Goal: Task Accomplishment & Management: Use online tool/utility

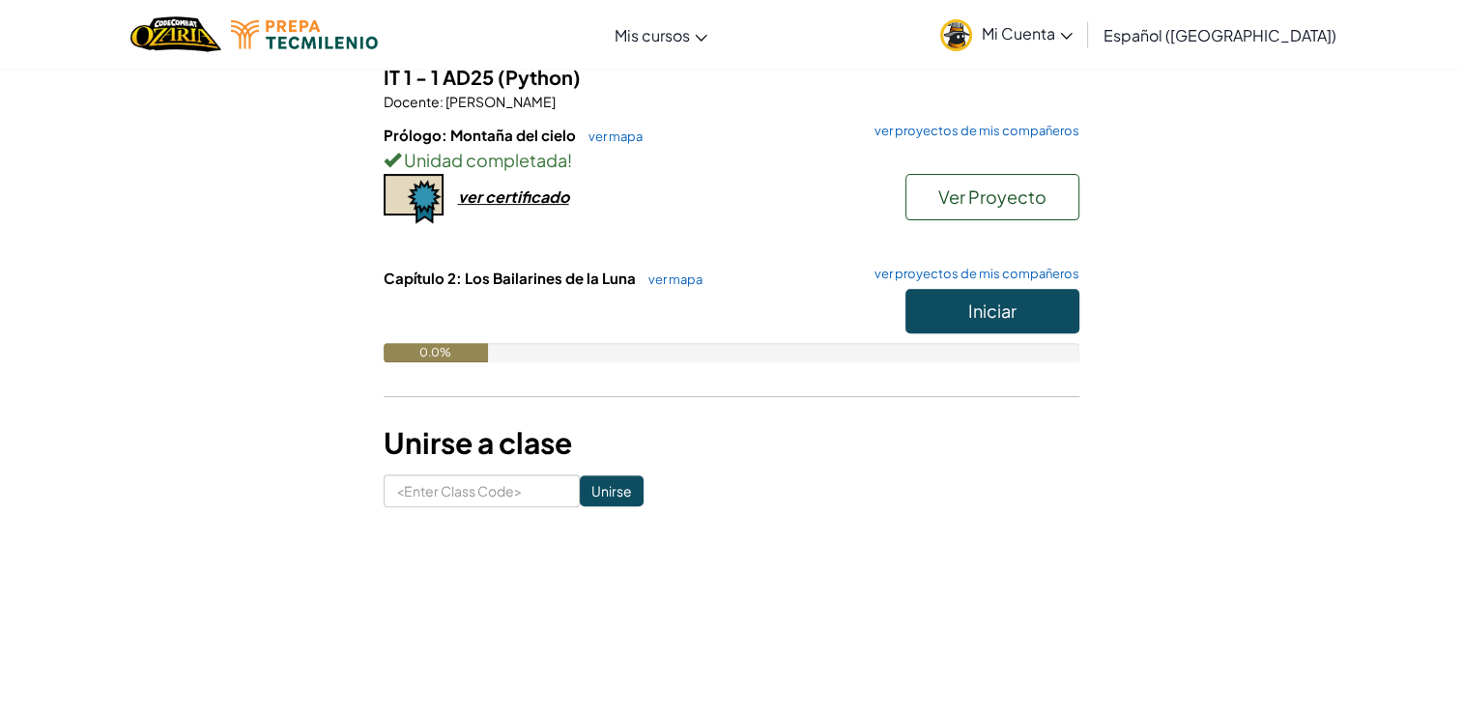
scroll to position [590, 0]
click at [611, 139] on link "ver mapa" at bounding box center [611, 136] width 64 height 15
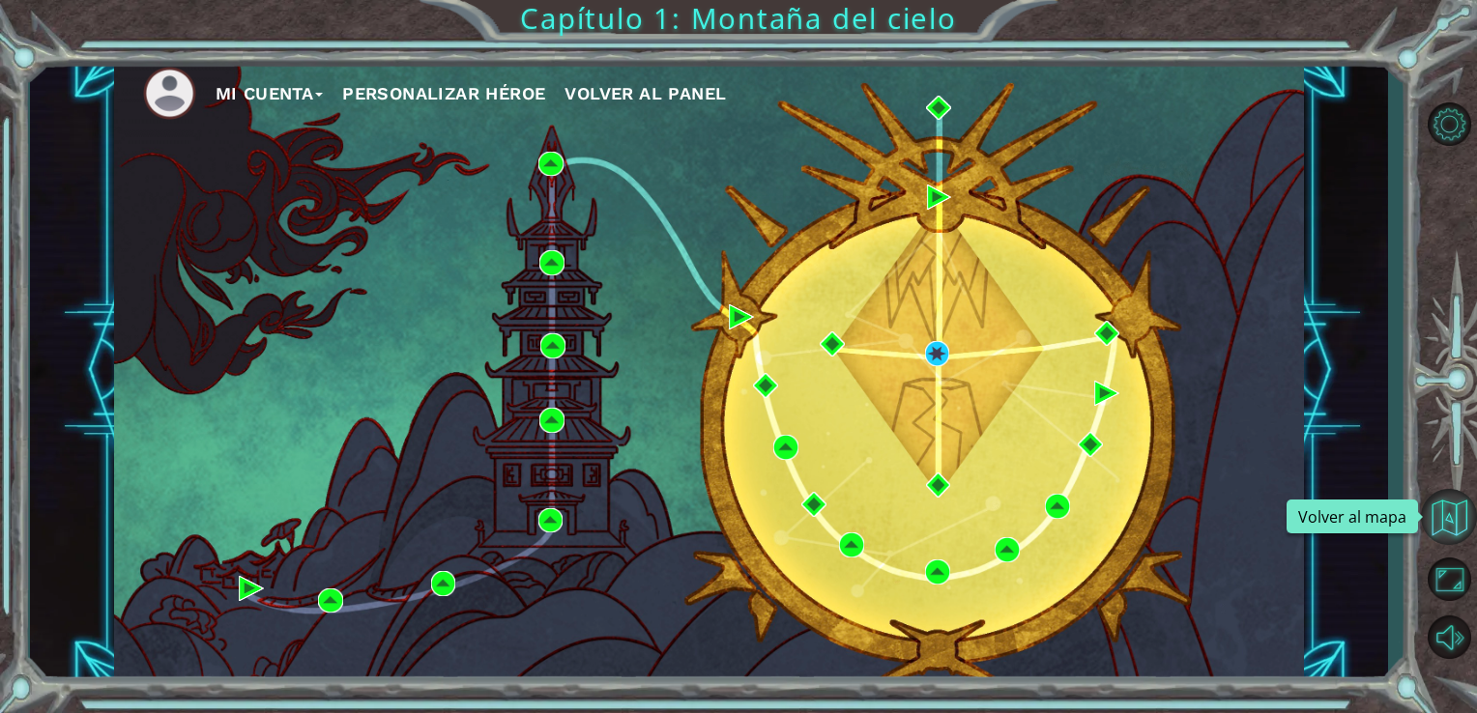
click at [1438, 526] on button "Volver al mapa" at bounding box center [1449, 517] width 56 height 56
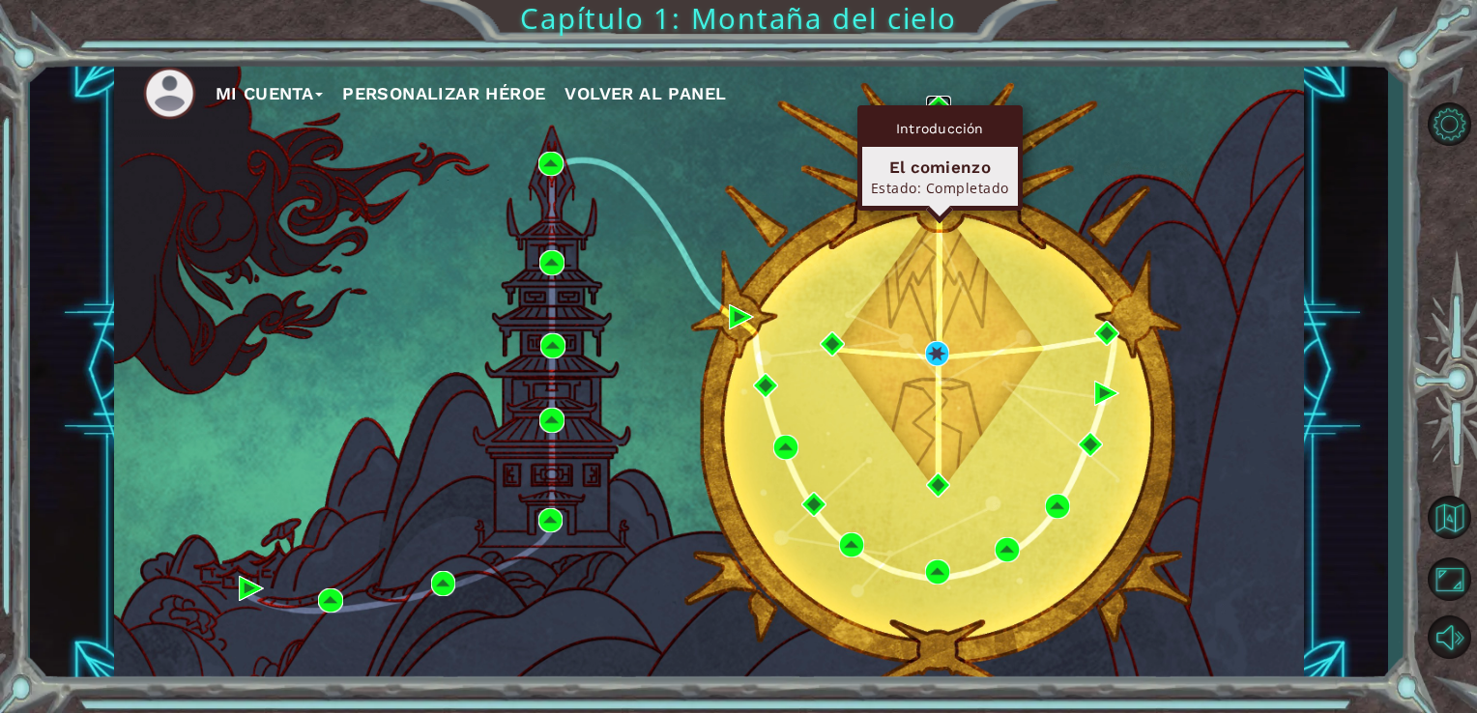
click at [943, 103] on img at bounding box center [938, 108] width 25 height 25
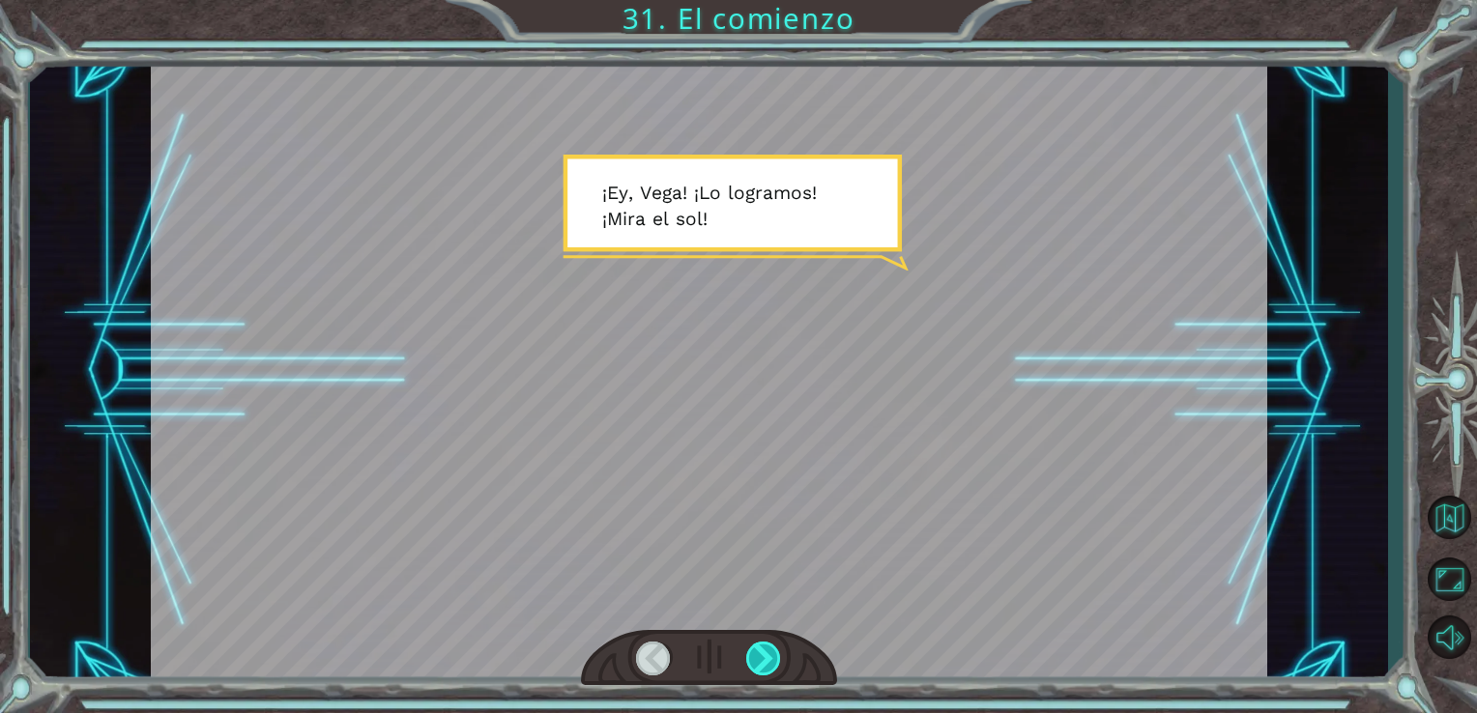
click at [758, 656] on div at bounding box center [764, 659] width 36 height 34
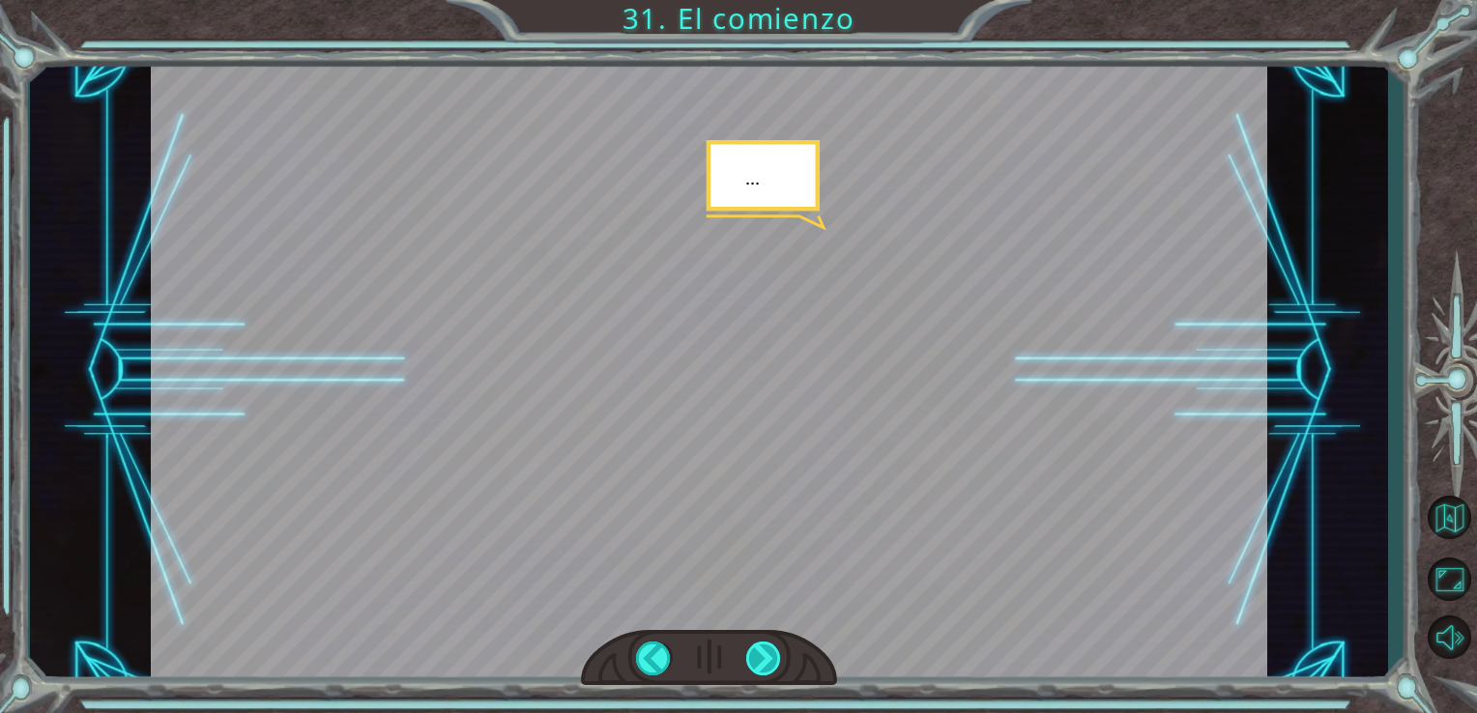
click at [758, 656] on div at bounding box center [764, 659] width 36 height 34
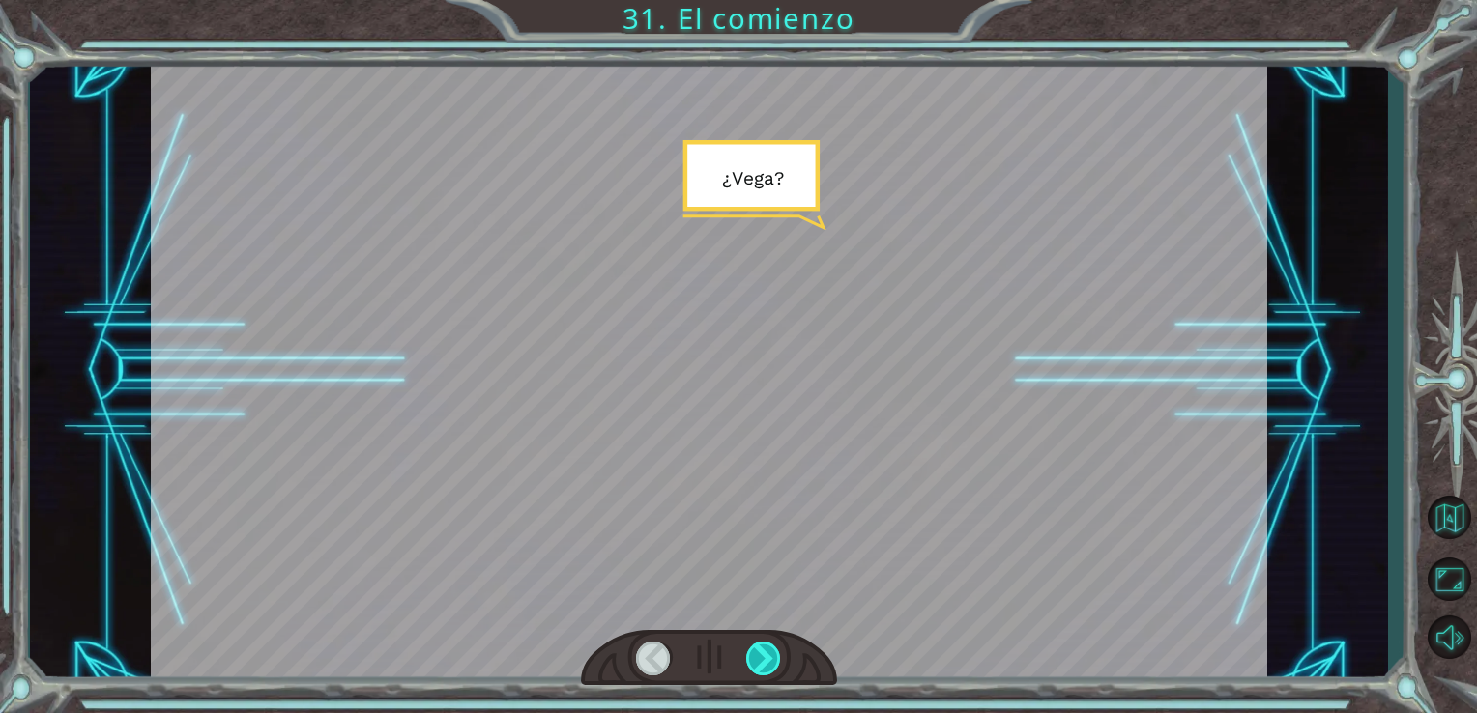
click at [758, 656] on div at bounding box center [764, 659] width 36 height 34
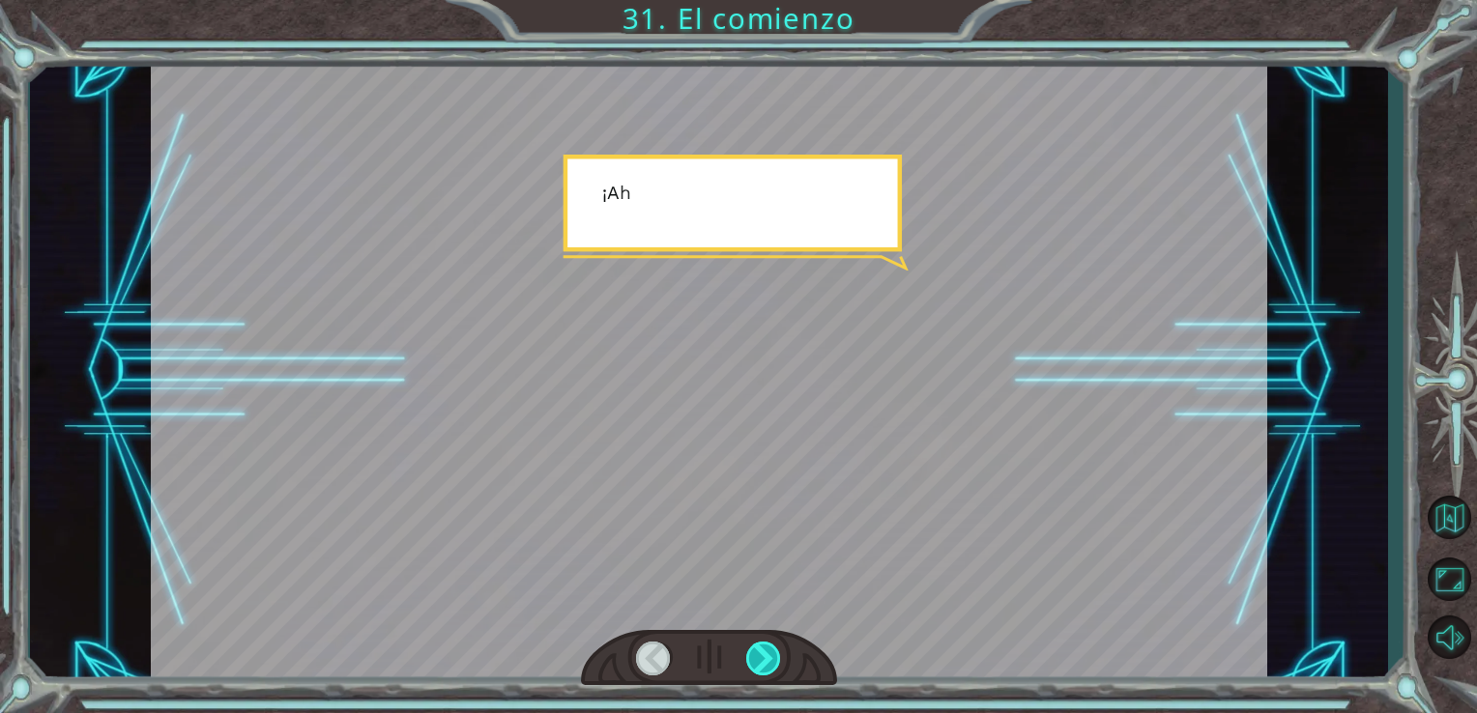
click at [758, 656] on div at bounding box center [764, 659] width 36 height 34
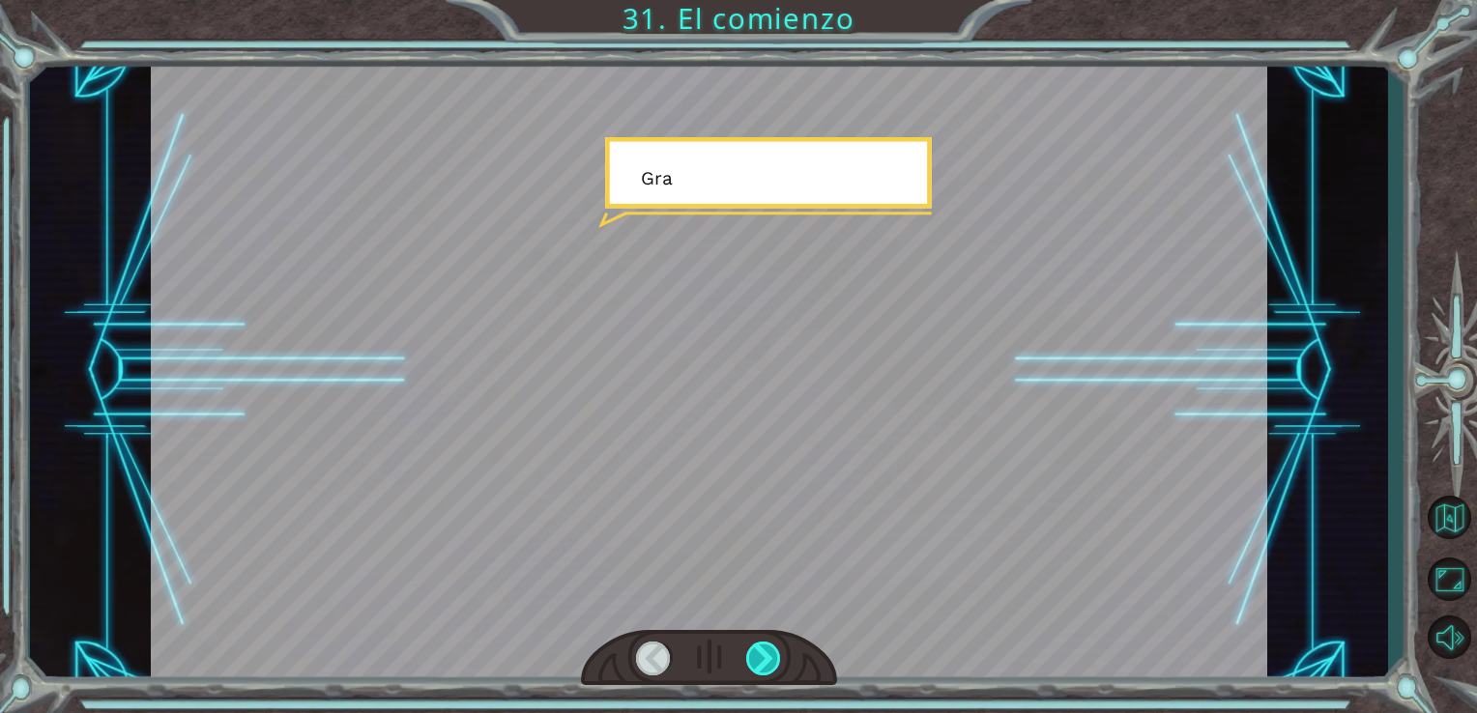
click at [758, 656] on div at bounding box center [764, 659] width 36 height 34
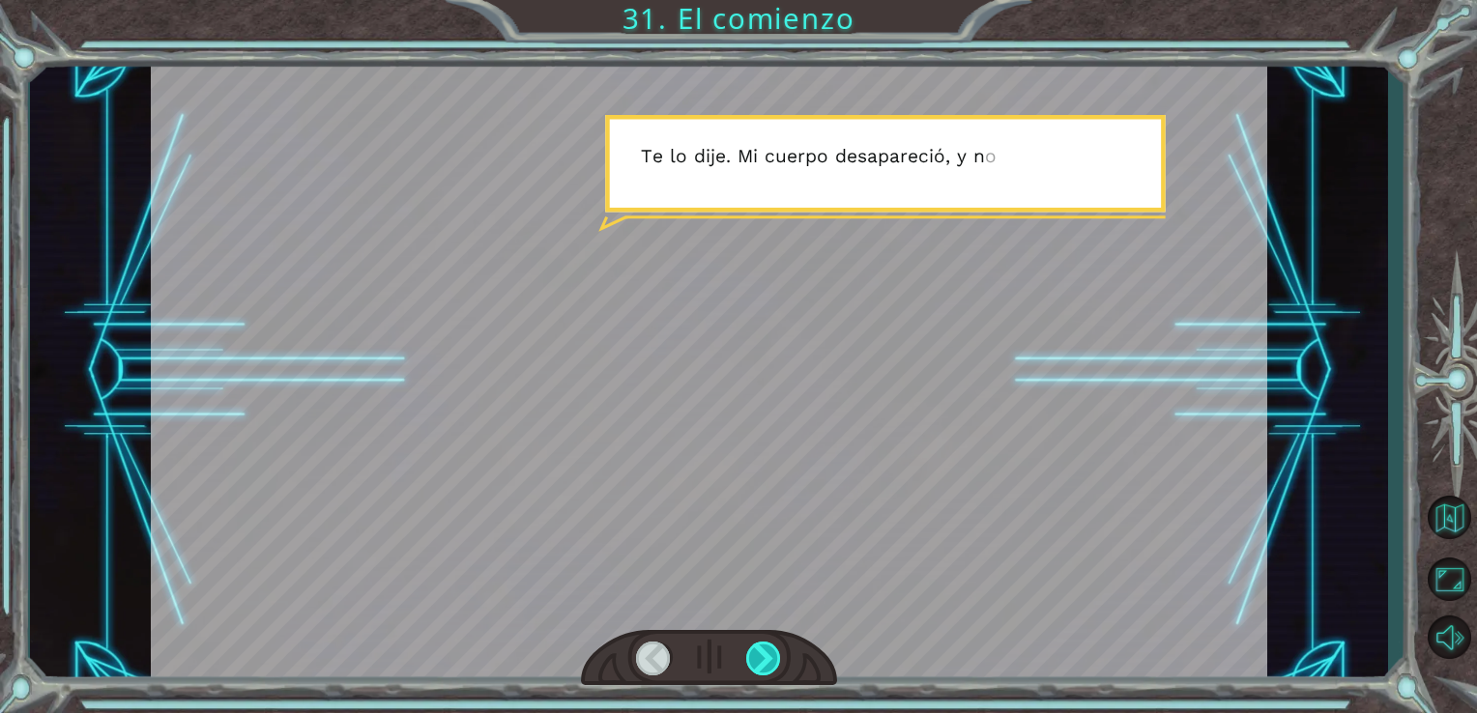
click at [758, 656] on div at bounding box center [764, 659] width 36 height 34
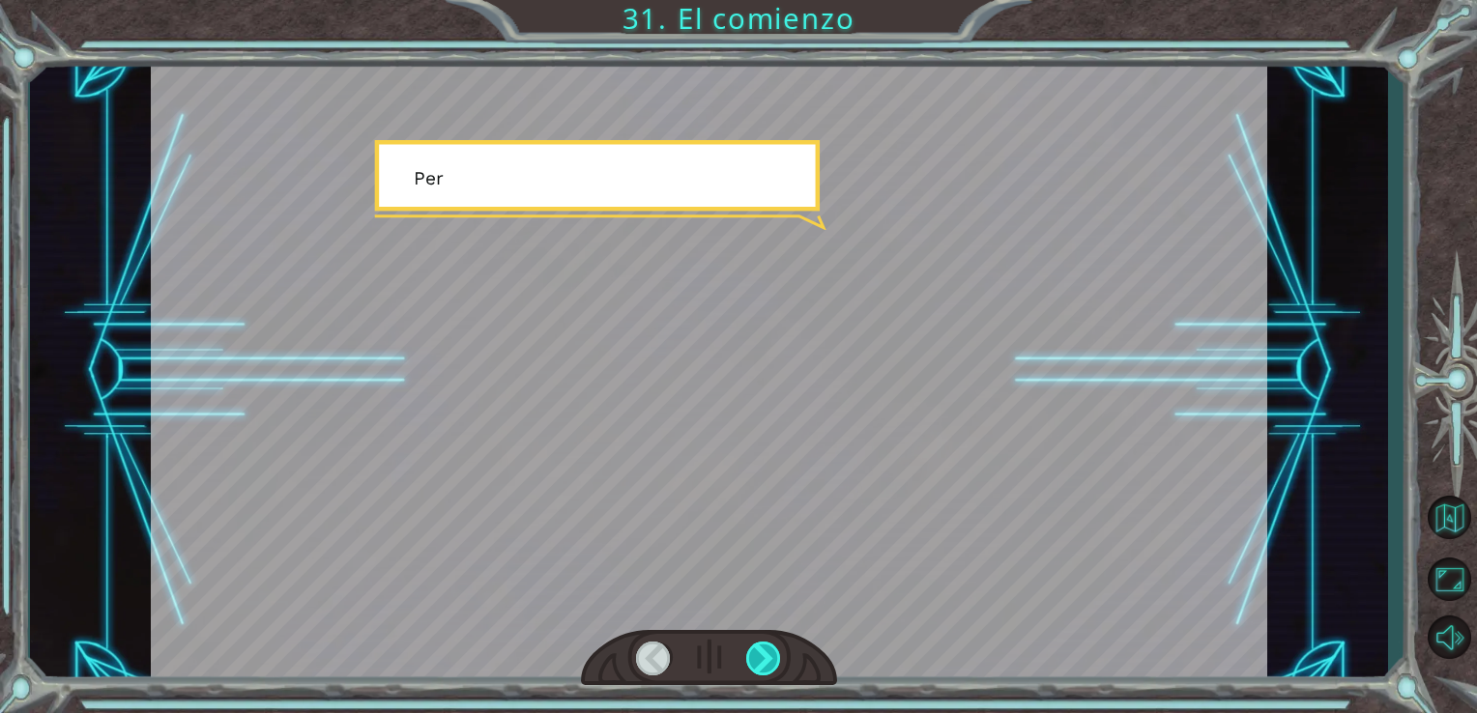
click at [758, 656] on div at bounding box center [764, 659] width 36 height 34
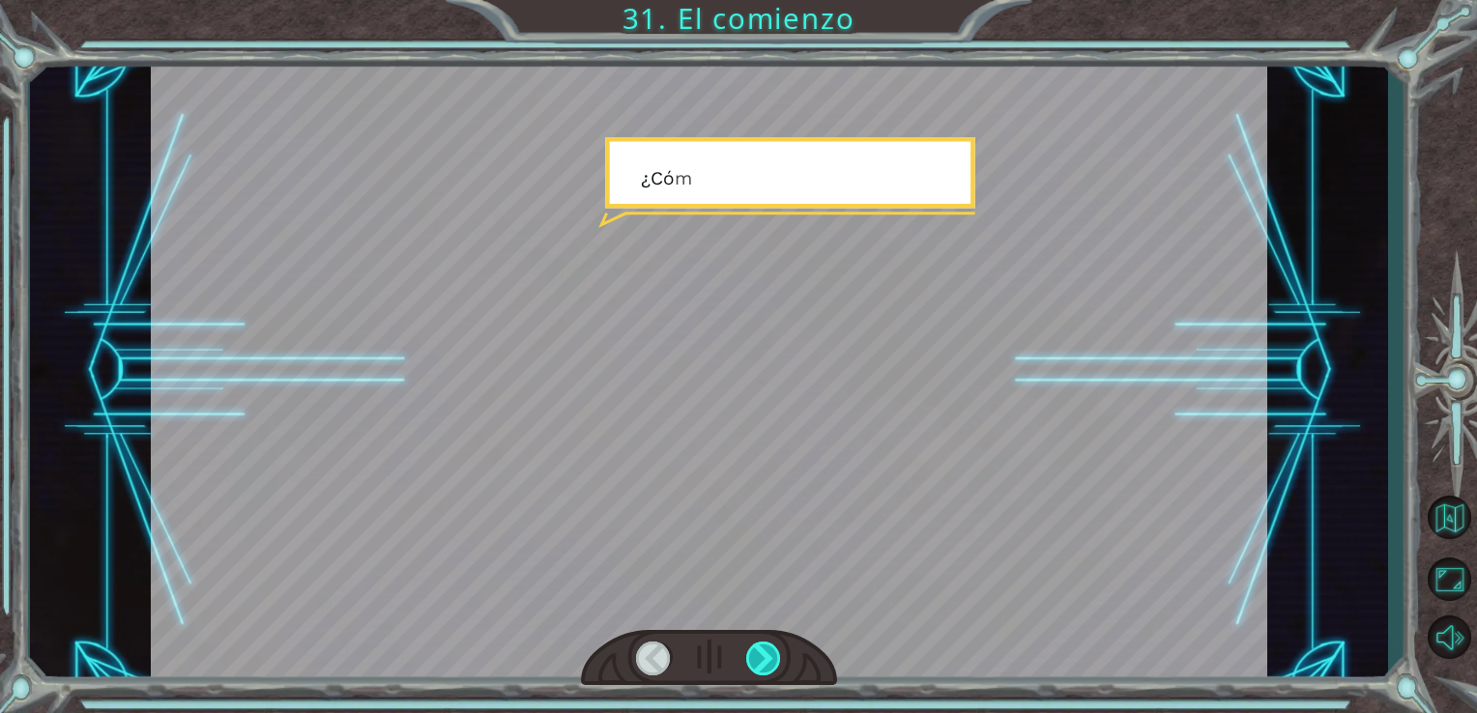
click at [758, 656] on div at bounding box center [764, 659] width 36 height 34
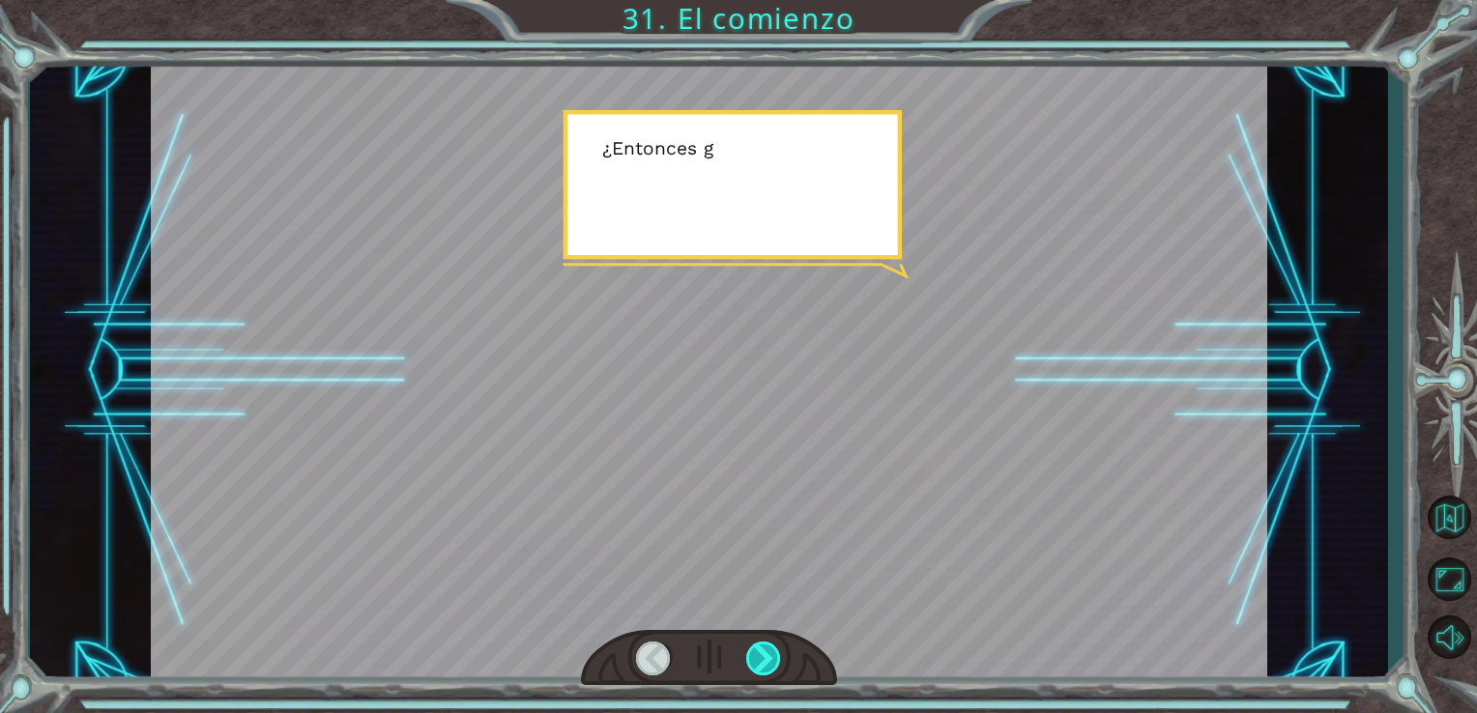
click at [758, 656] on div at bounding box center [764, 659] width 36 height 34
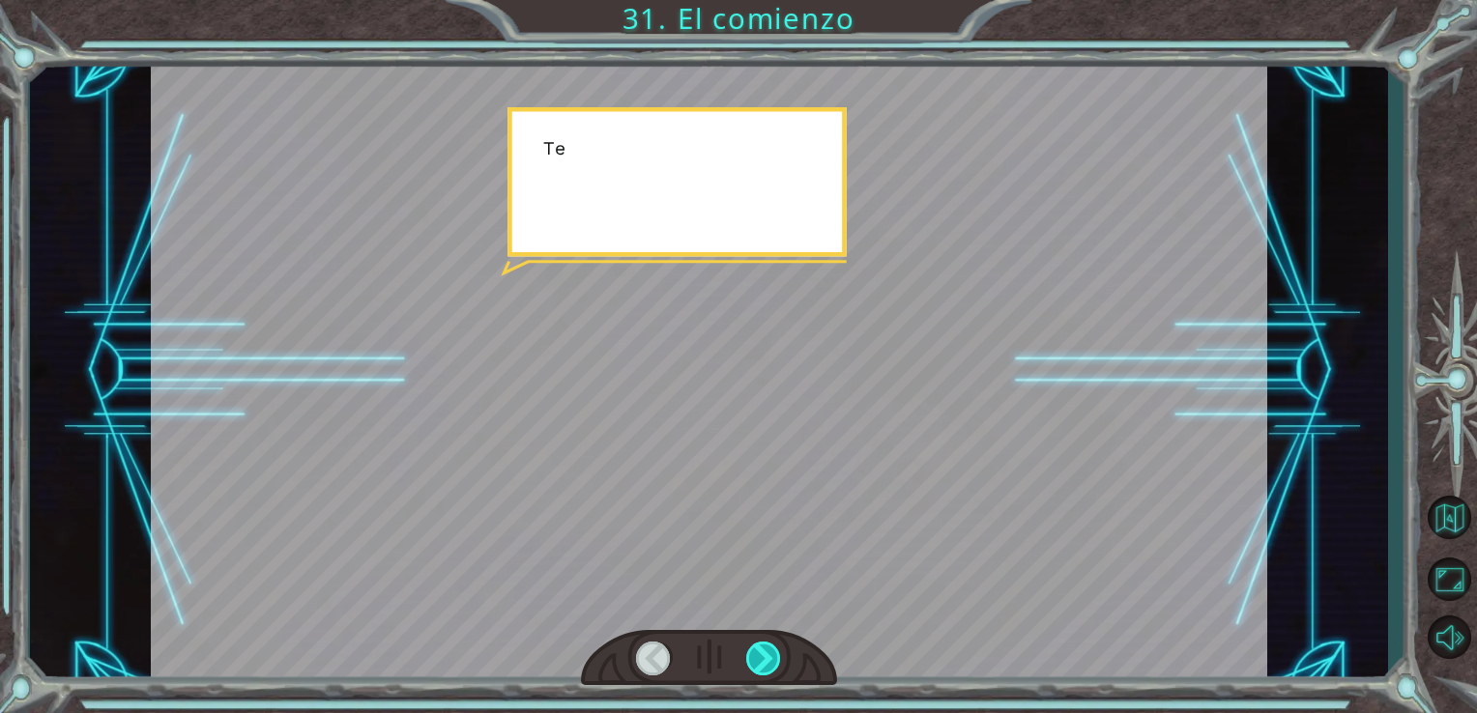
click at [758, 656] on div at bounding box center [764, 659] width 36 height 34
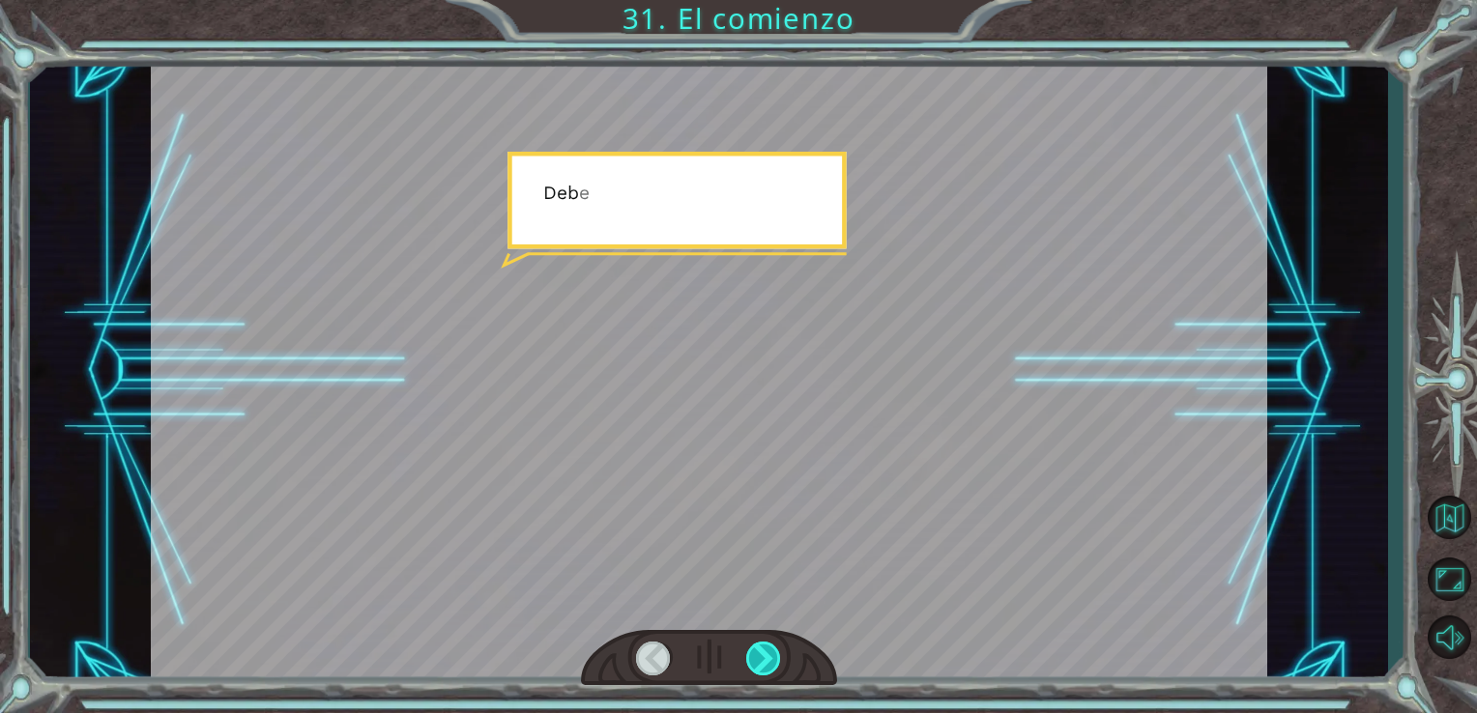
click at [758, 656] on div at bounding box center [764, 659] width 36 height 34
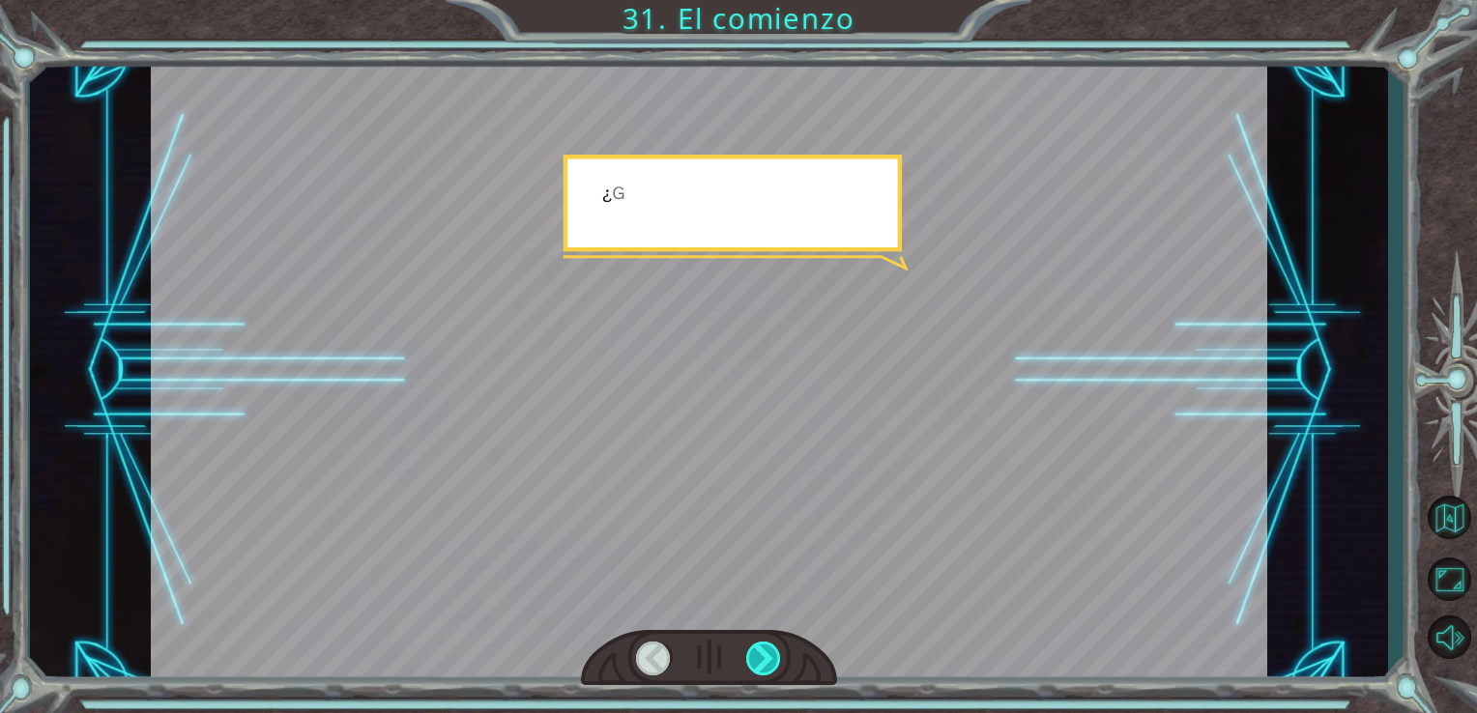
click at [758, 656] on div at bounding box center [764, 659] width 36 height 34
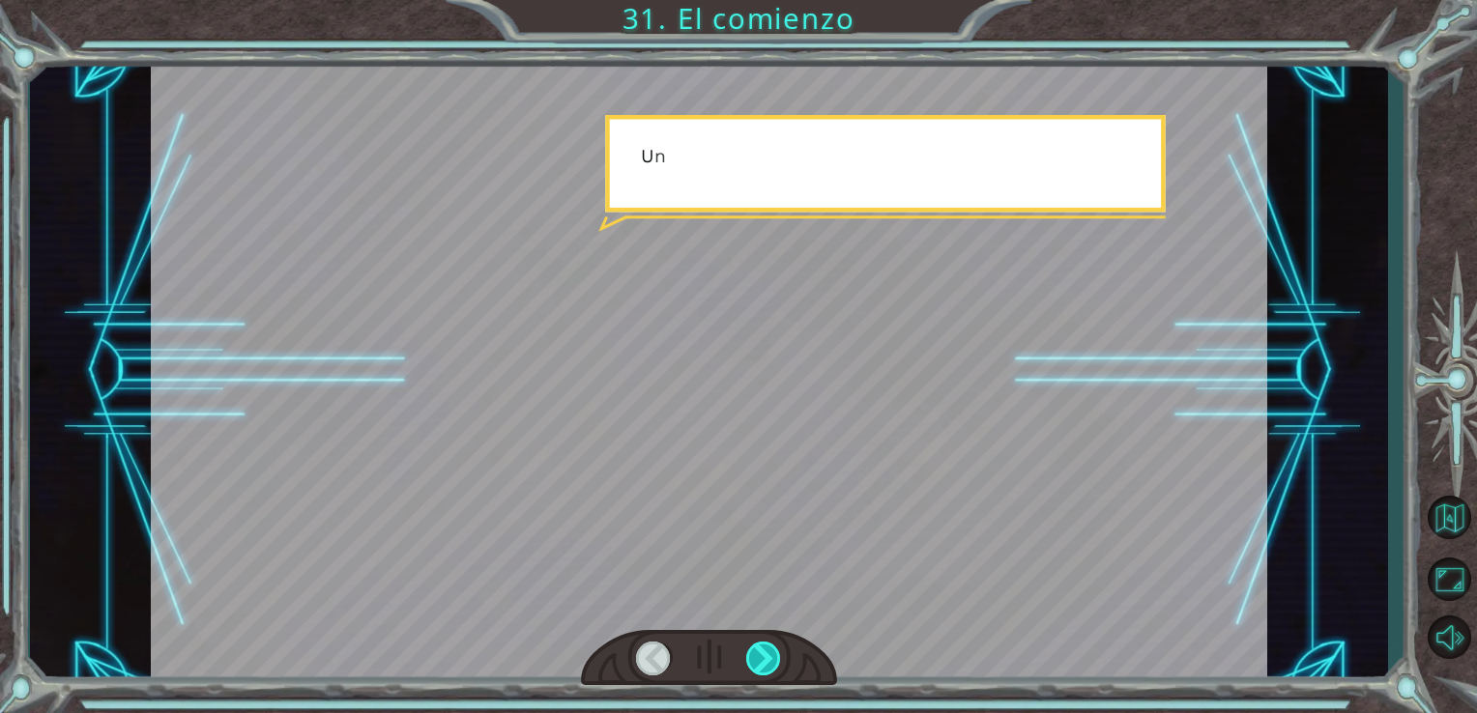
click at [758, 656] on div at bounding box center [764, 659] width 36 height 34
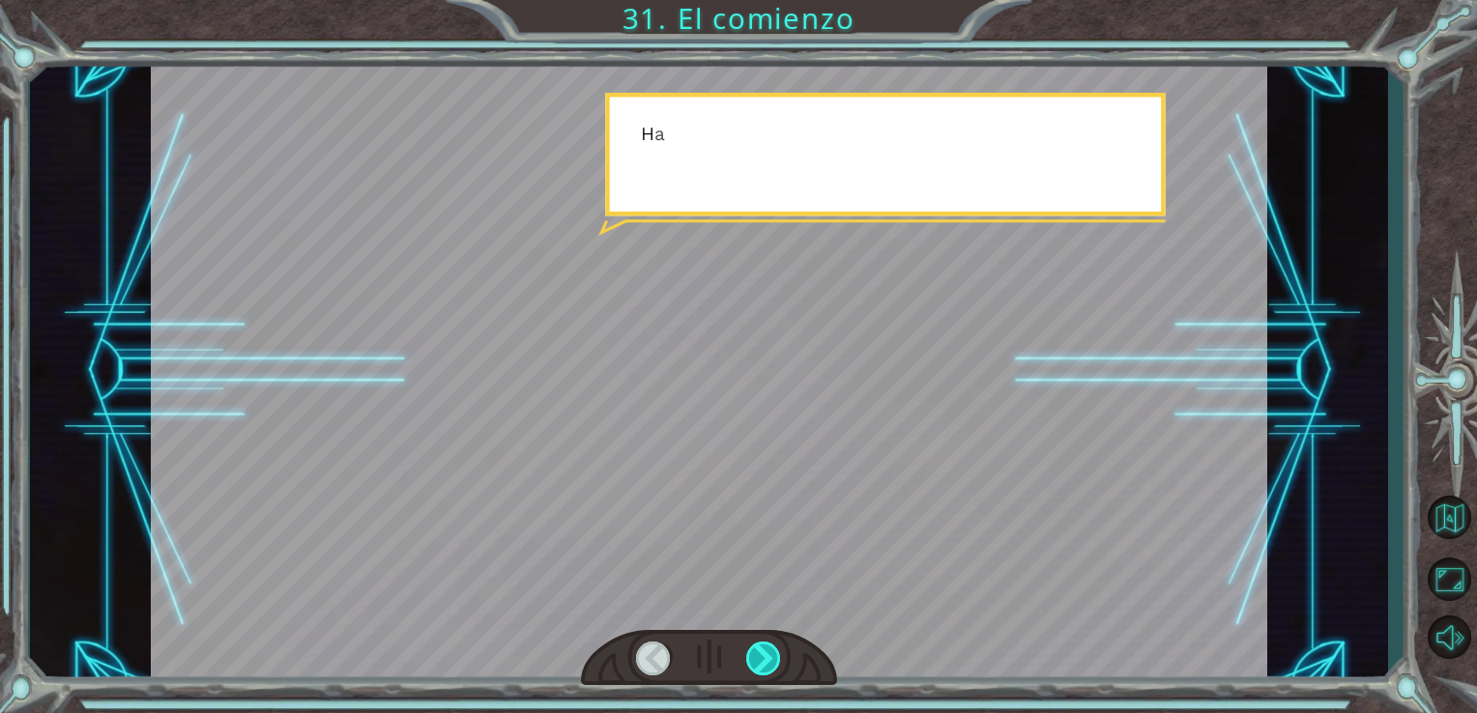
click at [758, 656] on div at bounding box center [764, 659] width 36 height 34
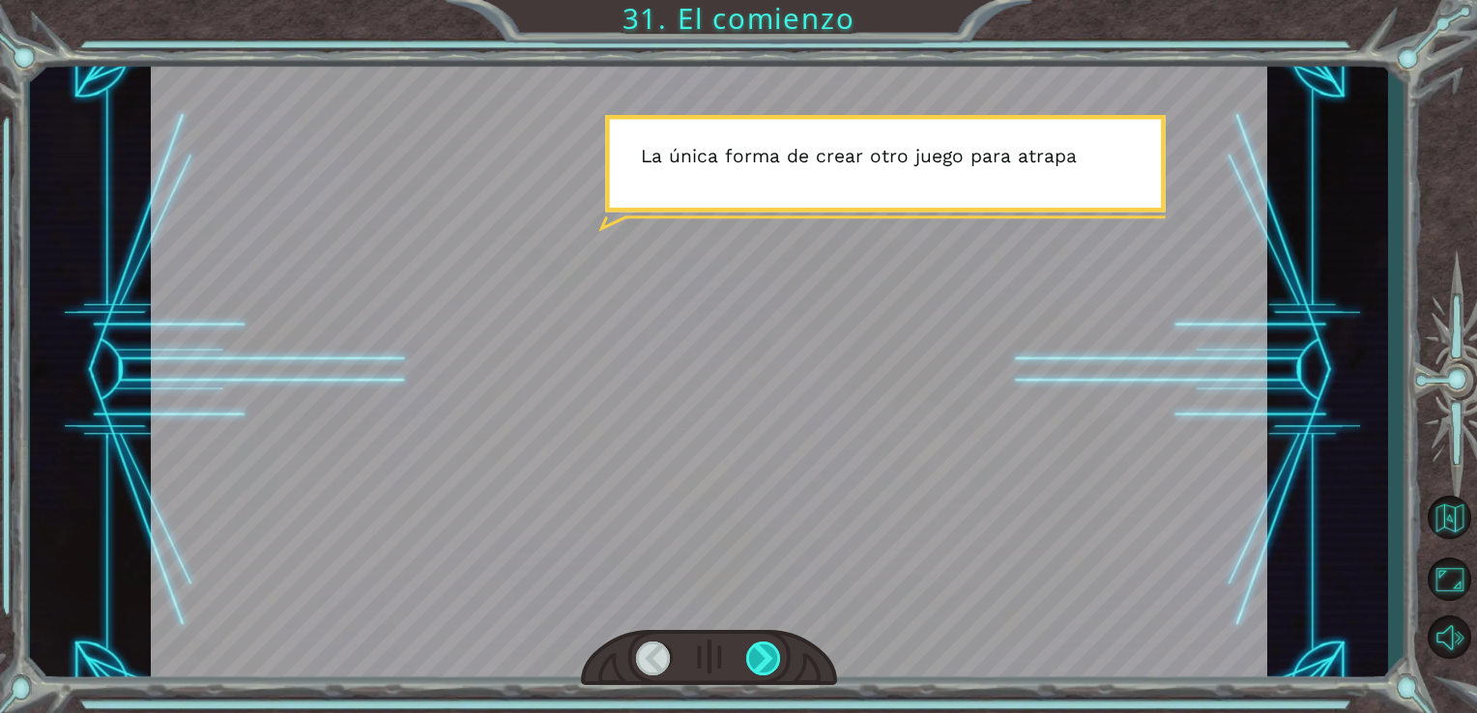
click at [758, 656] on div at bounding box center [764, 659] width 36 height 34
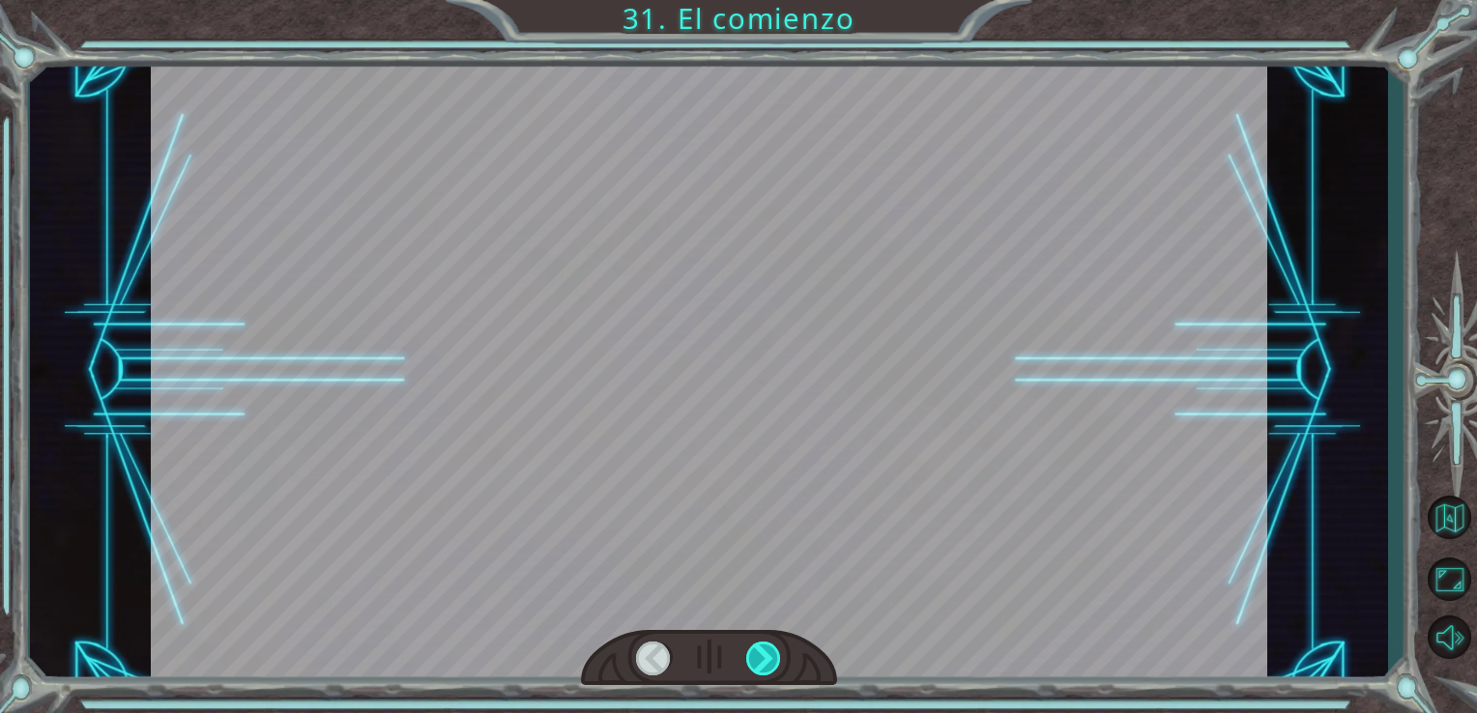
click at [758, 656] on div at bounding box center [764, 659] width 36 height 34
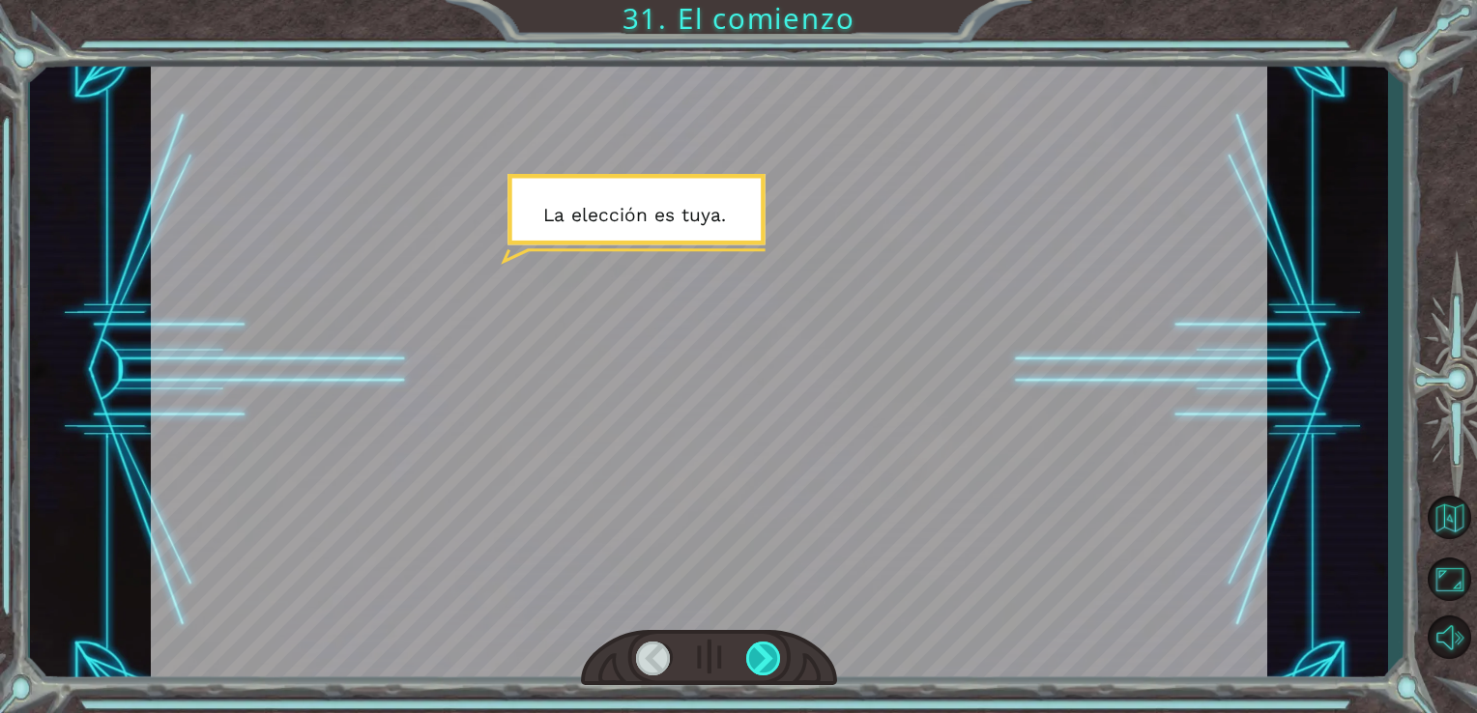
click at [776, 644] on div at bounding box center [764, 659] width 36 height 34
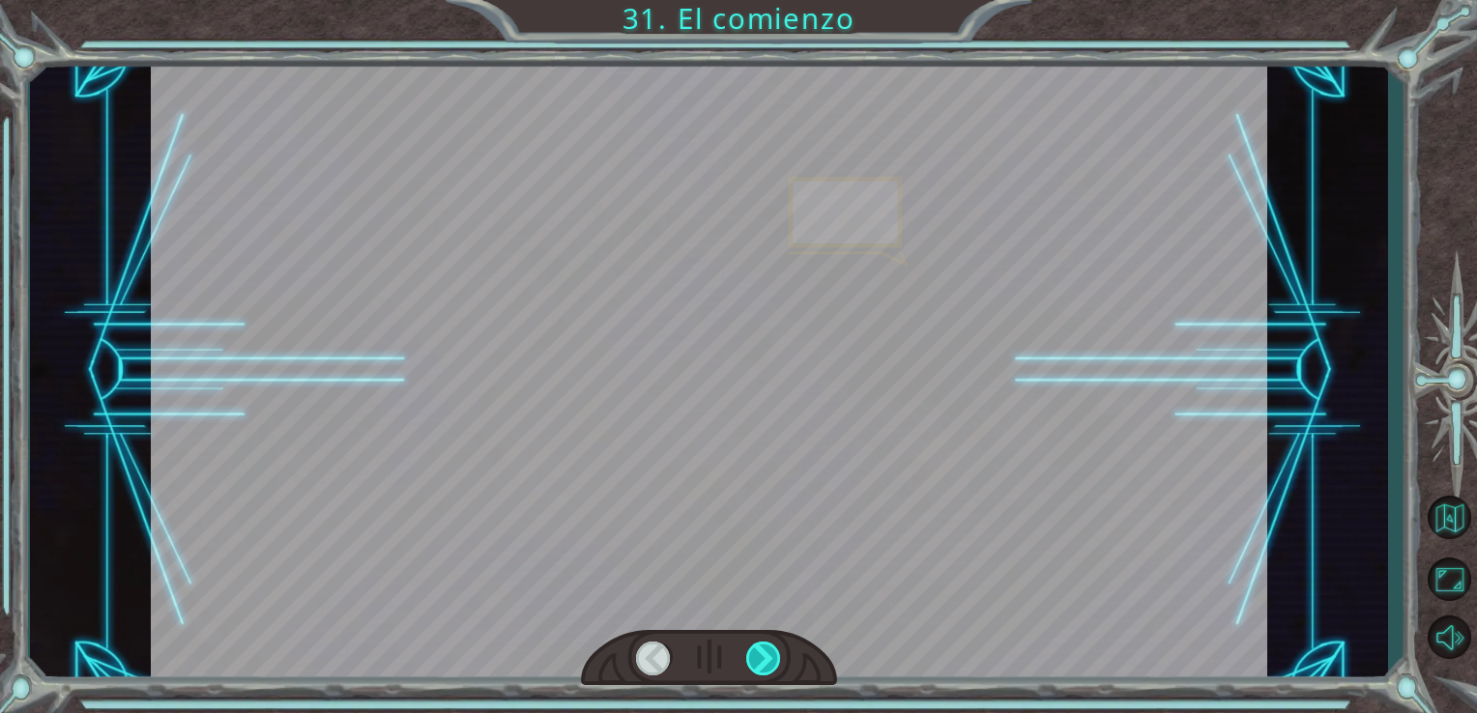
click at [776, 644] on div at bounding box center [764, 659] width 36 height 34
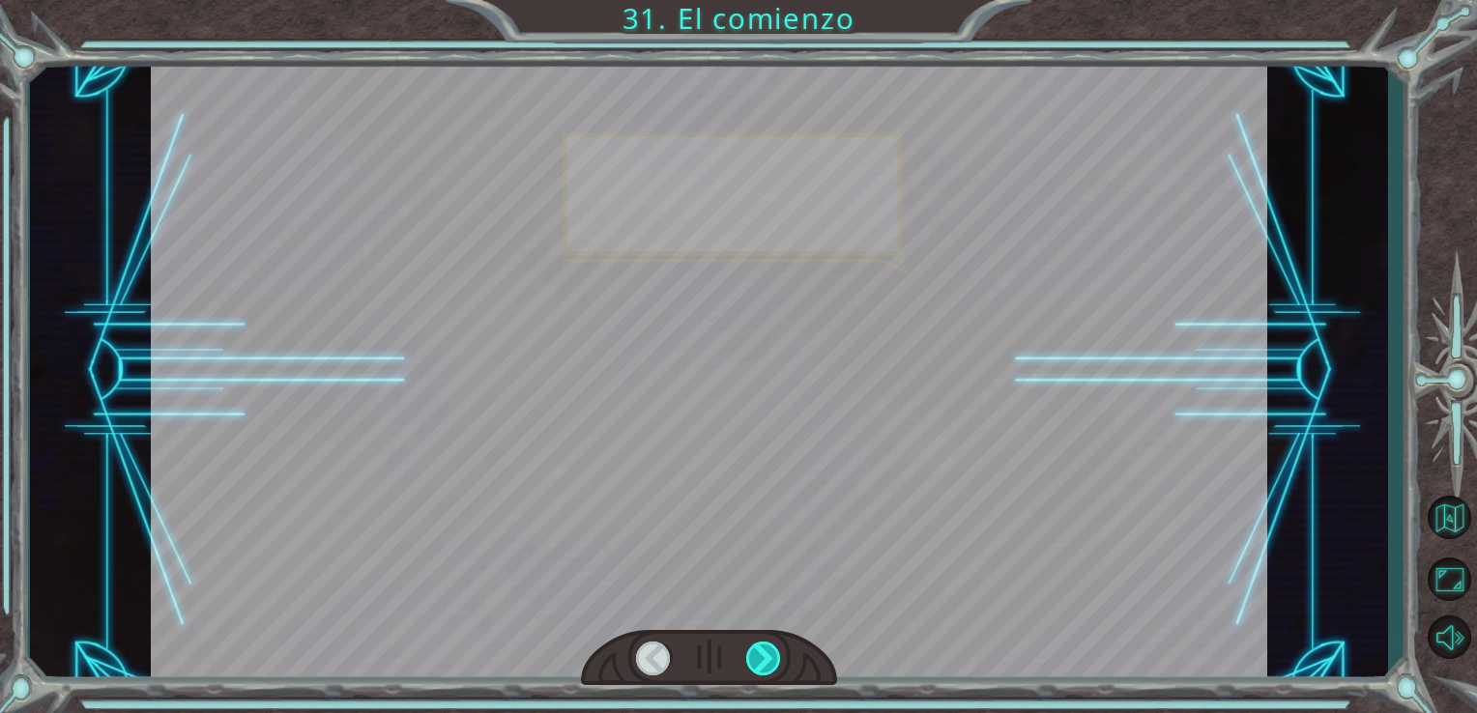
click at [776, 644] on div at bounding box center [764, 659] width 36 height 34
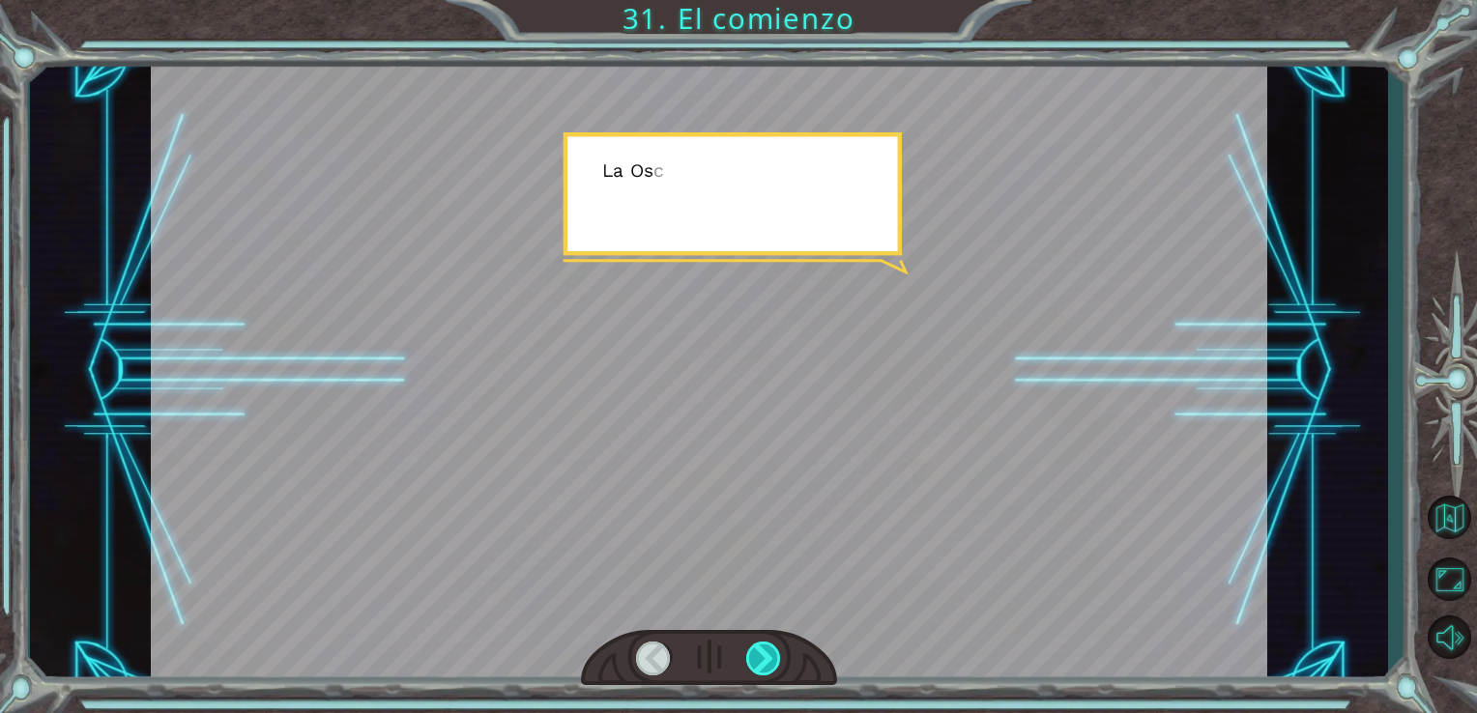
click at [776, 644] on div at bounding box center [764, 659] width 36 height 34
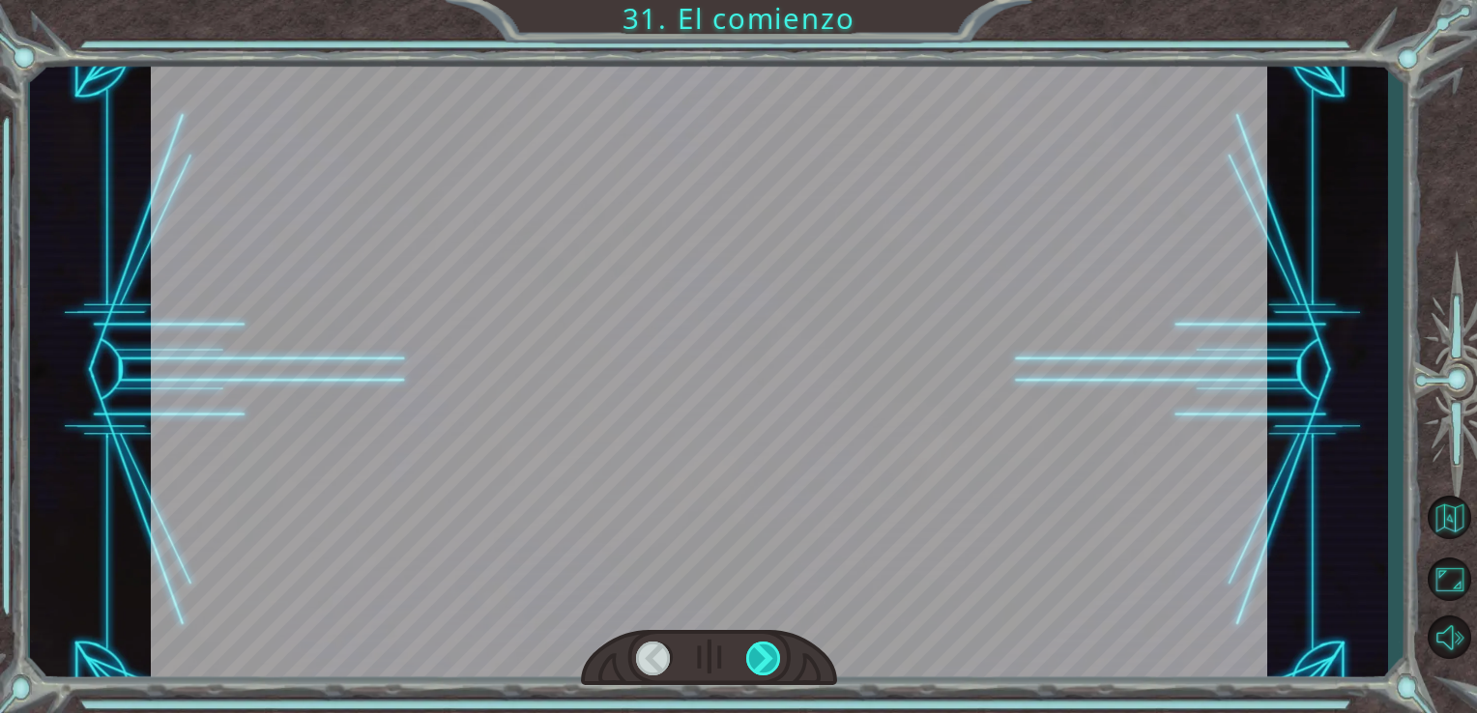
click at [776, 644] on div at bounding box center [764, 659] width 36 height 34
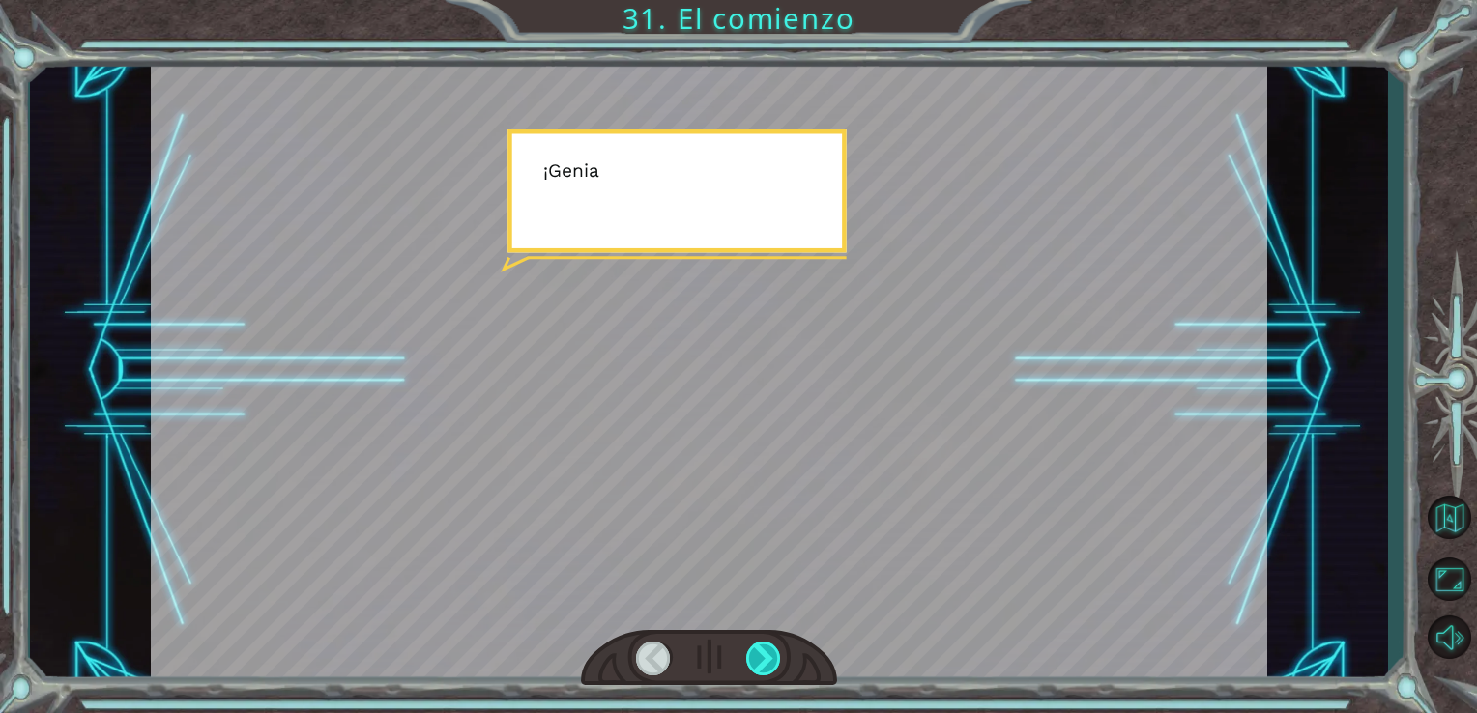
click at [776, 644] on div at bounding box center [764, 659] width 36 height 34
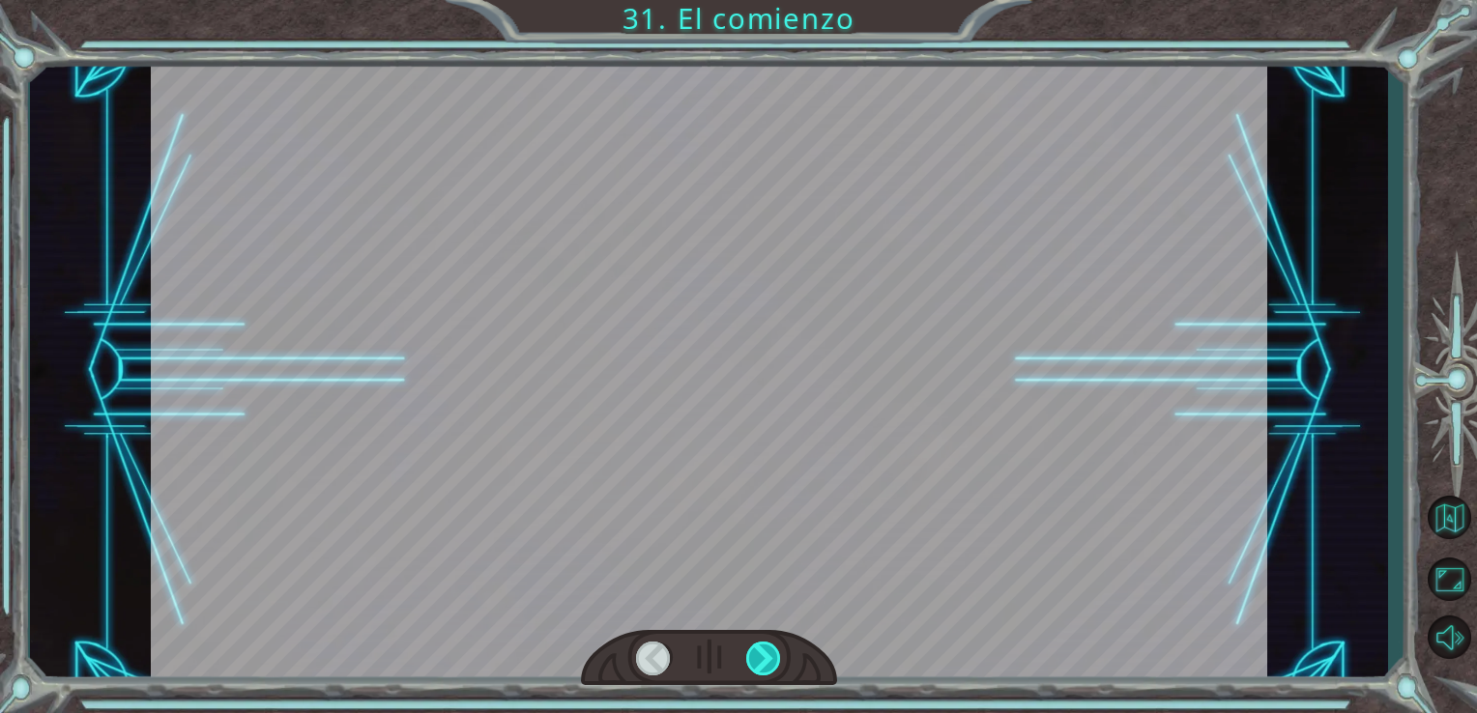
click at [776, 644] on div at bounding box center [764, 659] width 36 height 34
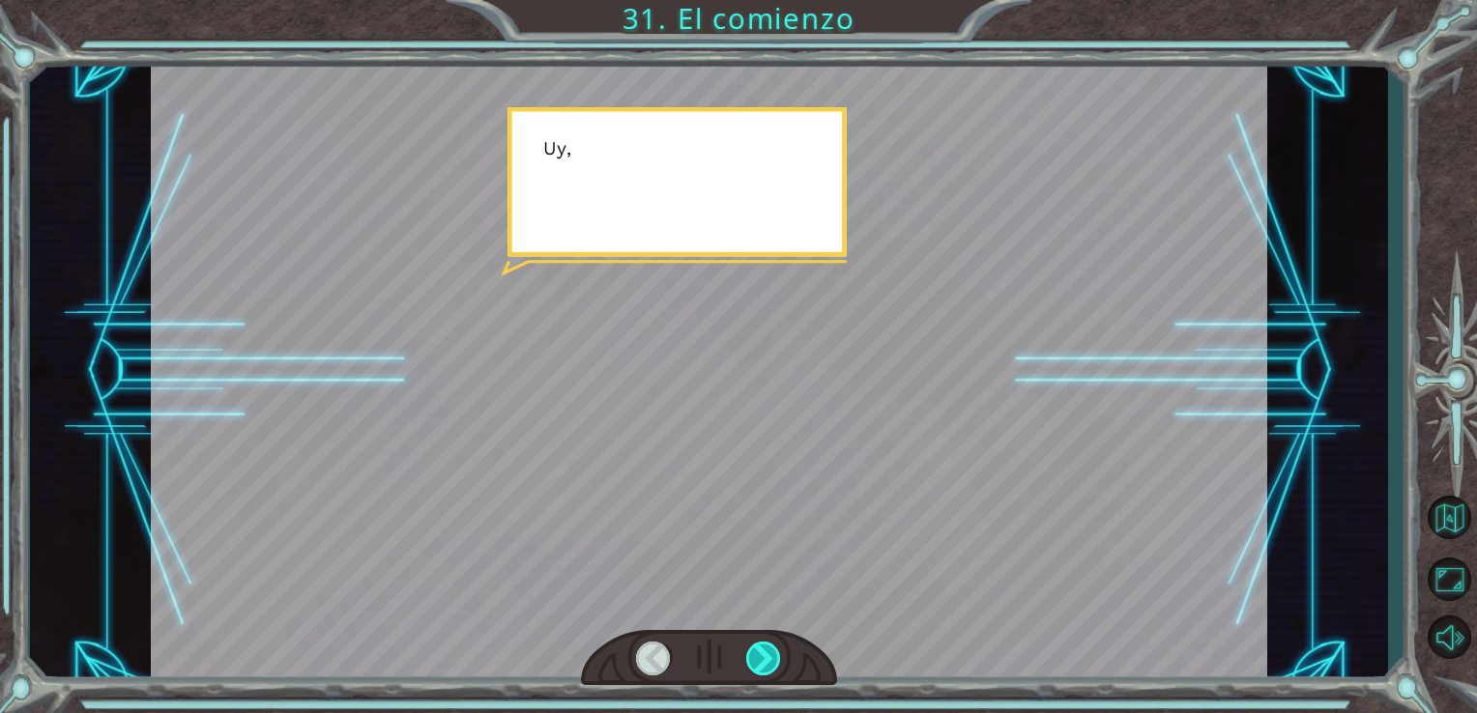
click at [765, 651] on div at bounding box center [764, 659] width 36 height 34
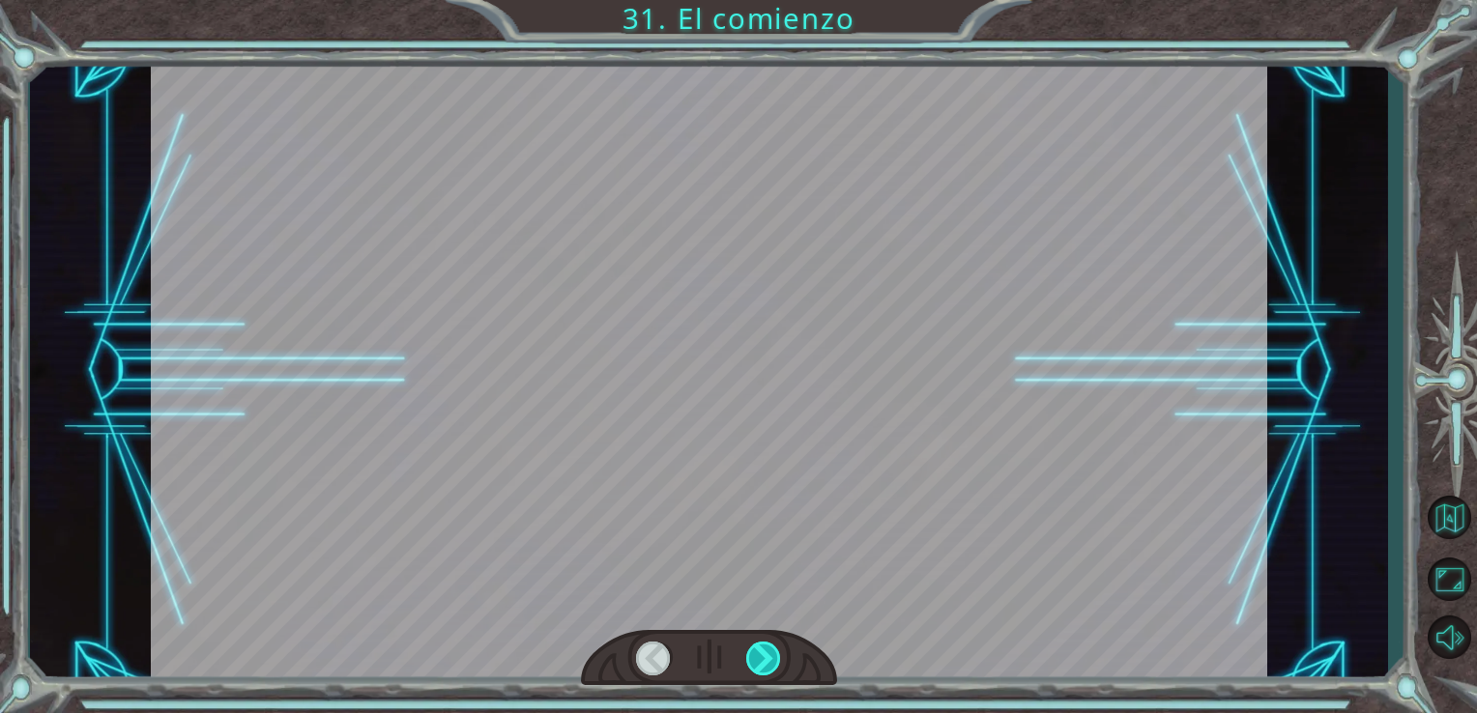
click at [765, 651] on div at bounding box center [764, 659] width 36 height 34
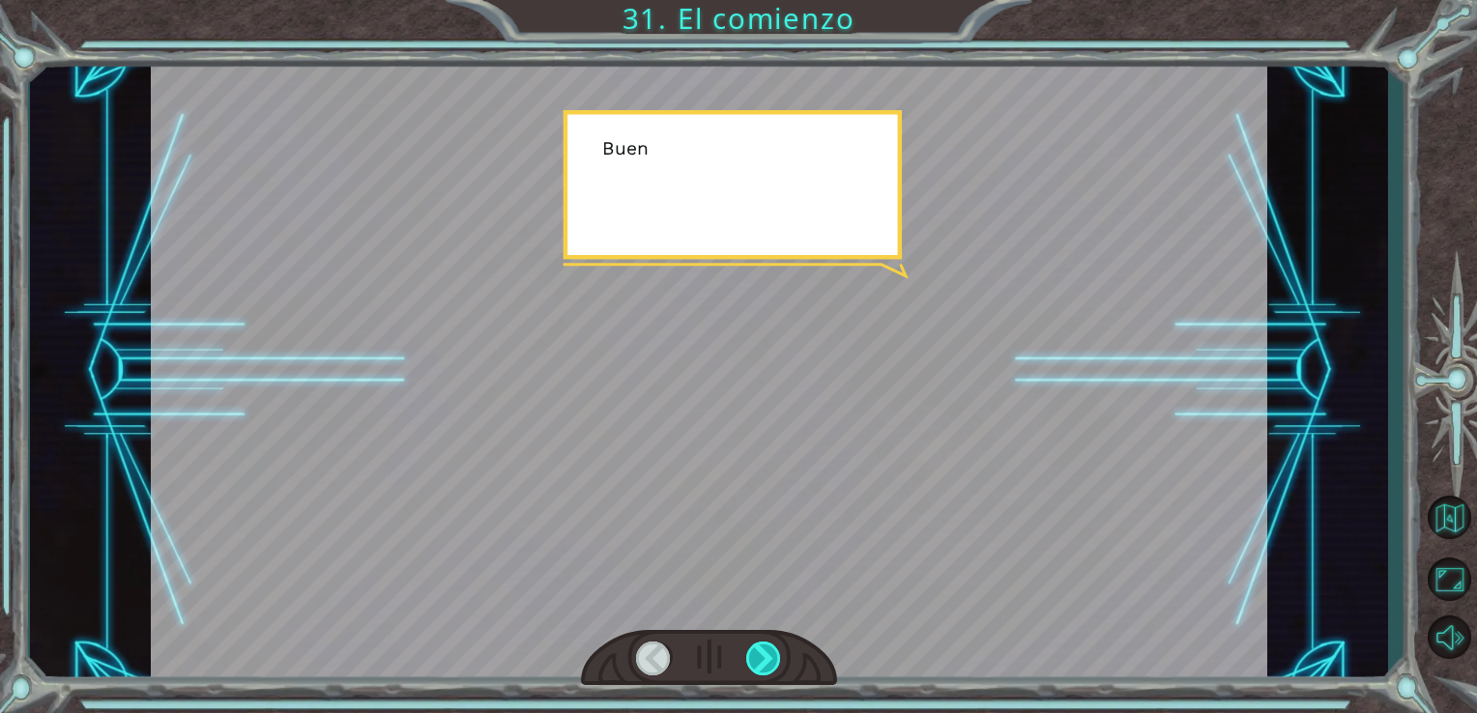
click at [765, 651] on div at bounding box center [764, 659] width 36 height 34
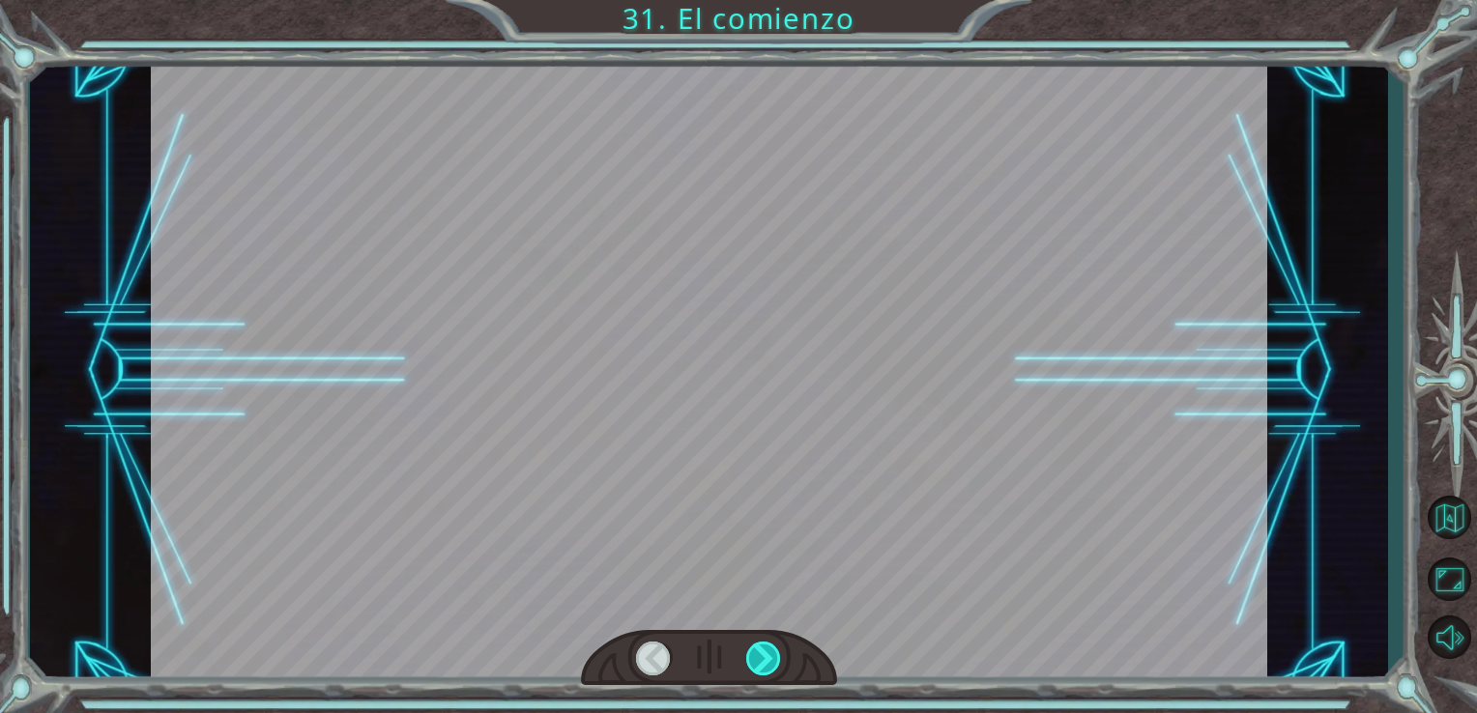
click at [765, 651] on div at bounding box center [764, 659] width 36 height 34
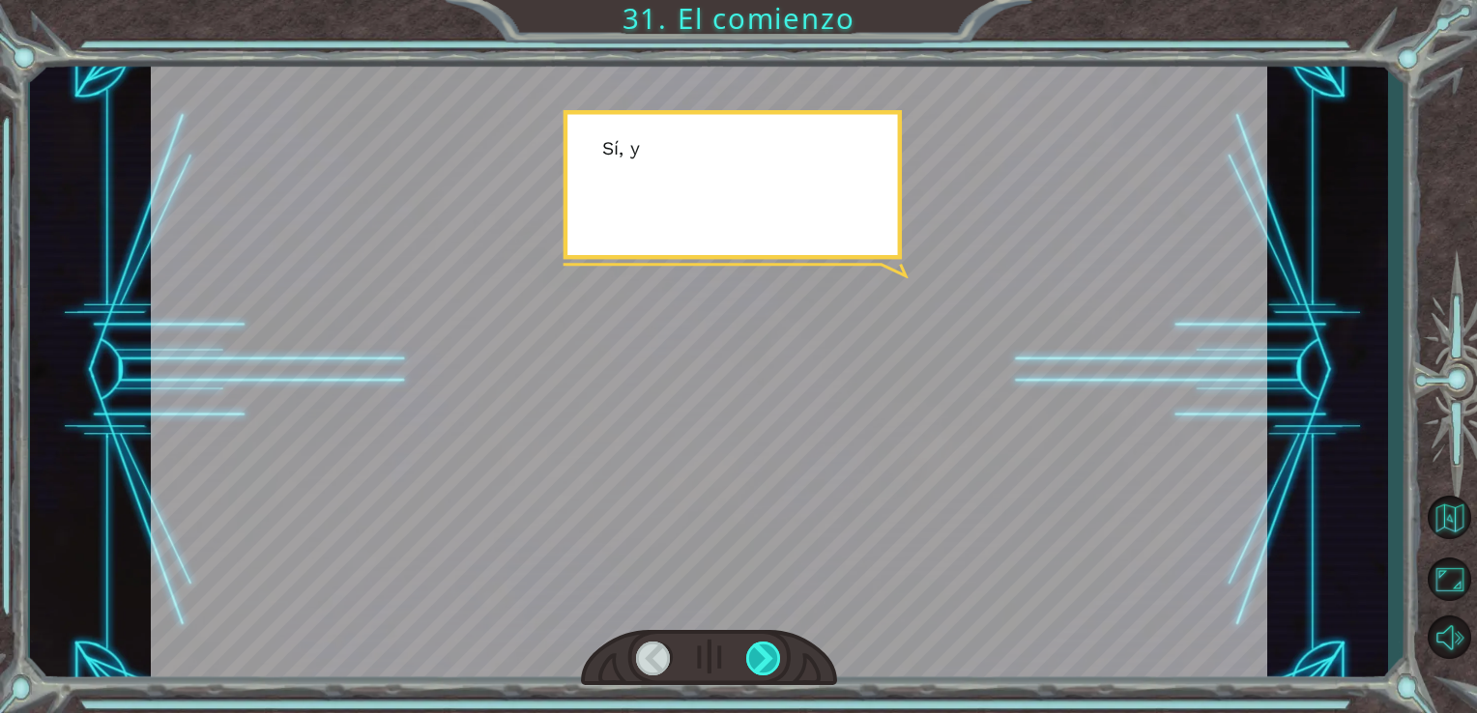
click at [765, 651] on div at bounding box center [764, 659] width 36 height 34
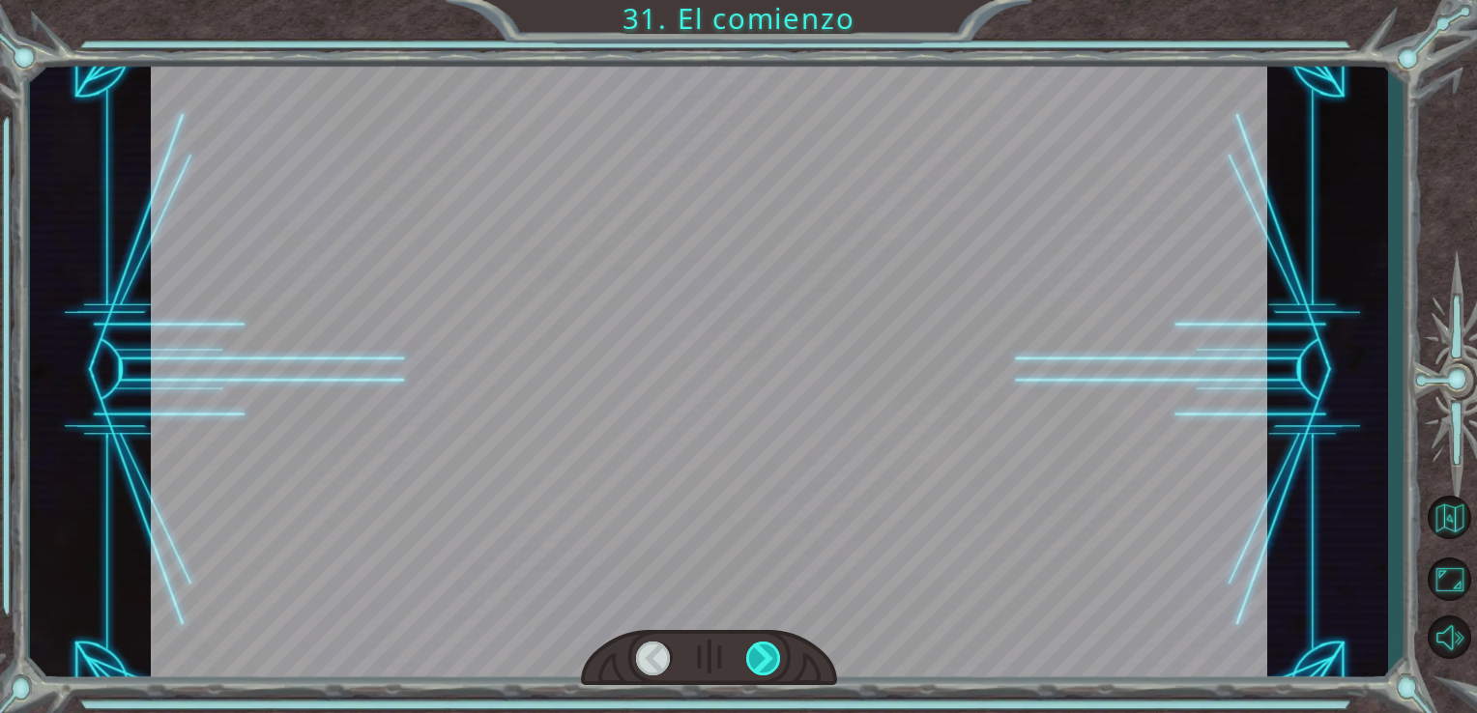
click at [765, 651] on div at bounding box center [764, 659] width 36 height 34
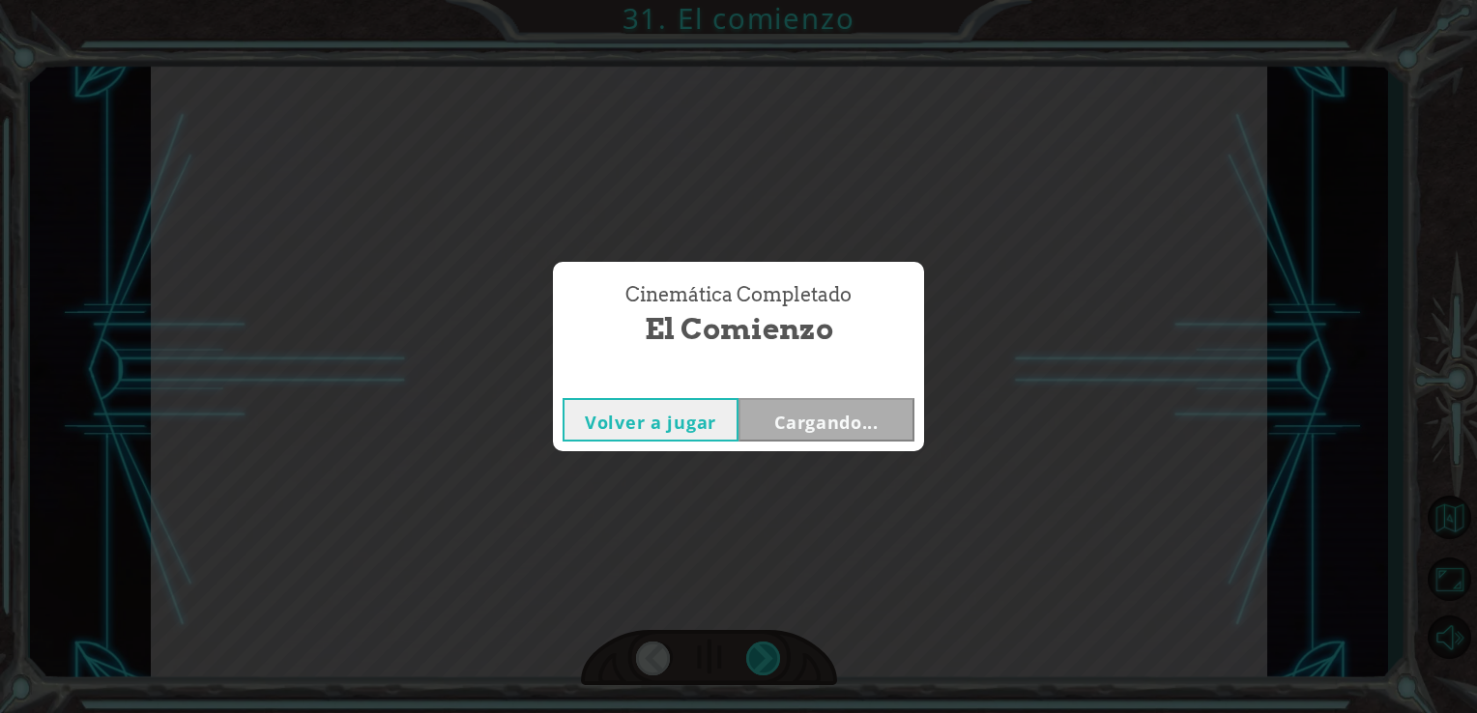
click at [765, 651] on div "Cinemática Completado El comienzo Volver a jugar Cargando..." at bounding box center [738, 356] width 1477 height 713
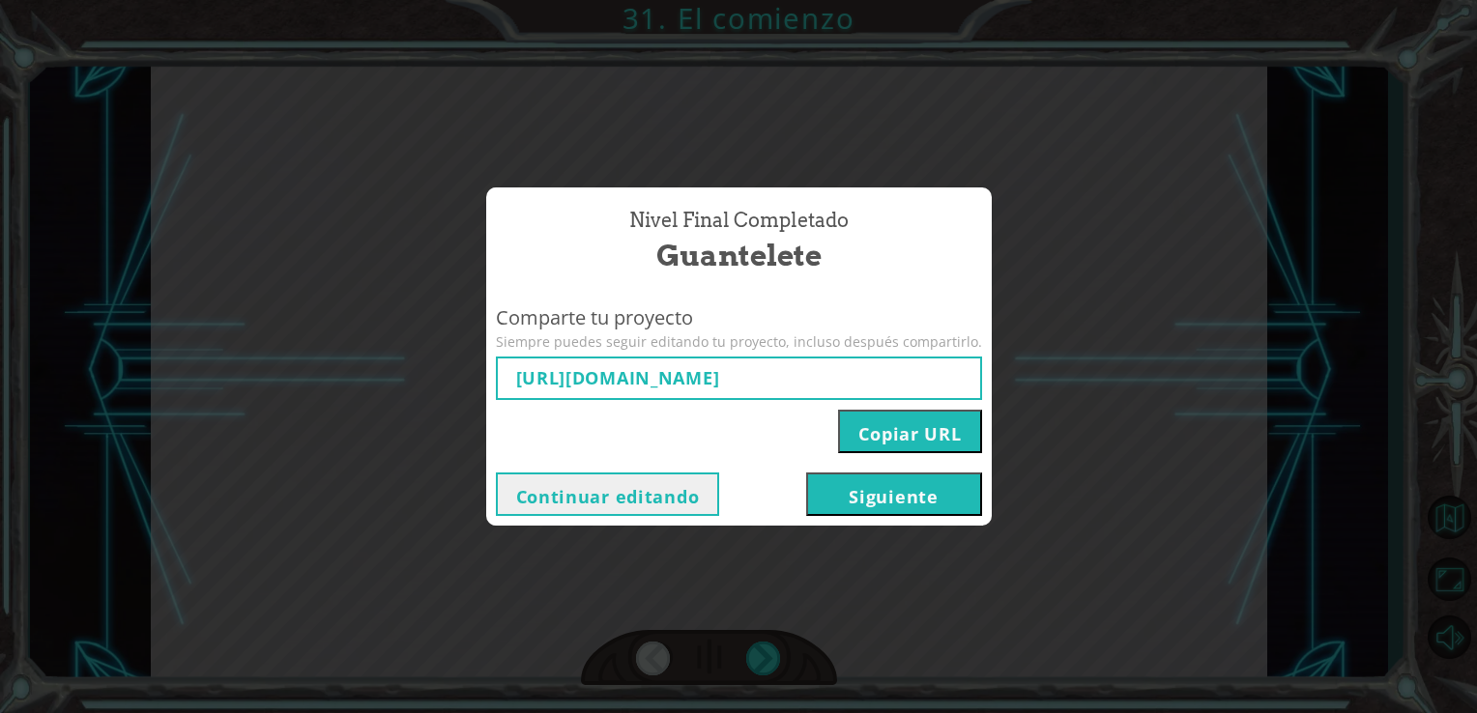
type input "[URL][DOMAIN_NAME]"
click at [856, 493] on button "Siguiente" at bounding box center [894, 494] width 176 height 43
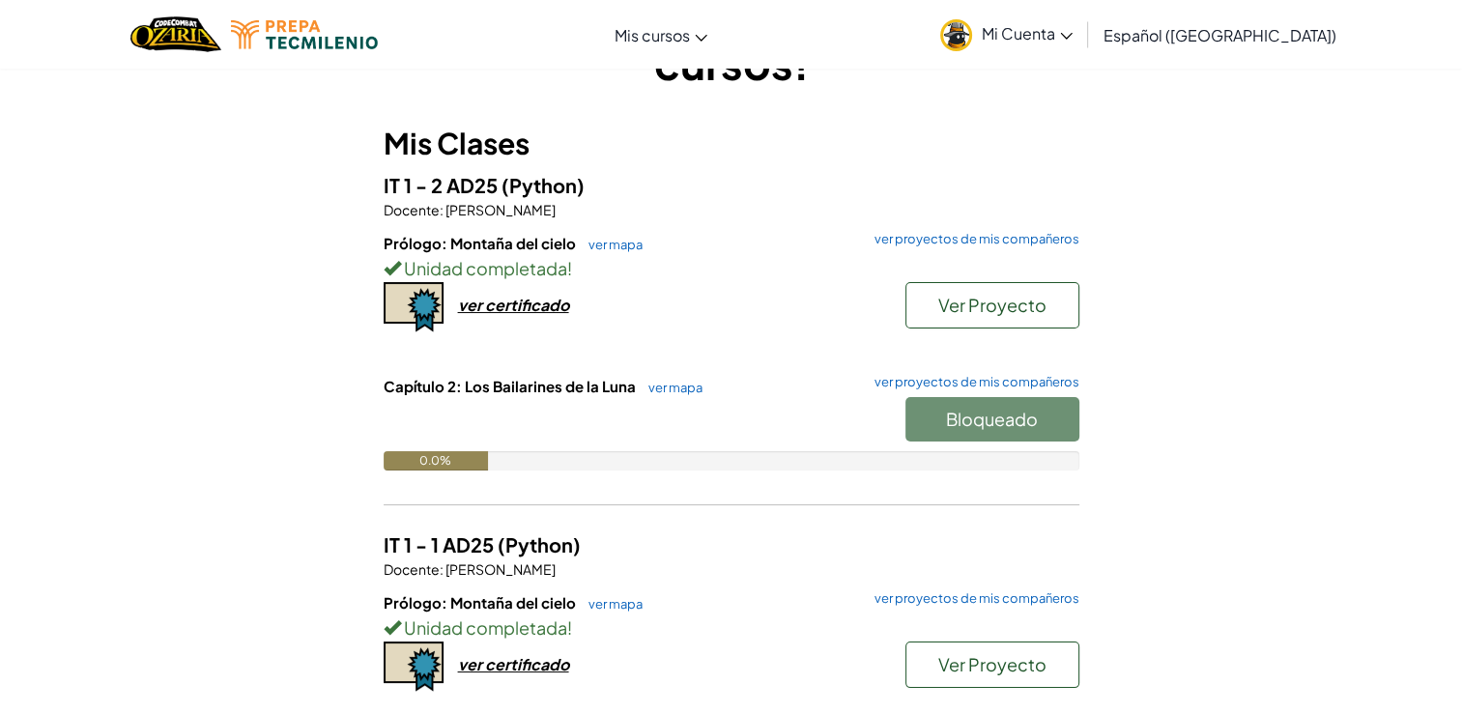
scroll to position [151, 0]
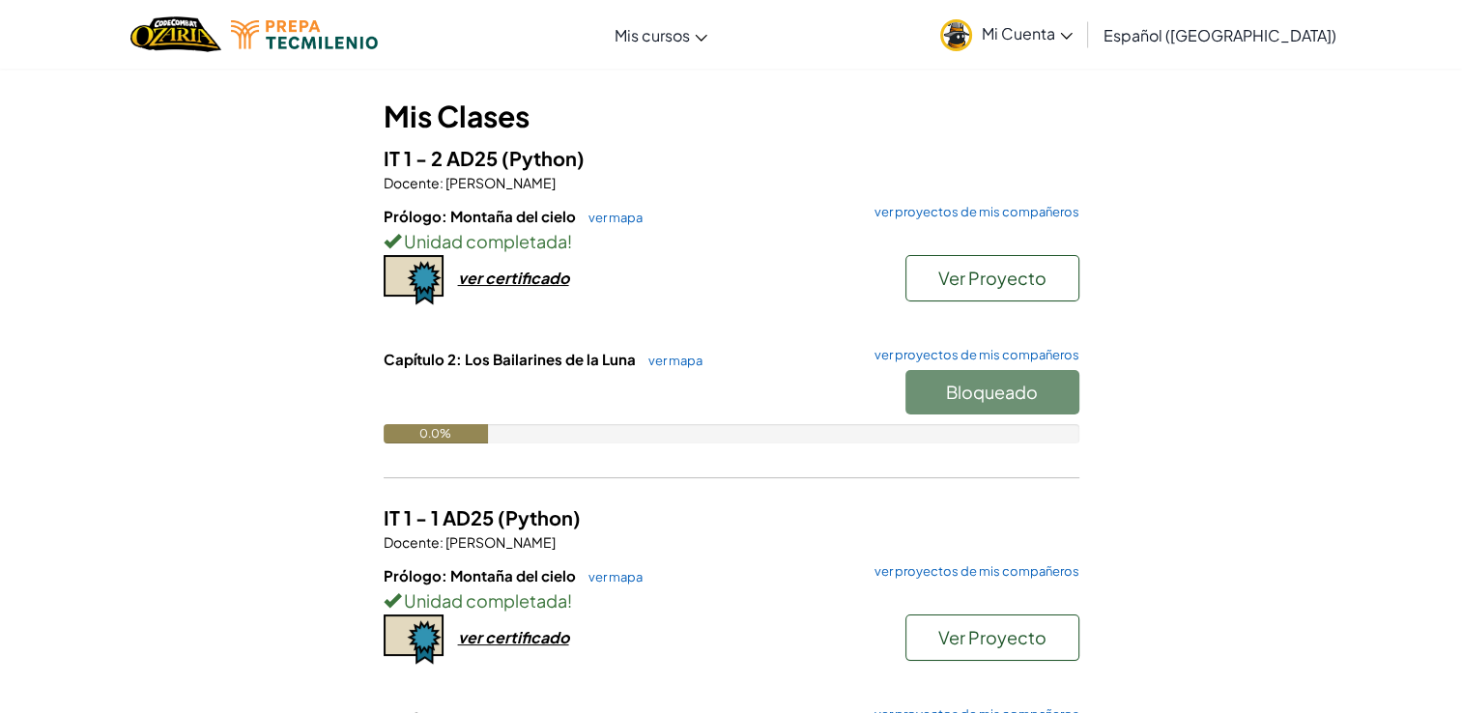
click at [627, 576] on link "ver mapa" at bounding box center [611, 576] width 64 height 15
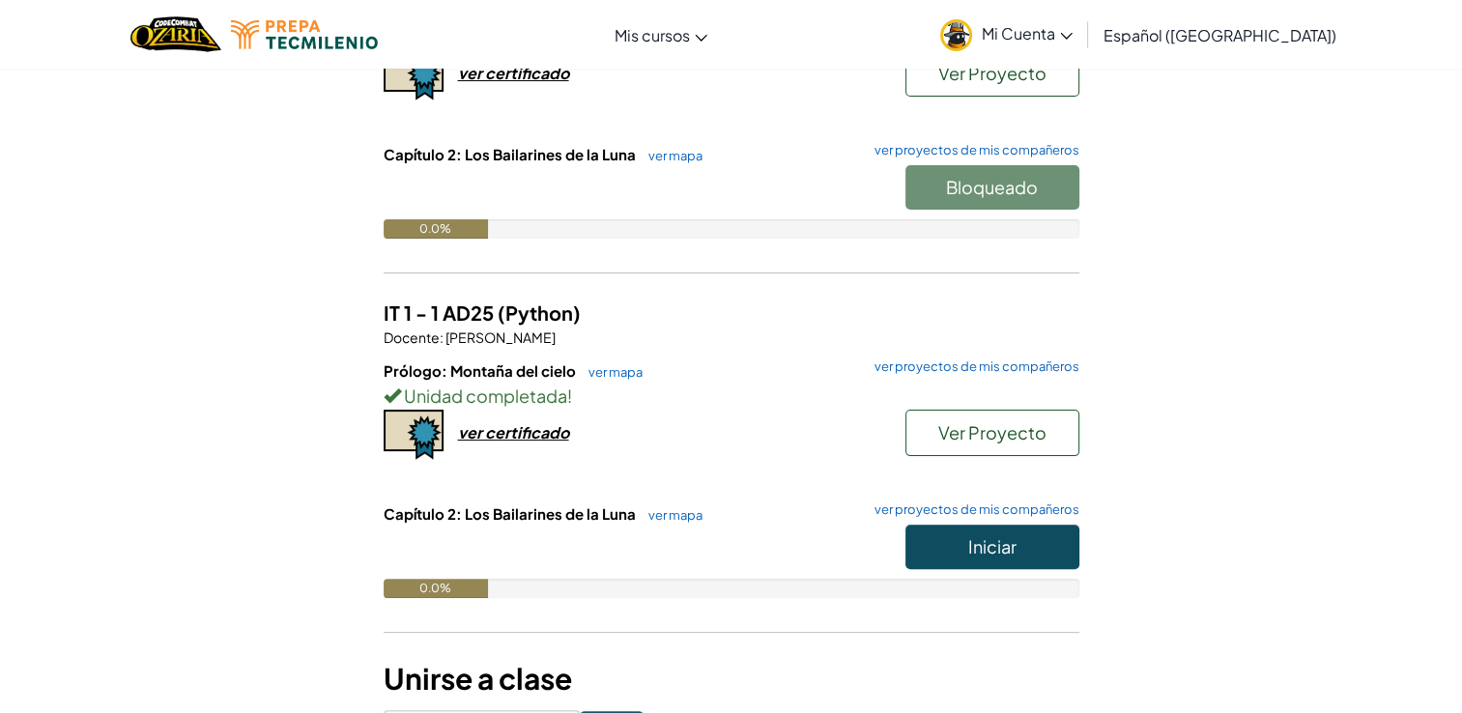
scroll to position [365, 0]
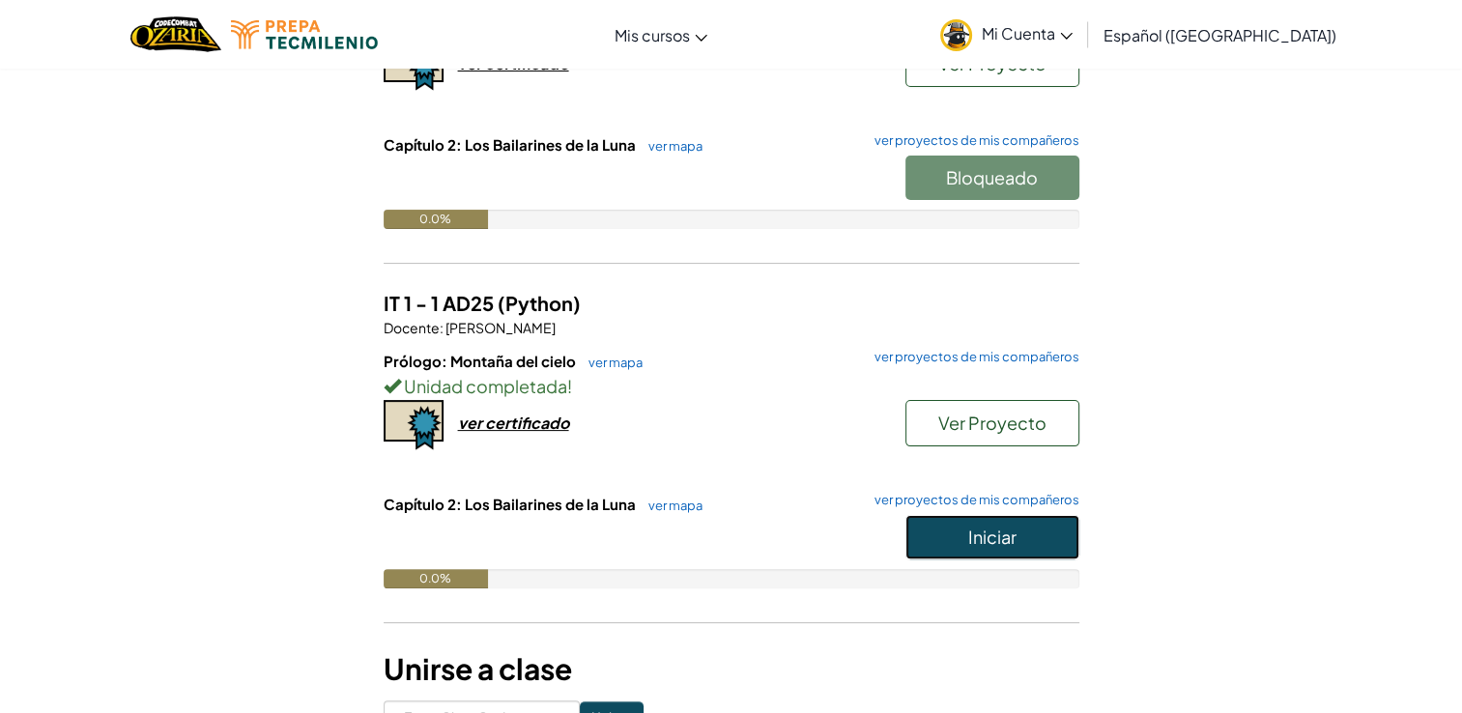
click at [1048, 531] on button "Iniciar" at bounding box center [992, 537] width 174 height 44
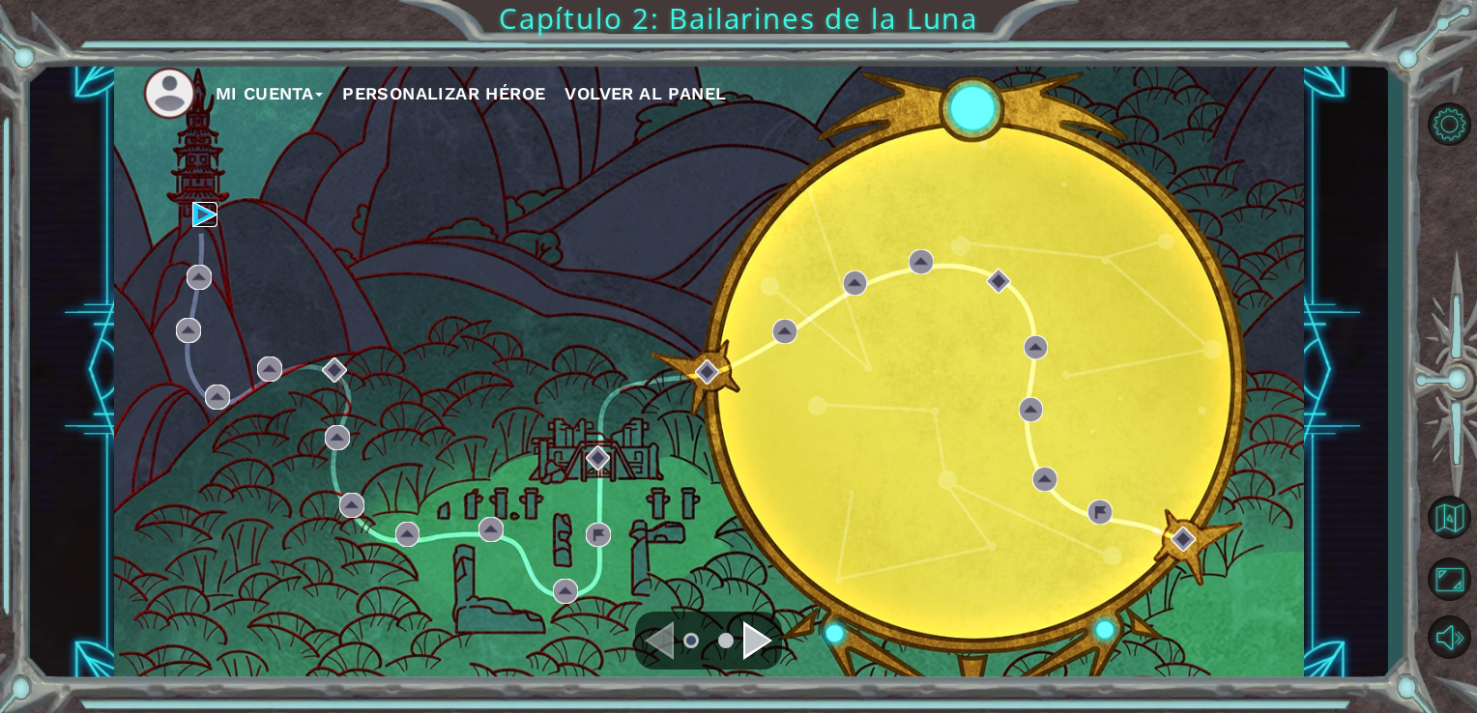
click at [192, 212] on img at bounding box center [204, 214] width 25 height 25
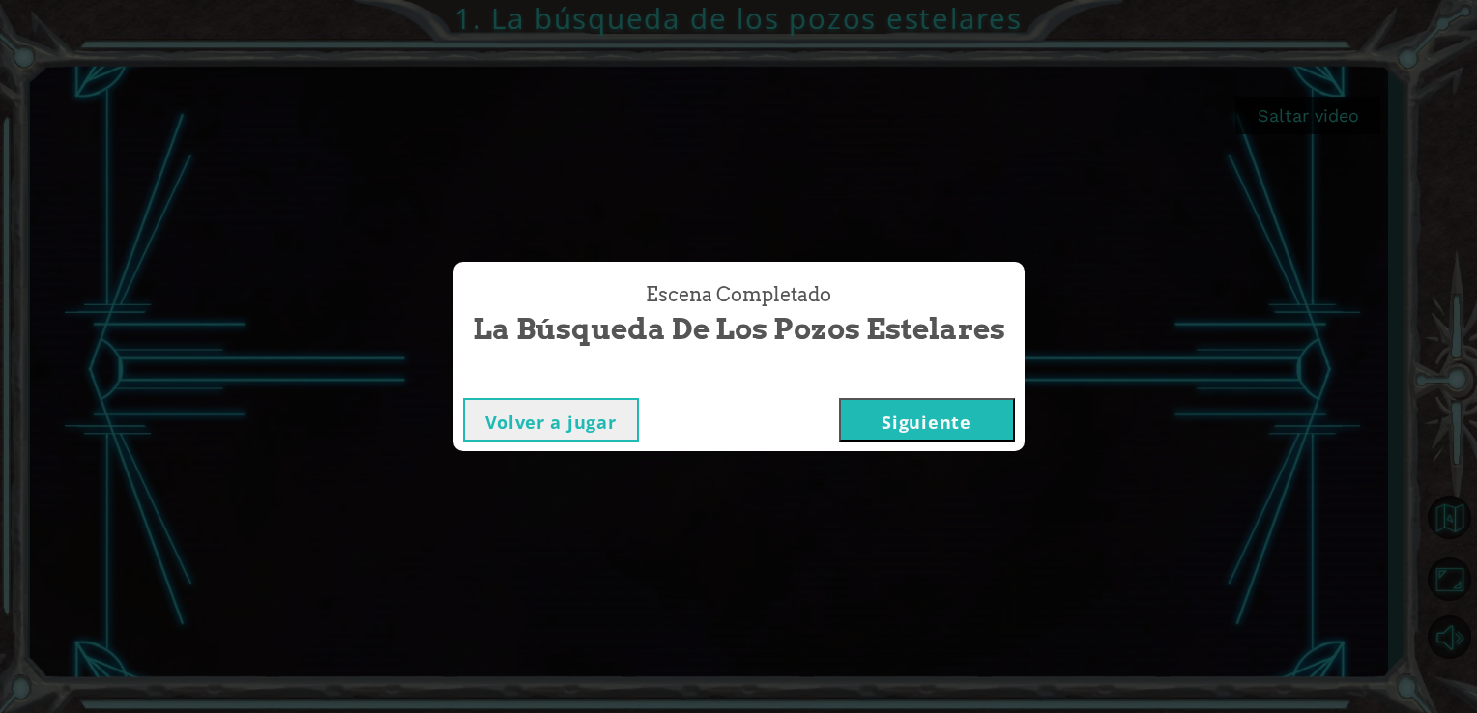
click at [921, 393] on div "Volver a jugar [GEOGRAPHIC_DATA]" at bounding box center [738, 419] width 571 height 63
click at [917, 418] on button "Siguiente" at bounding box center [927, 419] width 176 height 43
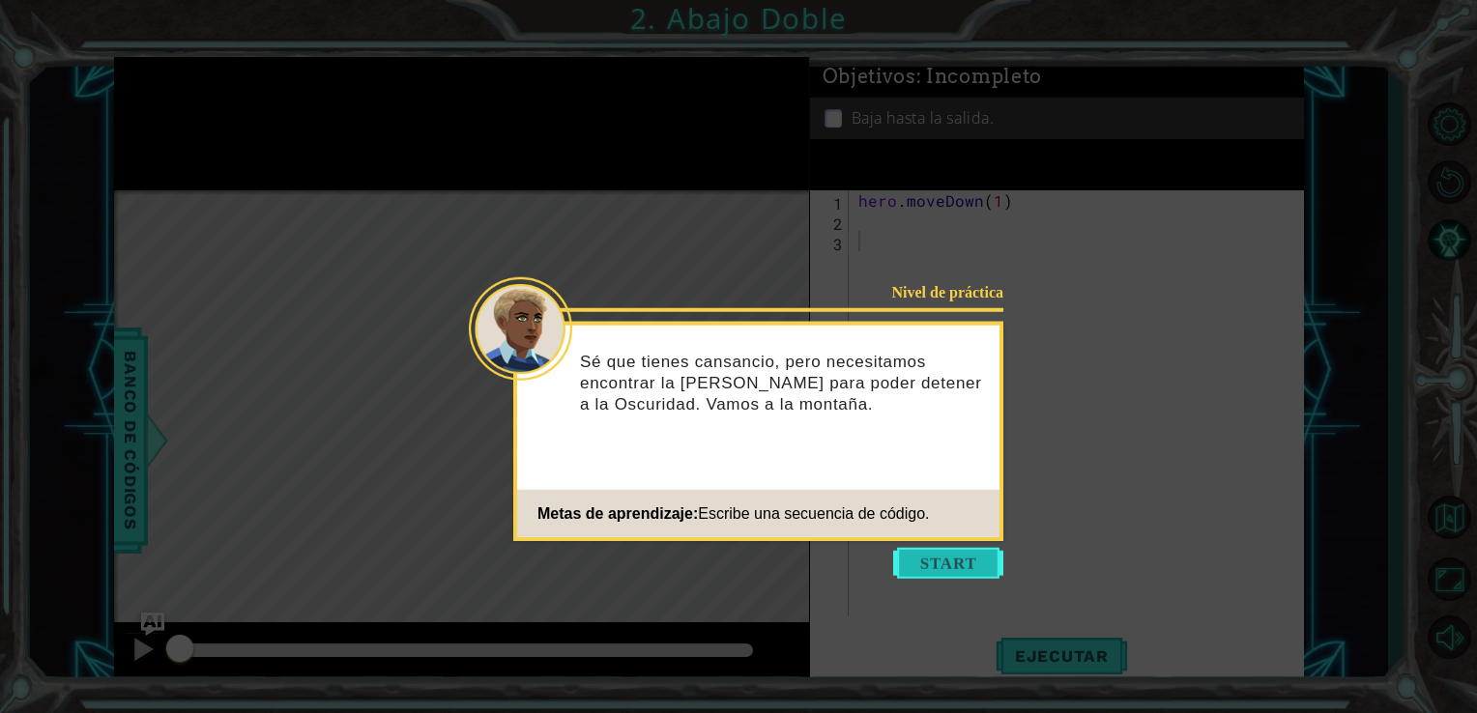
click at [970, 572] on button "Start" at bounding box center [948, 563] width 110 height 31
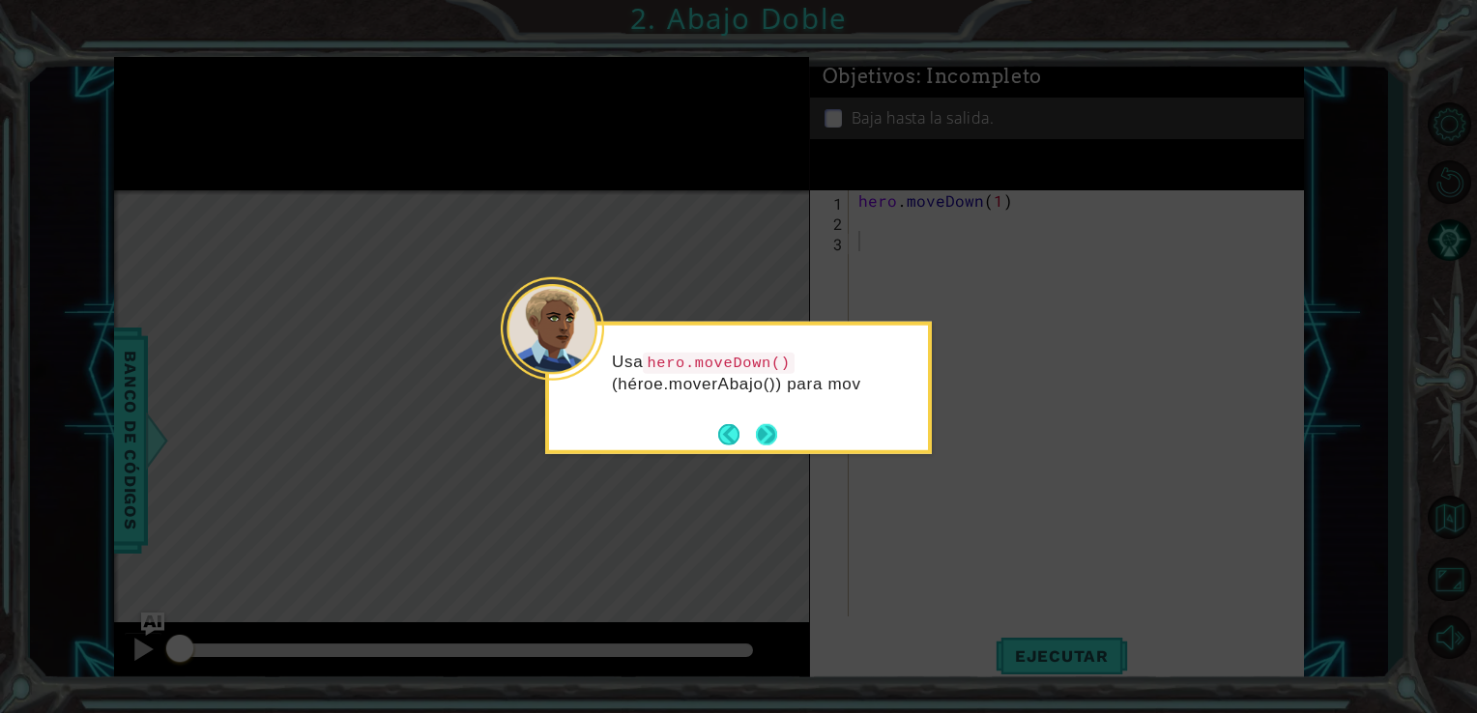
click at [764, 431] on button "Next" at bounding box center [766, 433] width 21 height 21
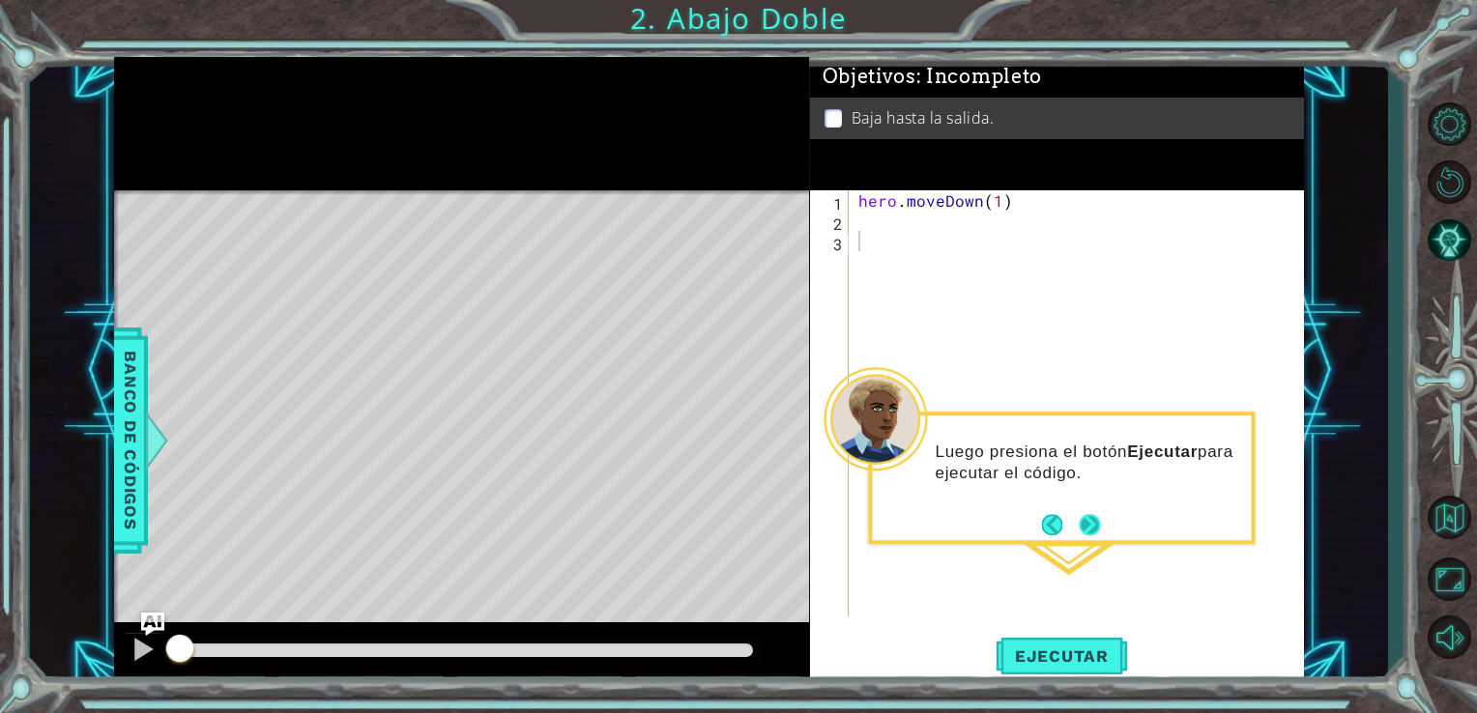
click at [1083, 520] on button "Next" at bounding box center [1088, 524] width 21 height 21
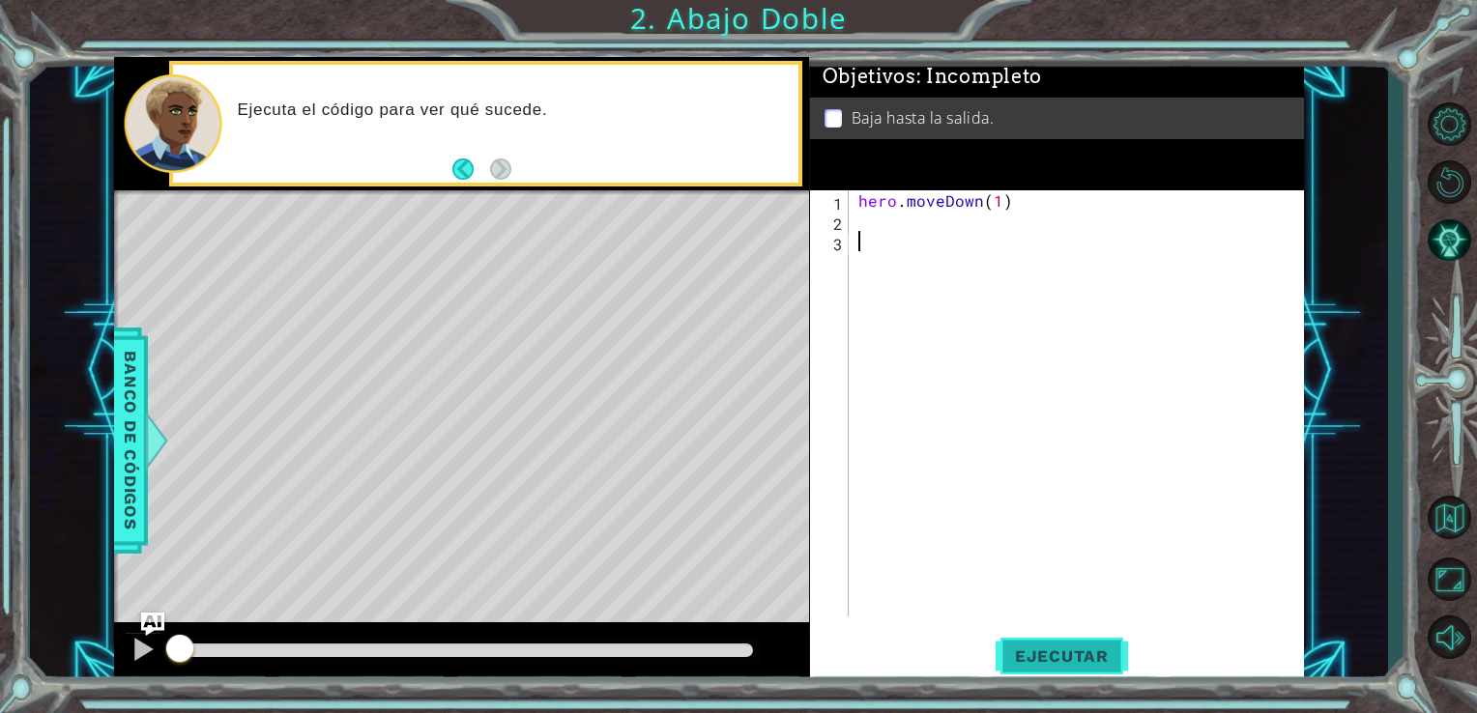
click at [1044, 656] on span "Ejecutar" at bounding box center [1061, 655] width 132 height 19
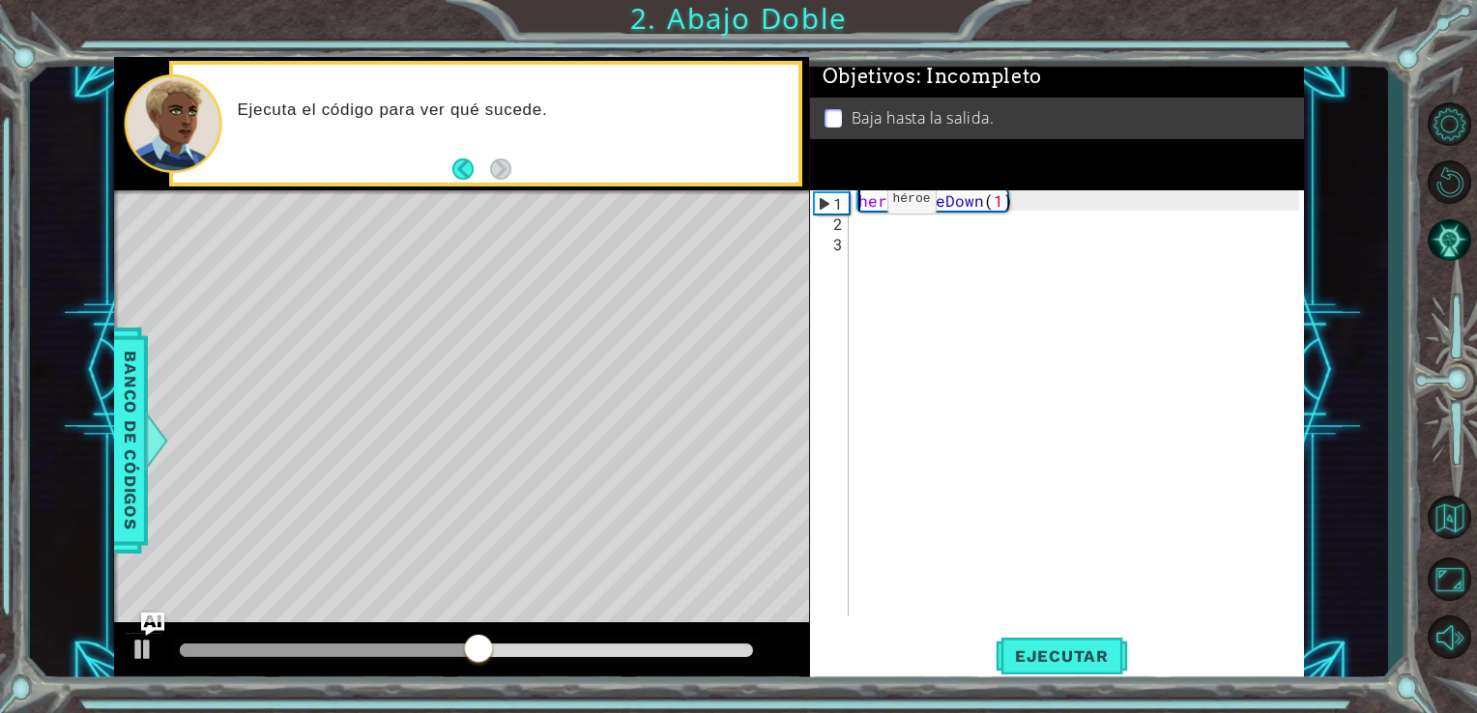
click at [854, 204] on div "hero . moveDown ( 1 )" at bounding box center [1081, 423] width 455 height 467
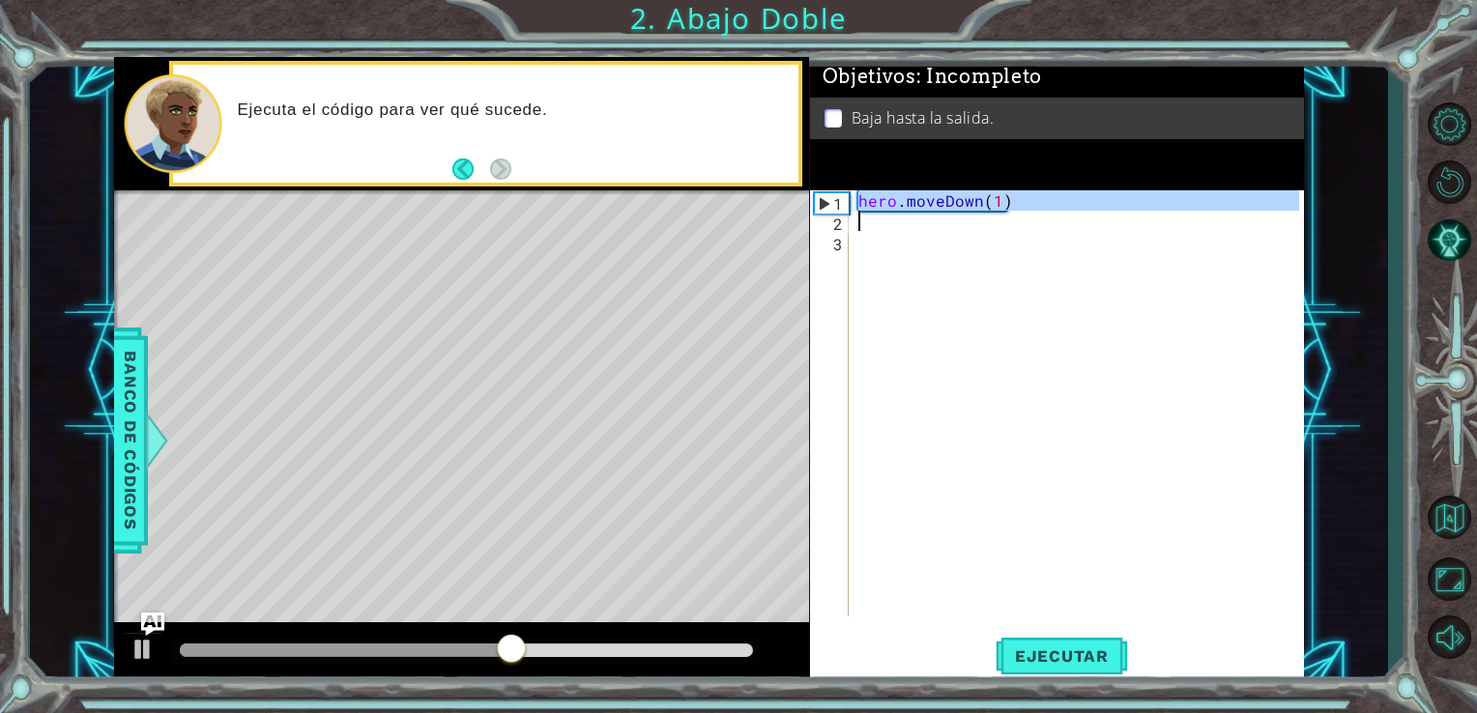
drag, startPoint x: 854, startPoint y: 204, endPoint x: 1016, endPoint y: 213, distance: 161.6
click at [1016, 213] on div "hero . moveDown ( 1 )" at bounding box center [1081, 423] width 455 height 467
type textarea "hero.moveDown(1)"
click at [916, 216] on div "hero . moveDown ( 1 )" at bounding box center [1076, 403] width 445 height 426
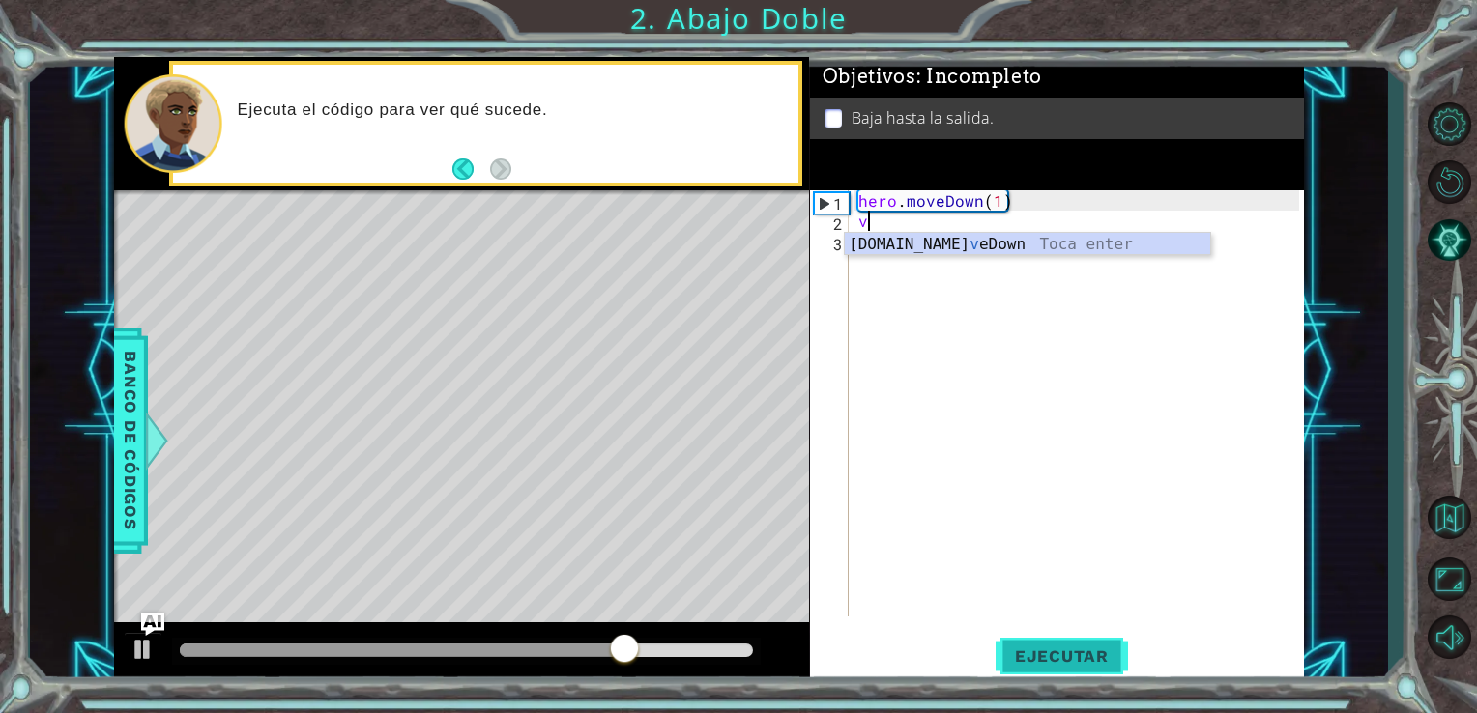
type textarea "v"
click at [1049, 646] on button "Ejecutar" at bounding box center [1061, 655] width 132 height 49
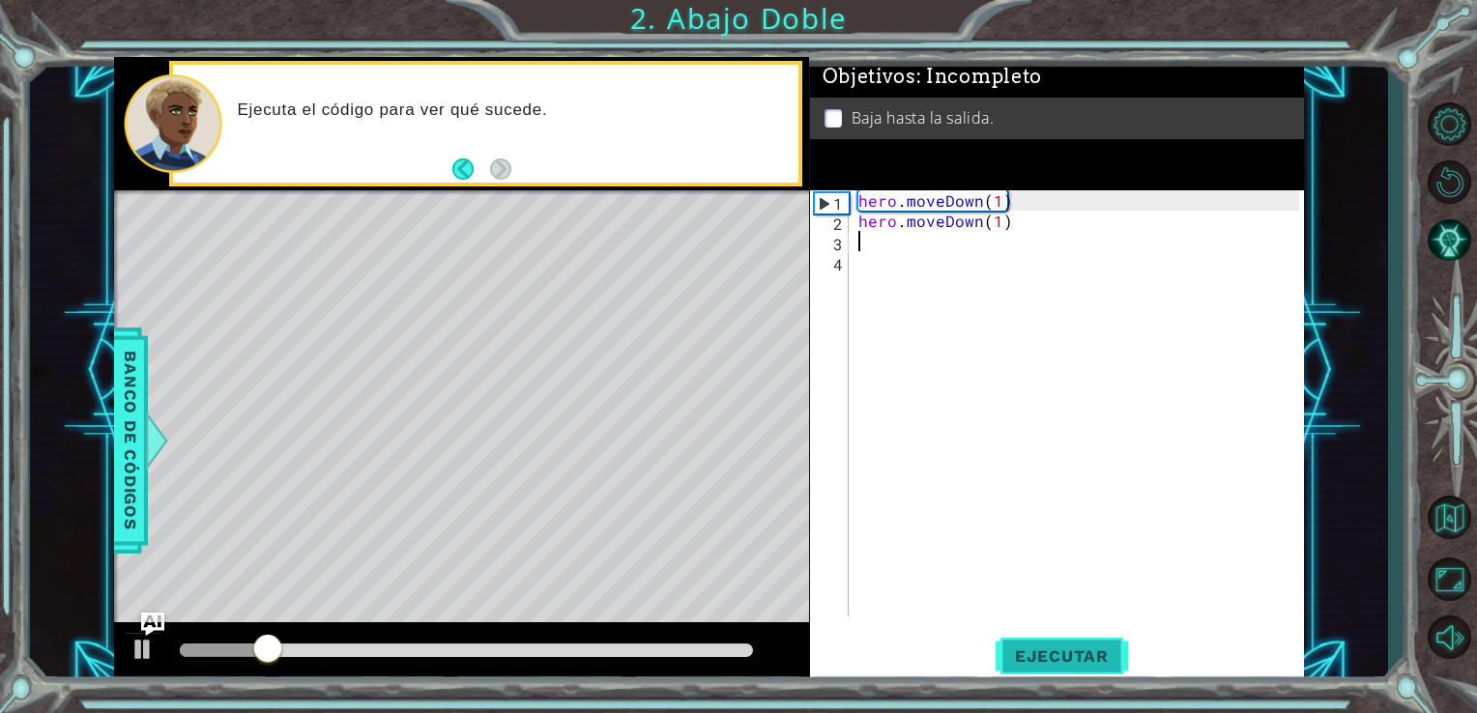
click at [1068, 661] on span "Ejecutar" at bounding box center [1061, 655] width 132 height 19
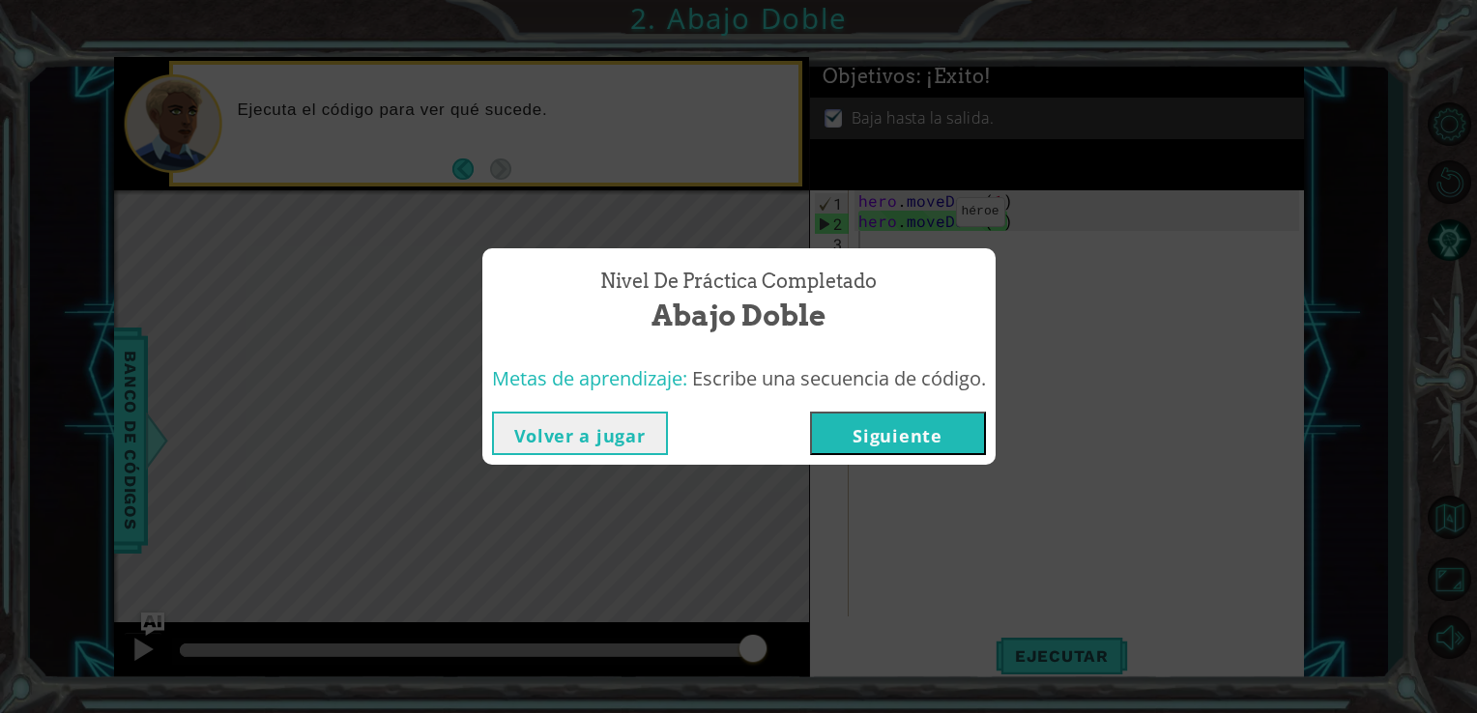
click at [904, 423] on button "Siguiente" at bounding box center [898, 433] width 176 height 43
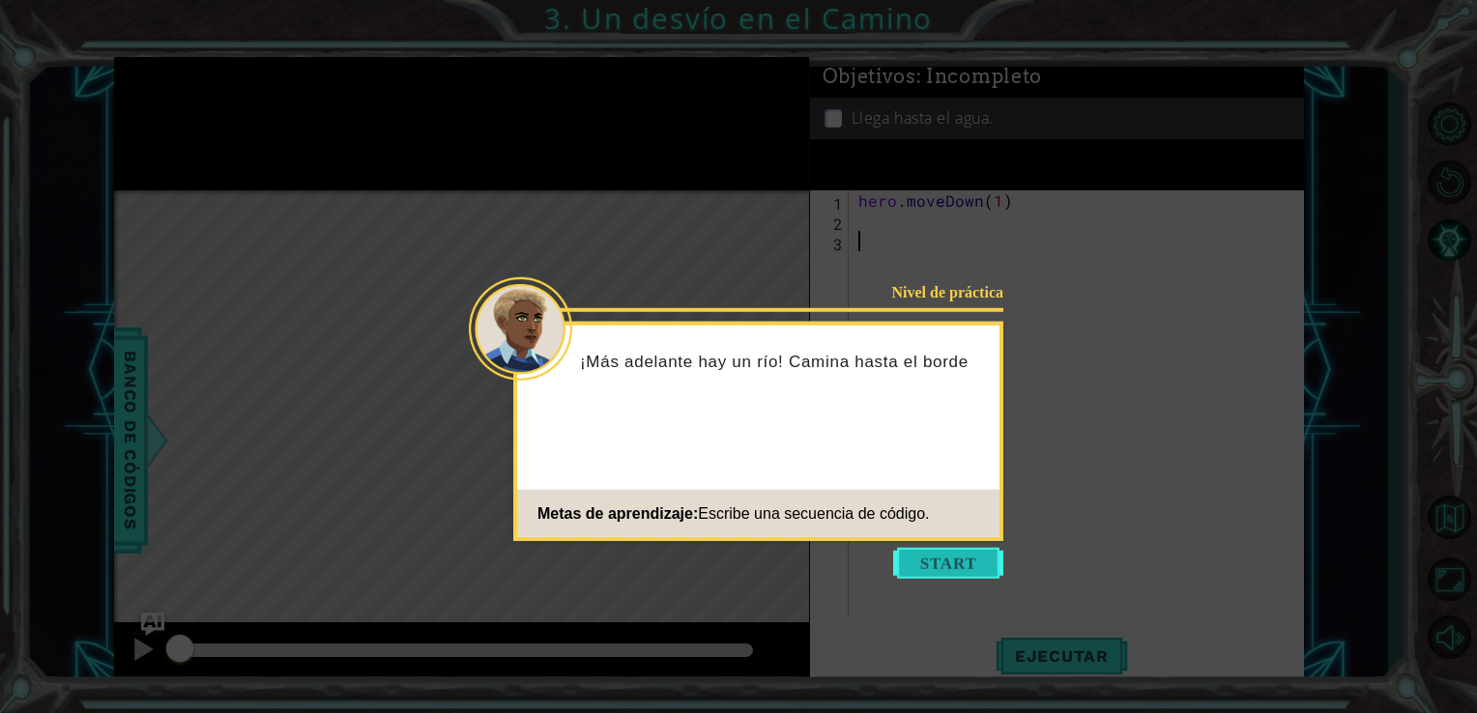
click at [935, 565] on button "Start" at bounding box center [948, 563] width 110 height 31
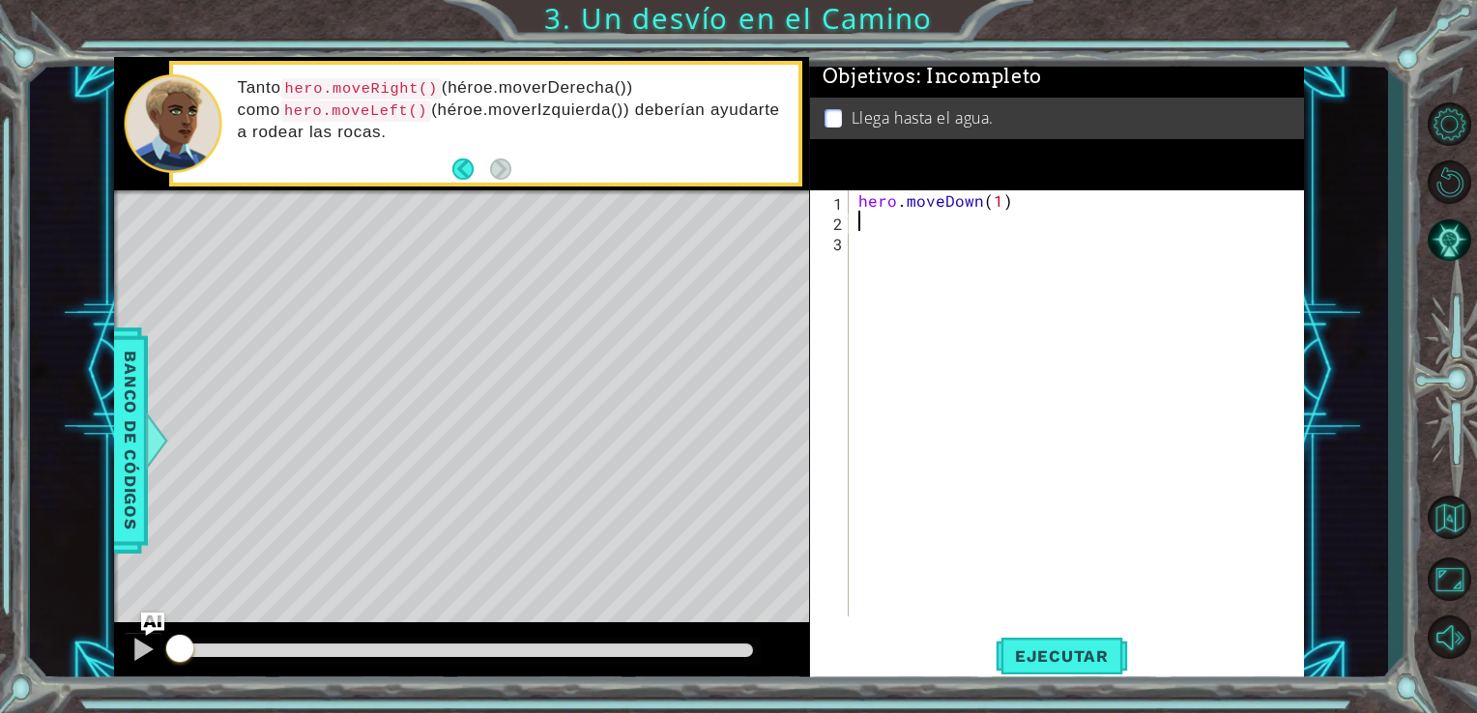
click at [858, 220] on div "hero . moveDown ( 1 )" at bounding box center [1081, 423] width 455 height 467
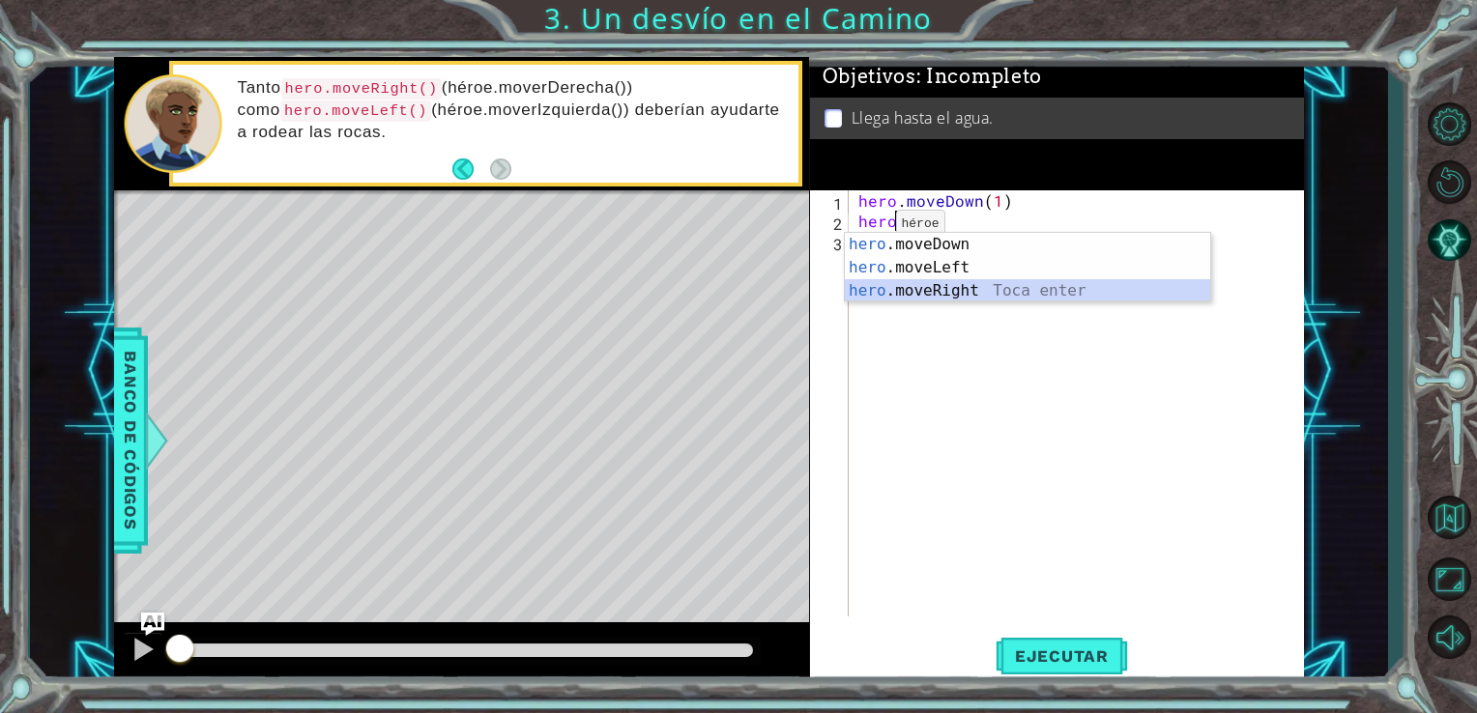
click at [908, 286] on div "hero .moveDown Toca enter hero .moveLeft Toca enter hero .moveRight Toca enter" at bounding box center [1027, 291] width 365 height 116
type textarea "hero.moveRight(1)"
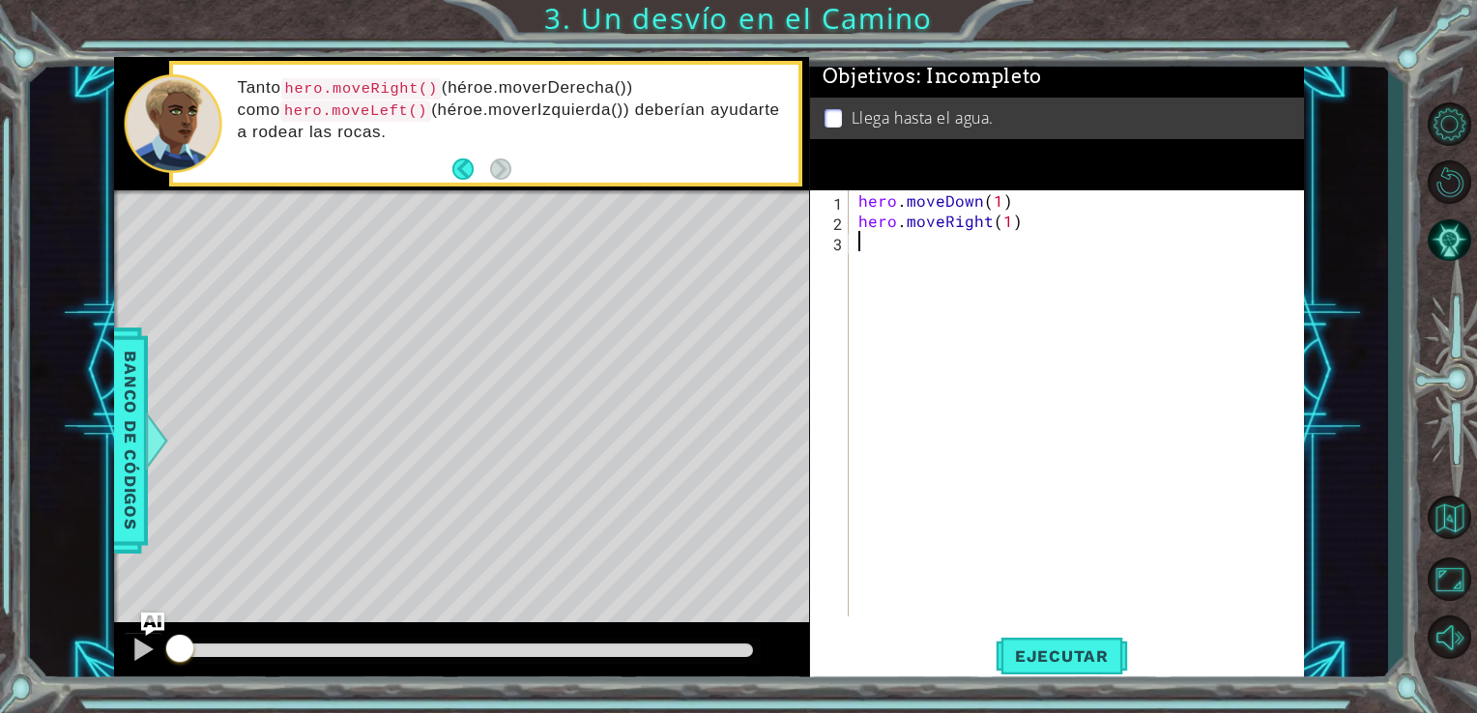
click at [878, 243] on div "hero . moveDown ( 1 ) hero . moveRight ( 1 )" at bounding box center [1081, 423] width 455 height 467
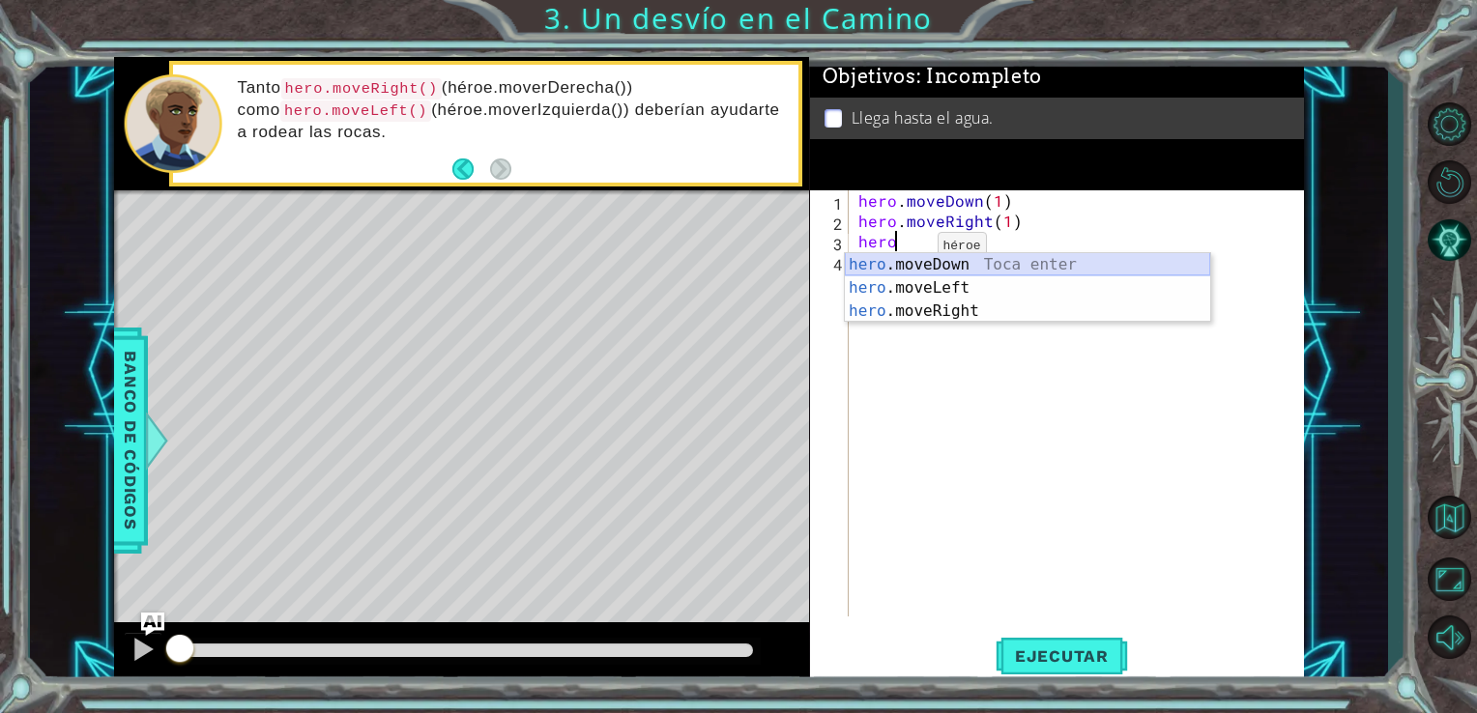
click at [912, 261] on div "hero .moveDown Toca enter hero .moveLeft Toca enter hero .moveRight Toca enter" at bounding box center [1027, 311] width 365 height 116
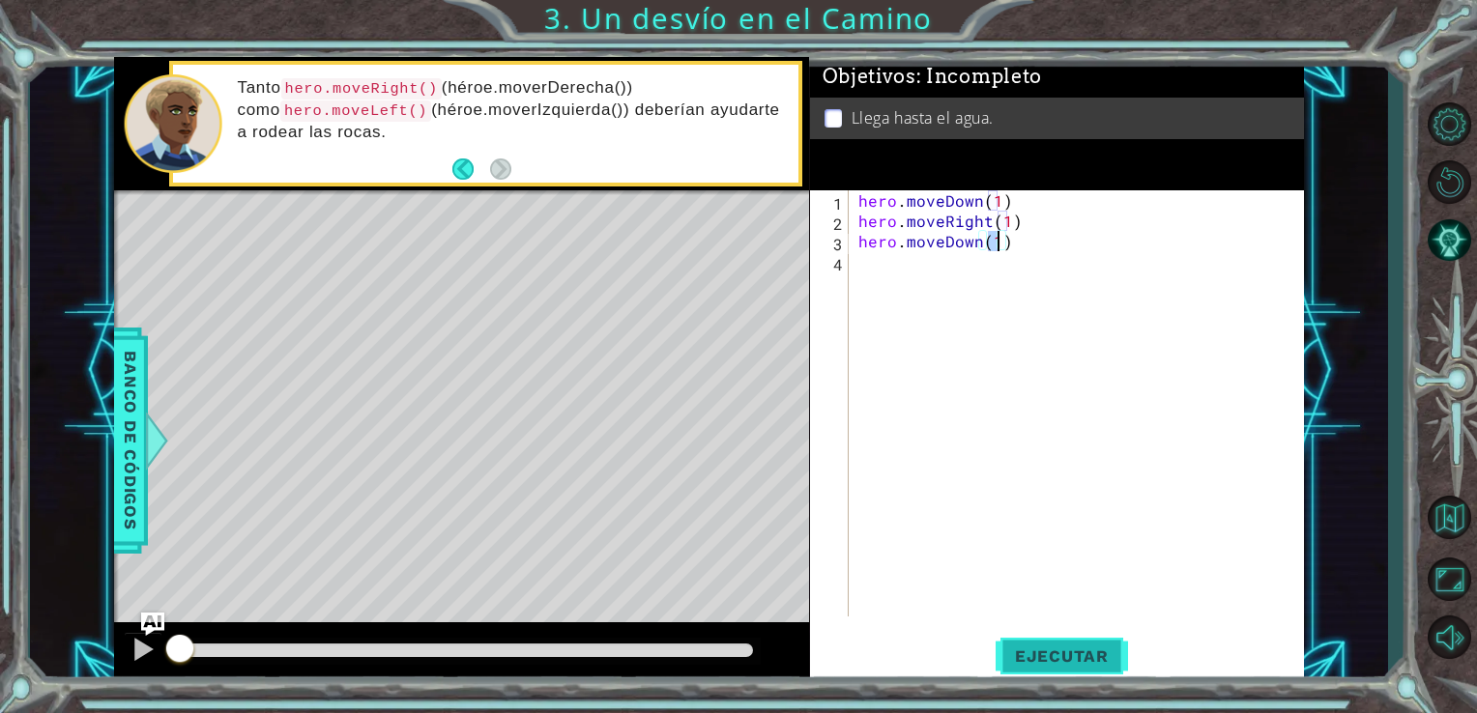
type textarea "hero.moveDown(1)"
click at [1086, 648] on span "Ejecutar" at bounding box center [1061, 655] width 132 height 19
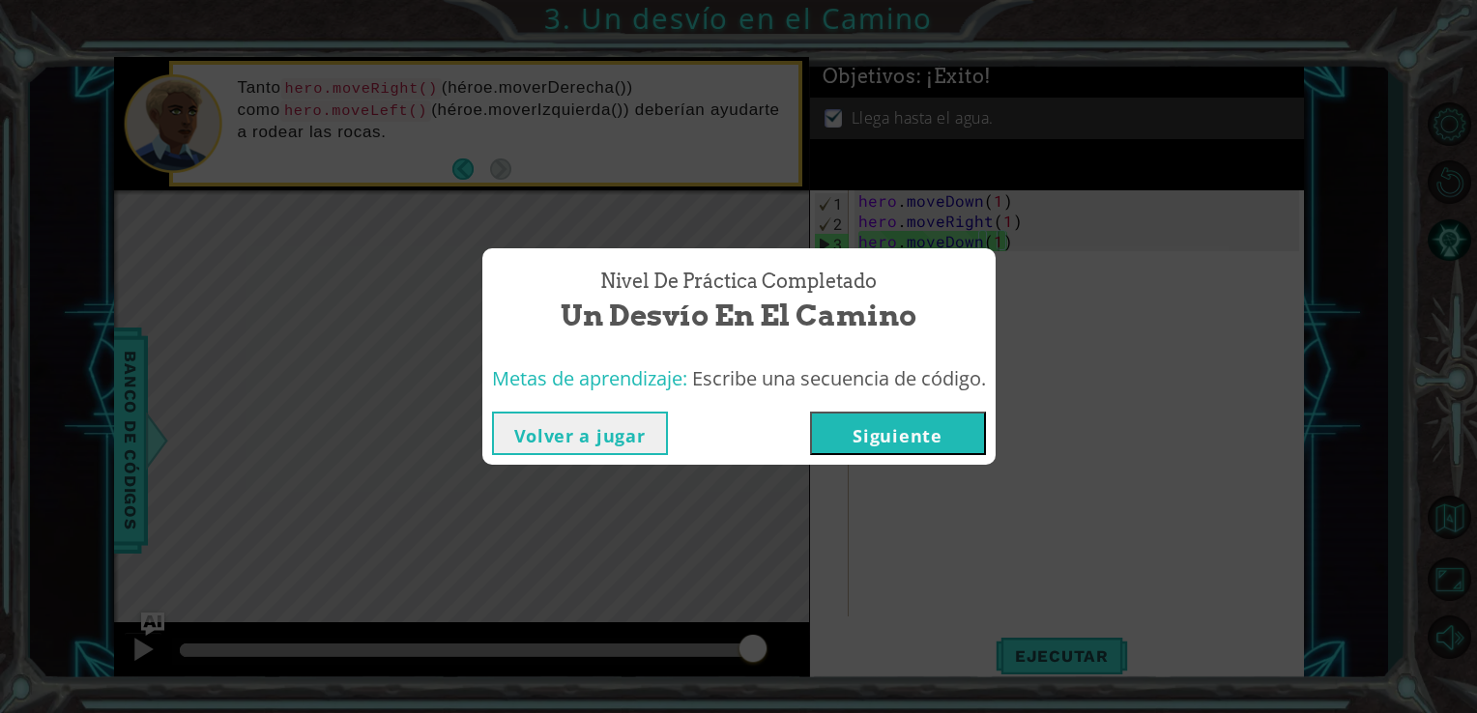
click at [854, 426] on button "Siguiente" at bounding box center [898, 433] width 176 height 43
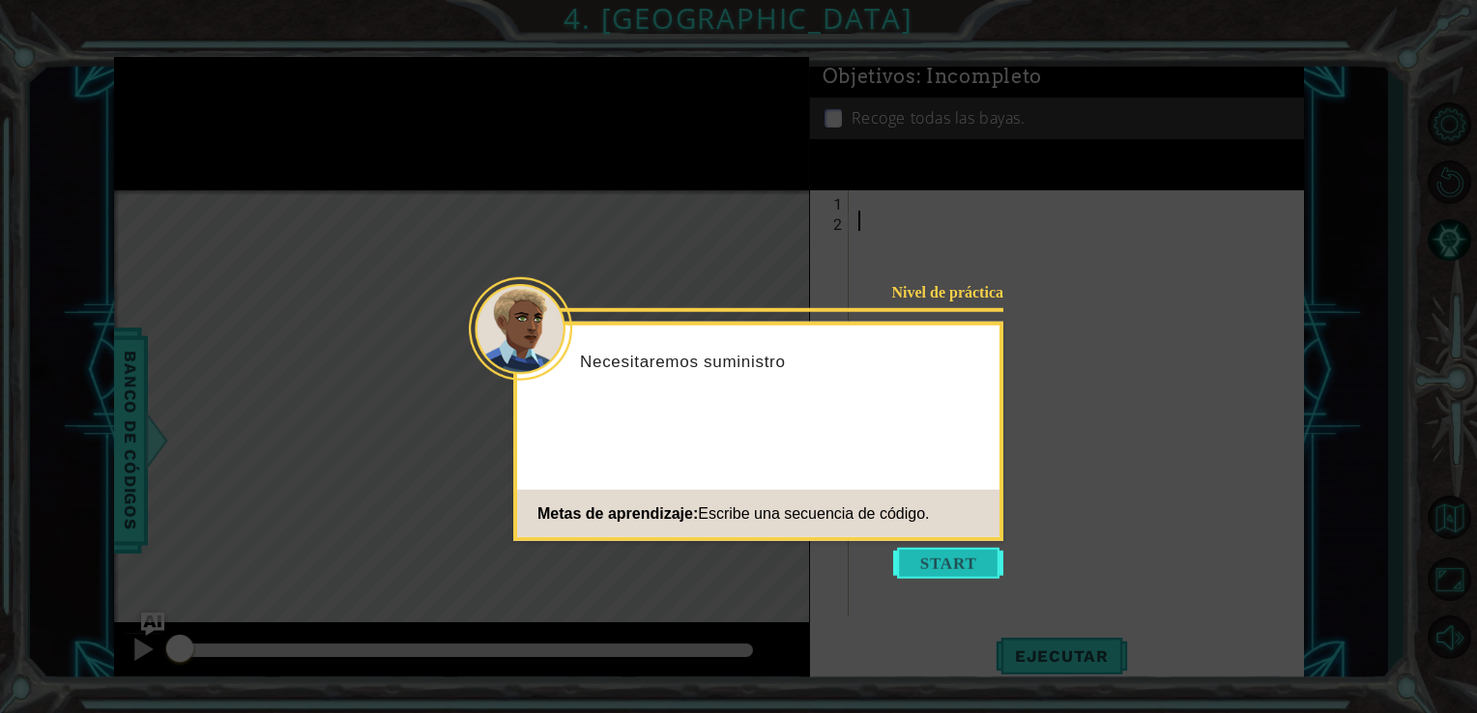
click at [920, 570] on button "Start" at bounding box center [948, 563] width 110 height 31
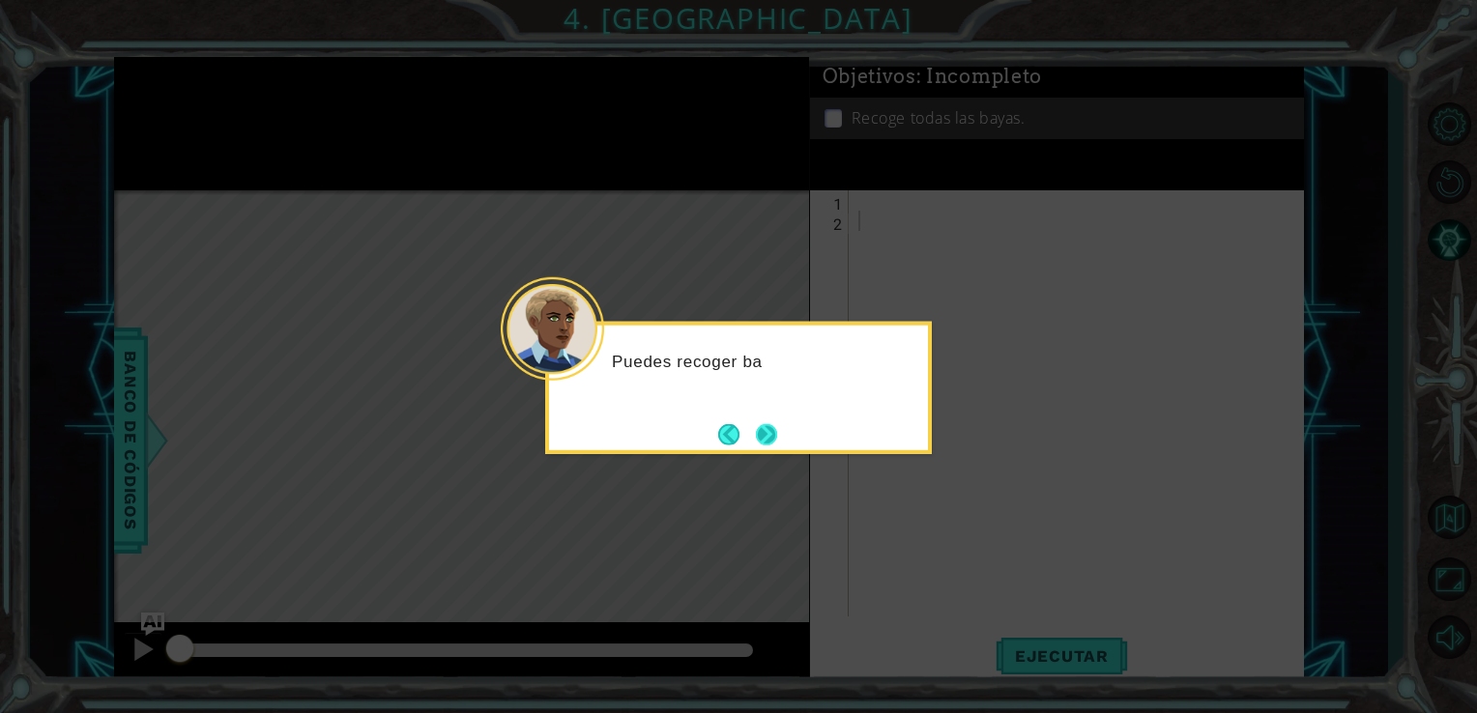
click at [773, 436] on button "Next" at bounding box center [766, 433] width 21 height 21
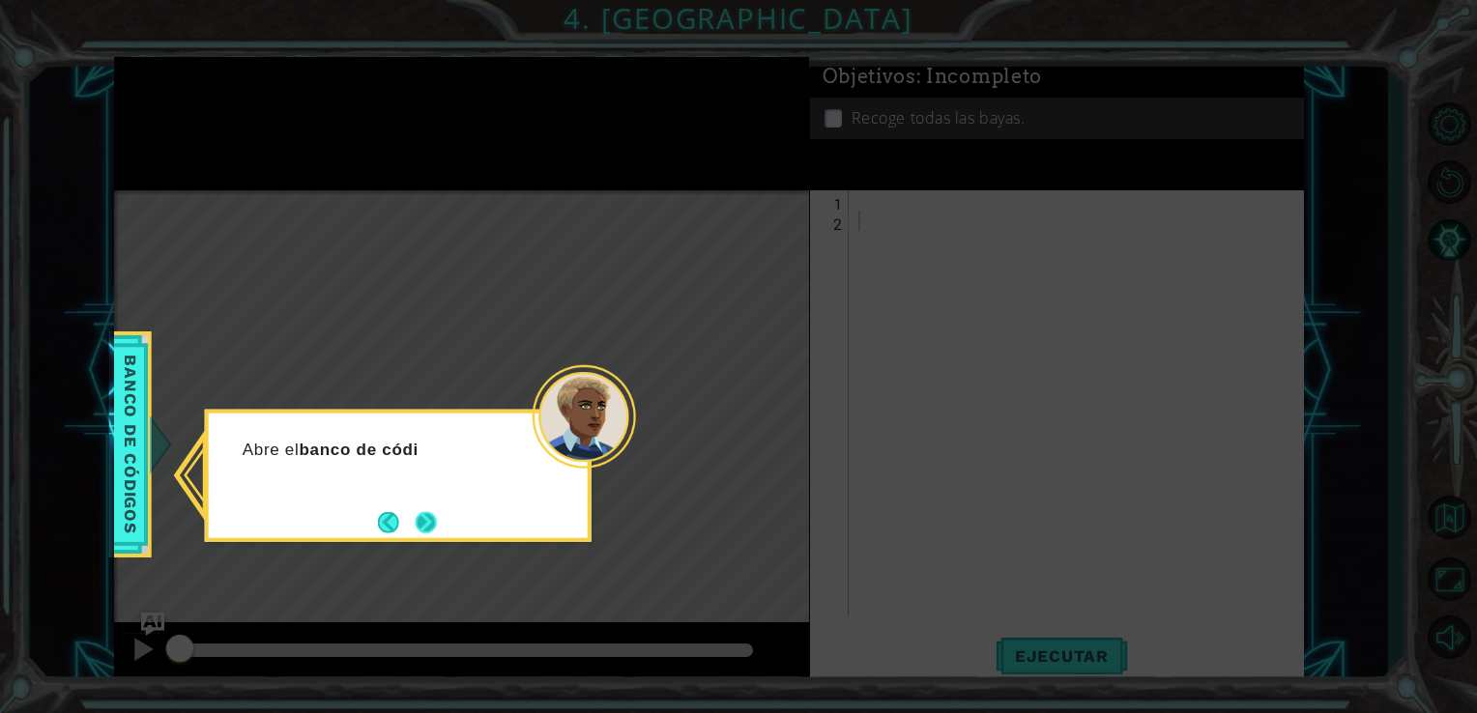
click at [429, 518] on button "Next" at bounding box center [426, 521] width 21 height 21
click at [423, 530] on button "Next" at bounding box center [426, 521] width 21 height 21
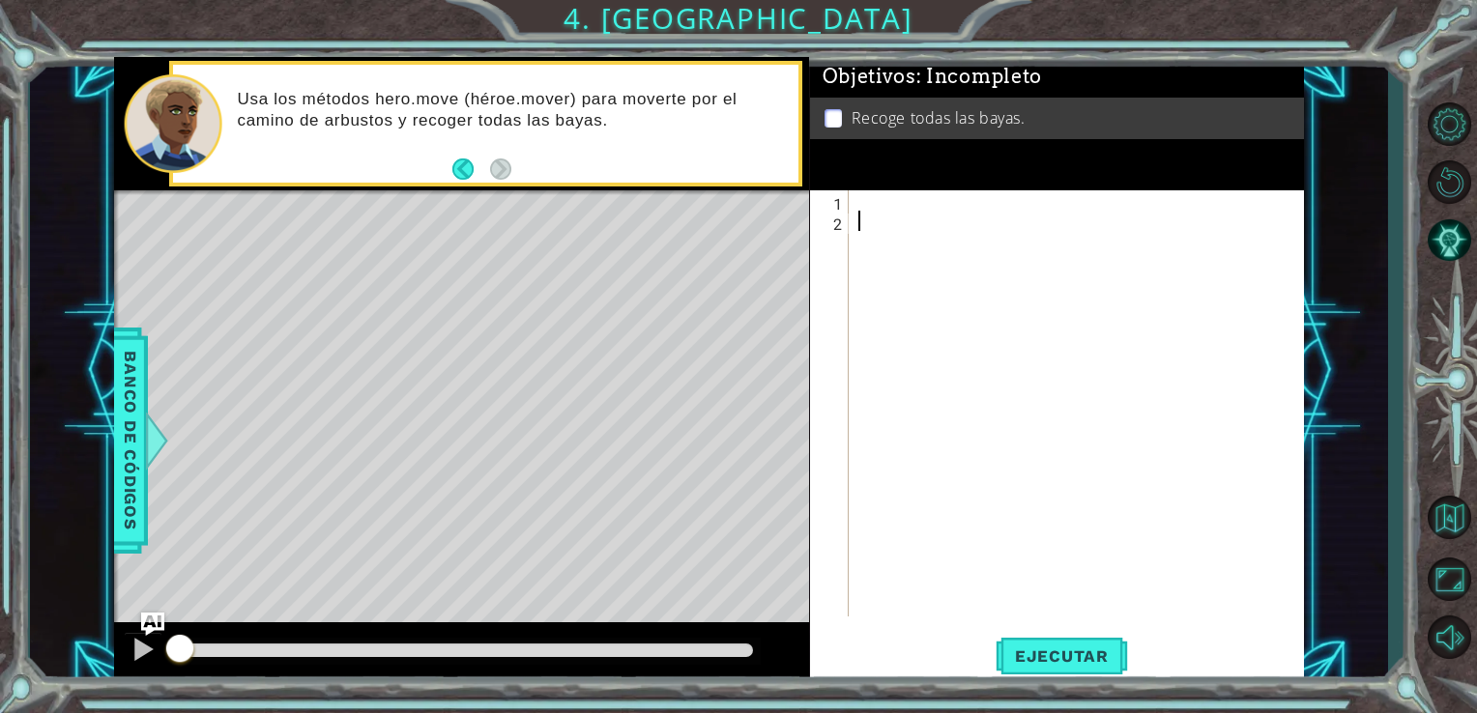
click at [862, 209] on div at bounding box center [1081, 423] width 455 height 467
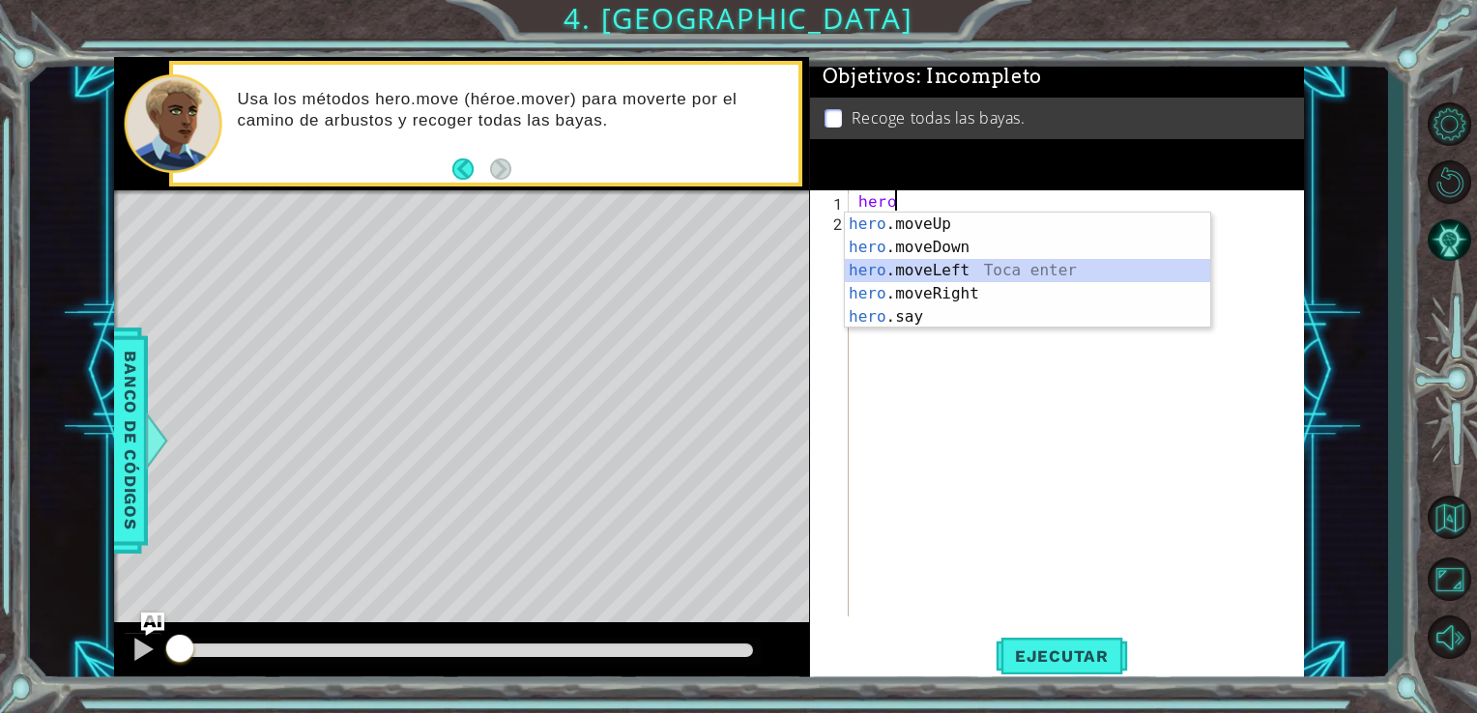
click at [947, 273] on div "hero .moveUp Toca enter hero .moveDown Toca enter hero .moveLeft Toca enter her…" at bounding box center [1027, 294] width 365 height 162
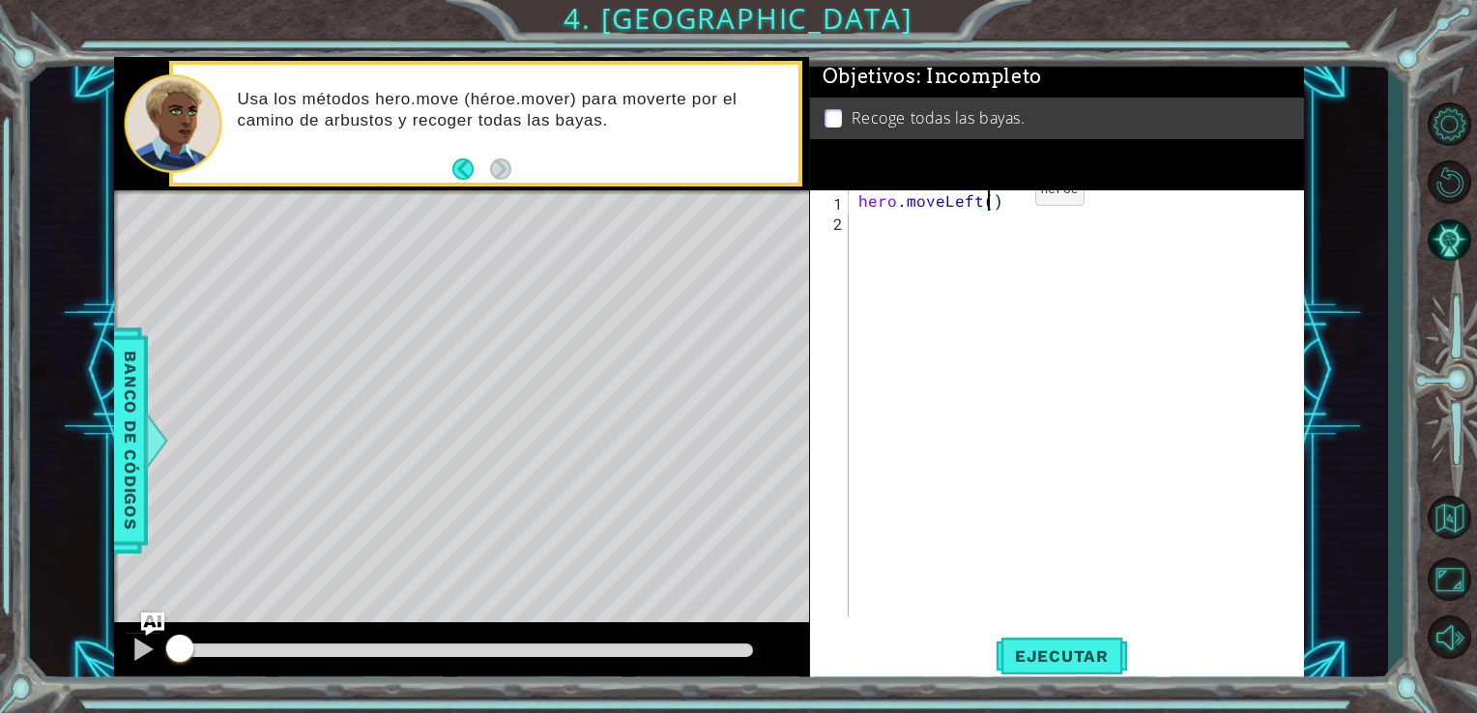
type textarea "hero.moveLeft(2)"
click at [898, 222] on div "hero . moveLeft ( 2 )" at bounding box center [1081, 423] width 455 height 467
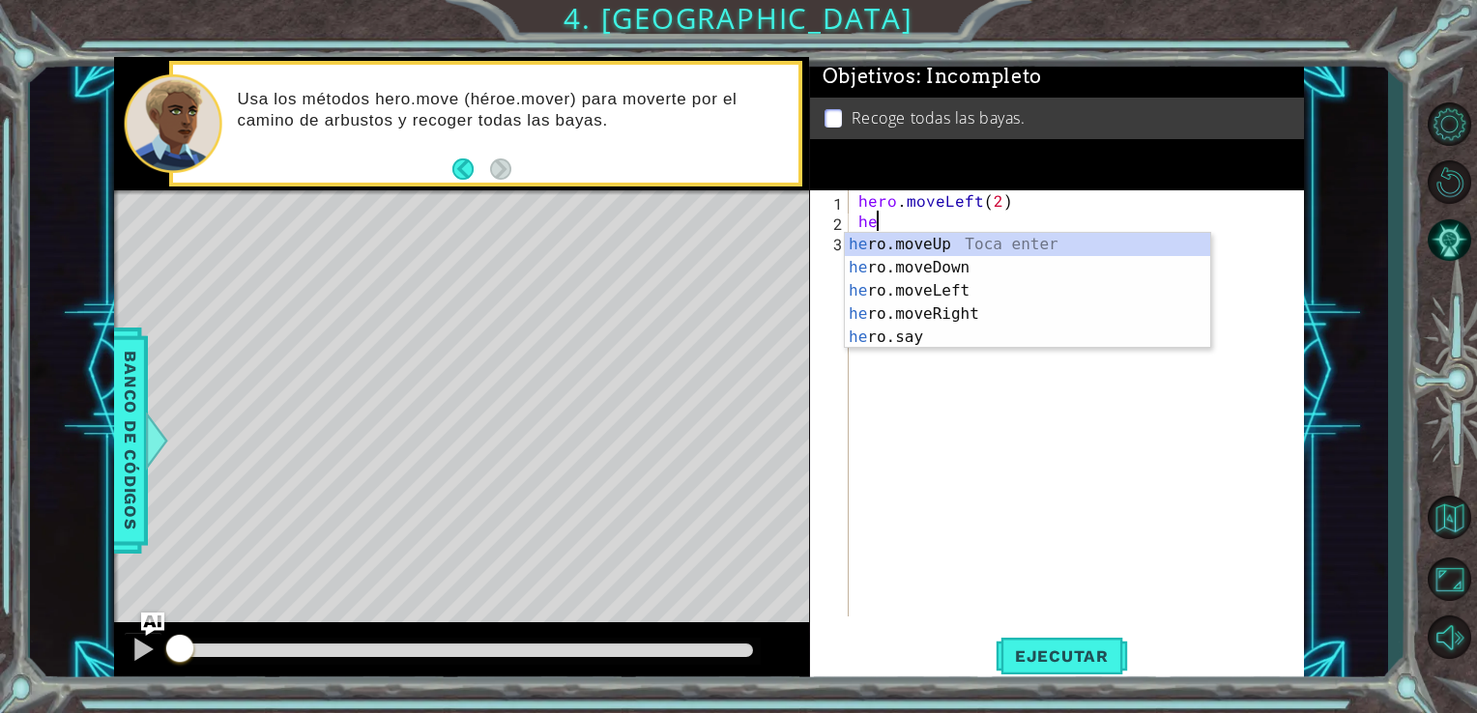
scroll to position [0, 0]
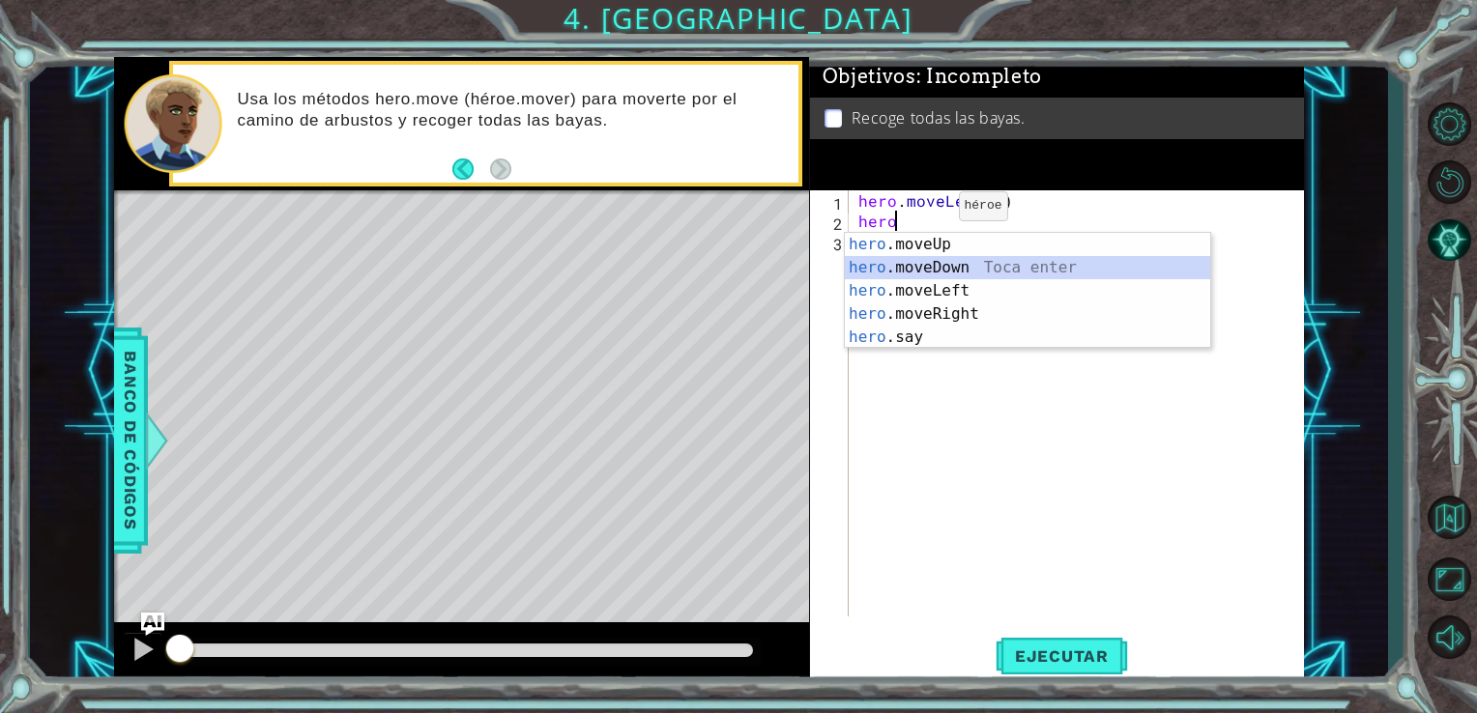
click at [921, 264] on div "hero .moveUp Toca enter hero .moveDown Toca enter hero .moveLeft Toca enter her…" at bounding box center [1027, 314] width 365 height 162
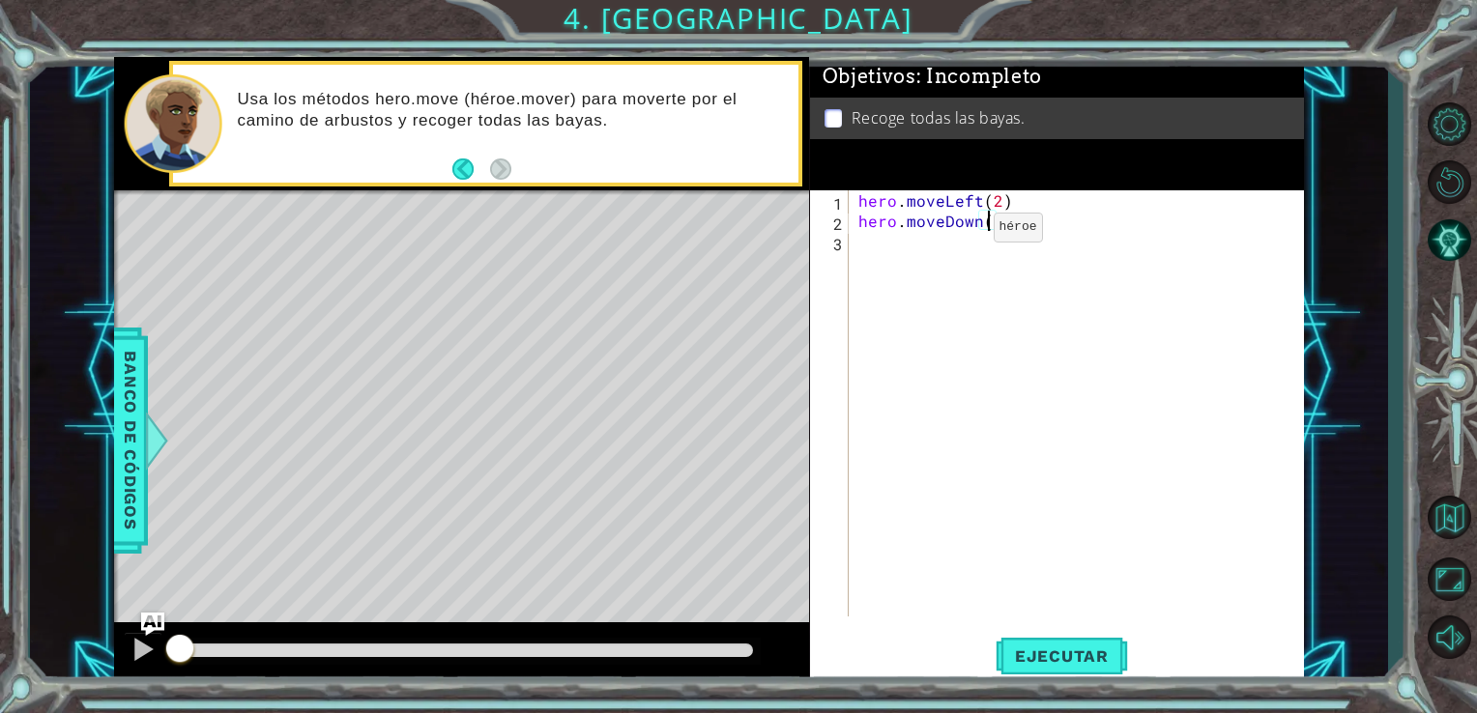
type textarea "hero.moveDown(2)"
click at [905, 244] on div "hero . moveLeft ( 2 ) hero . moveDown ( 2 )" at bounding box center [1081, 423] width 455 height 467
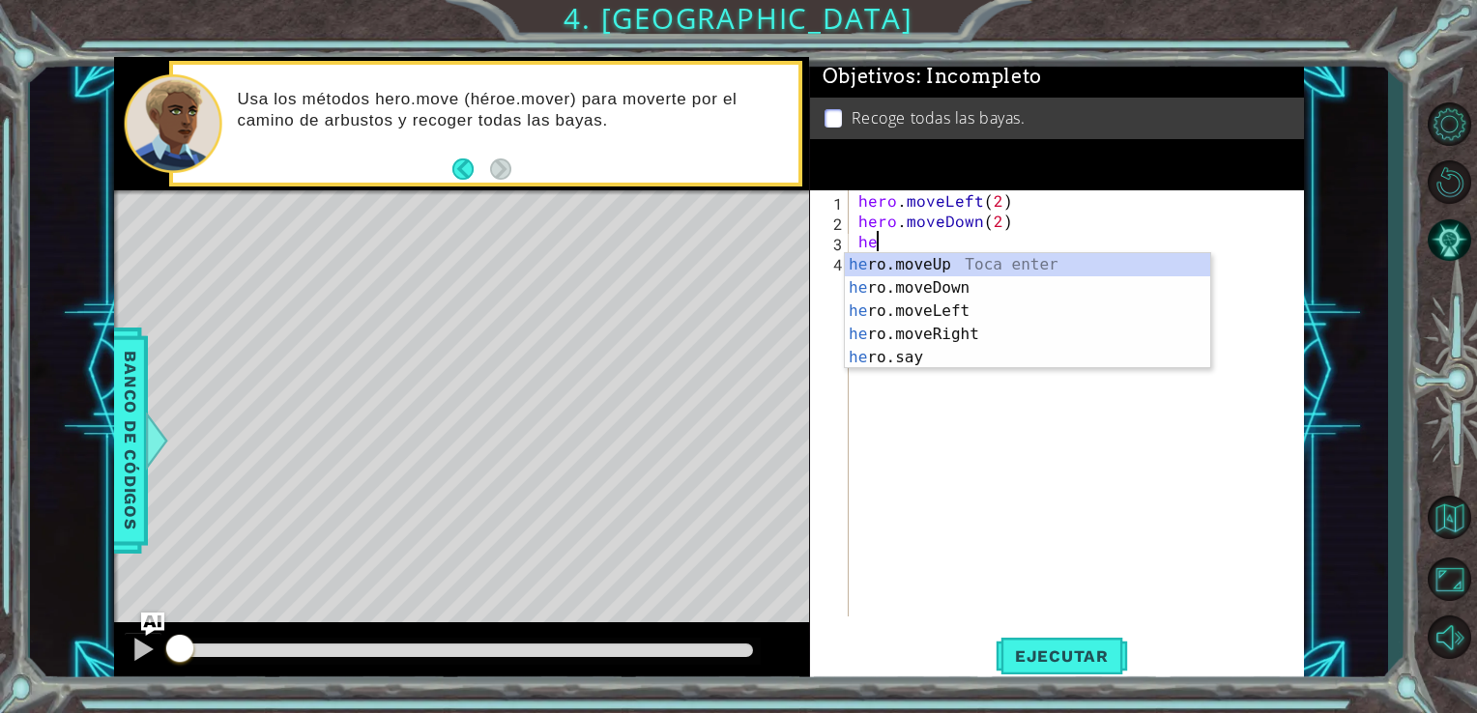
scroll to position [0, 0]
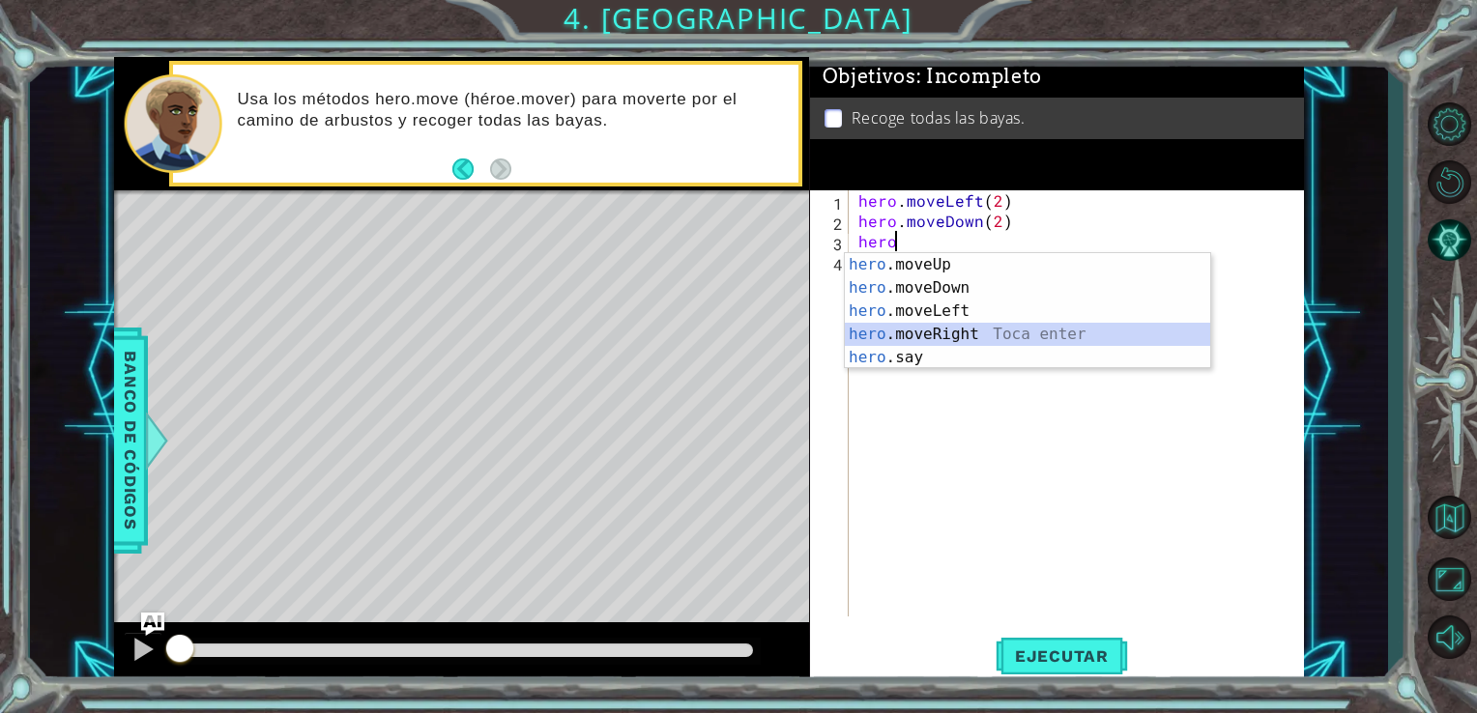
click at [919, 332] on div "hero .moveUp Toca enter hero .moveDown Toca enter hero .moveLeft Toca enter her…" at bounding box center [1027, 334] width 365 height 162
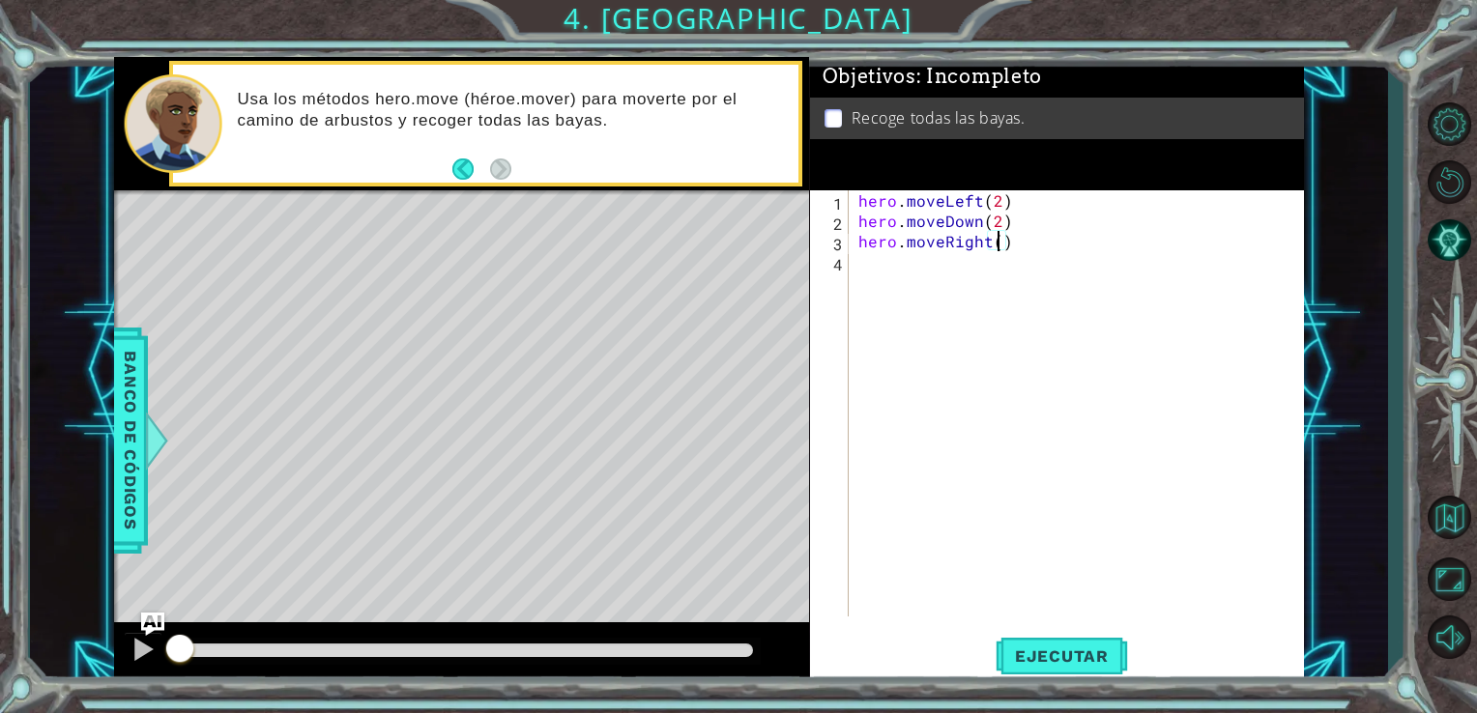
type textarea "hero.moveRight(2)"
click at [876, 265] on div "hero . moveLeft ( 2 ) hero . moveDown ( 2 ) hero . moveRight ( 2 )" at bounding box center [1081, 423] width 455 height 467
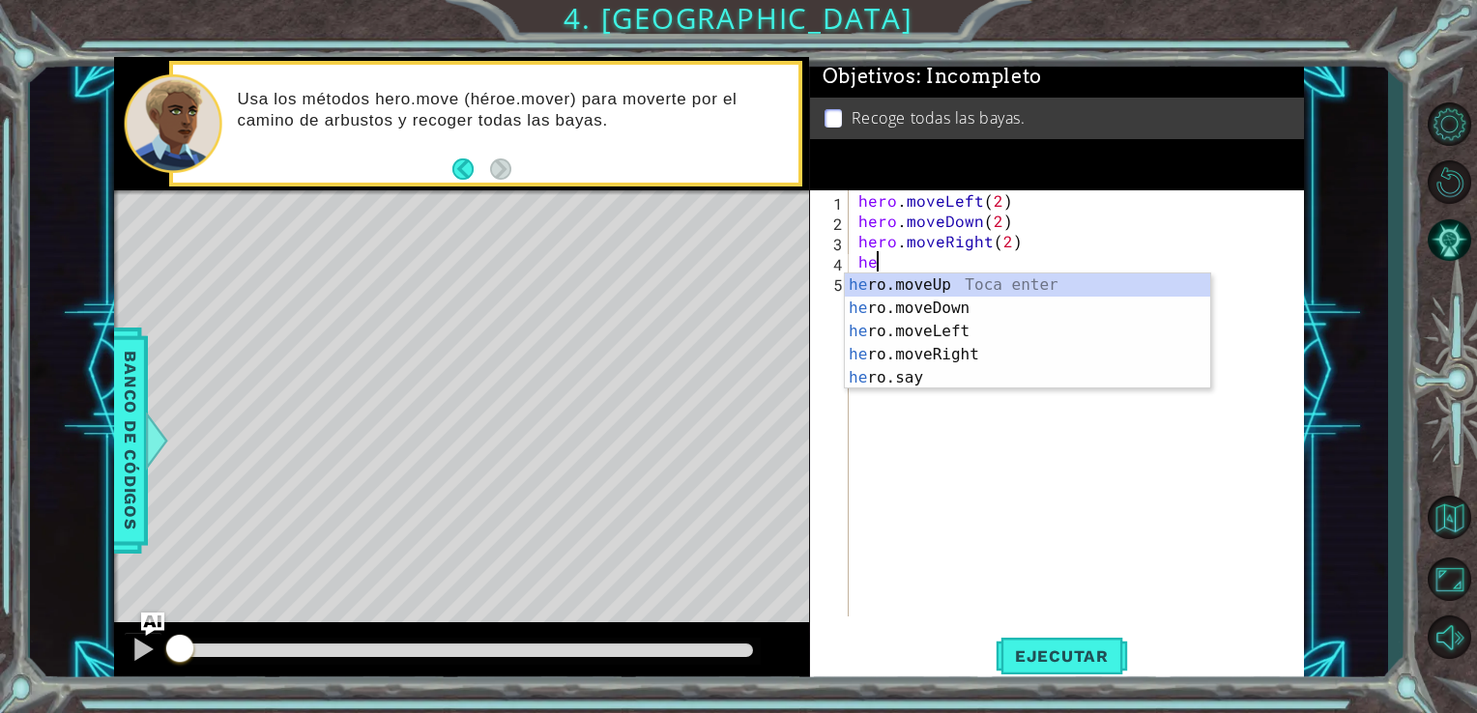
scroll to position [0, 0]
click at [900, 282] on div "hero .moveUp Toca enter hero .moveDown Toca enter hero .moveLeft Toca enter her…" at bounding box center [1027, 354] width 365 height 162
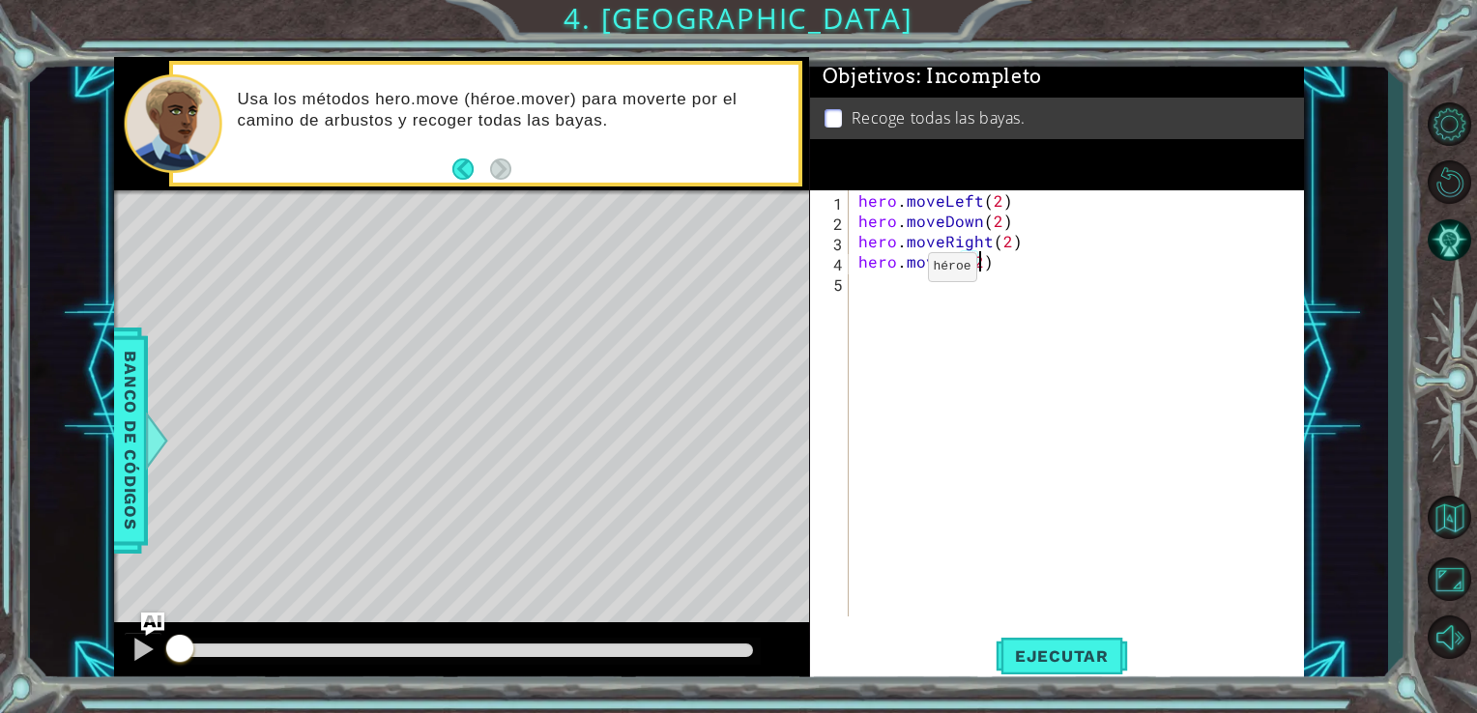
scroll to position [0, 7]
type textarea "hero.moveUp(2)"
click at [1038, 647] on span "Ejecutar" at bounding box center [1061, 655] width 132 height 19
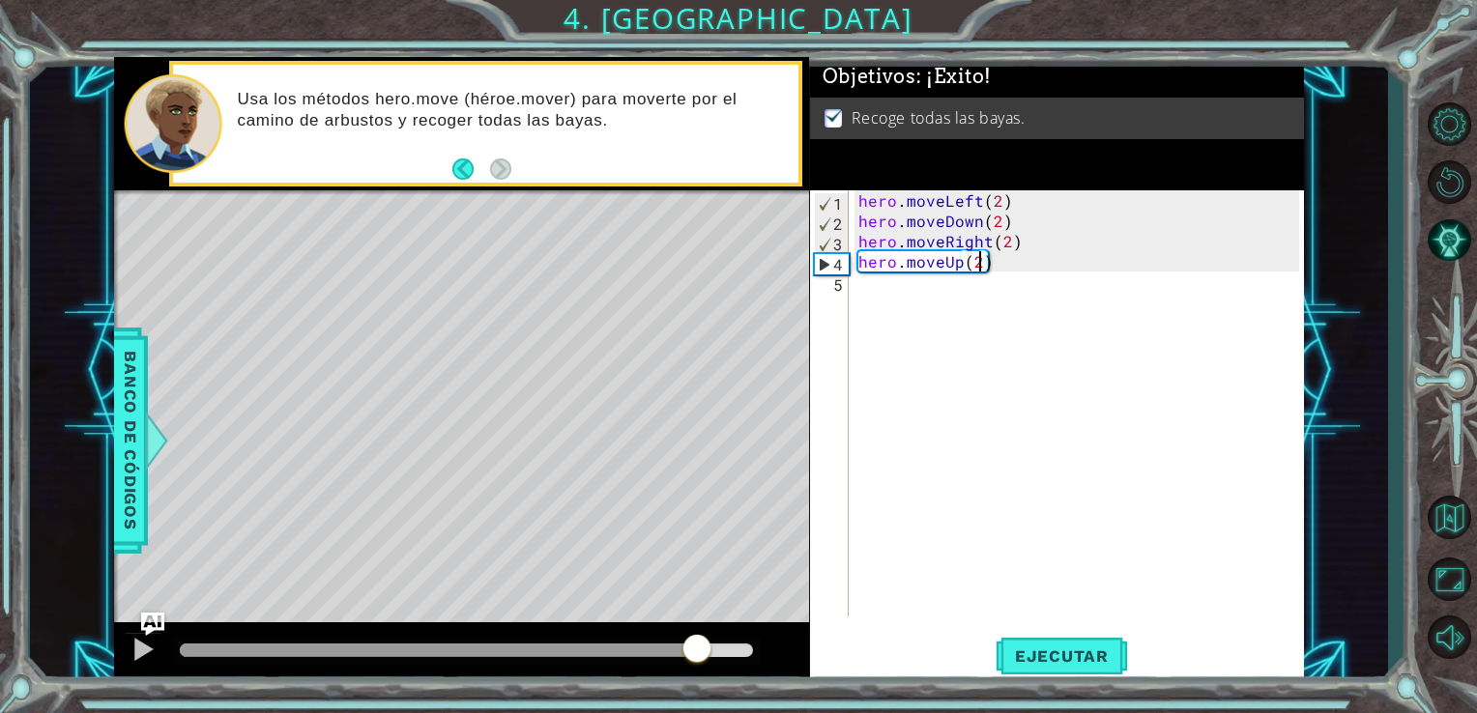
click at [699, 649] on div at bounding box center [467, 651] width 574 height 14
click at [738, 647] on div at bounding box center [467, 651] width 574 height 14
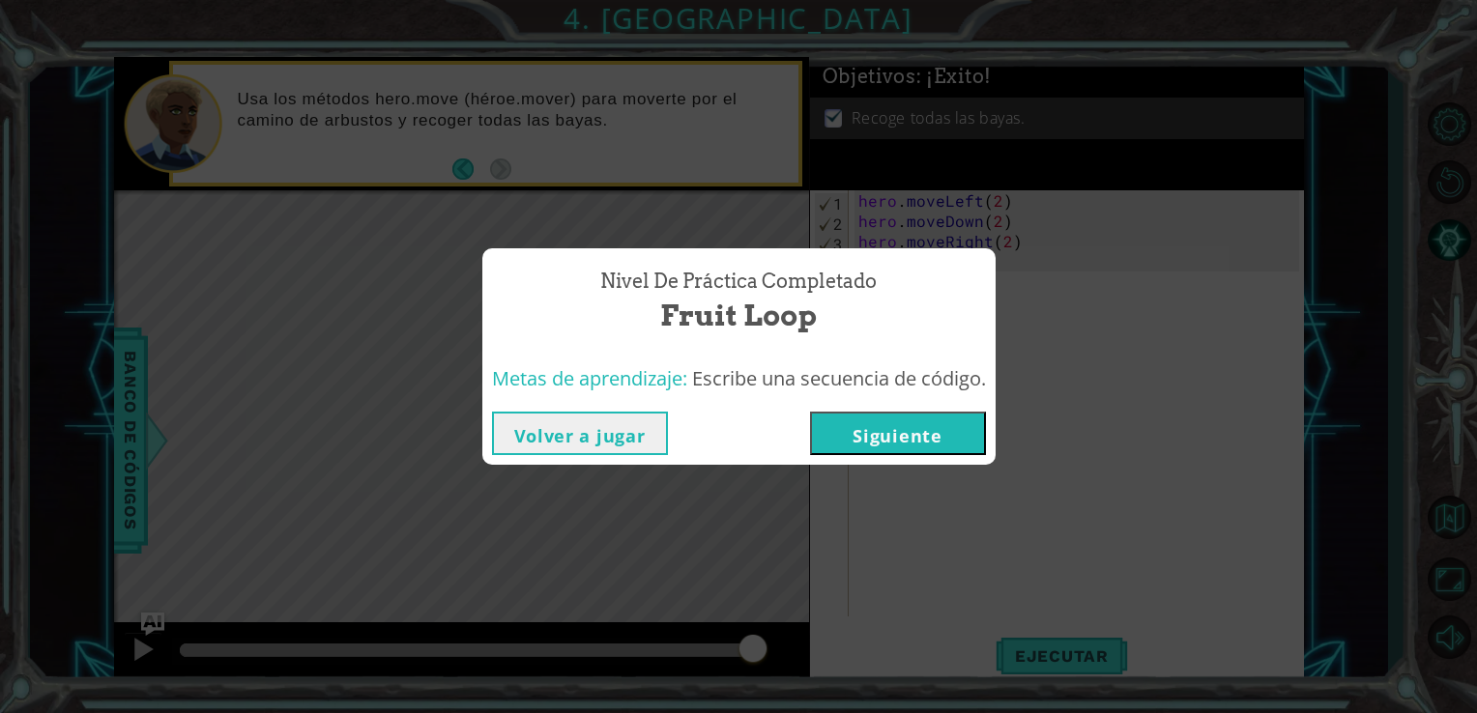
click at [907, 443] on button "Siguiente" at bounding box center [898, 433] width 176 height 43
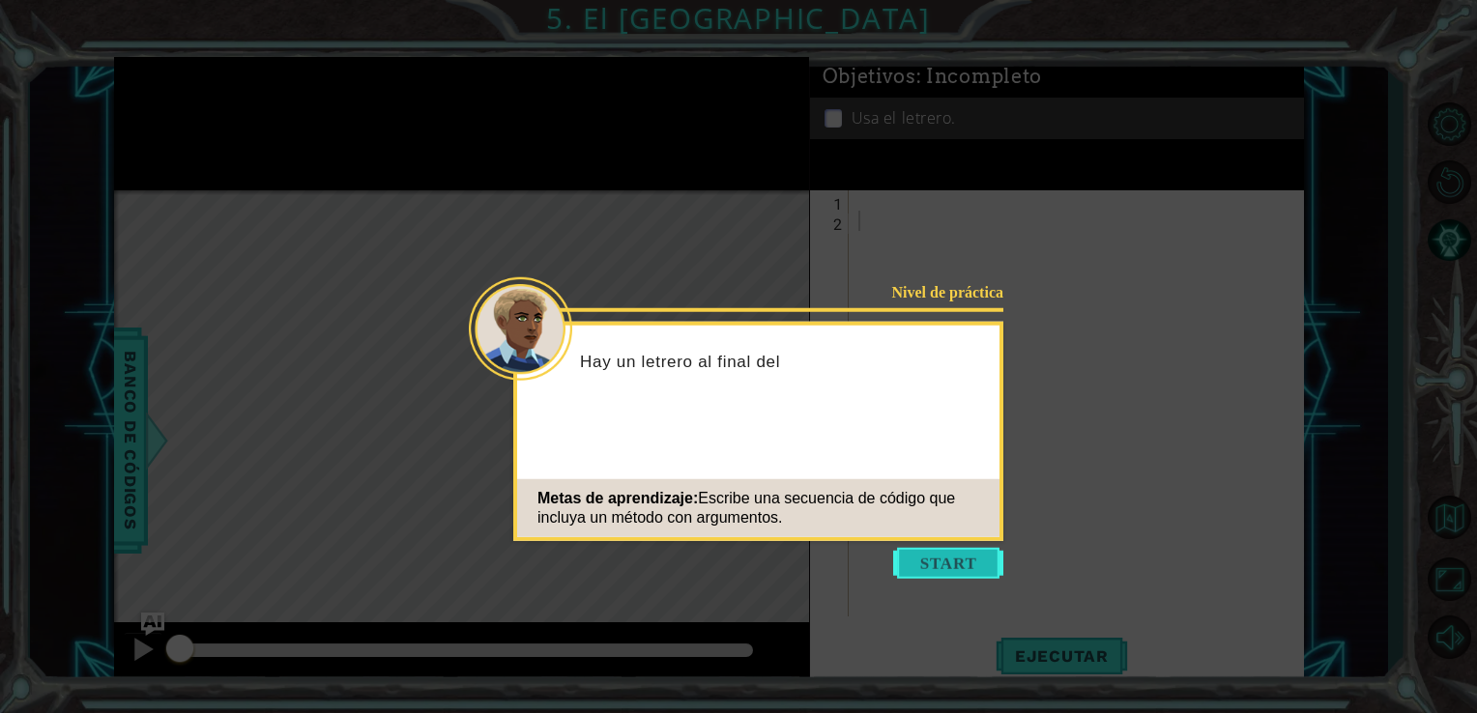
click at [920, 558] on button "Start" at bounding box center [948, 563] width 110 height 31
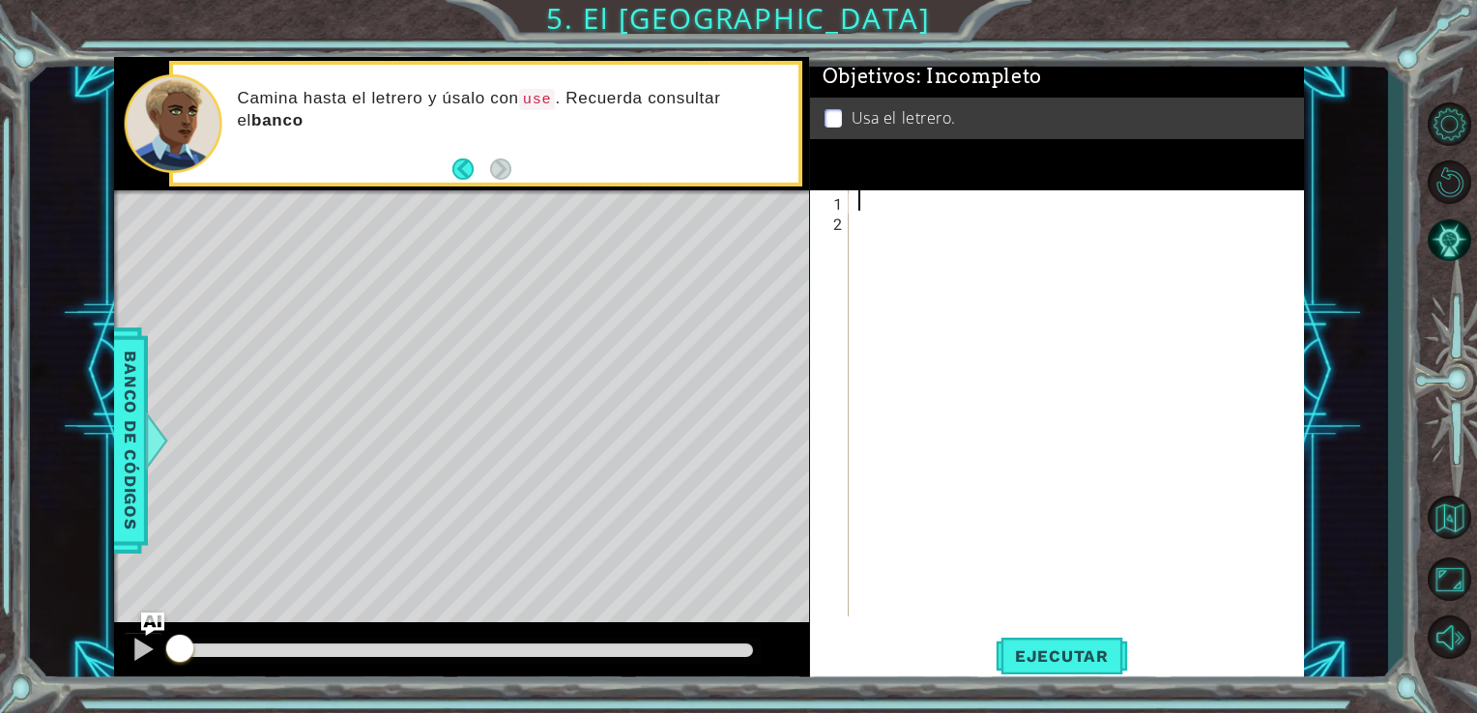
click at [859, 195] on div at bounding box center [1081, 423] width 455 height 467
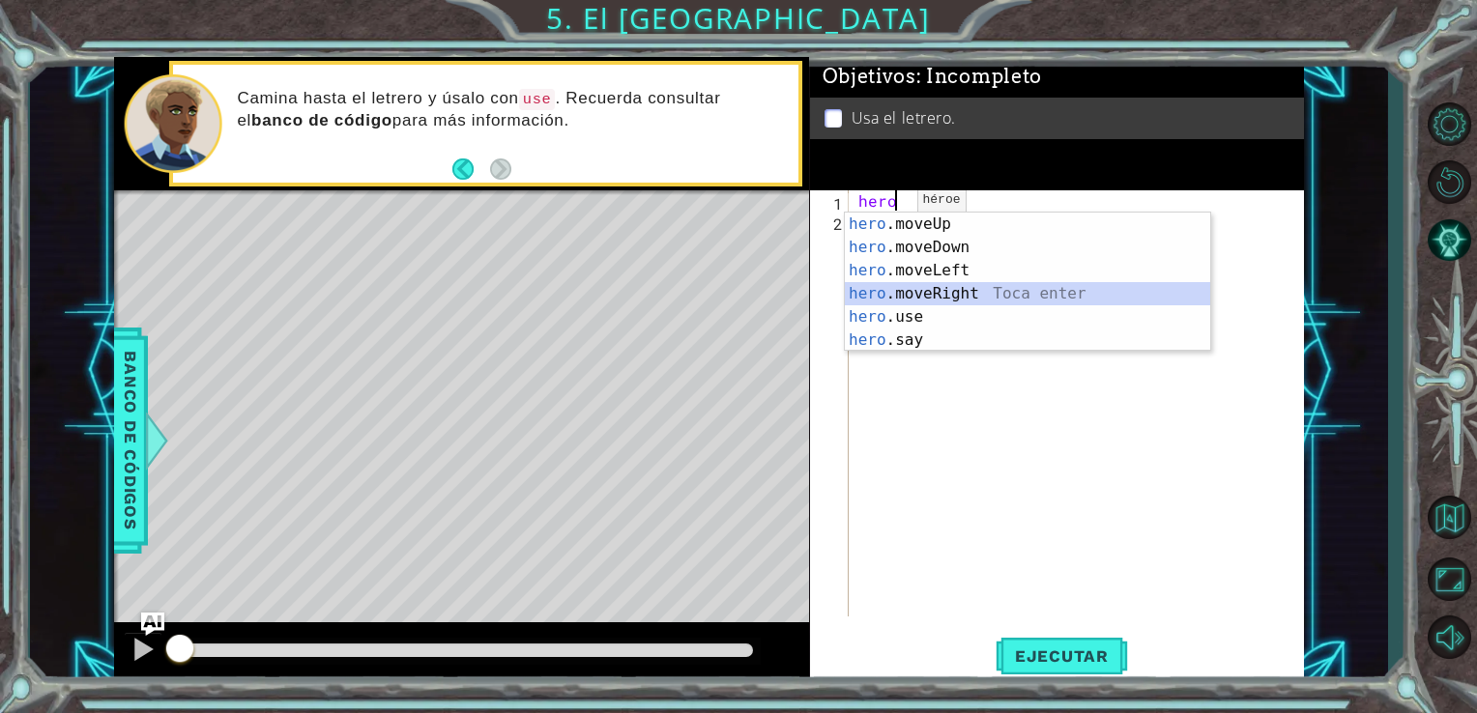
click at [932, 295] on div "hero .moveUp Toca enter hero .moveDown Toca enter hero .moveLeft Toca enter her…" at bounding box center [1027, 306] width 365 height 186
type textarea "hero.moveRight(1)"
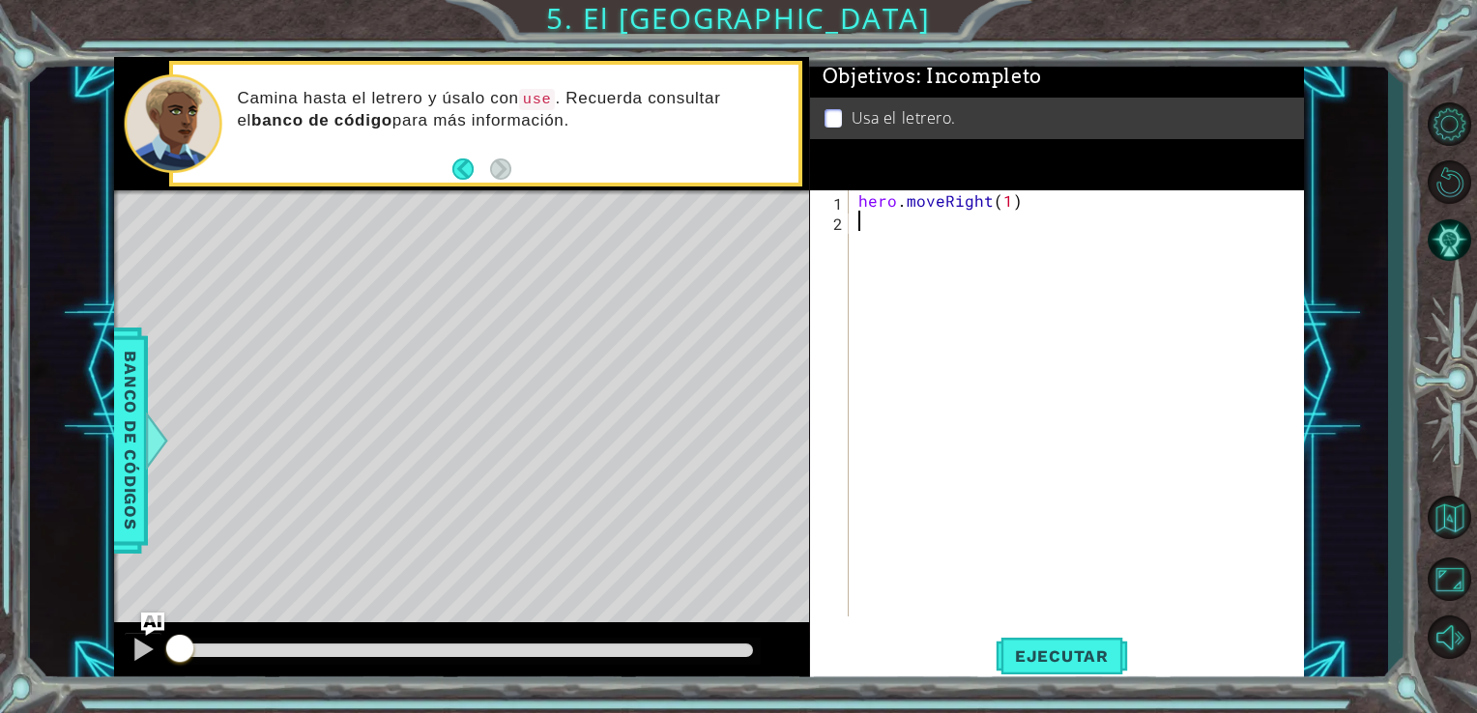
click at [889, 213] on div "hero . moveRight ( 1 )" at bounding box center [1081, 423] width 455 height 467
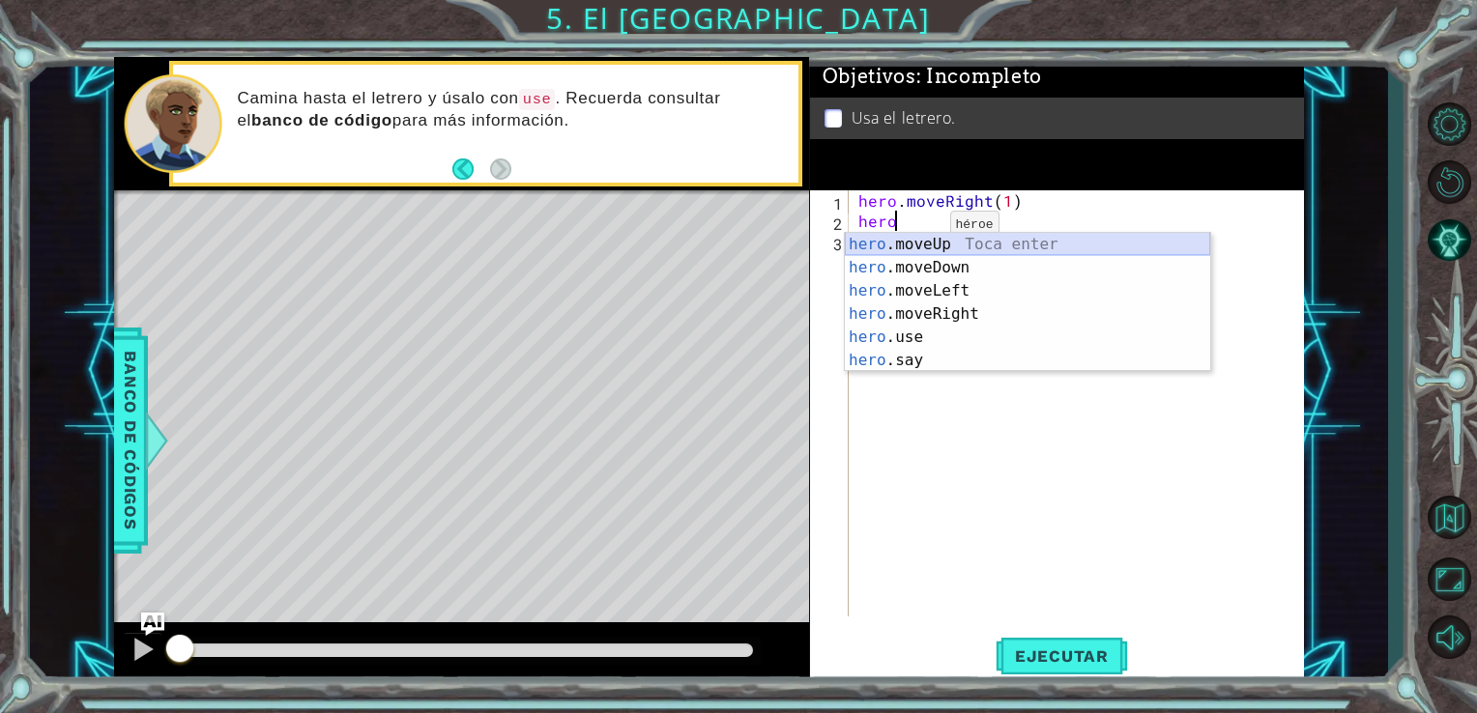
click at [918, 248] on div "hero .moveUp Toca enter hero .moveDown Toca enter hero .moveLeft Toca enter her…" at bounding box center [1027, 326] width 365 height 186
type textarea "hero.moveUp(1)"
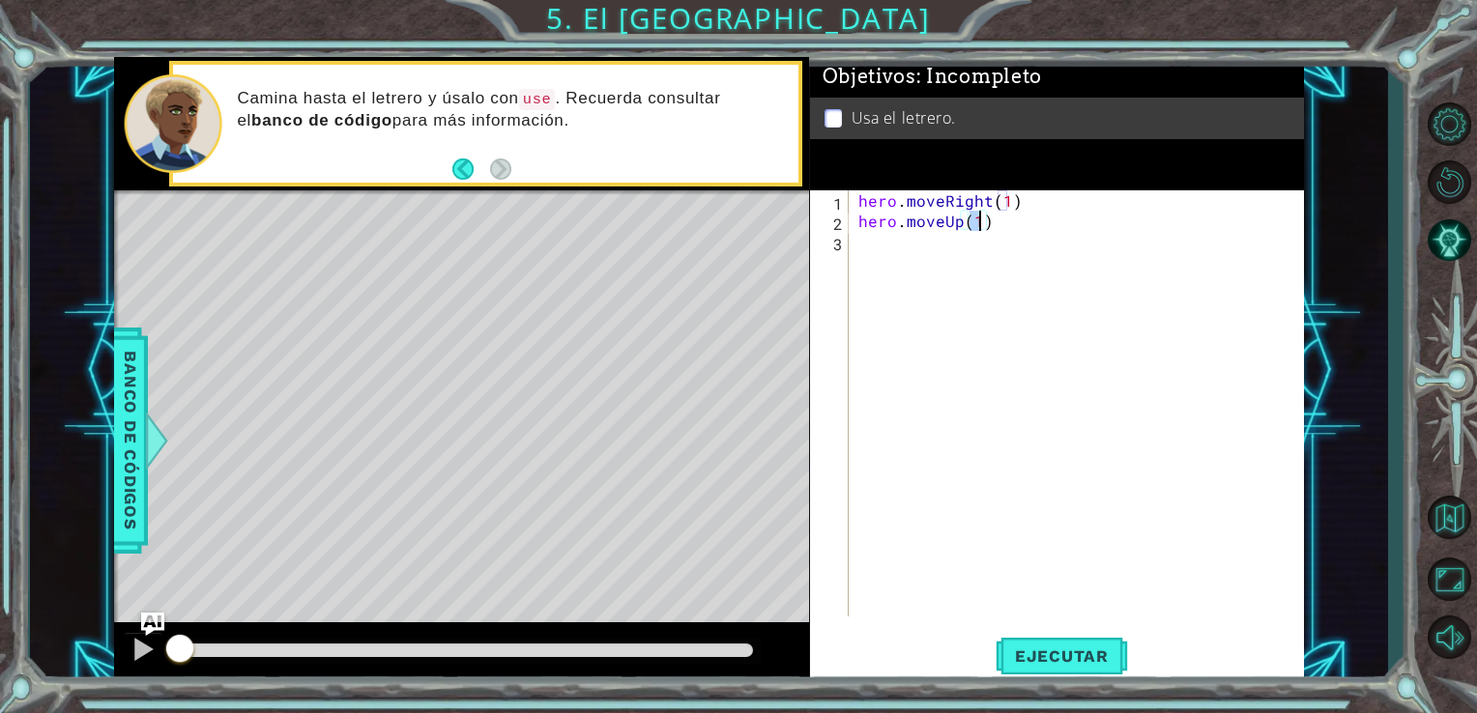
click at [892, 258] on div "hero . moveRight ( 1 ) hero . moveUp ( 1 )" at bounding box center [1081, 423] width 455 height 467
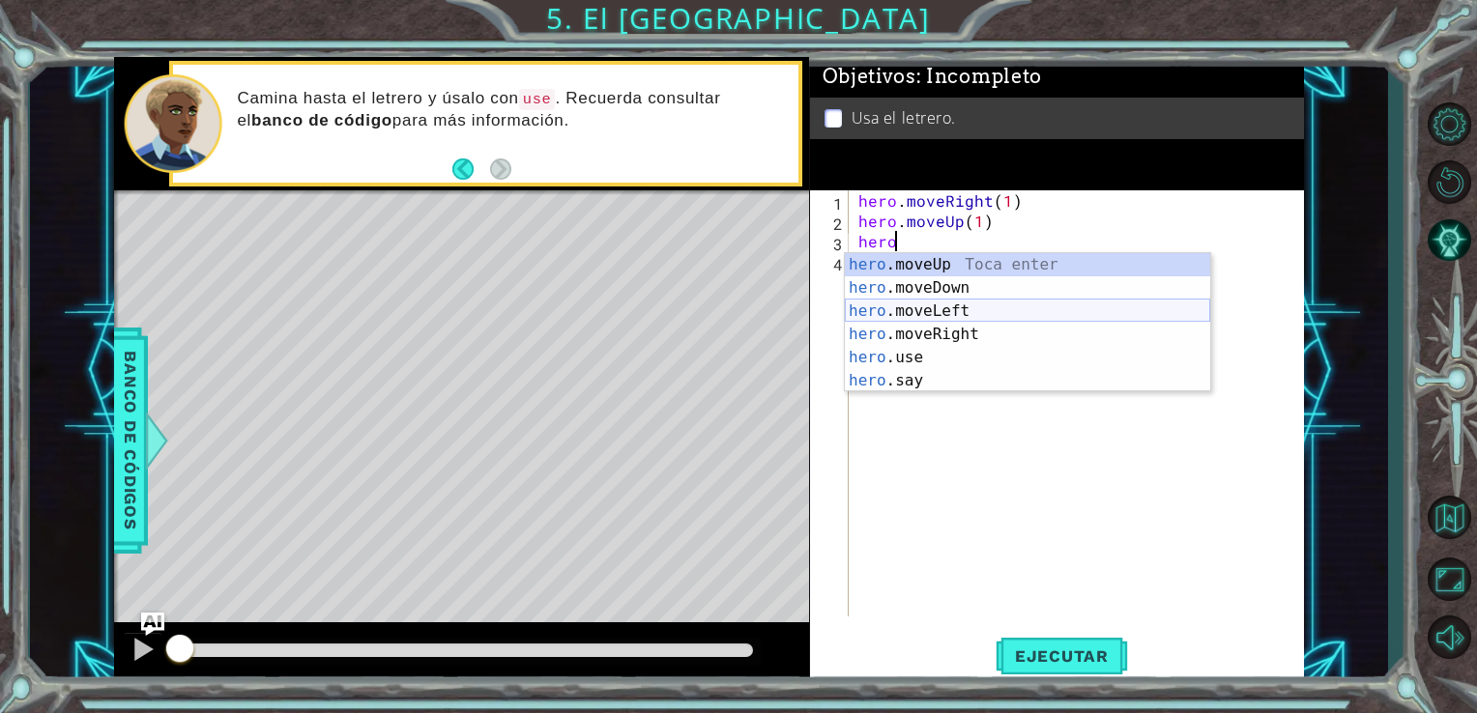
click at [933, 319] on div "hero .moveUp Toca enter hero .moveDown Toca enter hero .moveLeft Toca enter her…" at bounding box center [1027, 346] width 365 height 186
type textarea "hero.moveLeft(1)"
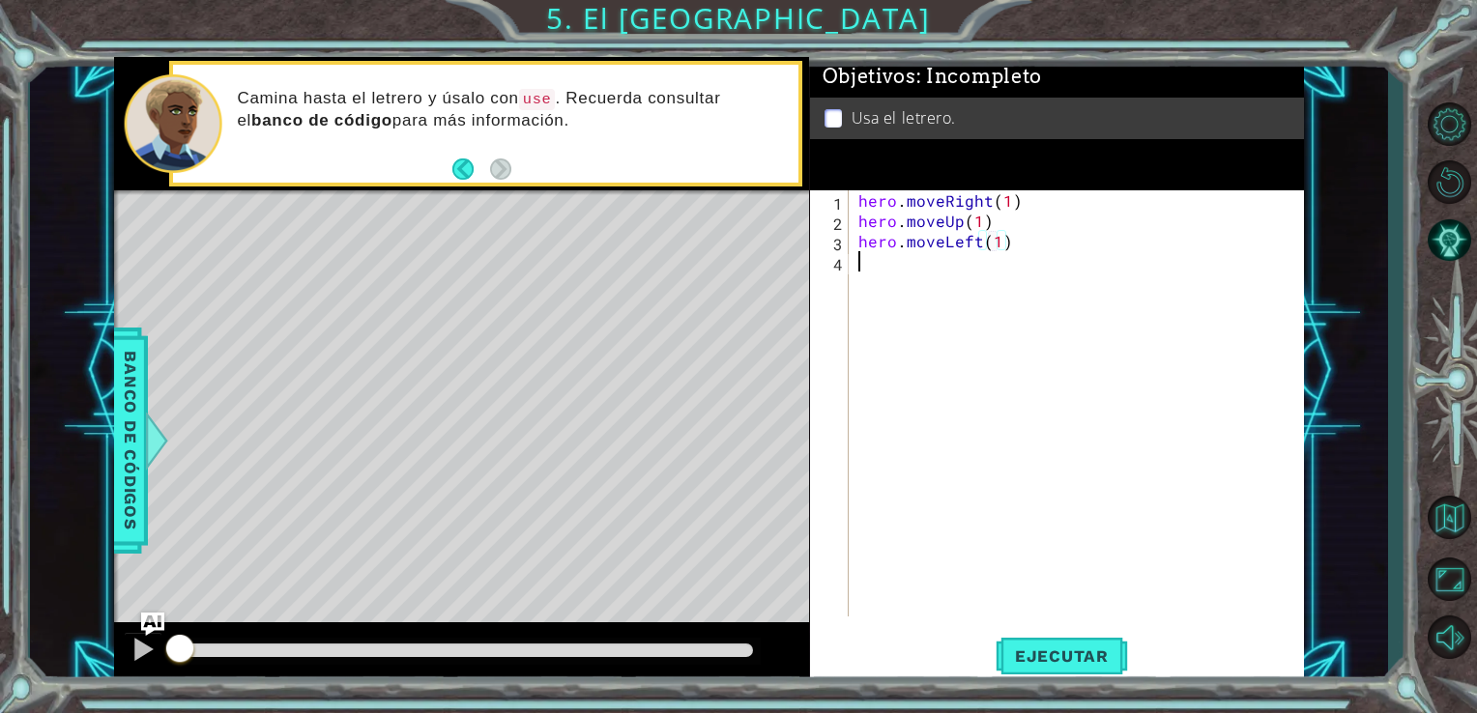
click at [876, 266] on div "hero . moveRight ( 1 ) hero . moveUp ( 1 ) hero . moveLeft ( 1 )" at bounding box center [1081, 423] width 455 height 467
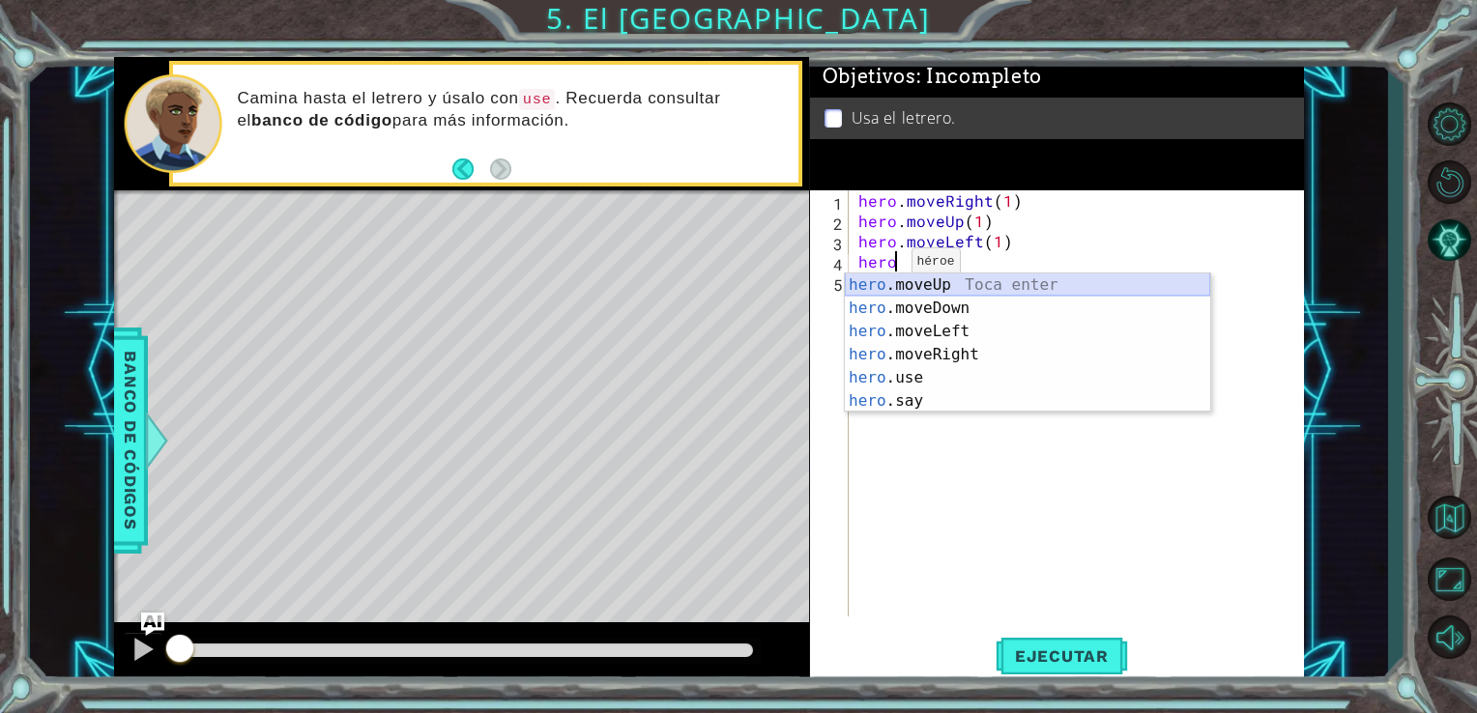
click at [951, 279] on div "hero .moveUp Toca enter hero .moveDown Toca enter hero .moveLeft Toca enter her…" at bounding box center [1027, 366] width 365 height 186
type textarea "hero.moveUp(1)"
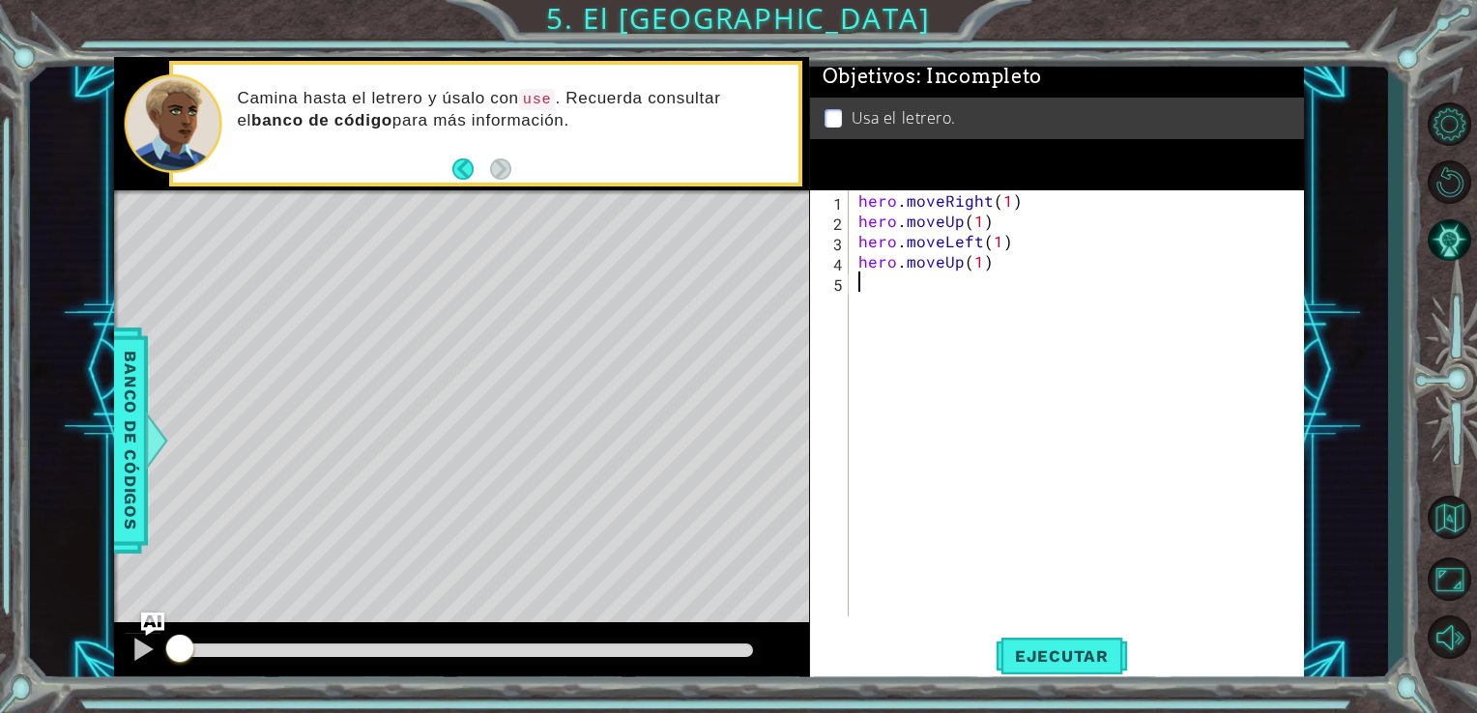
click at [892, 273] on div "hero . moveRight ( 1 ) hero . moveUp ( 1 ) hero . moveLeft ( 1 ) hero . moveUp …" at bounding box center [1081, 423] width 455 height 467
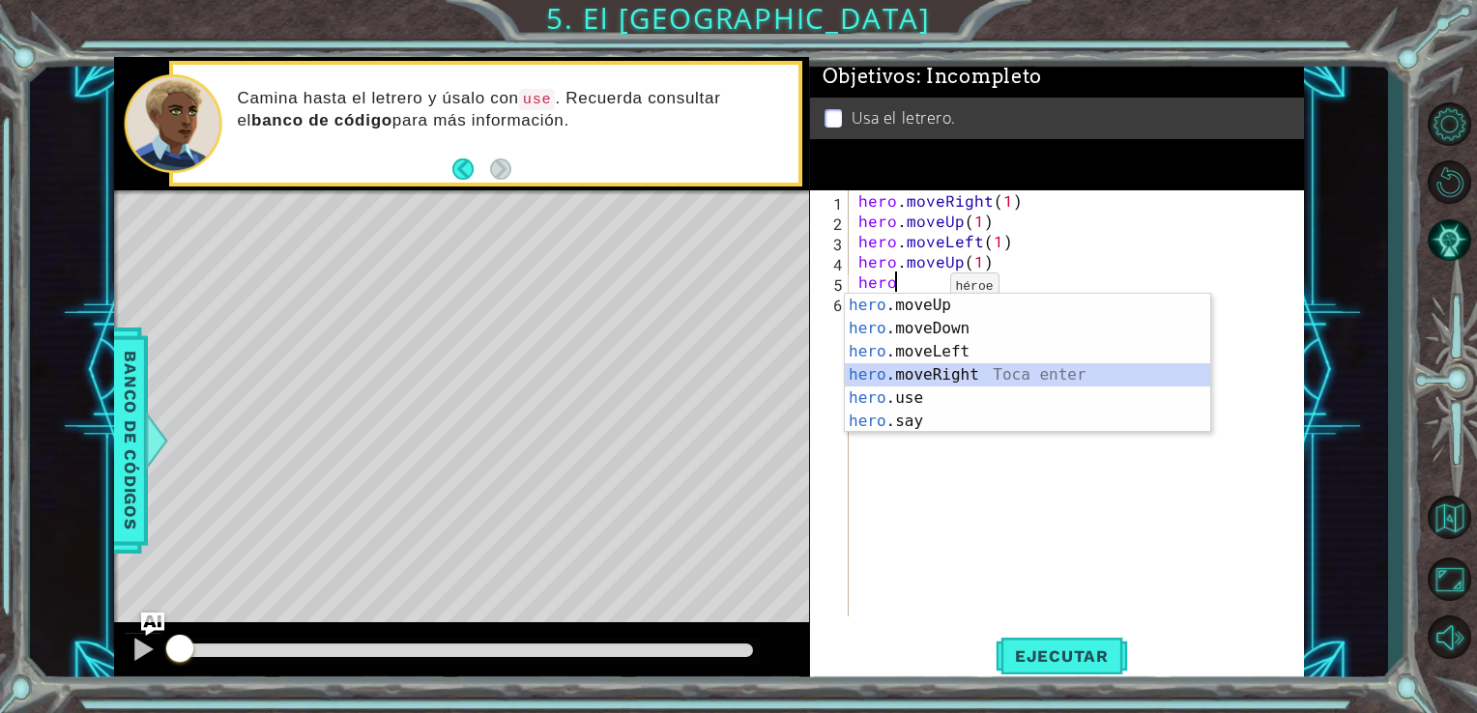
click at [949, 365] on div "hero .moveUp Toca enter hero .moveDown Toca enter hero .moveLeft Toca enter her…" at bounding box center [1027, 387] width 365 height 186
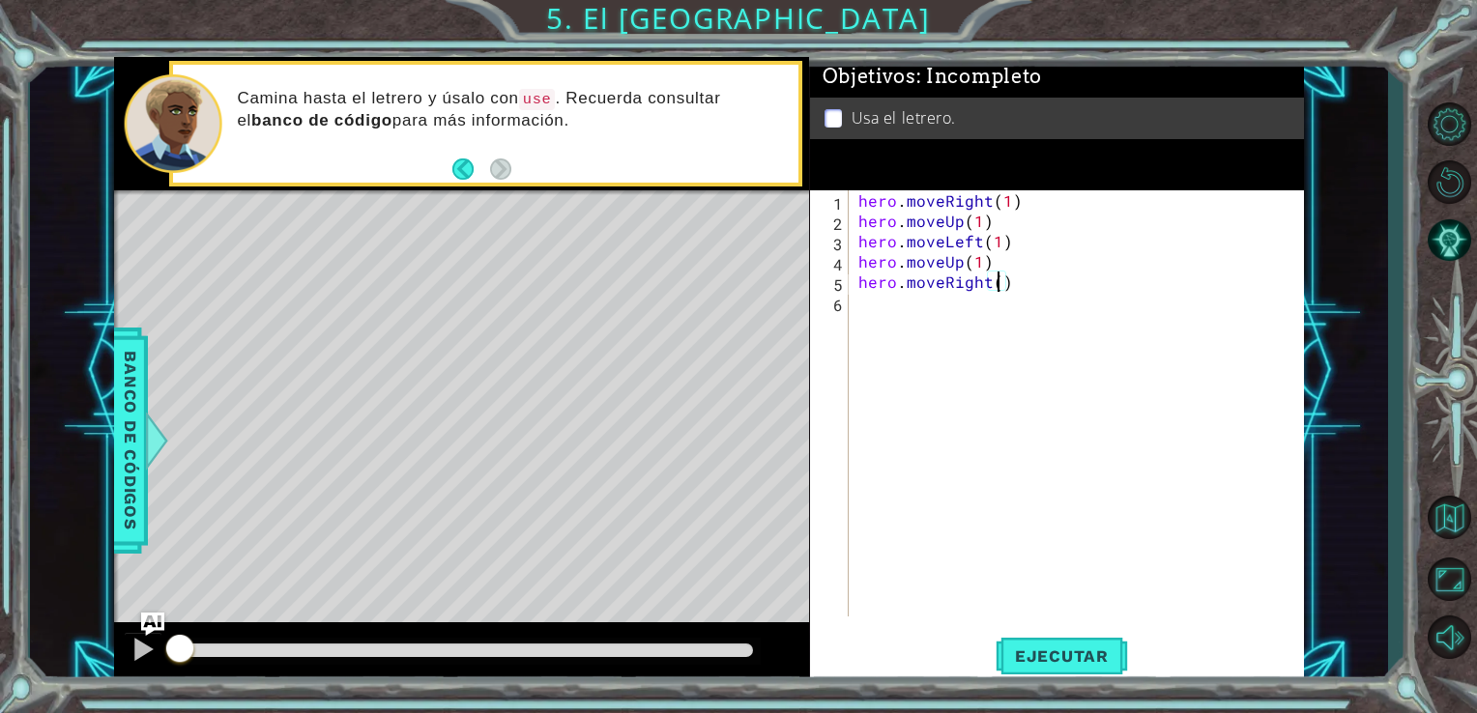
type textarea "hero.moveRight(2)"
click at [899, 307] on div "hero . moveRight ( 1 ) hero . moveUp ( 1 ) hero . moveLeft ( 1 ) hero . moveUp …" at bounding box center [1081, 423] width 455 height 467
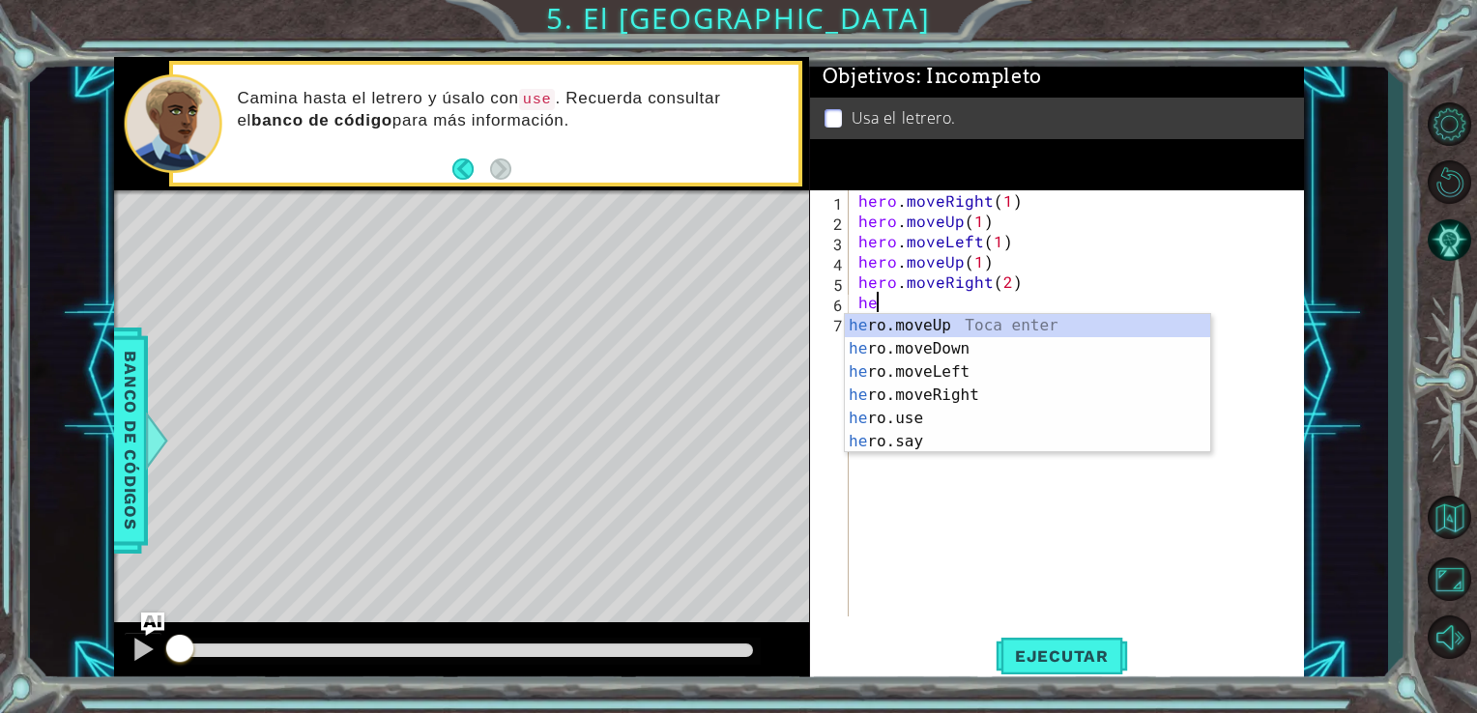
scroll to position [0, 0]
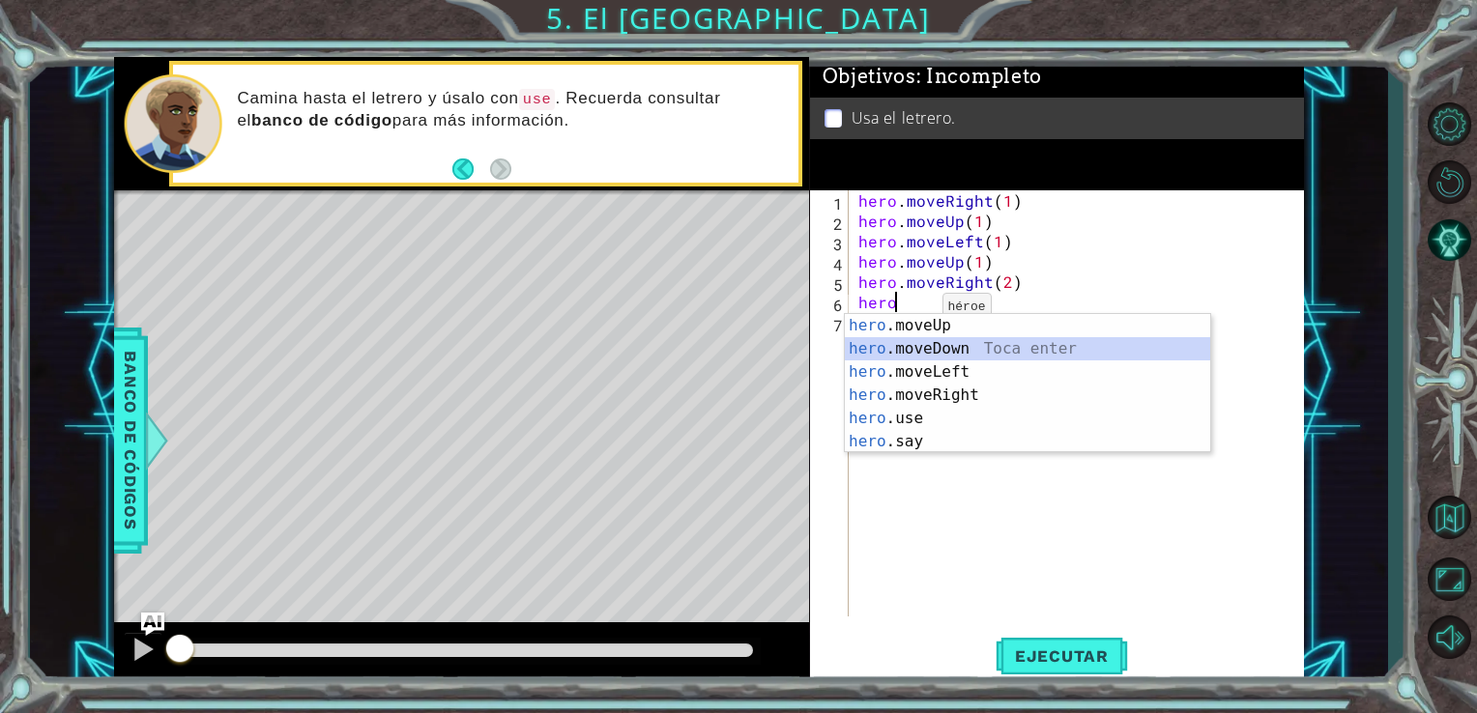
click at [931, 344] on div "hero .moveUp Toca enter hero .moveDown Toca enter hero .moveLeft Toca enter her…" at bounding box center [1027, 407] width 365 height 186
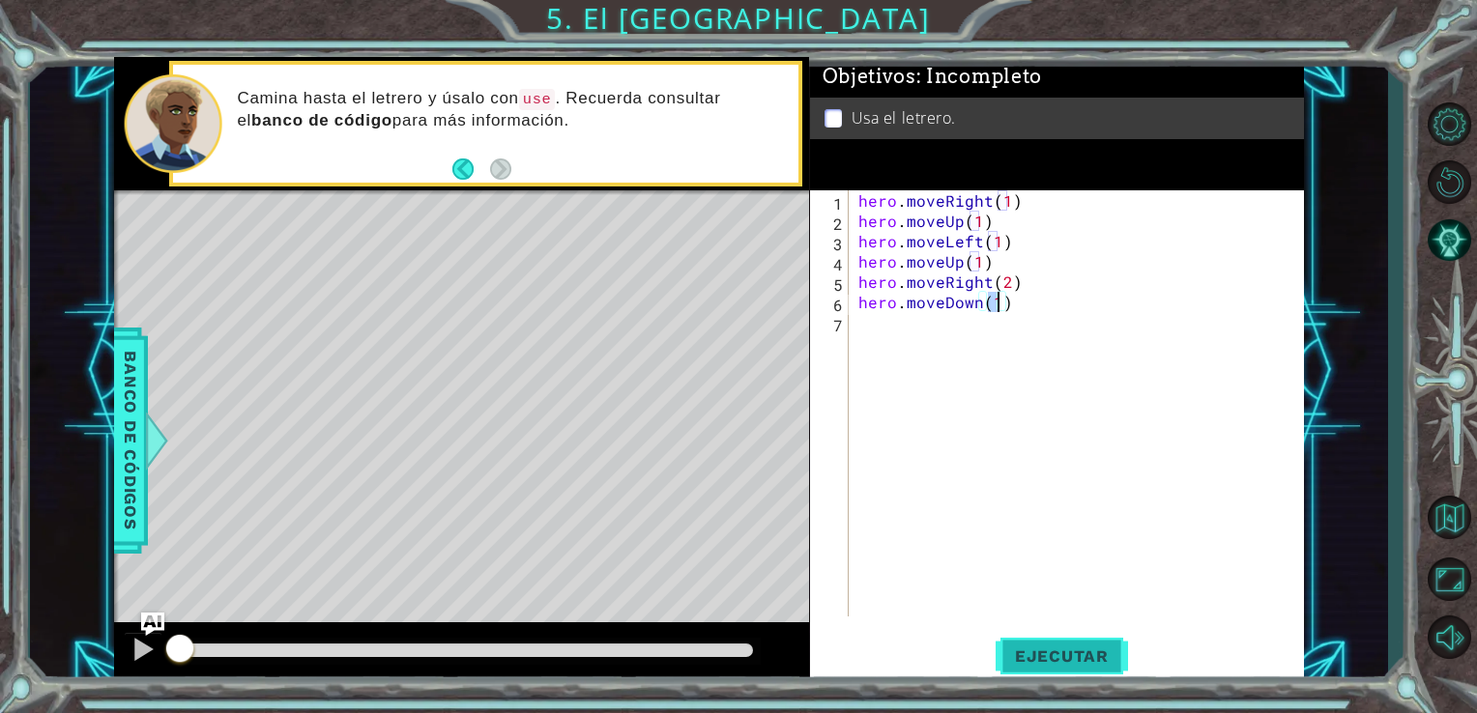
type textarea "hero.moveDown(1)"
click at [1018, 667] on button "Ejecutar" at bounding box center [1061, 655] width 132 height 49
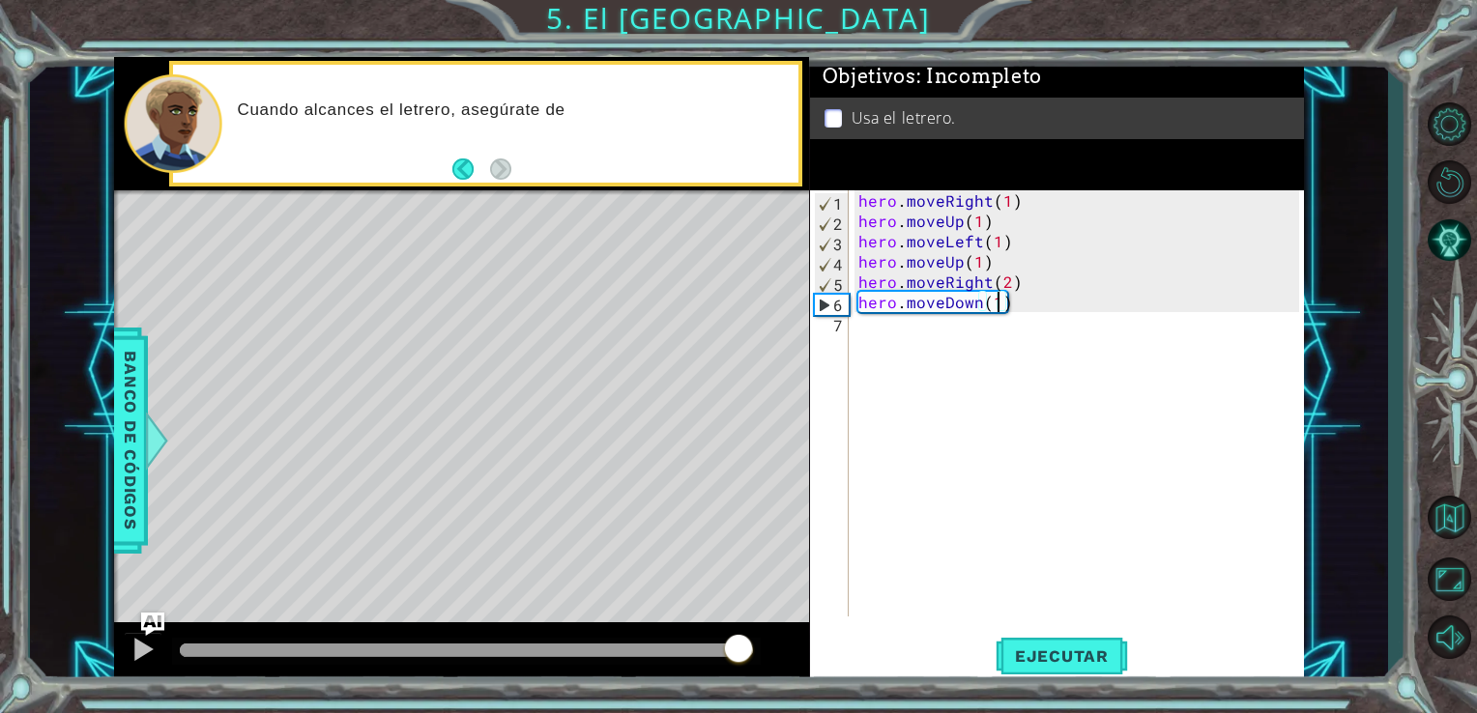
click at [738, 647] on div at bounding box center [467, 651] width 574 height 14
click at [886, 318] on div "hero . moveRight ( 1 ) hero . moveUp ( 1 ) hero . moveLeft ( 1 ) hero . moveUp …" at bounding box center [1081, 423] width 455 height 467
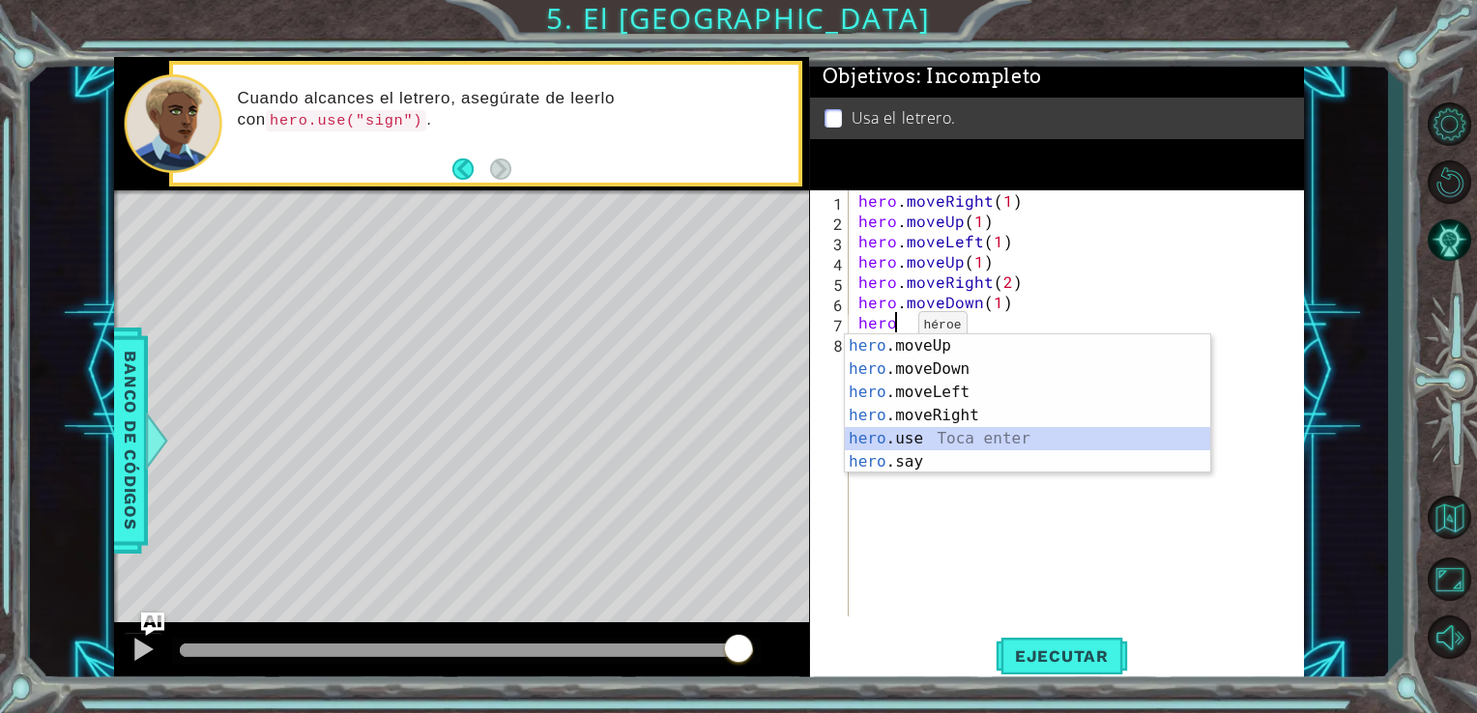
click at [891, 433] on div "hero .moveUp Toca enter hero .moveDown Toca enter hero .moveLeft Toca enter her…" at bounding box center [1027, 427] width 365 height 186
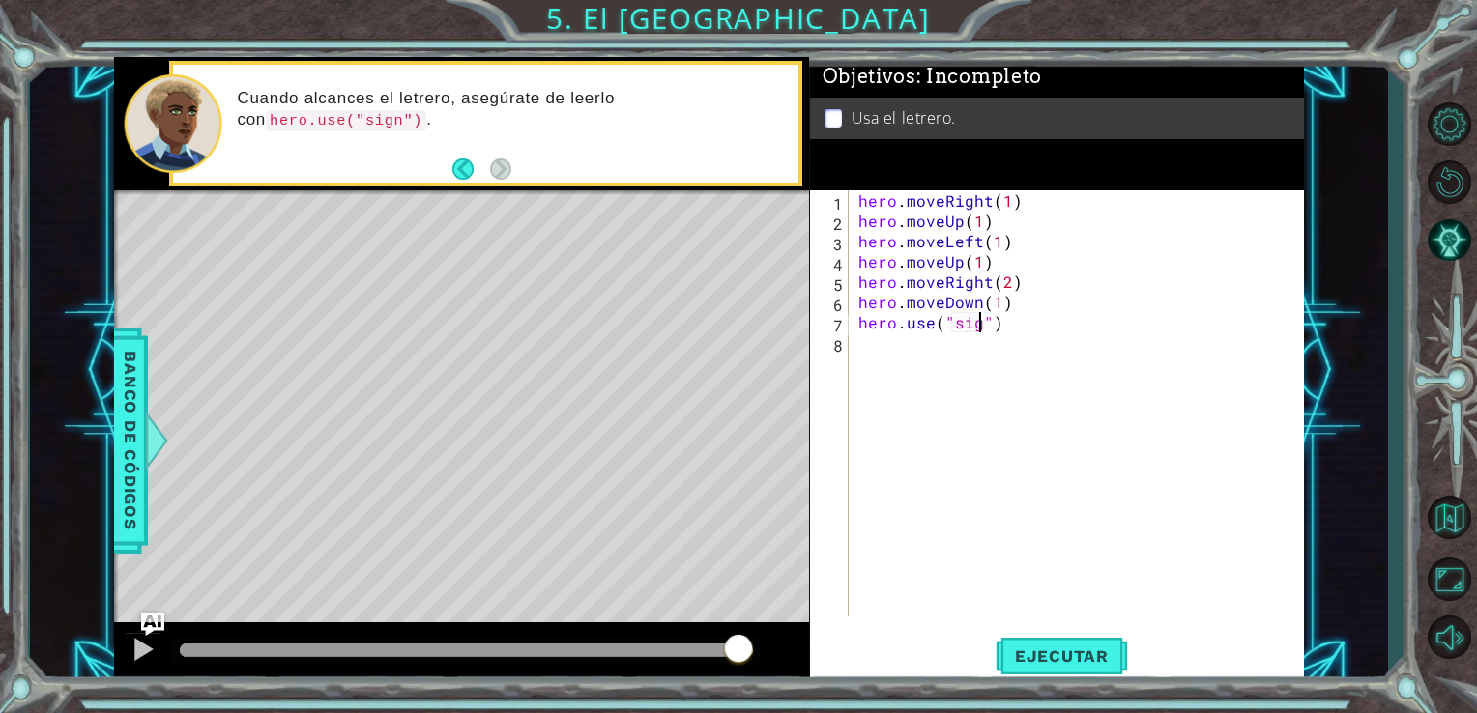
scroll to position [0, 8]
type textarea "hero.use("sign")"
click at [1066, 669] on button "Ejecutar" at bounding box center [1061, 655] width 132 height 49
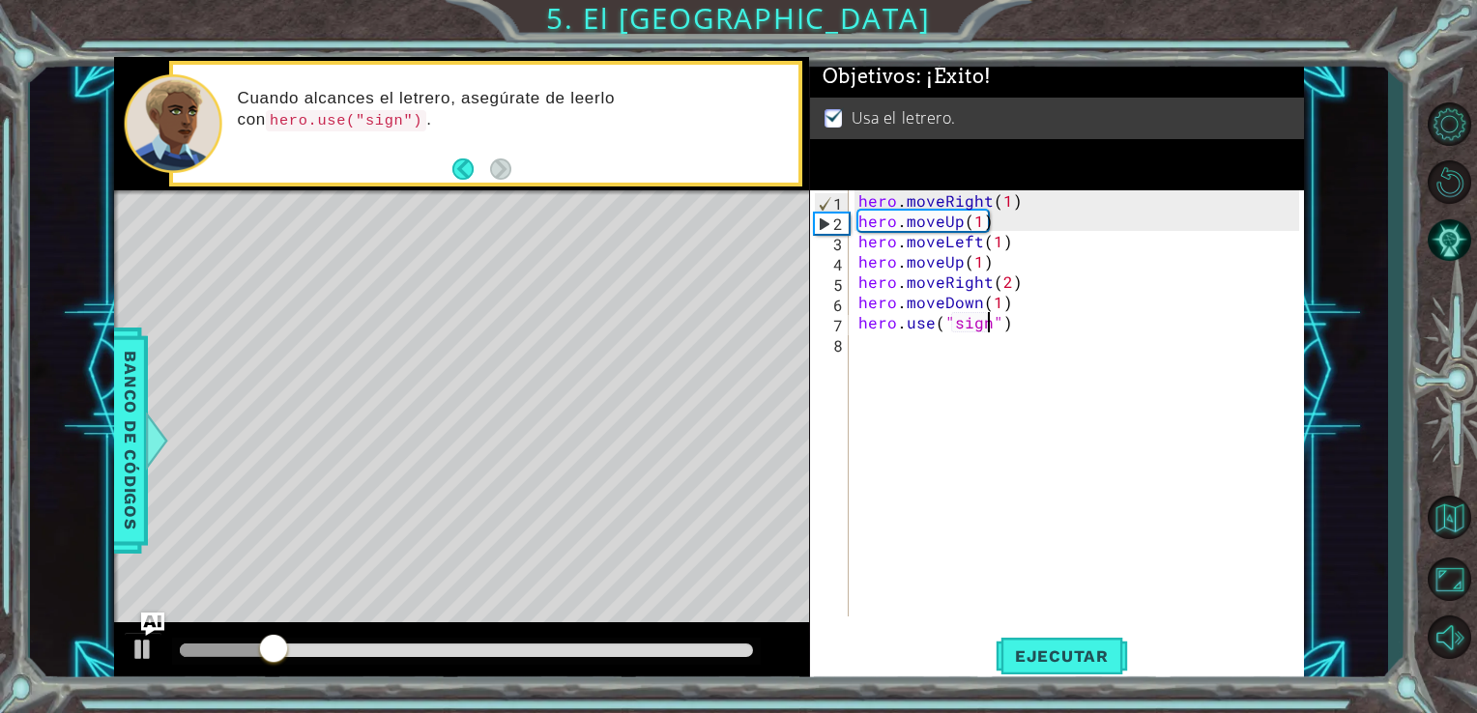
click at [736, 655] on div at bounding box center [467, 651] width 574 height 14
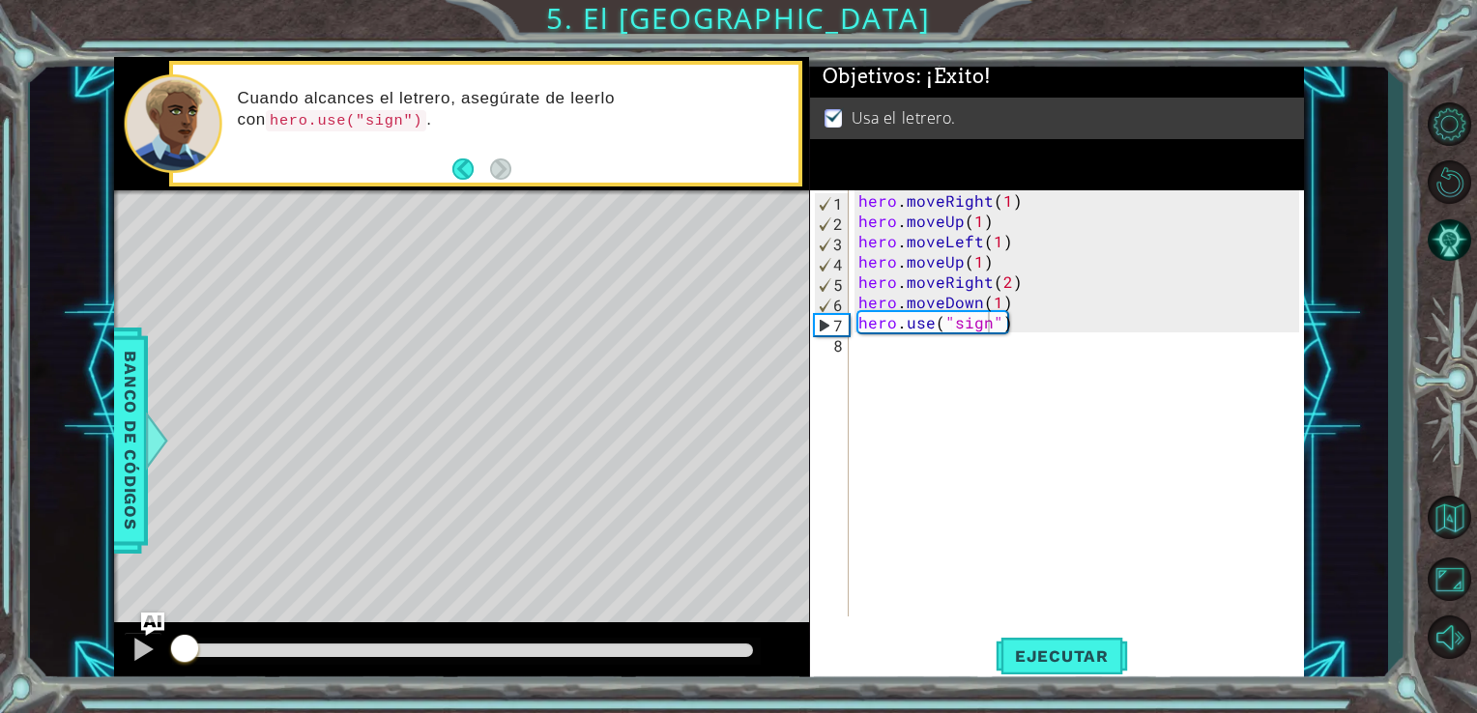
click at [737, 641] on div at bounding box center [466, 651] width 589 height 27
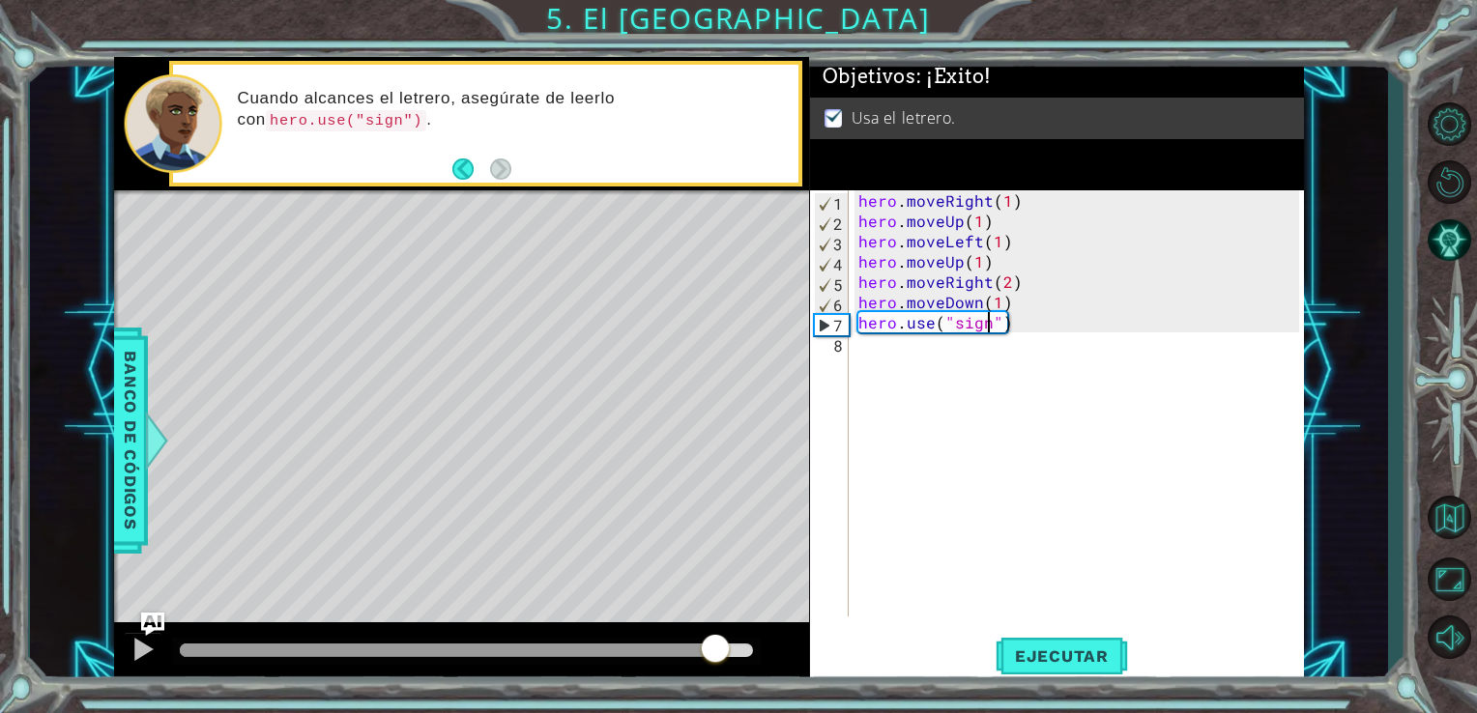
click at [716, 651] on div at bounding box center [467, 651] width 574 height 14
click at [138, 645] on div at bounding box center [142, 649] width 25 height 25
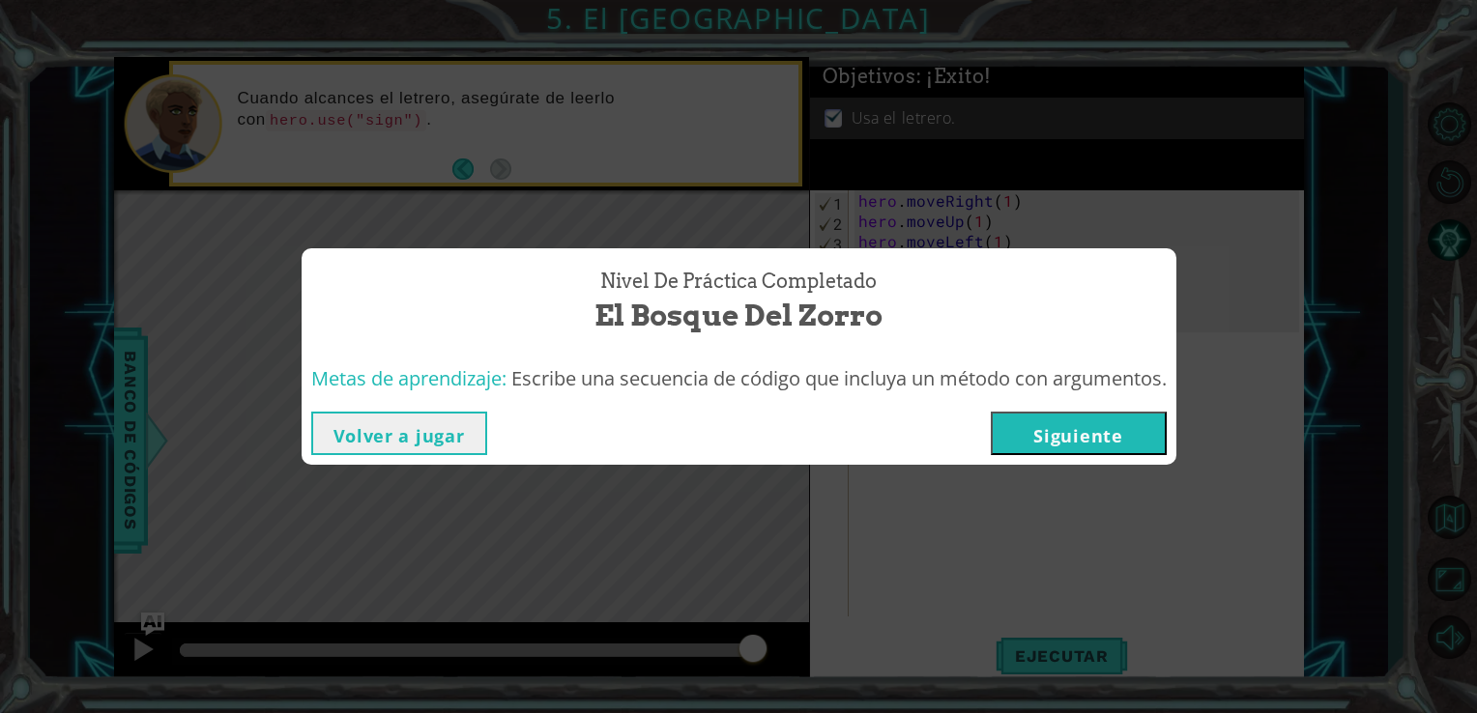
click at [1036, 445] on button "Siguiente" at bounding box center [1079, 433] width 176 height 43
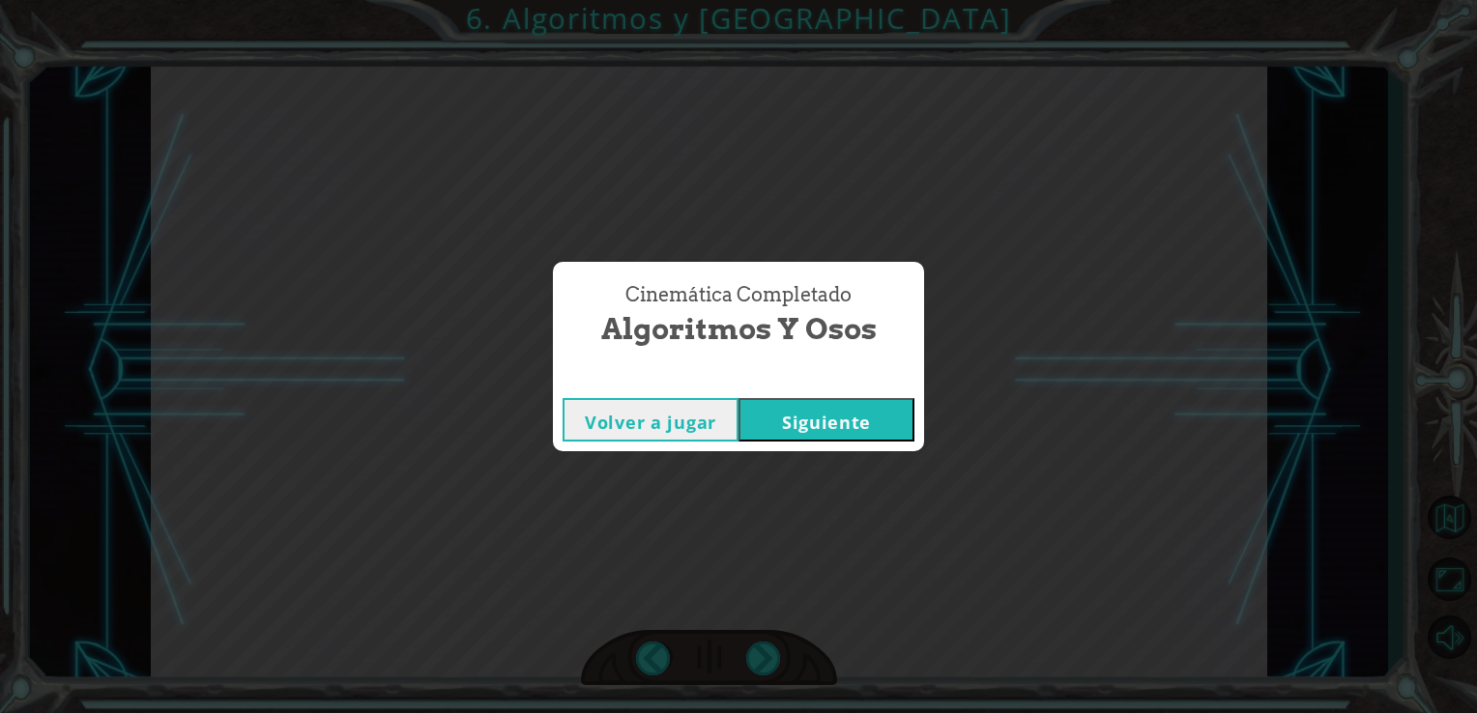
click at [868, 427] on button "Siguiente" at bounding box center [826, 419] width 176 height 43
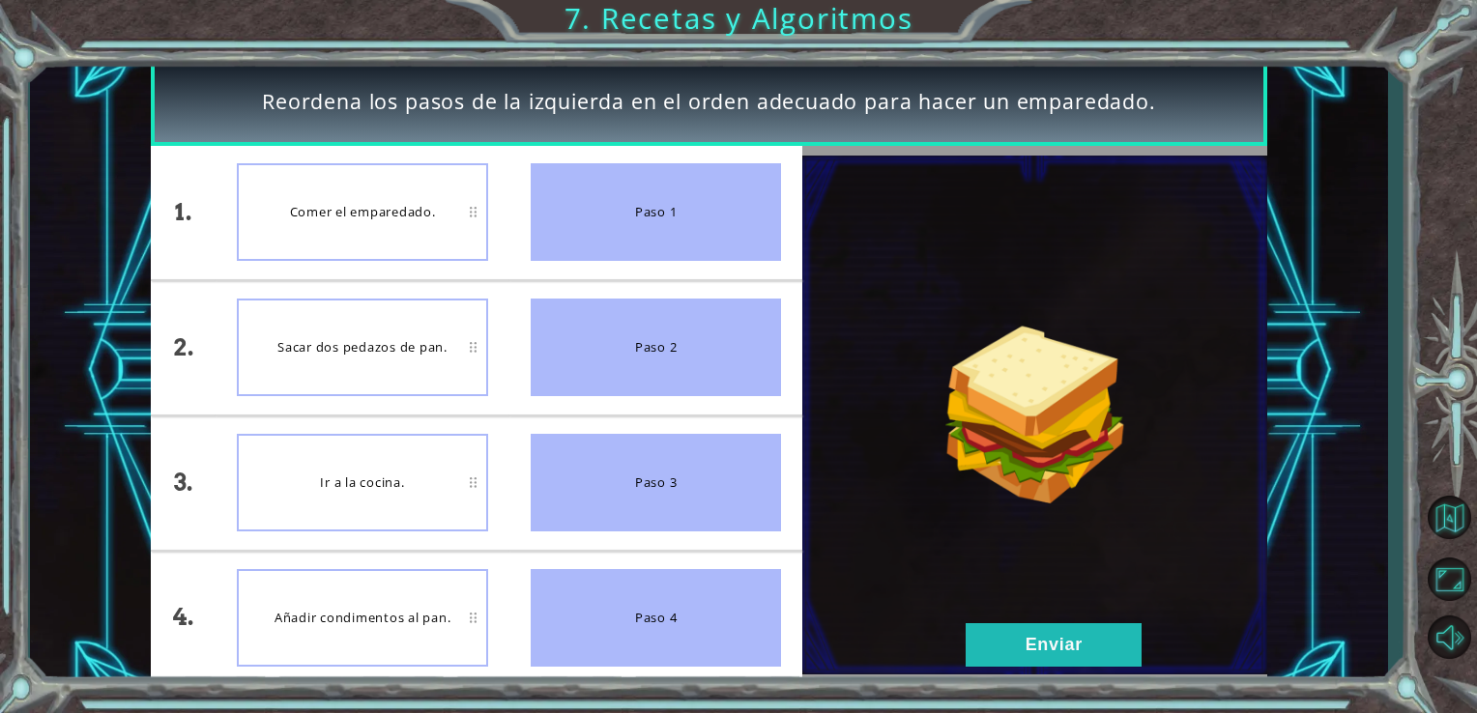
click at [669, 215] on div "Paso 1" at bounding box center [656, 212] width 251 height 98
click at [976, 640] on button "Enviar" at bounding box center [1053, 644] width 176 height 43
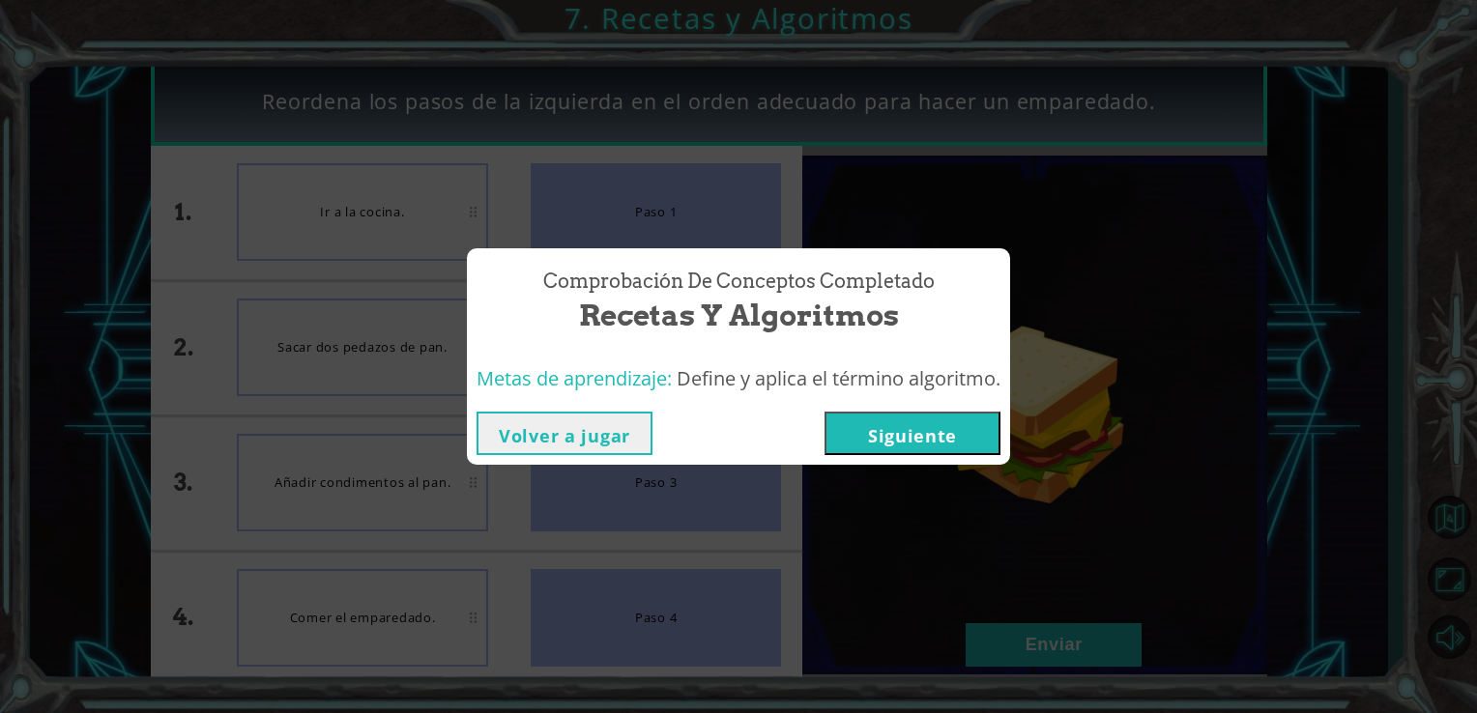
click at [892, 436] on button "Siguiente" at bounding box center [912, 433] width 176 height 43
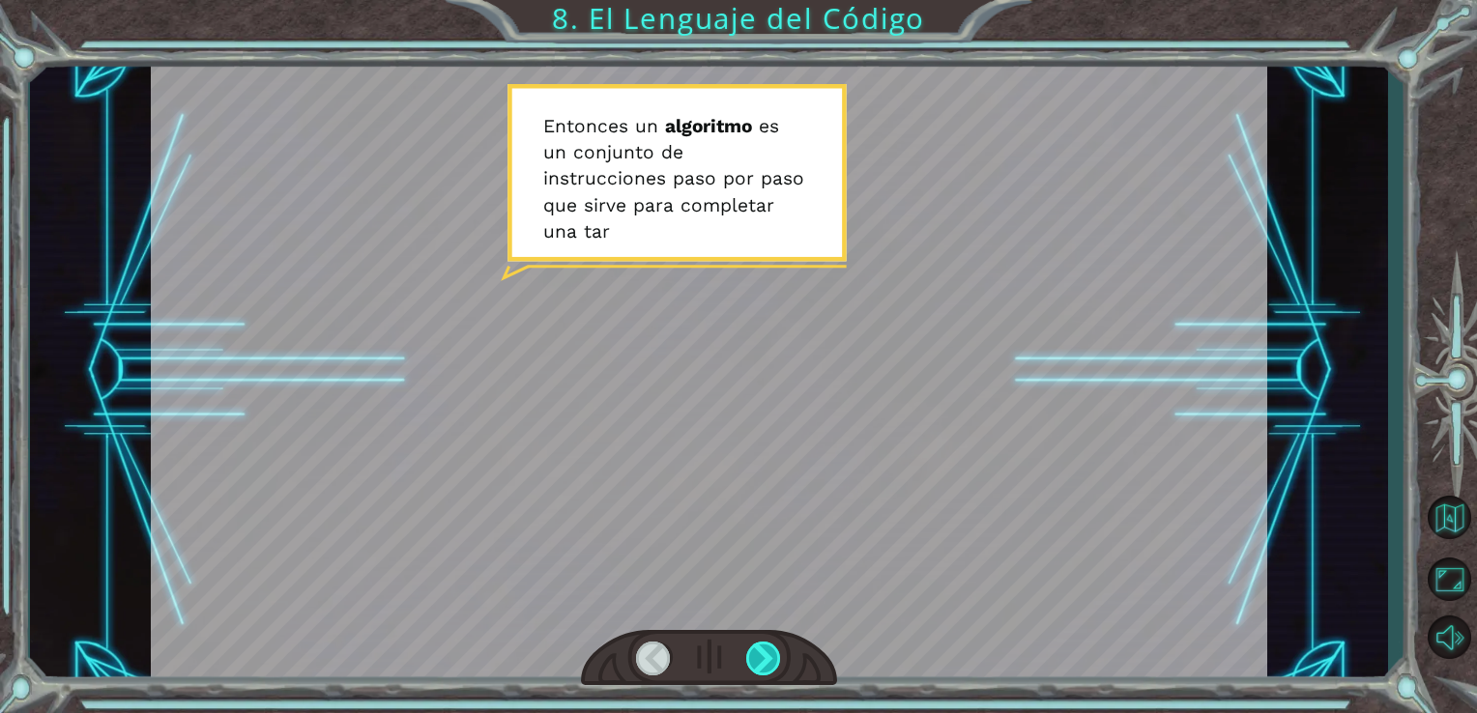
click at [768, 658] on div at bounding box center [764, 659] width 36 height 34
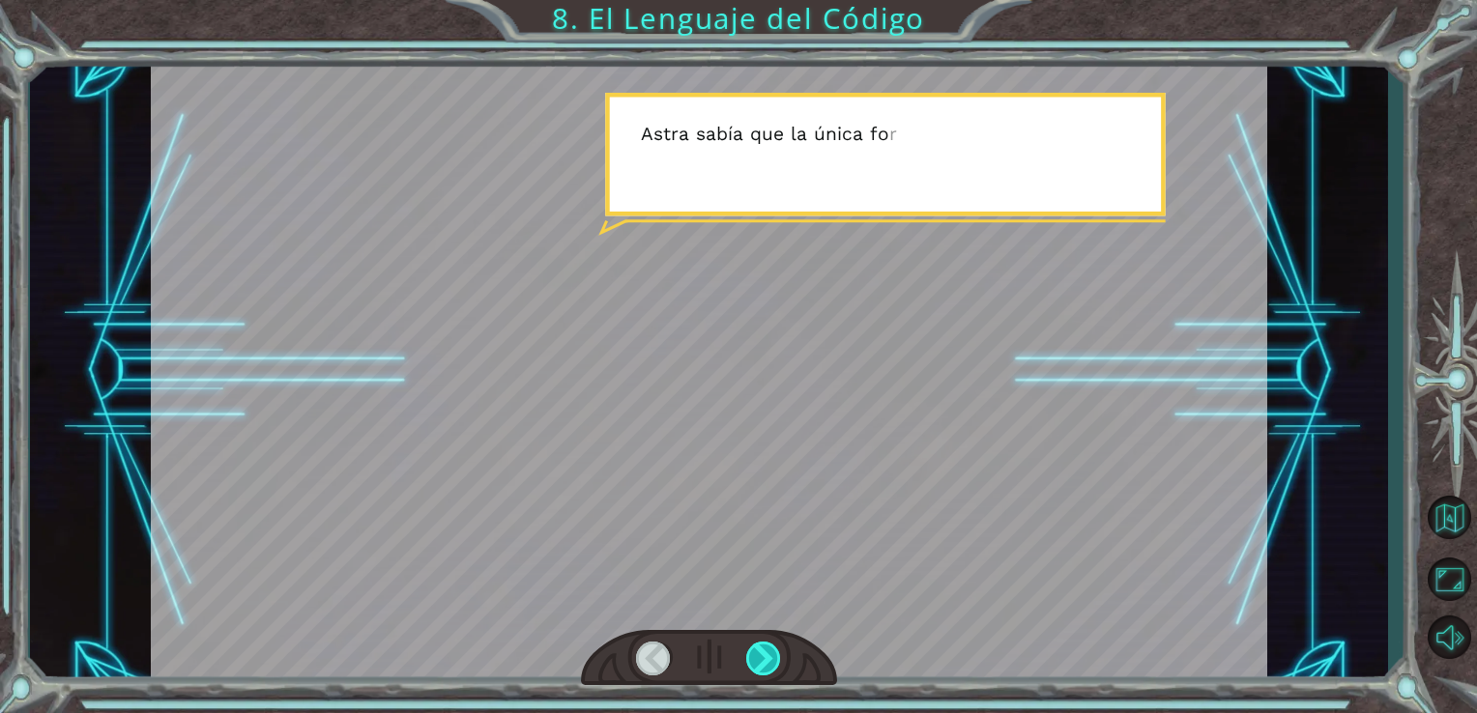
click at [768, 658] on div at bounding box center [764, 659] width 36 height 34
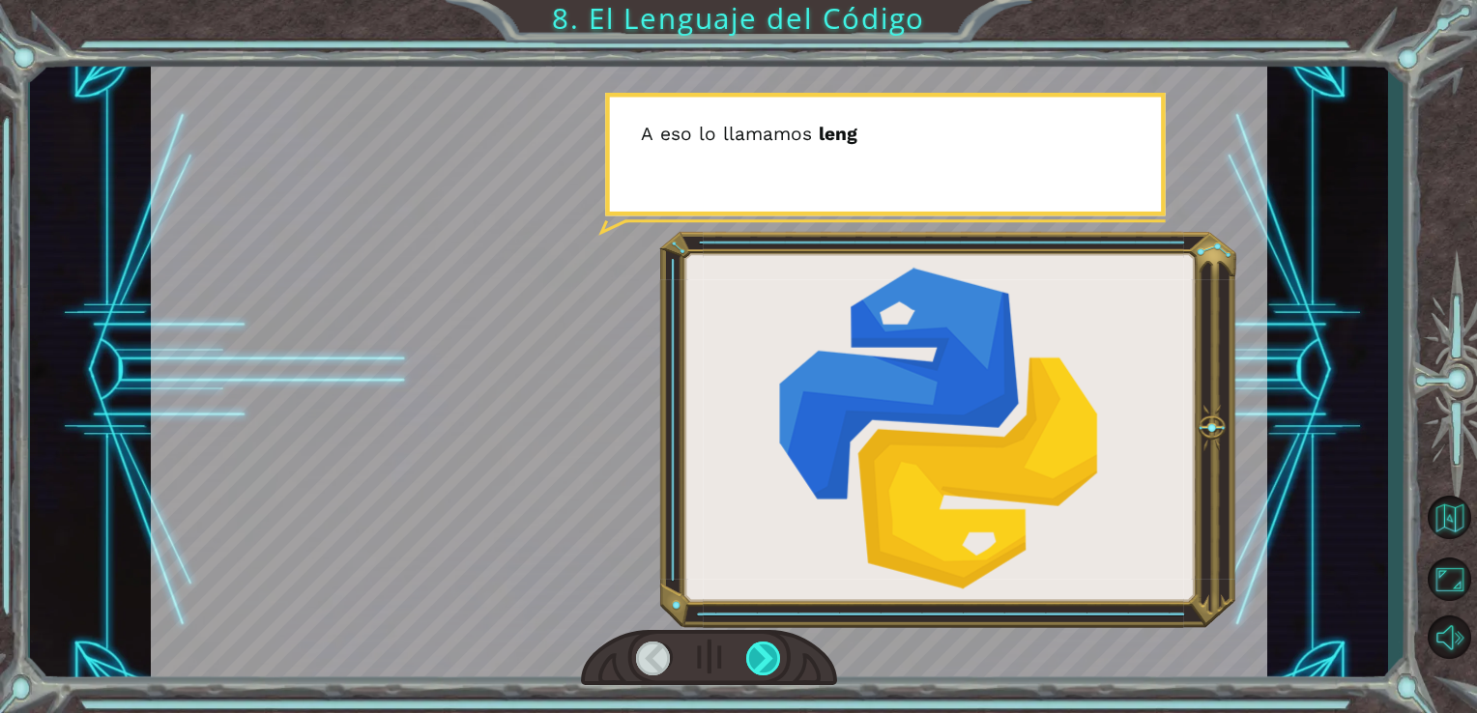
click at [768, 658] on div at bounding box center [764, 659] width 36 height 34
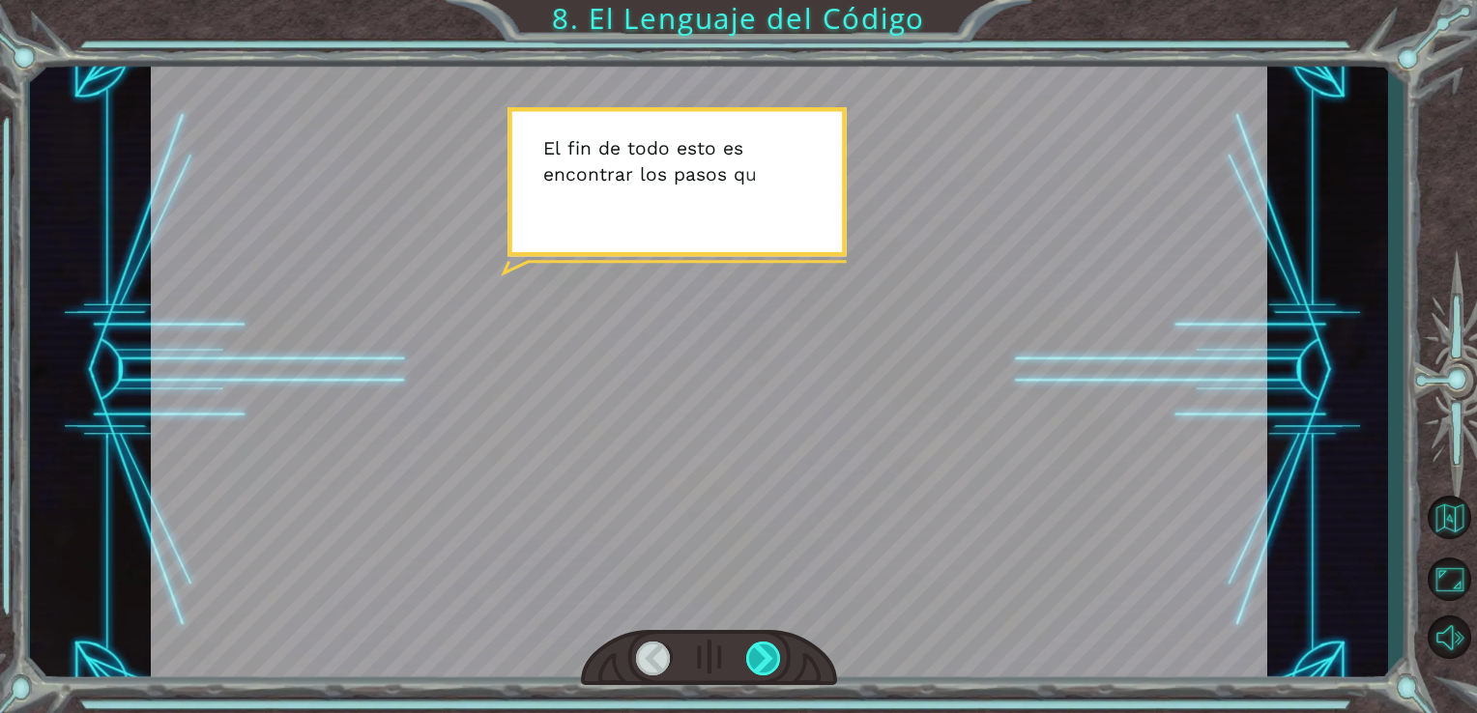
click at [768, 658] on div at bounding box center [764, 659] width 36 height 34
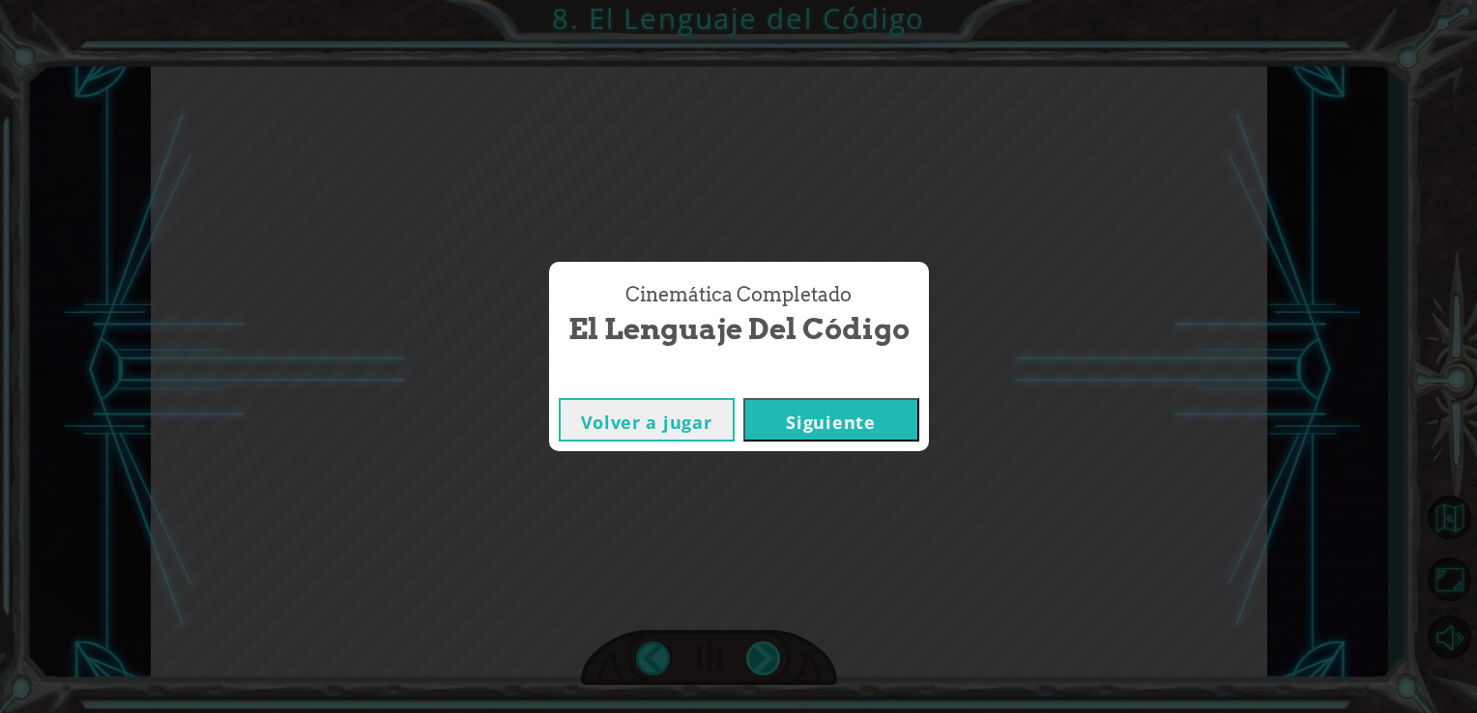
click at [768, 658] on div "Cinemática Completado El Lenguaje del Código Volver a jugar [GEOGRAPHIC_DATA]" at bounding box center [738, 356] width 1477 height 713
click at [859, 423] on button "Siguiente" at bounding box center [831, 419] width 176 height 43
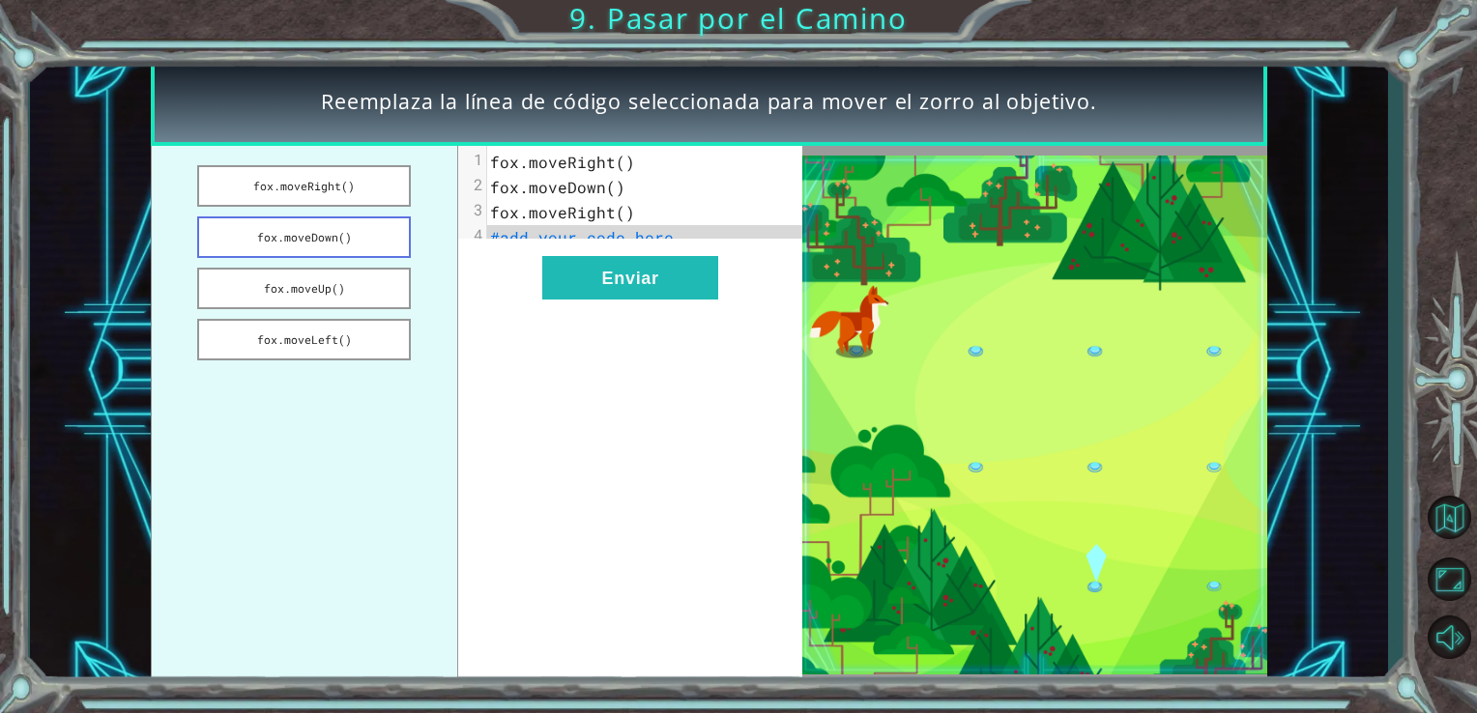
click at [367, 230] on button "fox.moveDown()" at bounding box center [304, 237] width 214 height 42
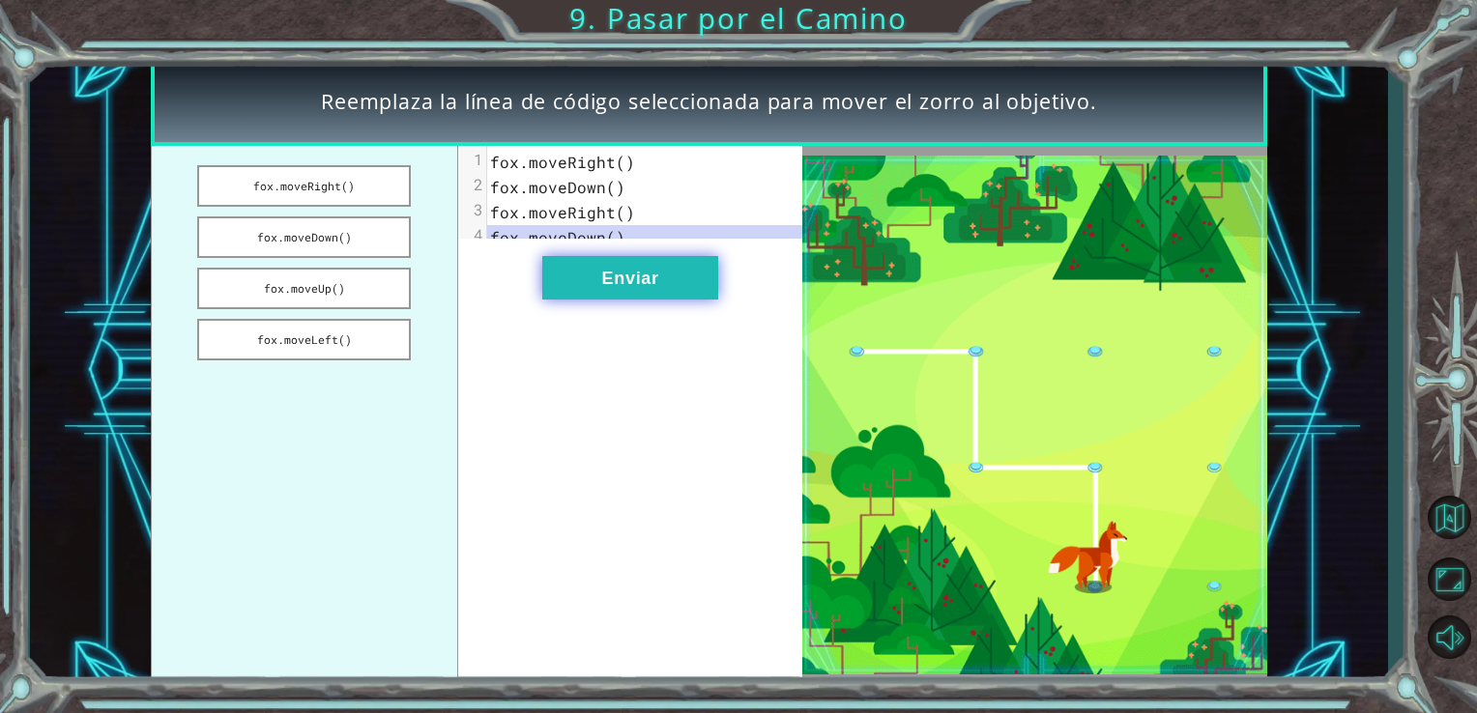
click at [622, 274] on button "Enviar" at bounding box center [630, 277] width 176 height 43
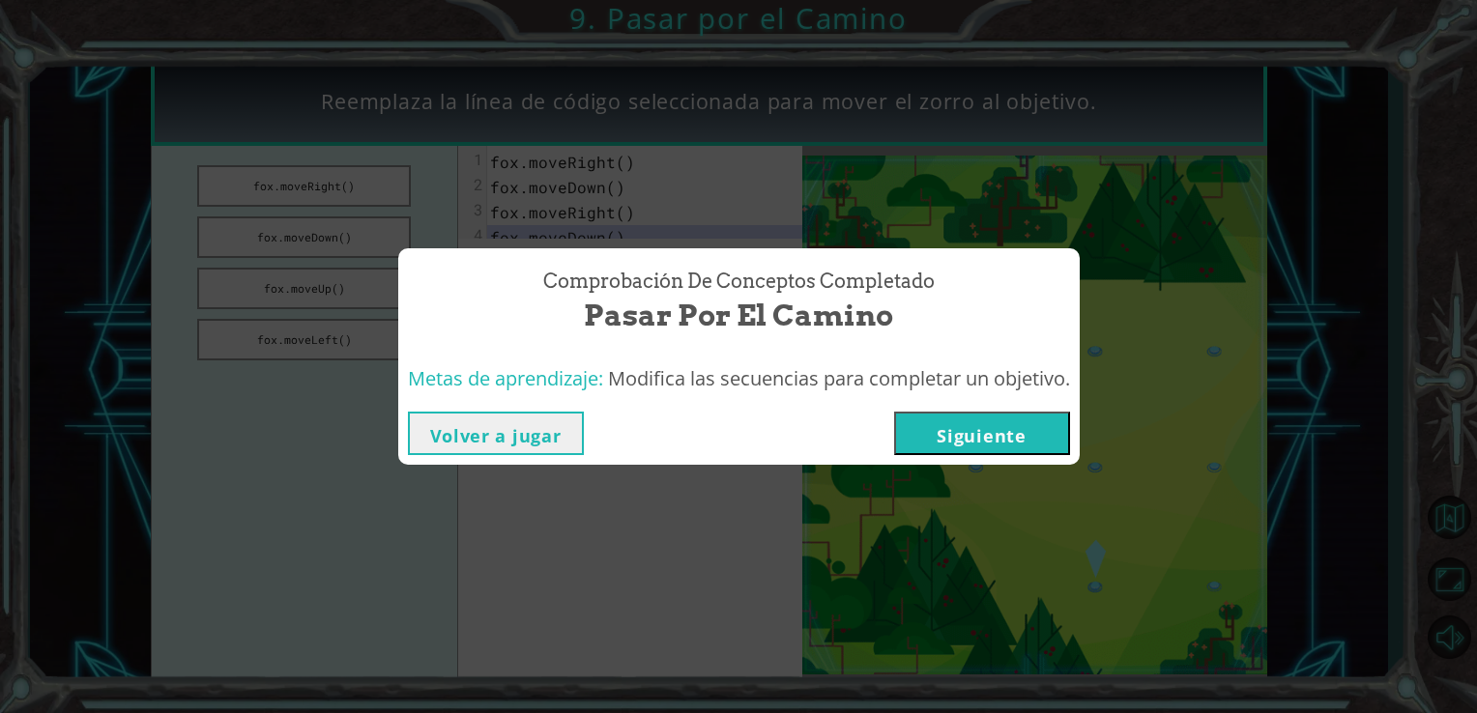
click at [965, 424] on button "Siguiente" at bounding box center [982, 433] width 176 height 43
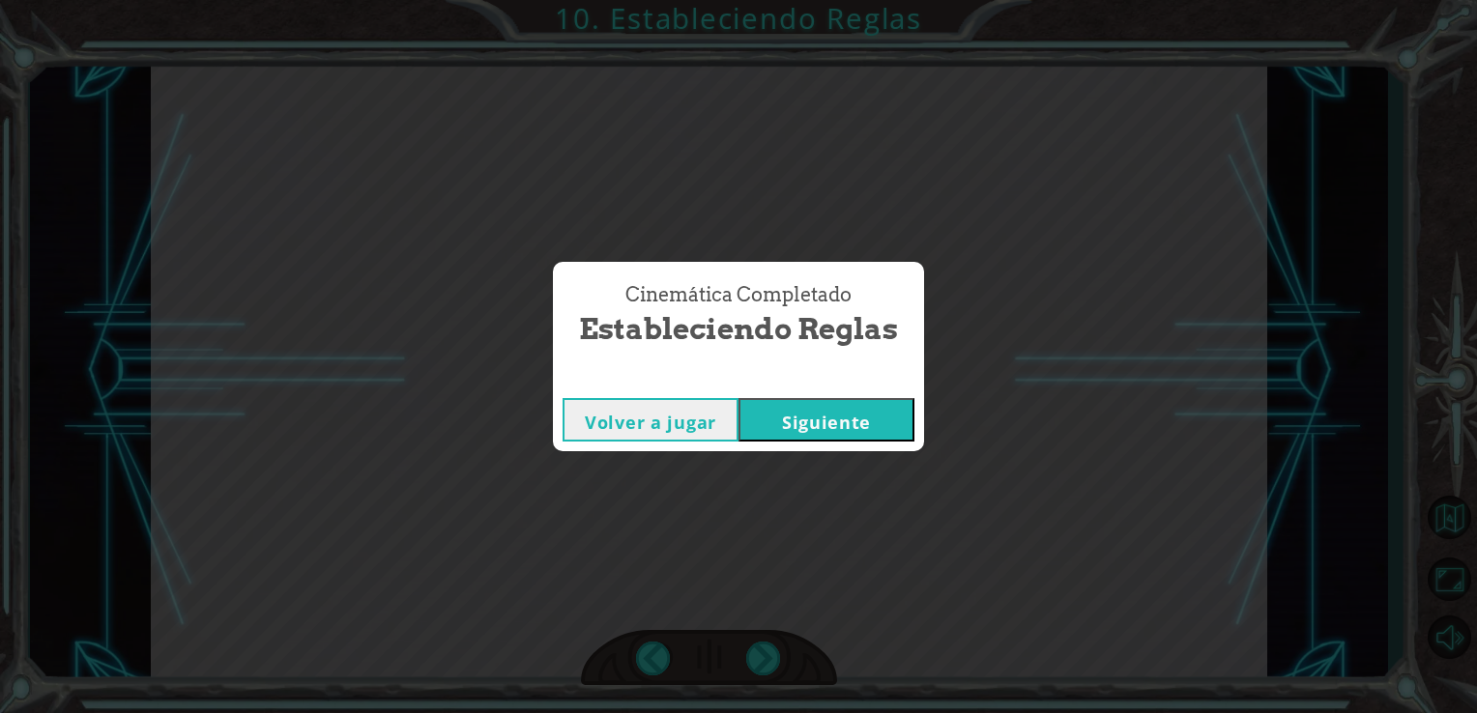
click at [839, 413] on button "Siguiente" at bounding box center [826, 419] width 176 height 43
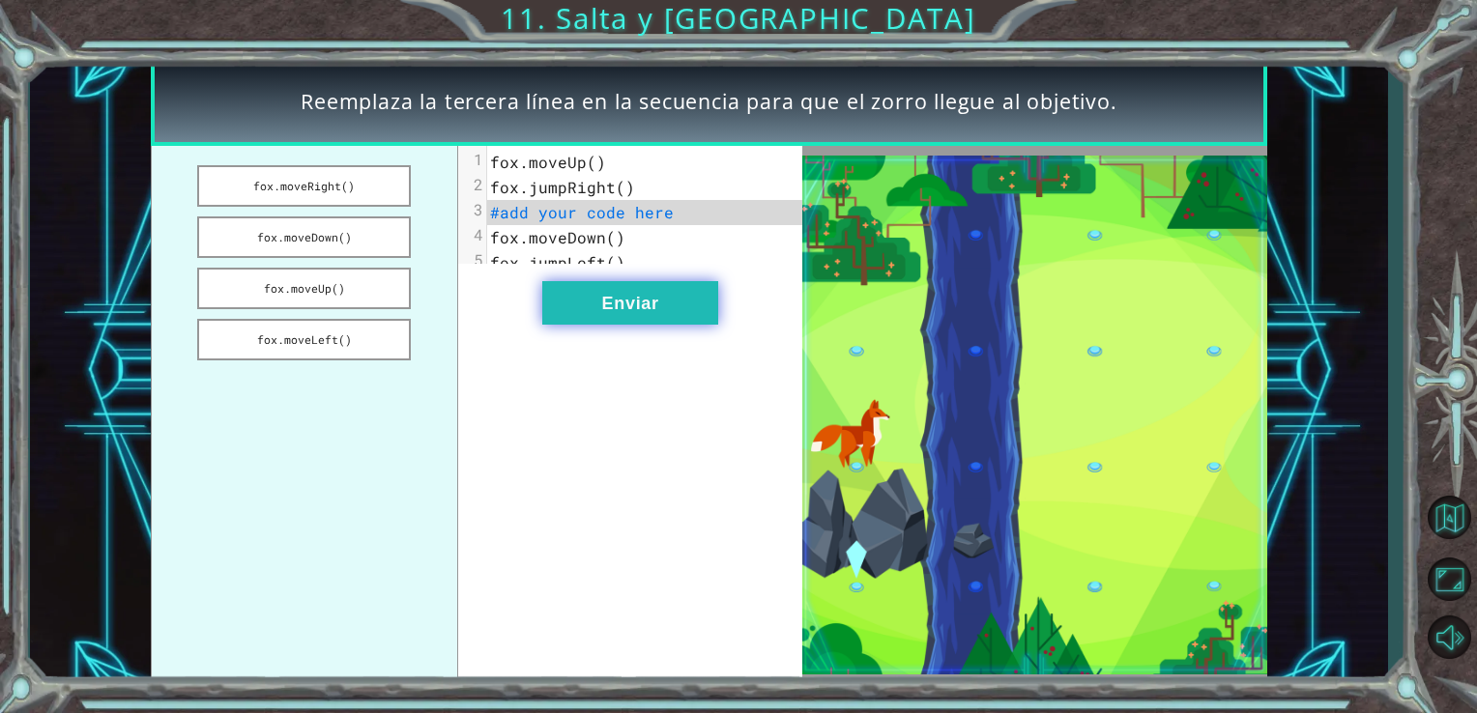
click at [650, 320] on button "Enviar" at bounding box center [630, 302] width 176 height 43
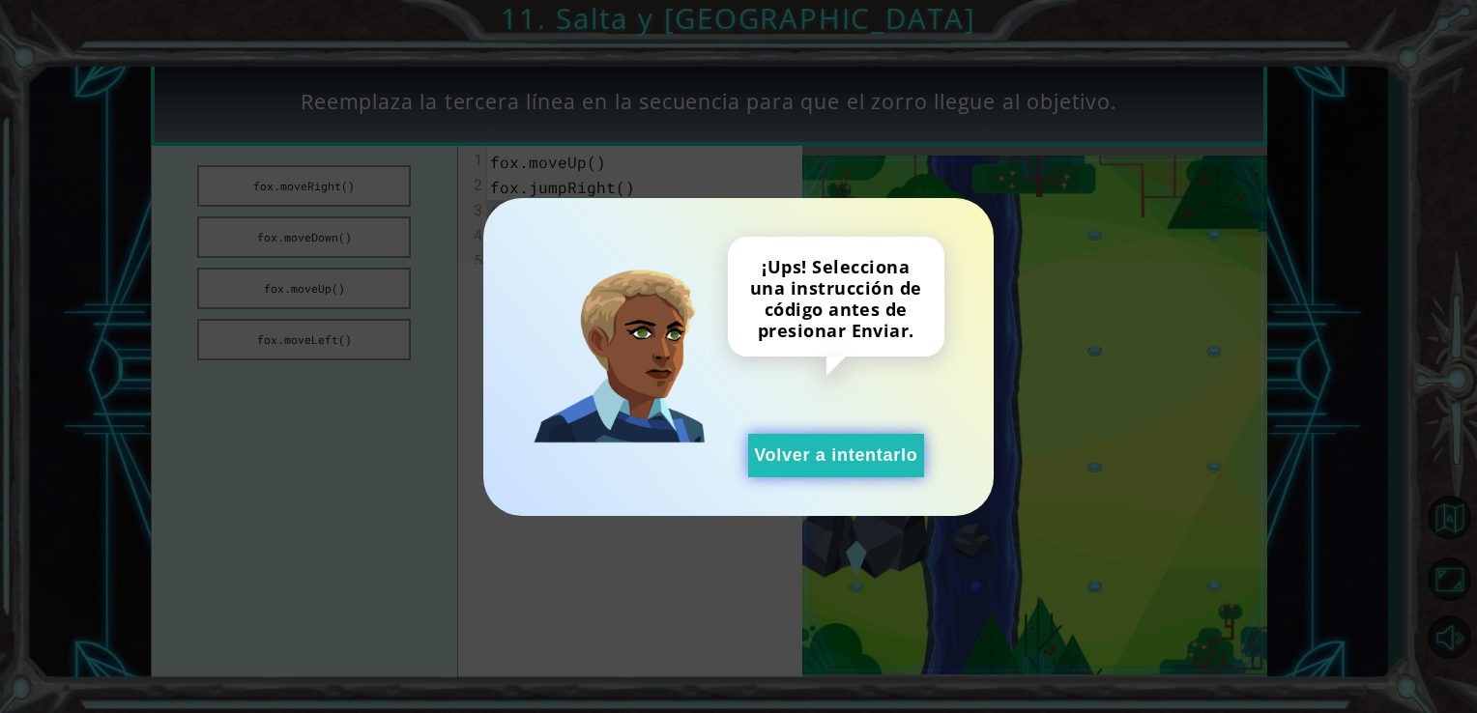
click at [825, 472] on button "Volver a intentarlo" at bounding box center [836, 455] width 176 height 43
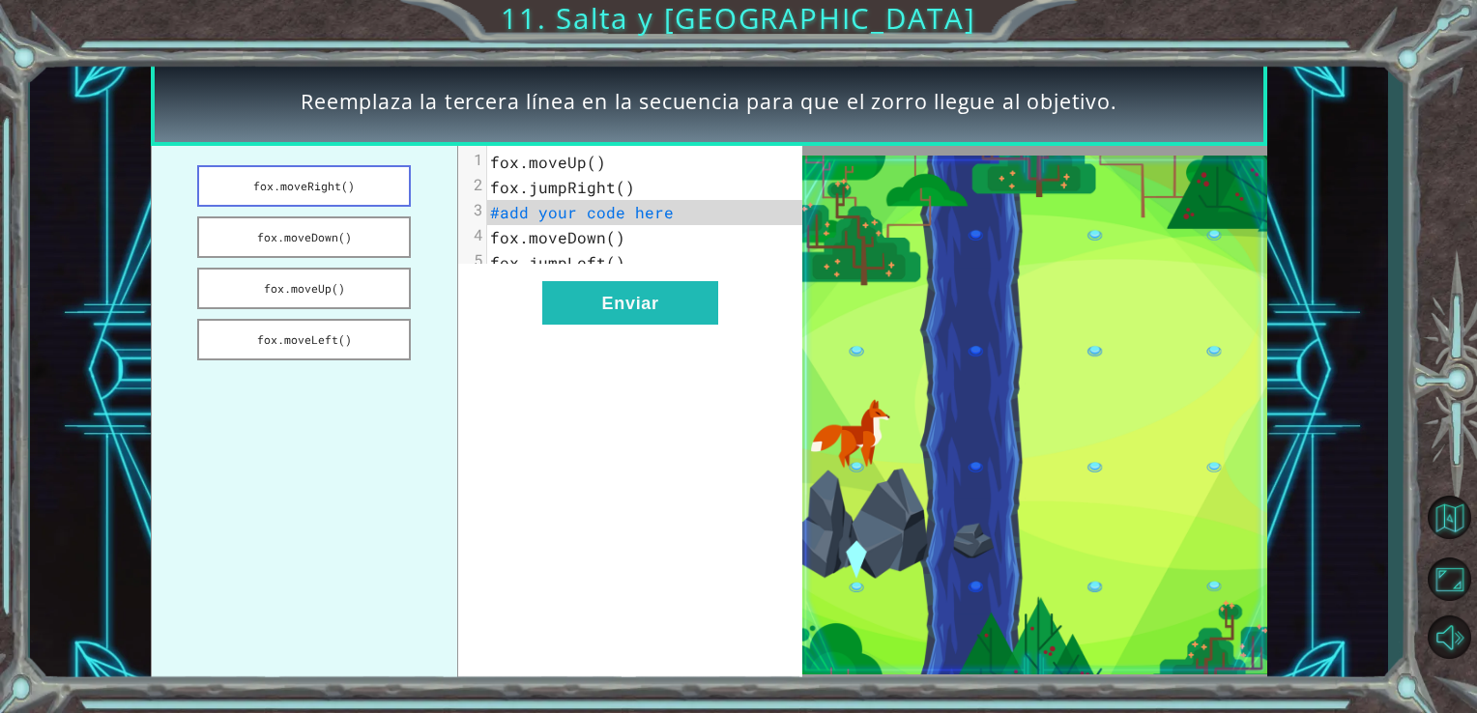
click at [348, 185] on button "fox.moveRight()" at bounding box center [304, 186] width 214 height 42
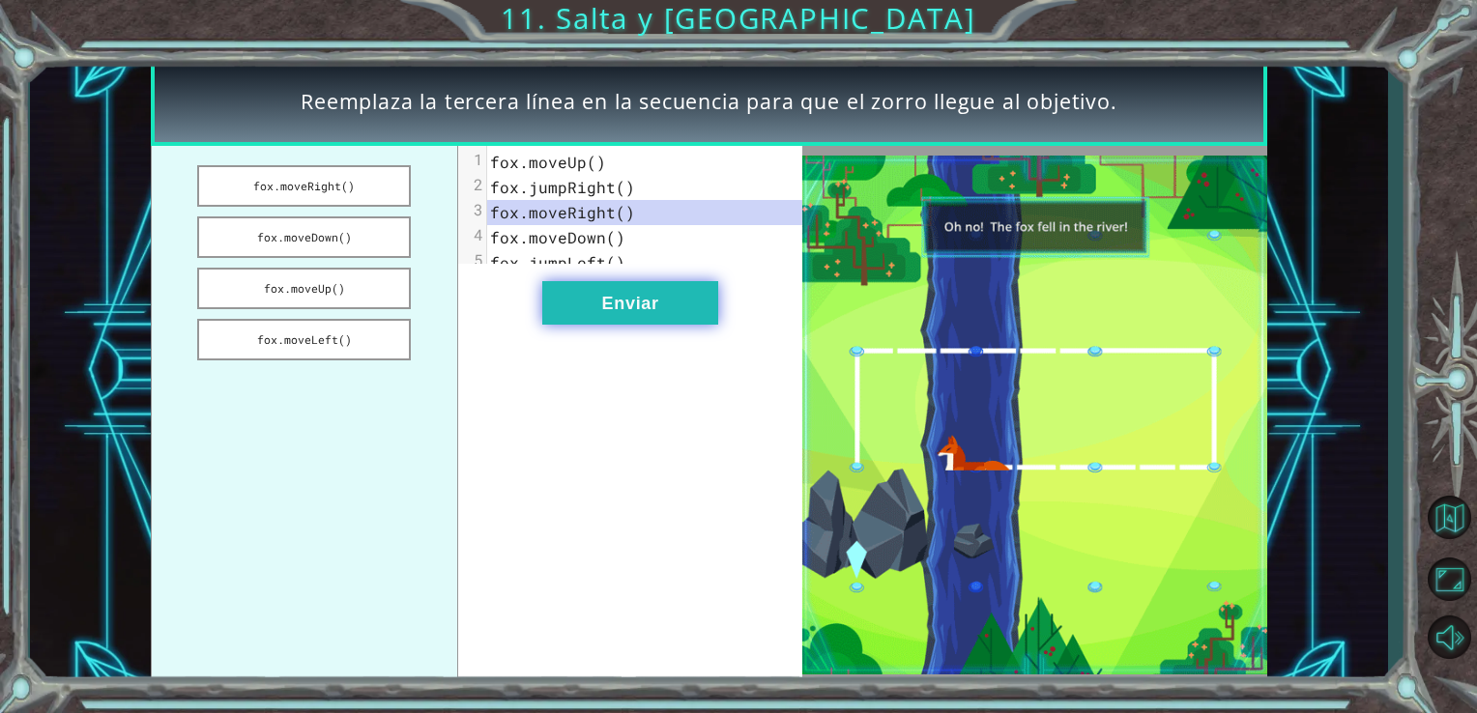
click at [572, 315] on button "Enviar" at bounding box center [630, 302] width 176 height 43
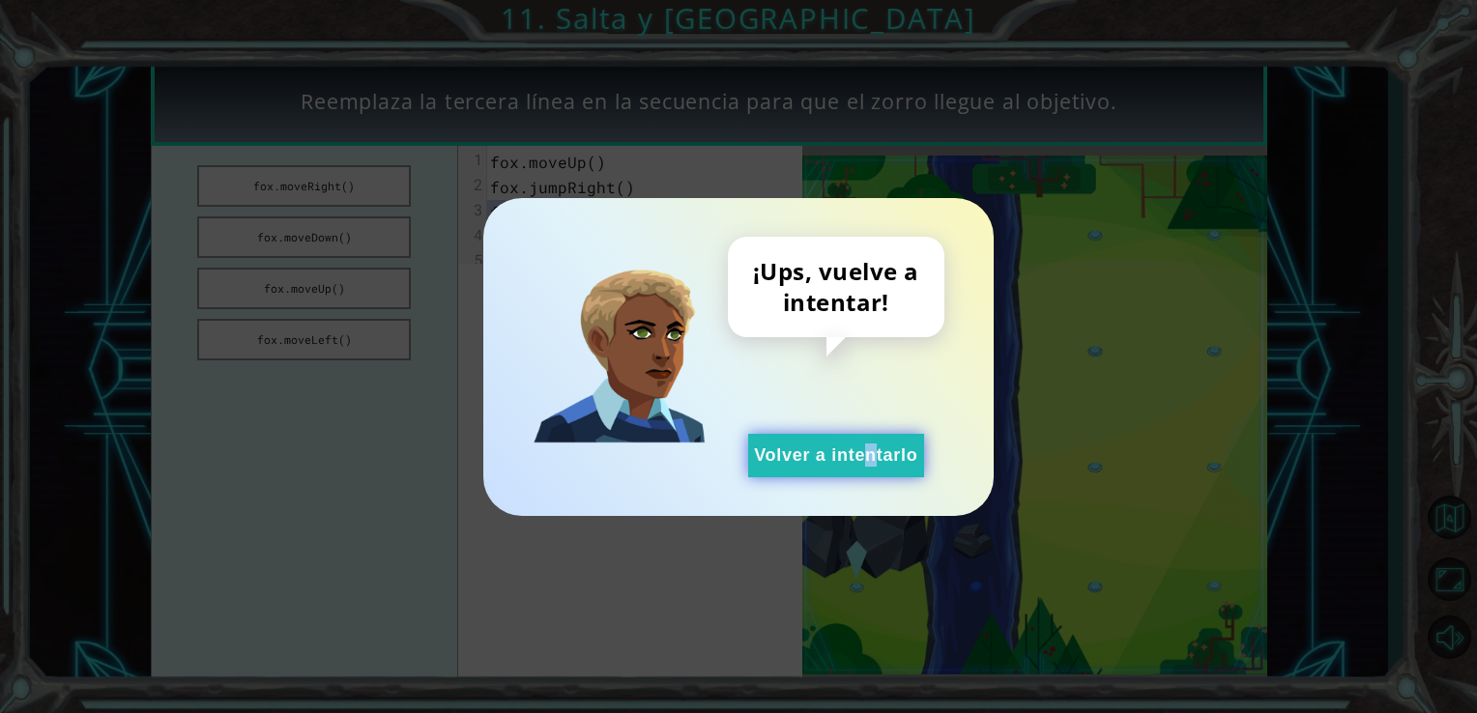
drag, startPoint x: 792, startPoint y: 430, endPoint x: 800, endPoint y: 445, distance: 17.3
click at [800, 445] on div "¡Ups, vuelve a intentar! Volver a intentarlo" at bounding box center [836, 357] width 216 height 241
click at [800, 445] on button "Volver a intentarlo" at bounding box center [836, 455] width 176 height 43
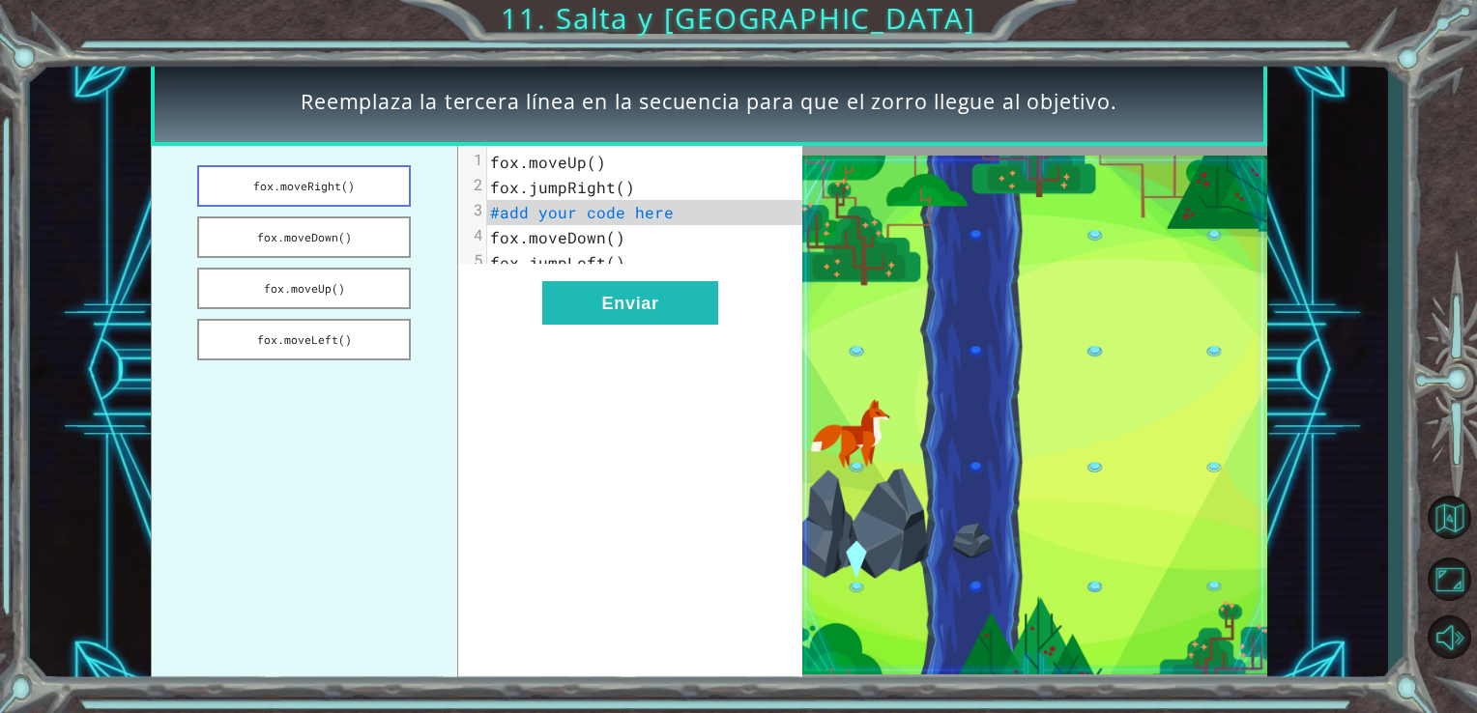
click at [352, 188] on button "fox.moveRight()" at bounding box center [304, 186] width 214 height 42
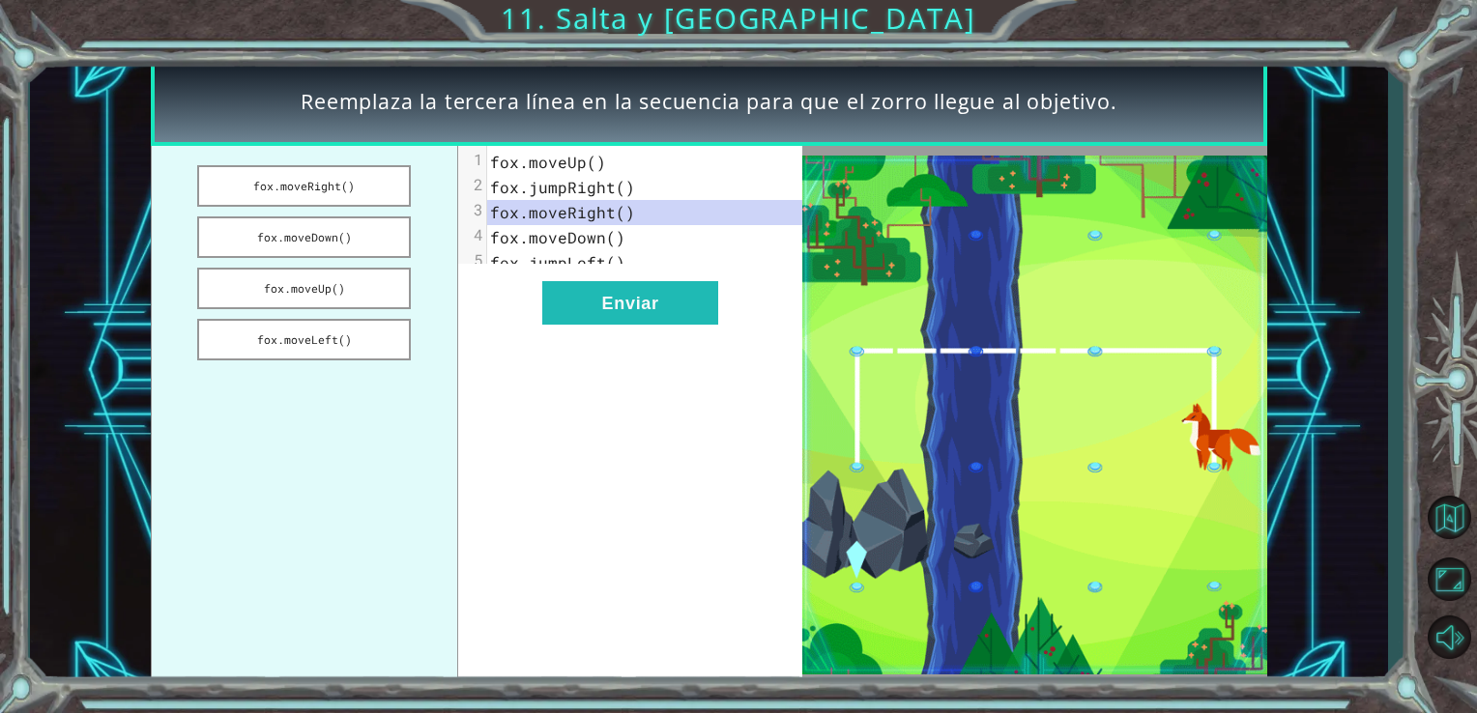
click at [640, 260] on pre "fox.jumpLeft()" at bounding box center [652, 262] width 331 height 25
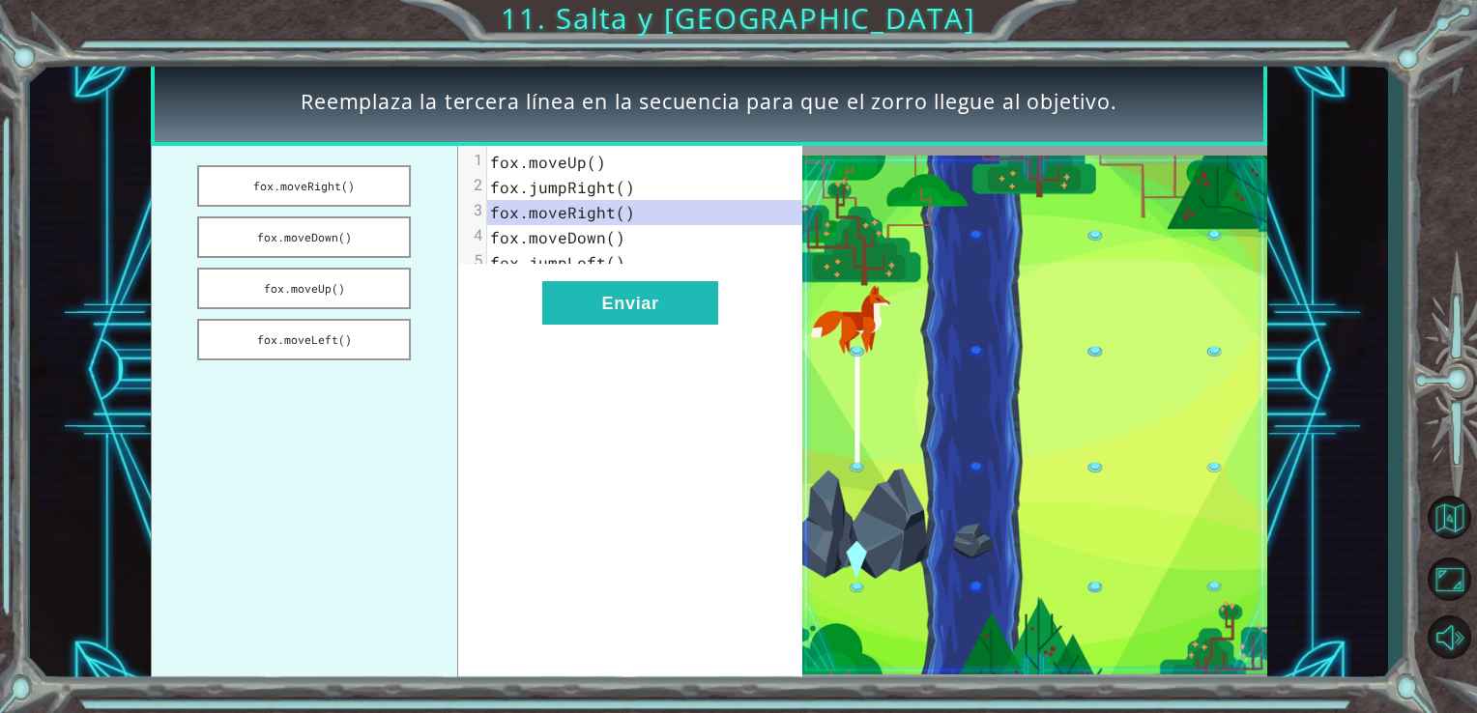
click at [640, 260] on pre "fox.jumpLeft()" at bounding box center [652, 262] width 331 height 25
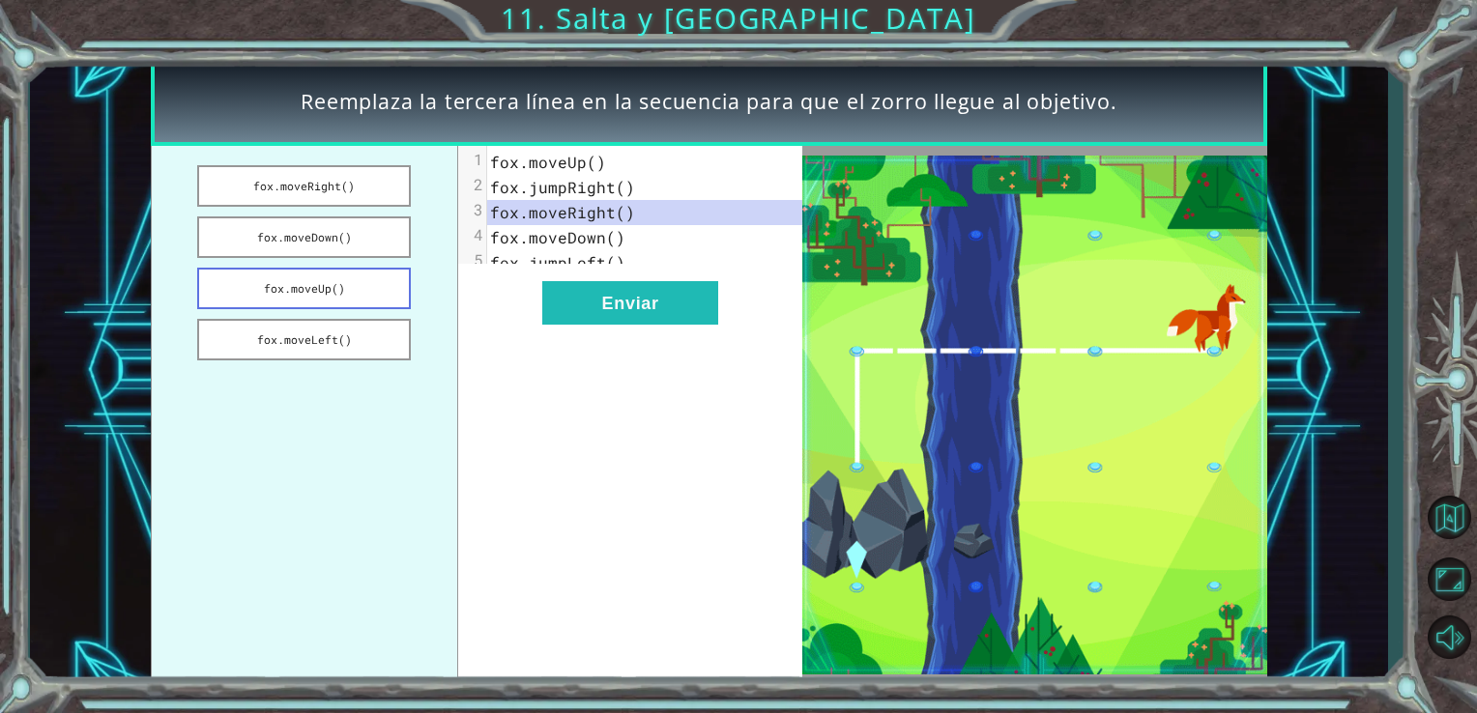
click at [328, 296] on button "fox.moveUp()" at bounding box center [304, 289] width 214 height 42
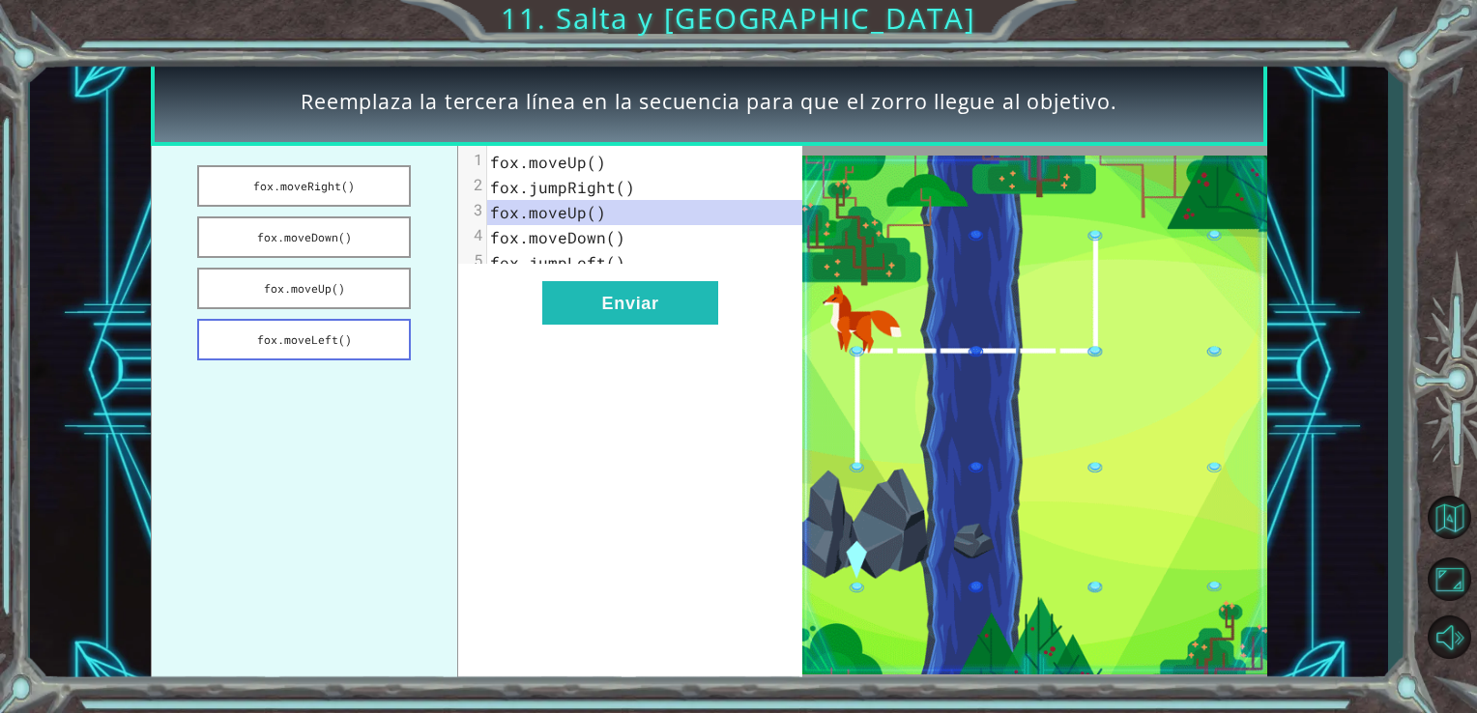
click at [376, 325] on button "fox.moveLeft()" at bounding box center [304, 340] width 214 height 42
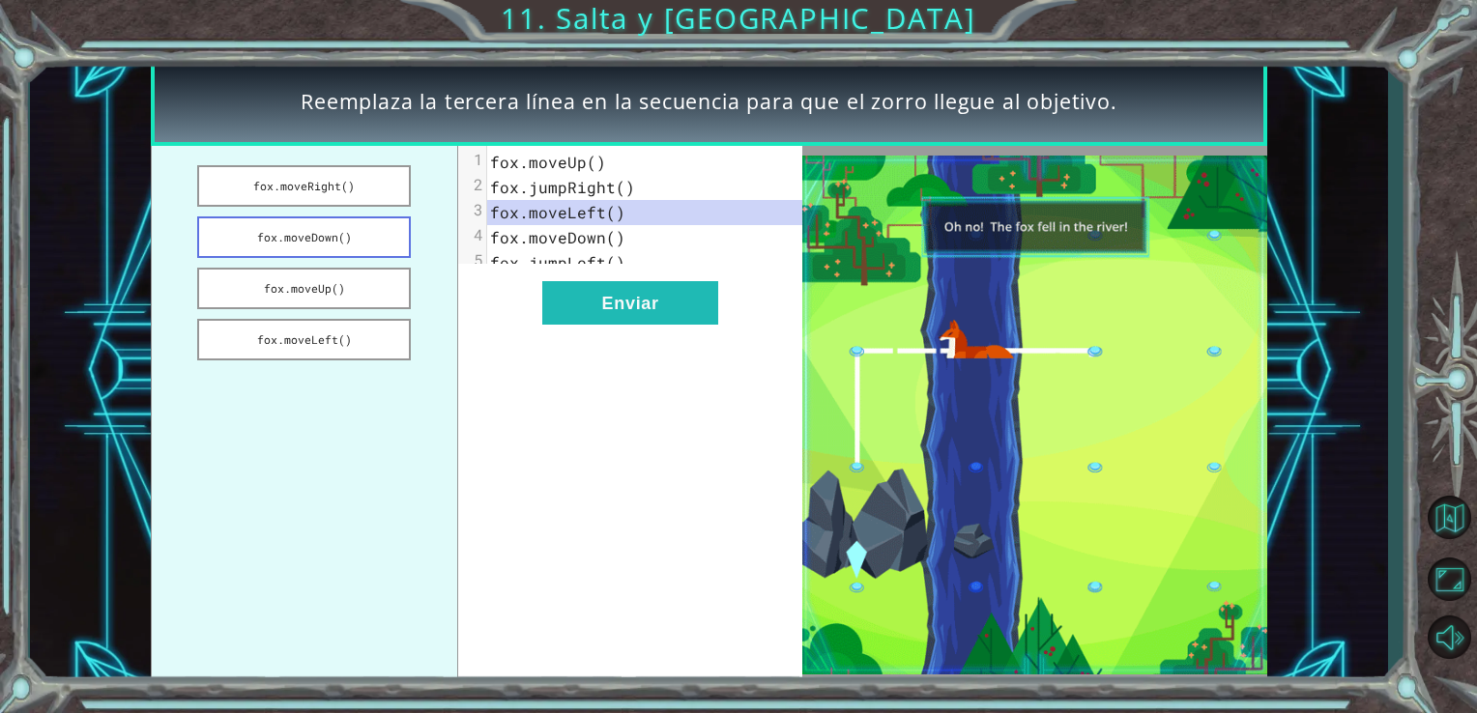
click at [358, 234] on button "fox.moveDown()" at bounding box center [304, 237] width 214 height 42
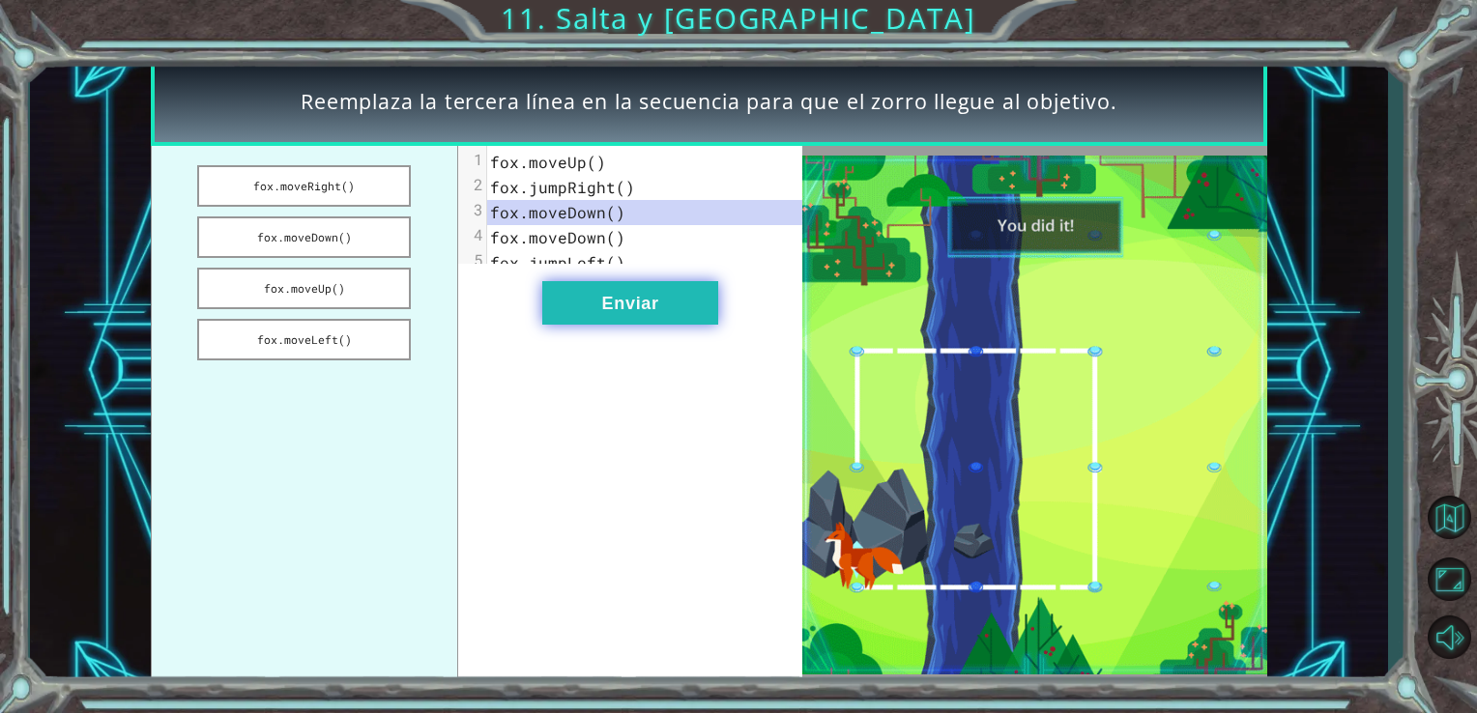
click at [586, 302] on button "Enviar" at bounding box center [630, 302] width 176 height 43
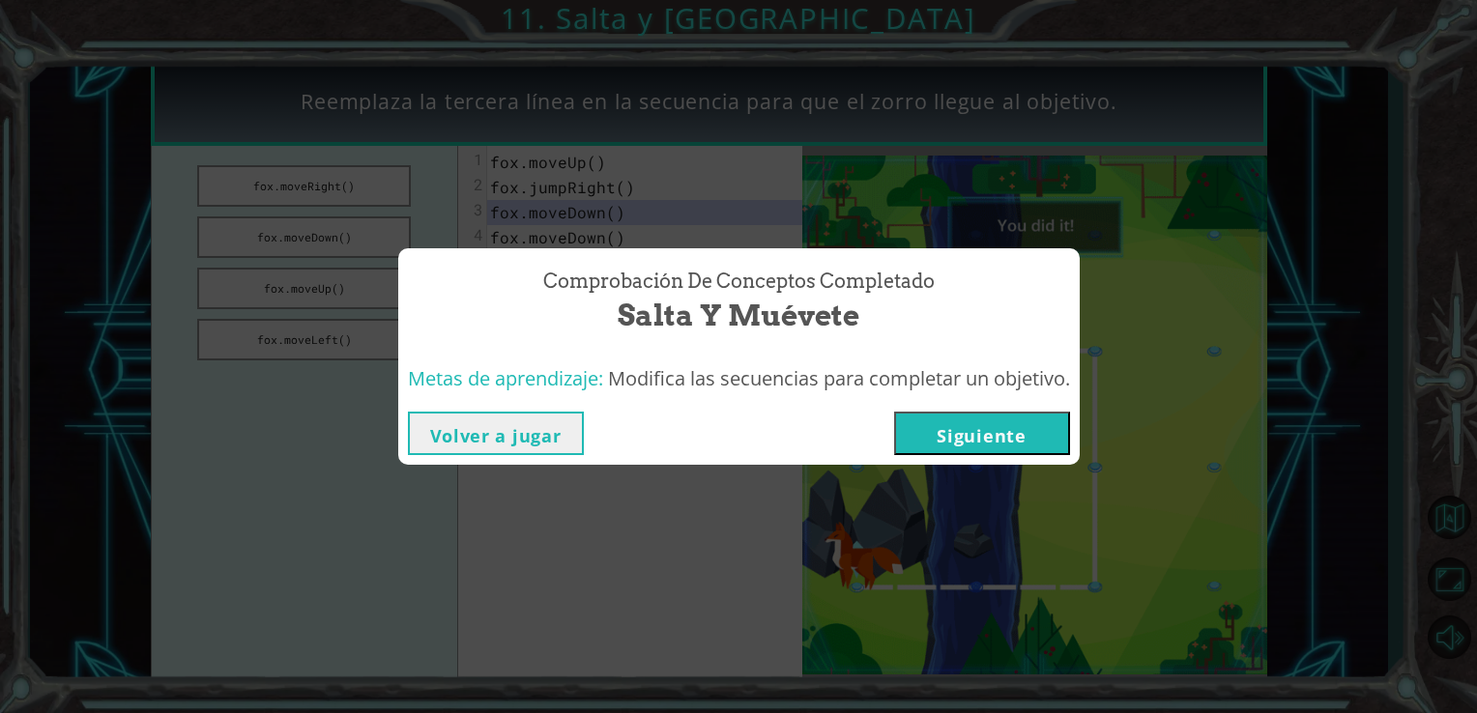
click at [954, 422] on button "Siguiente" at bounding box center [982, 433] width 176 height 43
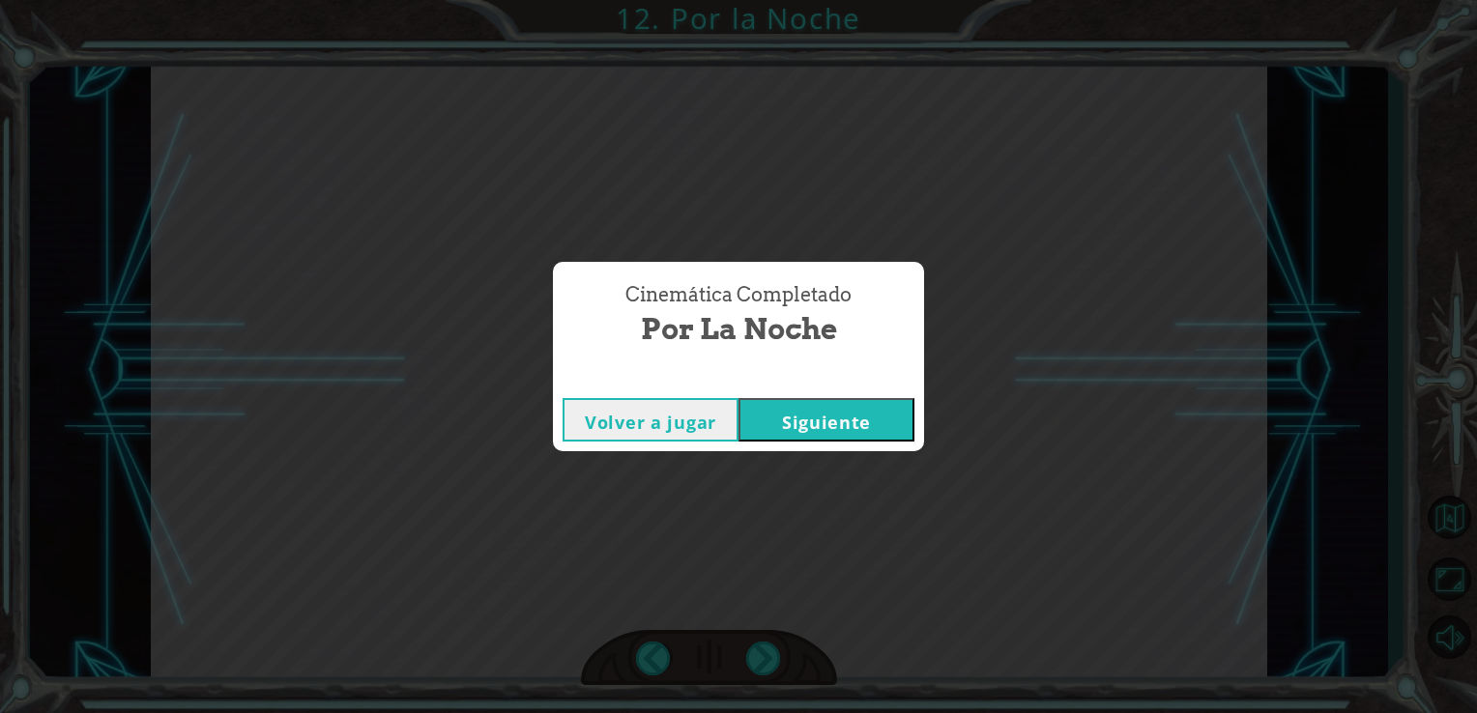
click at [820, 404] on button "Siguiente" at bounding box center [826, 419] width 176 height 43
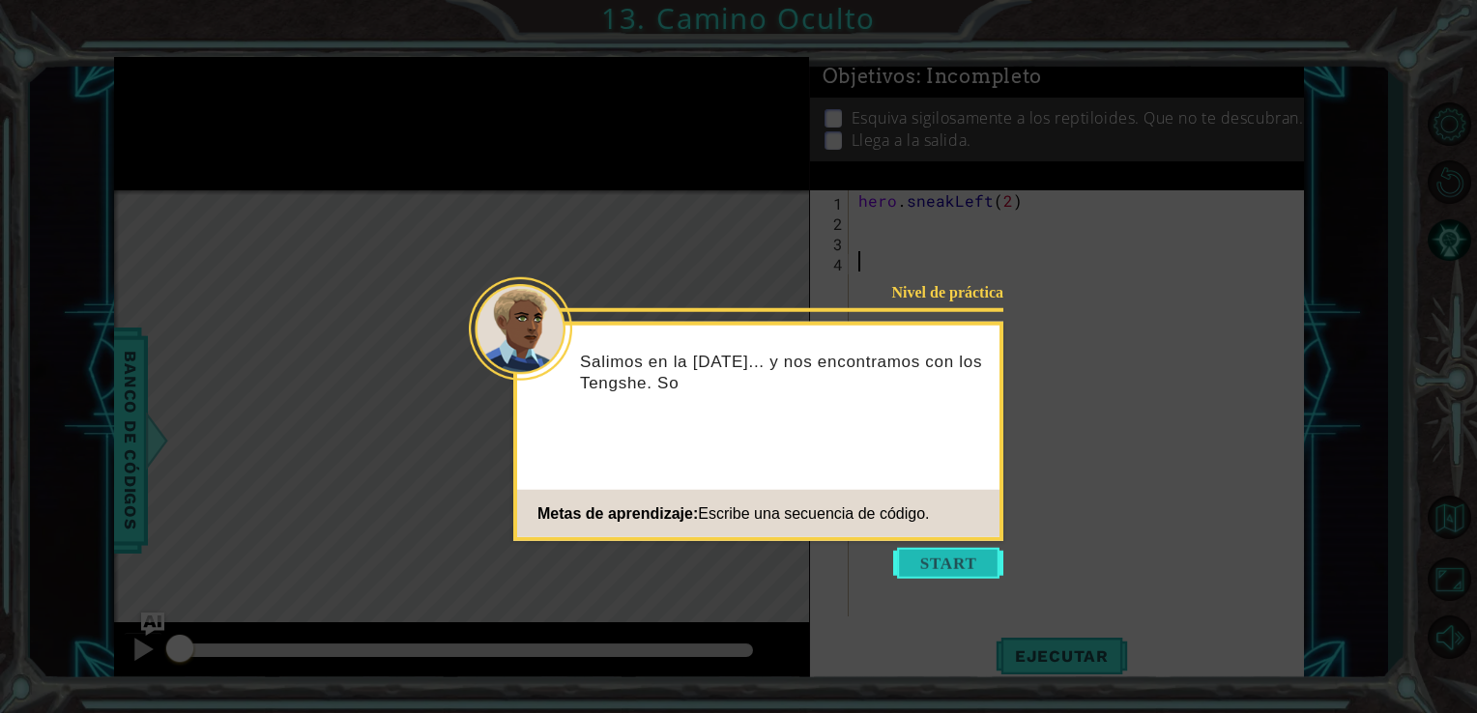
click at [991, 566] on button "Start" at bounding box center [948, 563] width 110 height 31
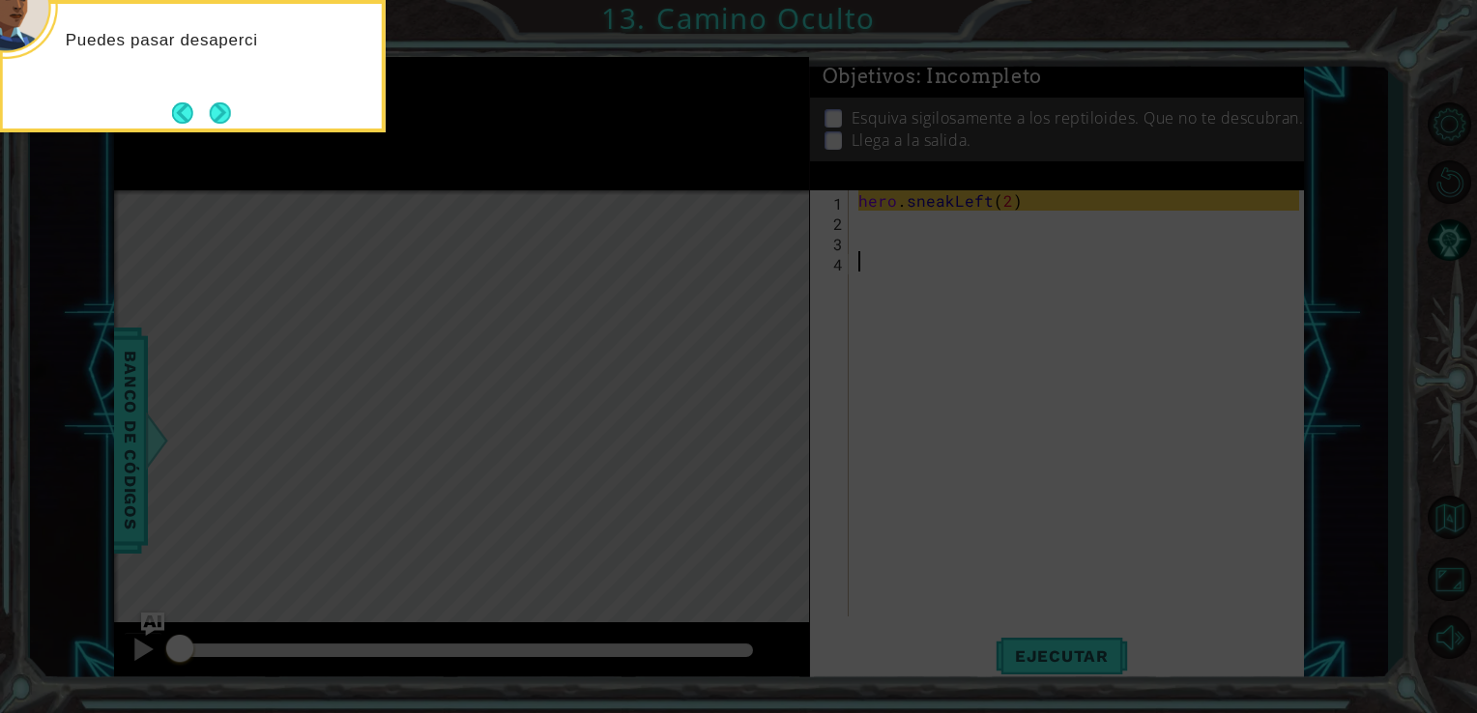
click at [226, 77] on div "Puedes pasar desaperci" at bounding box center [192, 50] width 379 height 76
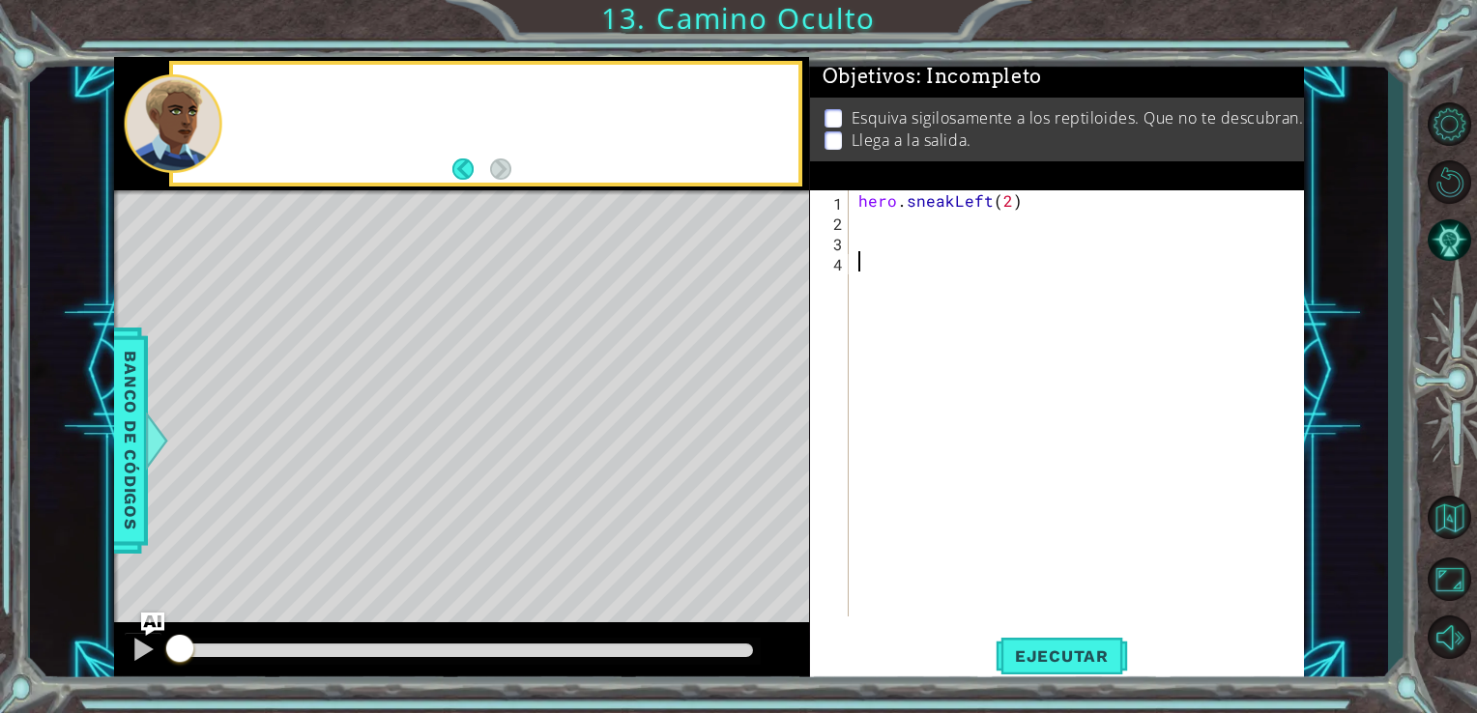
click at [1073, 522] on div "hero . sneakLeft ( 2 )" at bounding box center [1081, 423] width 455 height 467
click at [1072, 633] on button "Ejecutar" at bounding box center [1061, 655] width 132 height 49
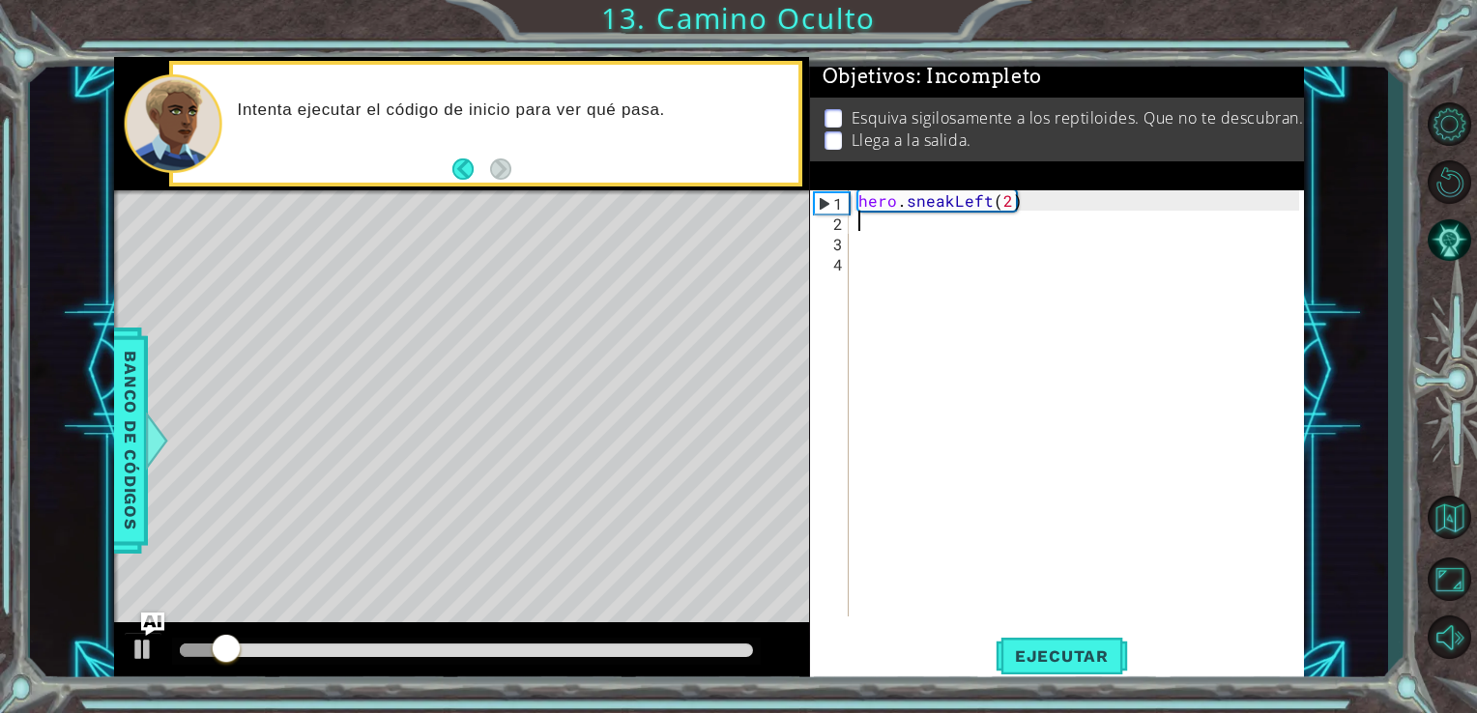
click at [894, 226] on div "hero . sneakLeft ( 2 )" at bounding box center [1081, 423] width 455 height 467
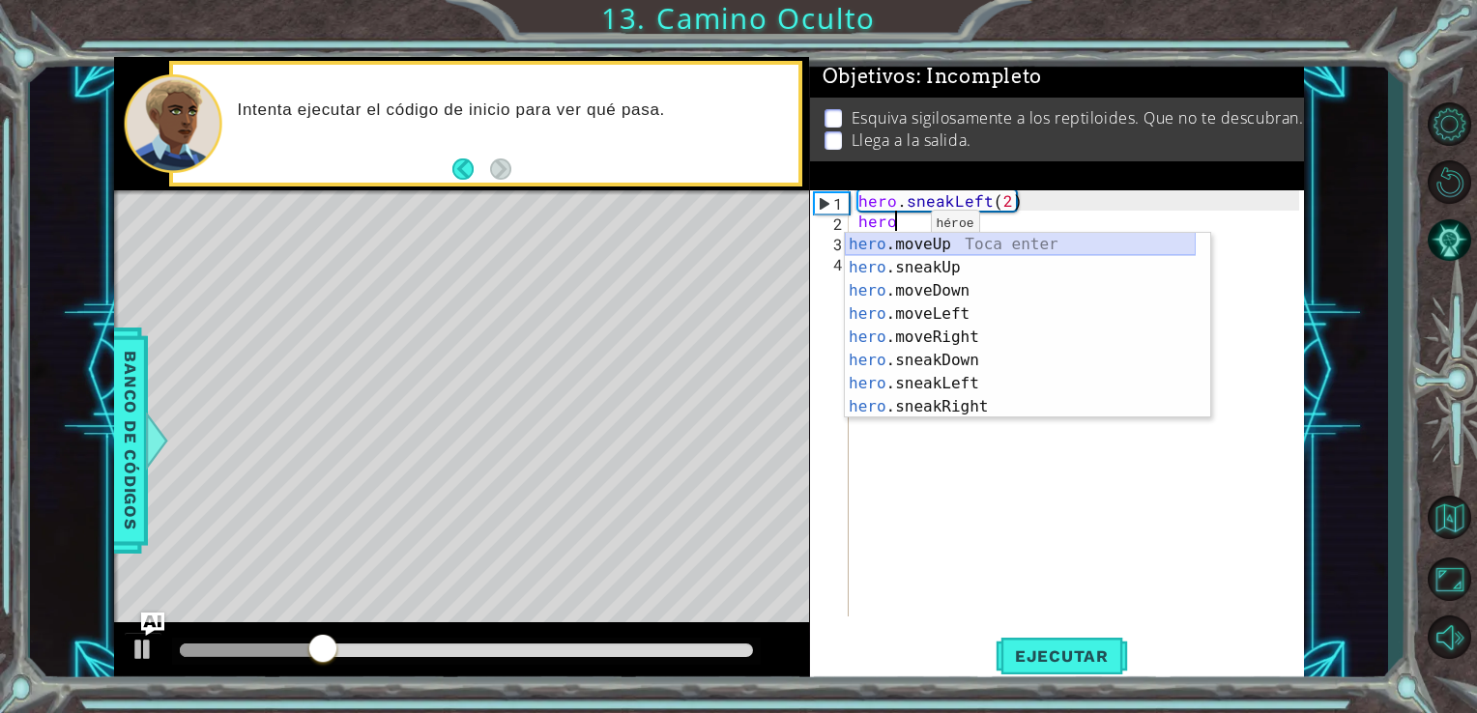
click at [963, 243] on div "hero .moveUp Toca enter hero .sneakUp Toca enter hero .moveDown Toca enter hero…" at bounding box center [1020, 349] width 351 height 232
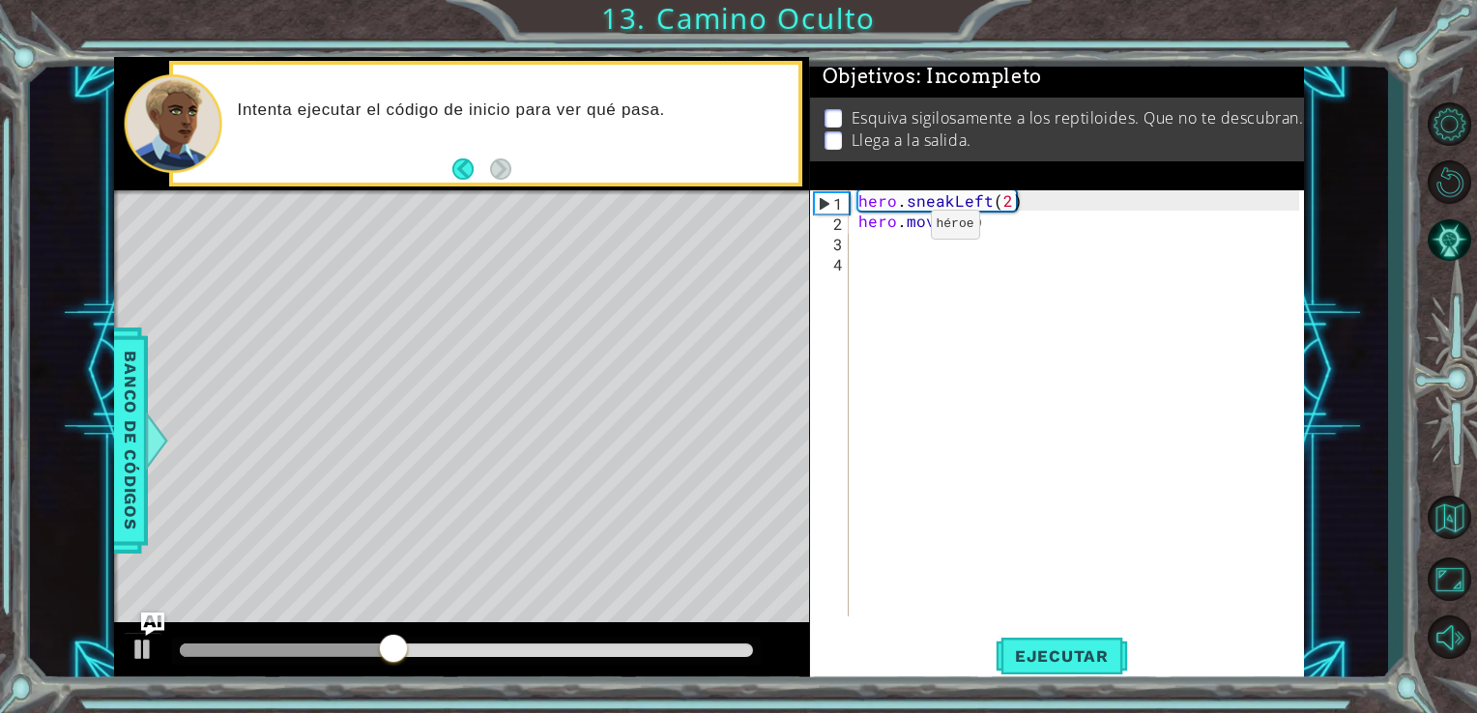
type textarea "hero.moveUp(2)"
click at [909, 243] on div "hero . sneakLeft ( 2 ) hero . moveUp ( 2 )" at bounding box center [1081, 423] width 455 height 467
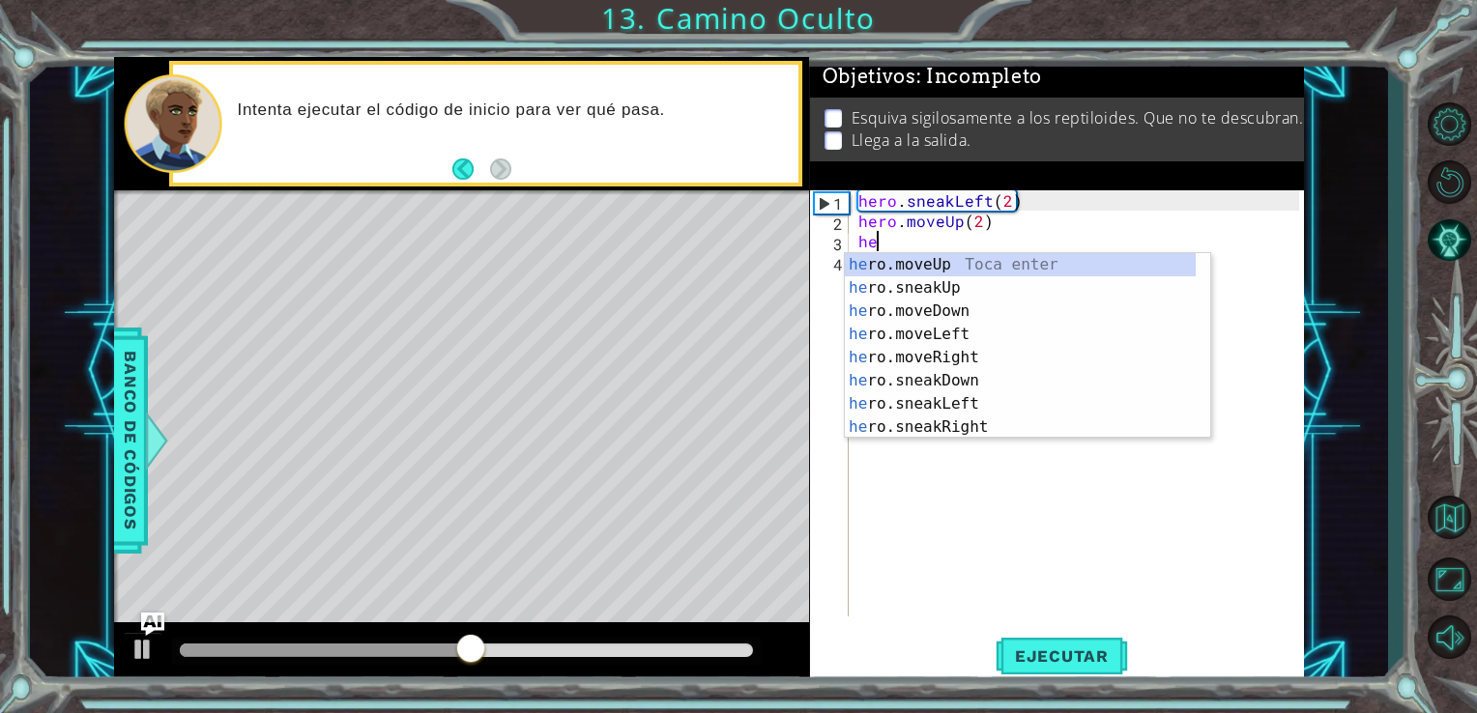
scroll to position [0, 0]
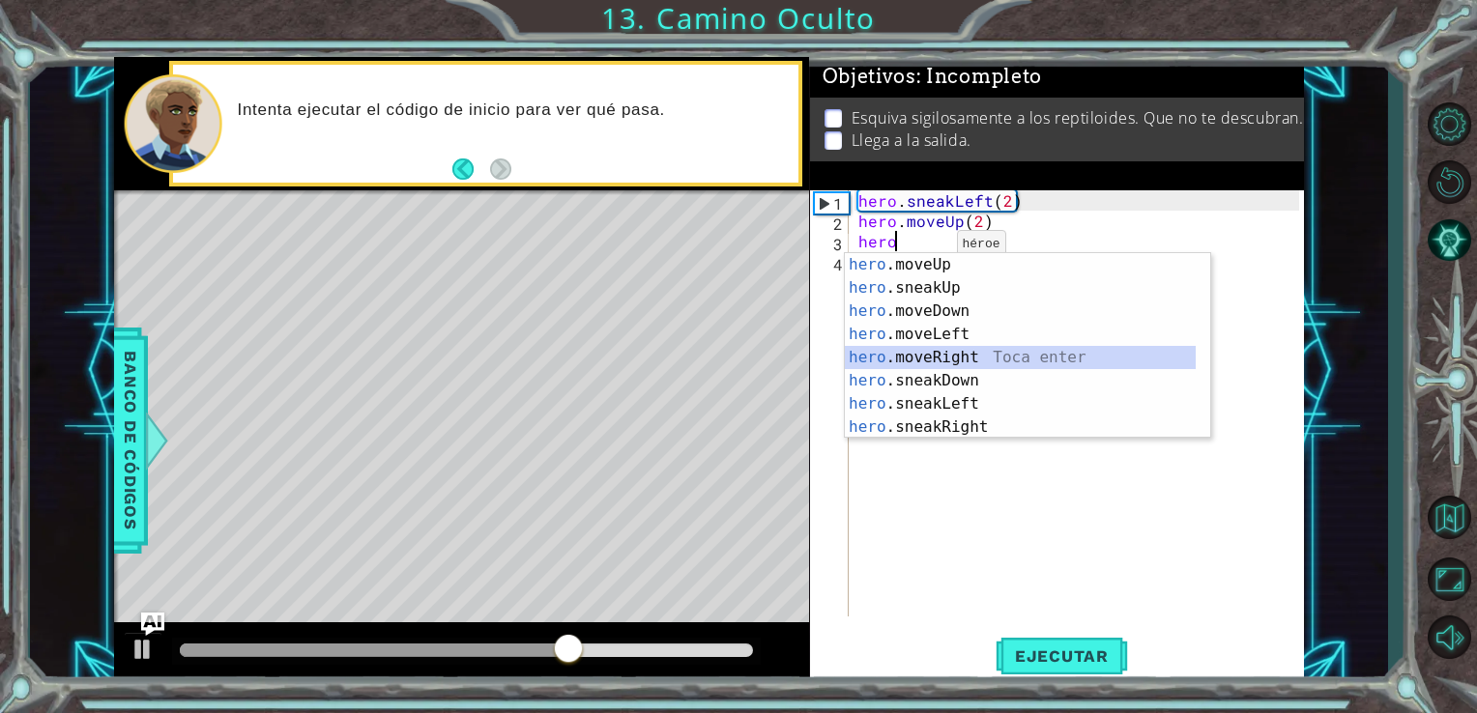
click at [968, 364] on div "hero .moveUp Toca enter hero .sneakUp Toca enter hero .moveDown Toca enter hero…" at bounding box center [1020, 369] width 351 height 232
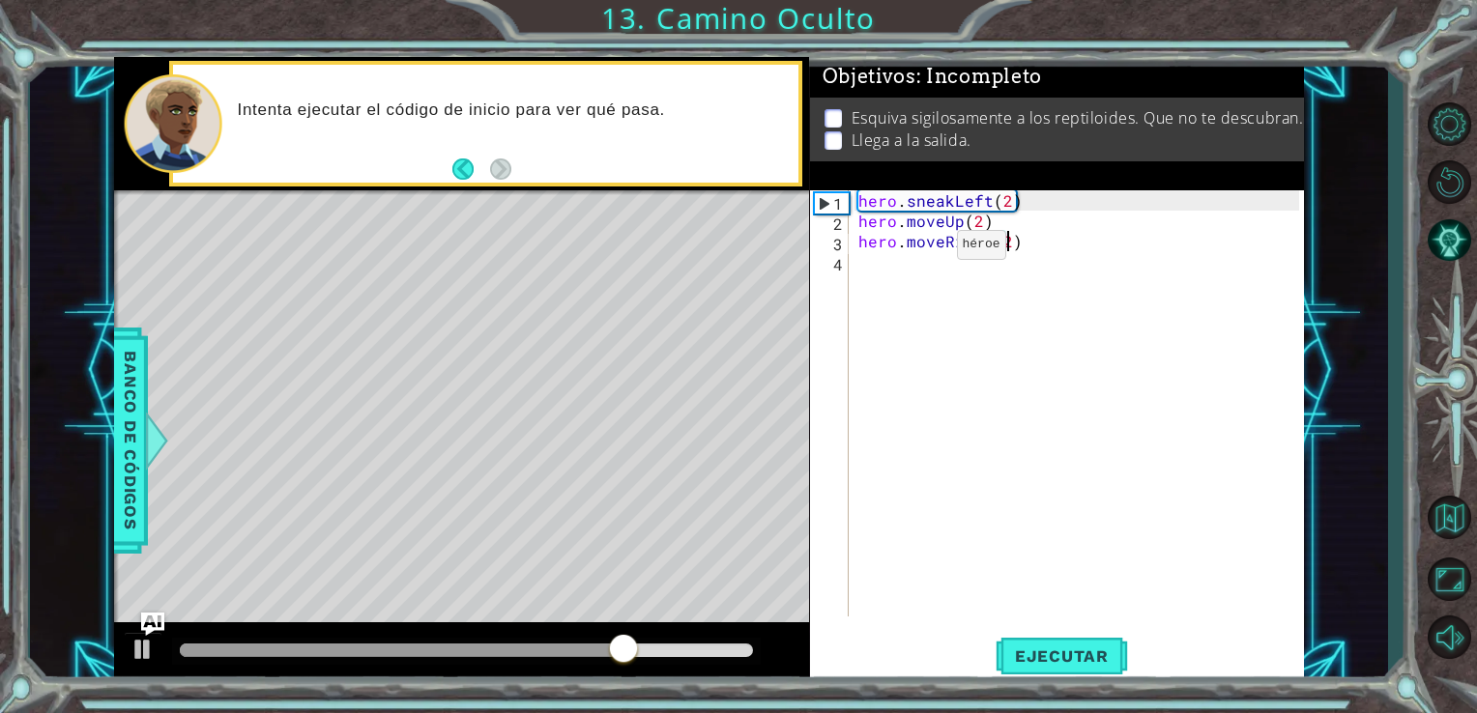
scroll to position [0, 8]
click at [1030, 647] on span "Ejecutar" at bounding box center [1061, 655] width 132 height 19
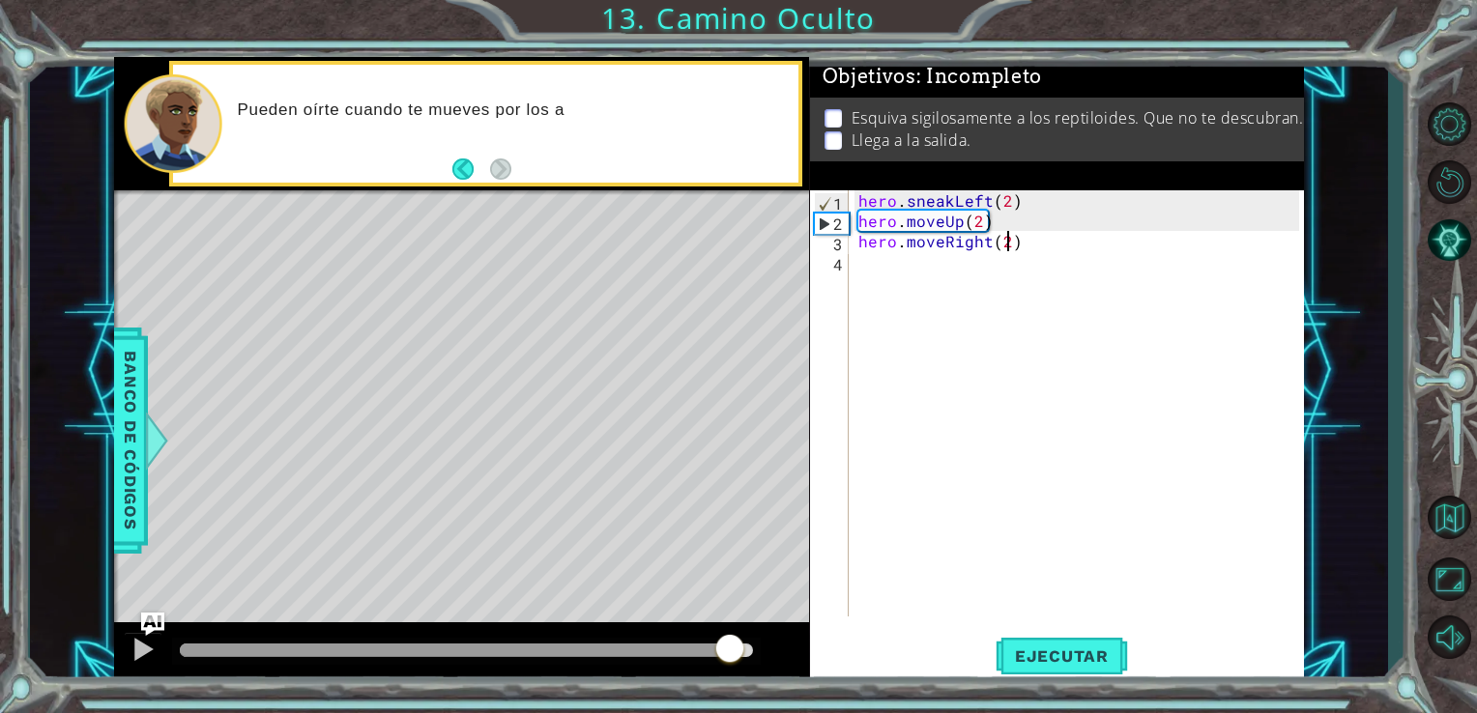
click at [727, 645] on div at bounding box center [467, 651] width 574 height 14
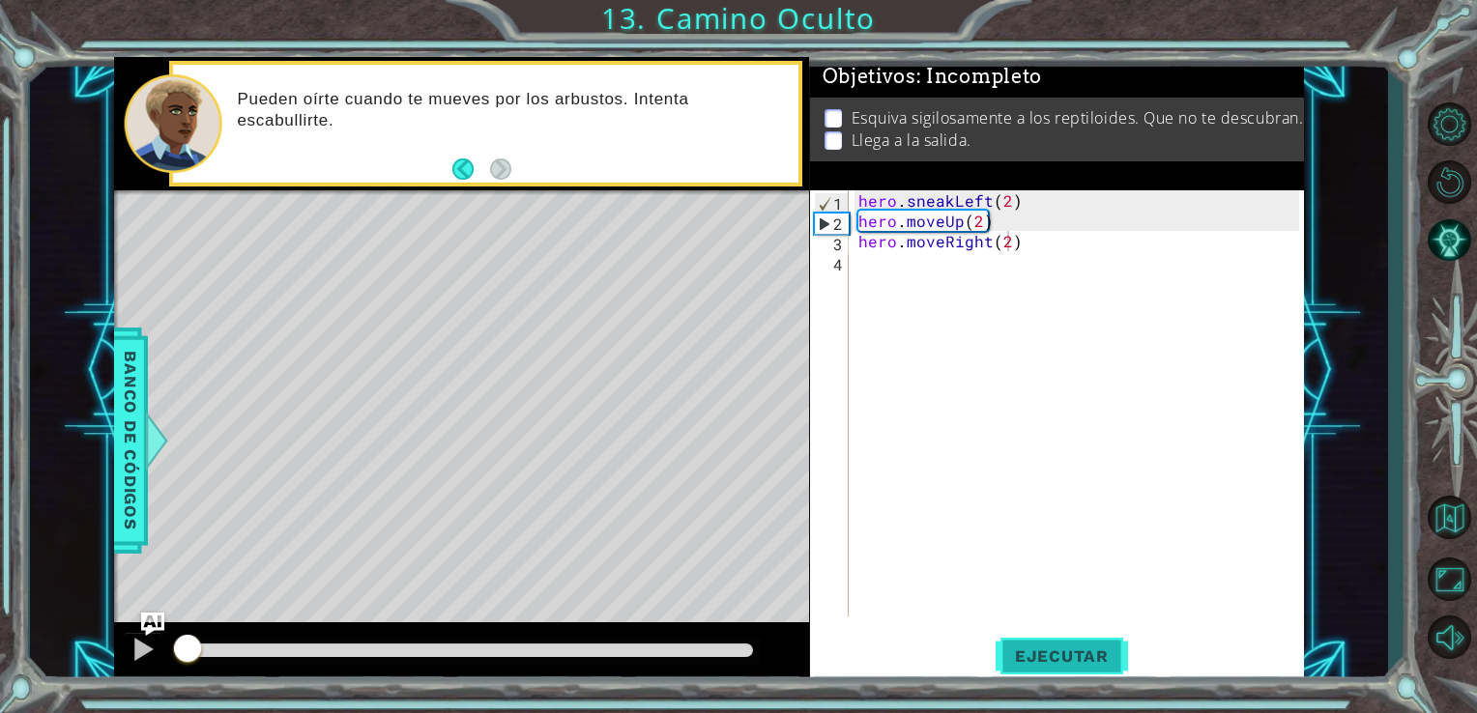
click at [1040, 640] on button "Ejecutar" at bounding box center [1061, 655] width 132 height 49
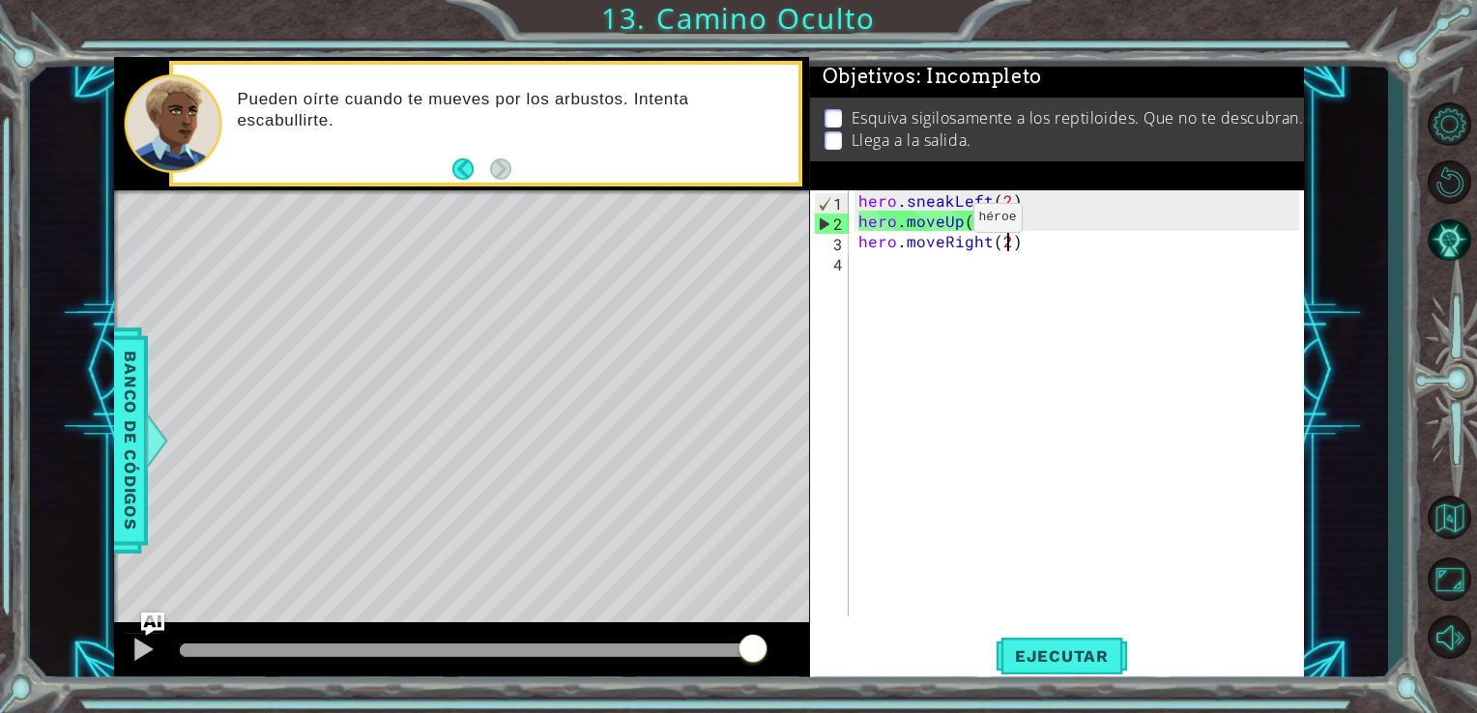
click at [939, 222] on div "hero . sneakLeft ( 2 ) hero . moveUp ( 2 ) hero . moveRight ( 2 )" at bounding box center [1081, 423] width 455 height 467
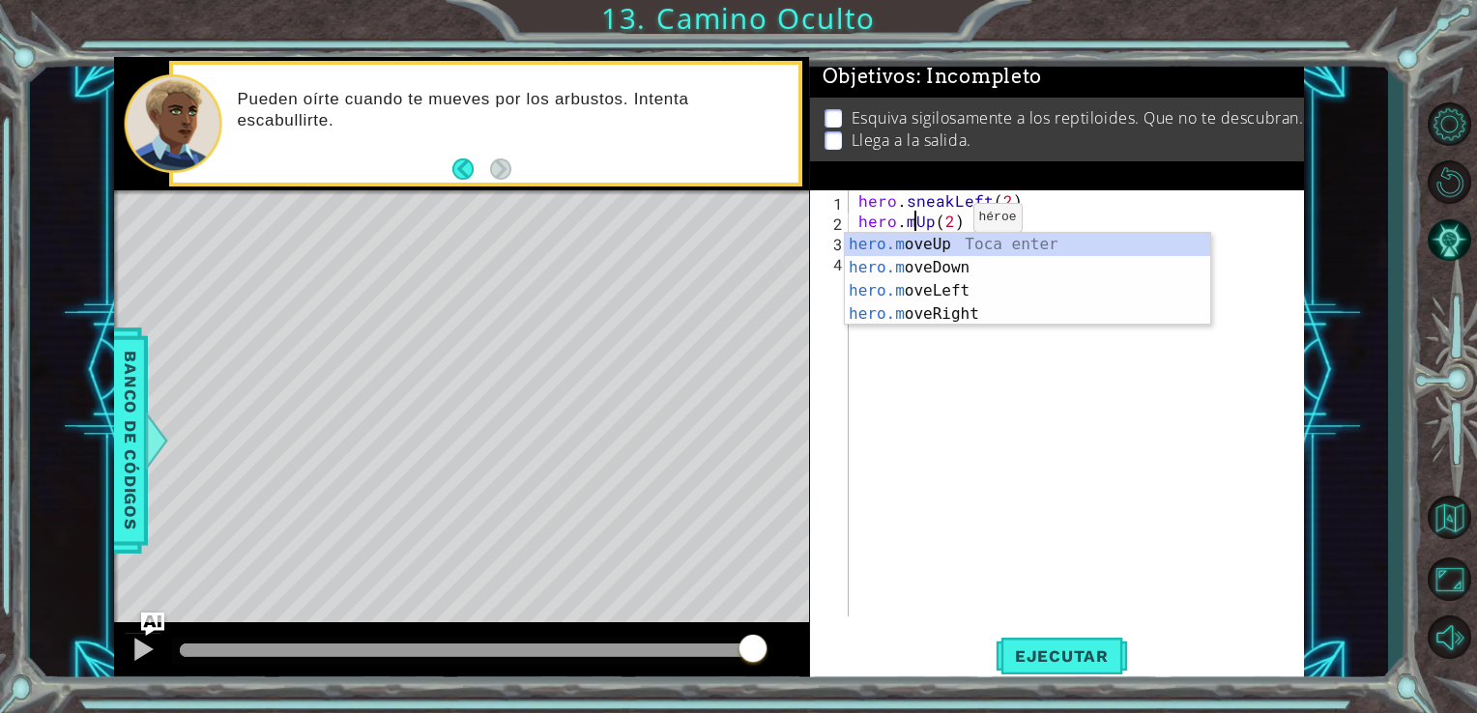
scroll to position [0, 4]
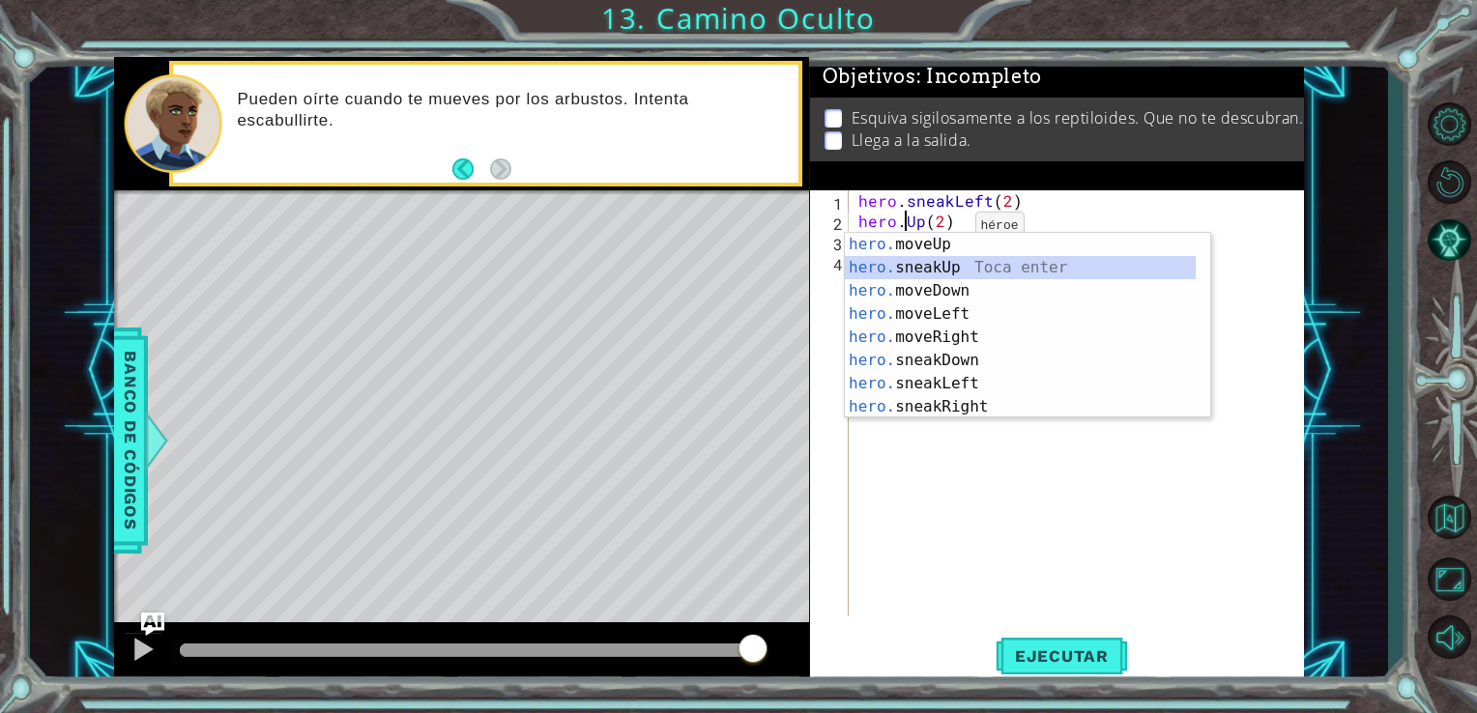
click at [961, 268] on div "hero. moveUp Toca enter hero. sneakUp Toca enter hero. moveDown Toca enter hero…" at bounding box center [1020, 349] width 351 height 232
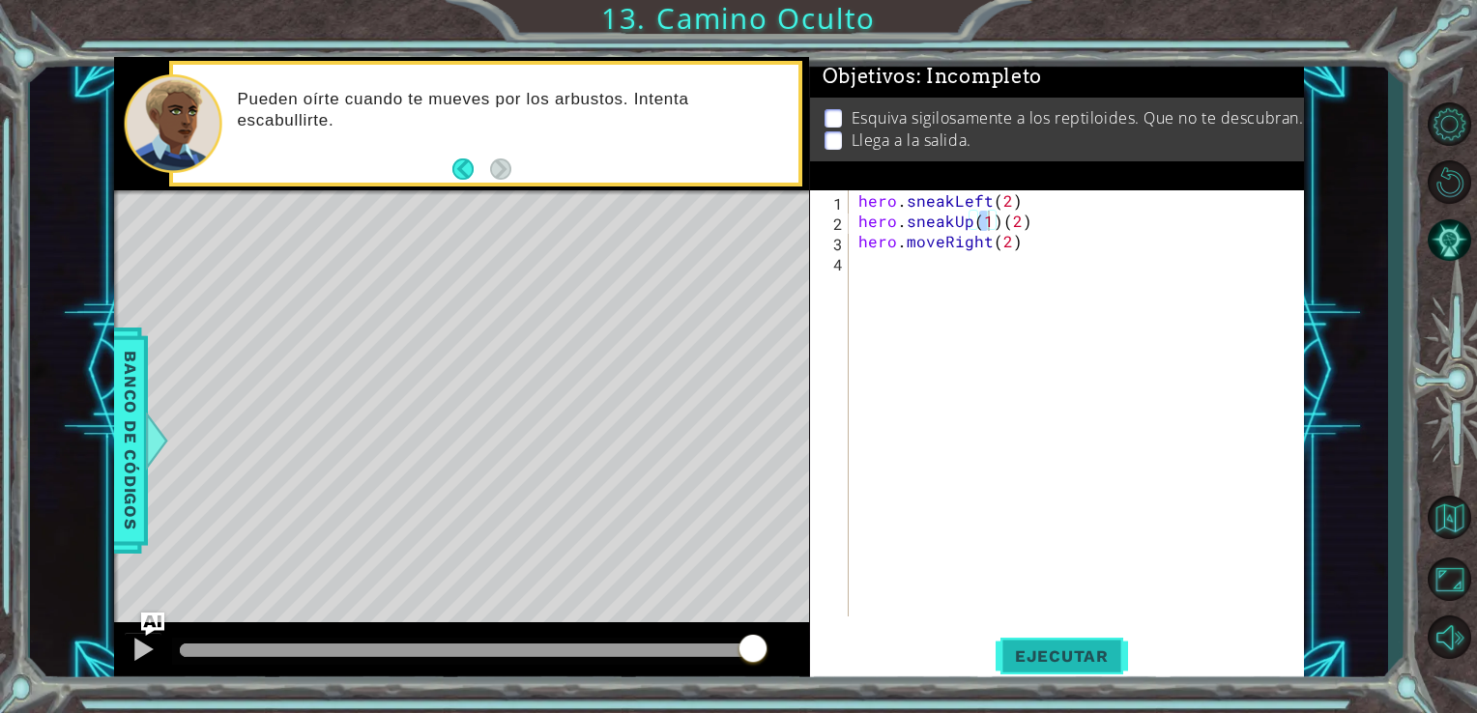
click at [1064, 651] on span "Ejecutar" at bounding box center [1061, 655] width 132 height 19
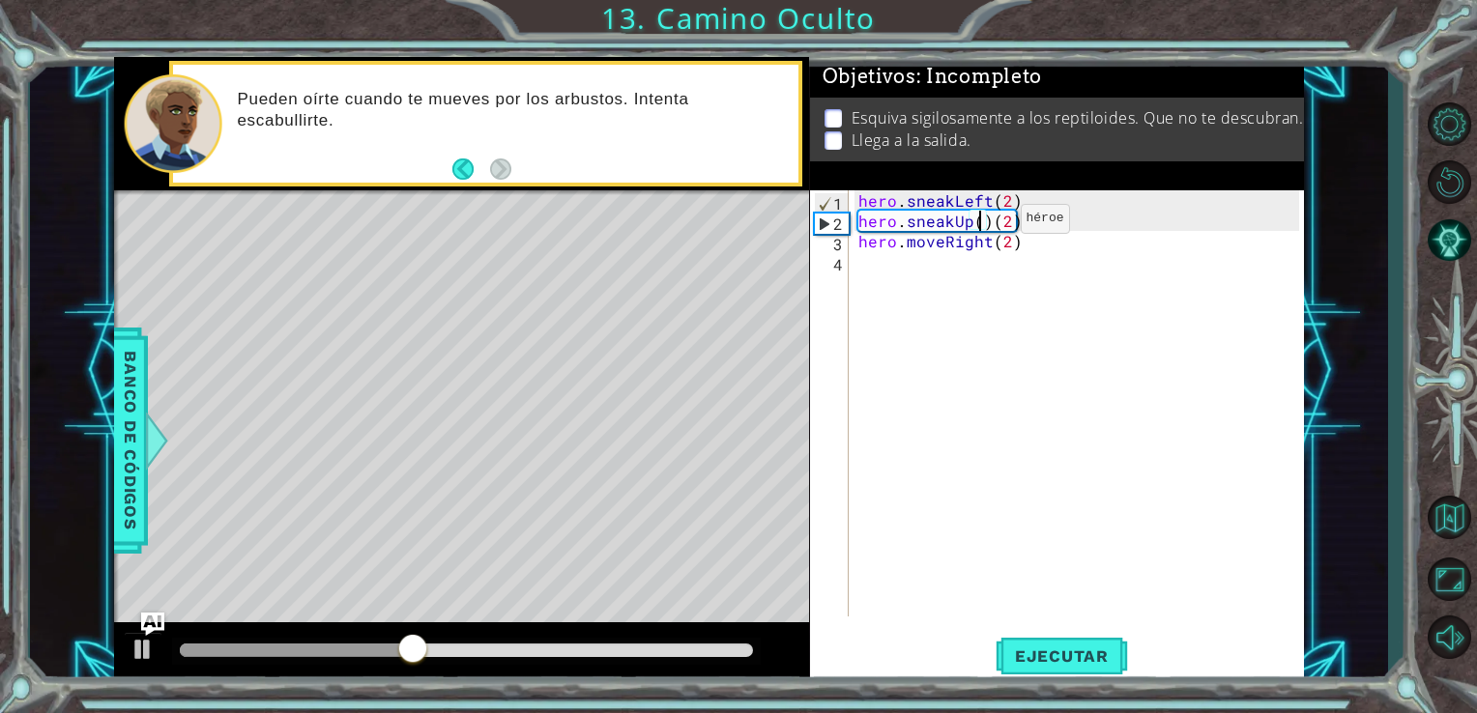
click at [987, 223] on div "hero . sneakLeft ( 2 ) hero . sneakUp ( ) ( 2 ) hero . moveRight ( 2 )" at bounding box center [1081, 423] width 455 height 467
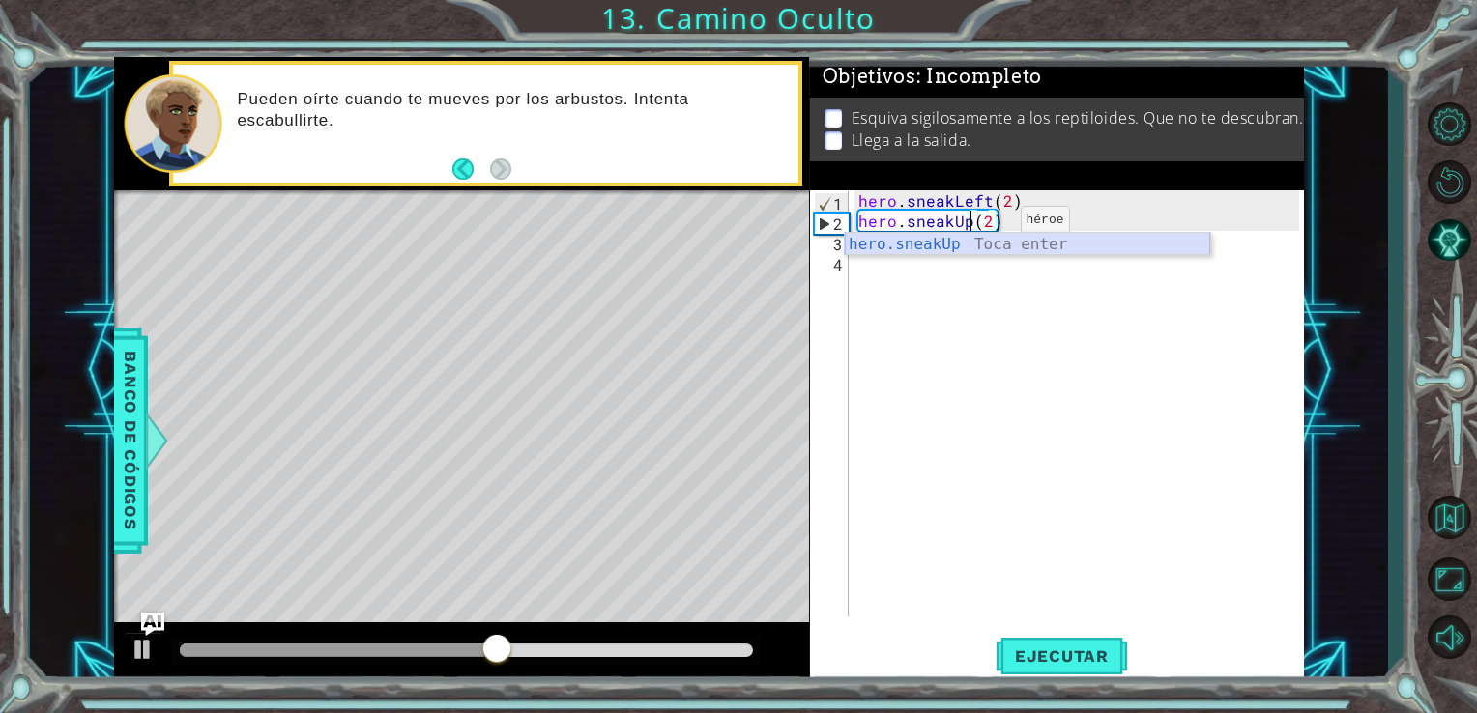
click at [975, 242] on div "hero.sneakUp Toca enter" at bounding box center [1027, 268] width 365 height 70
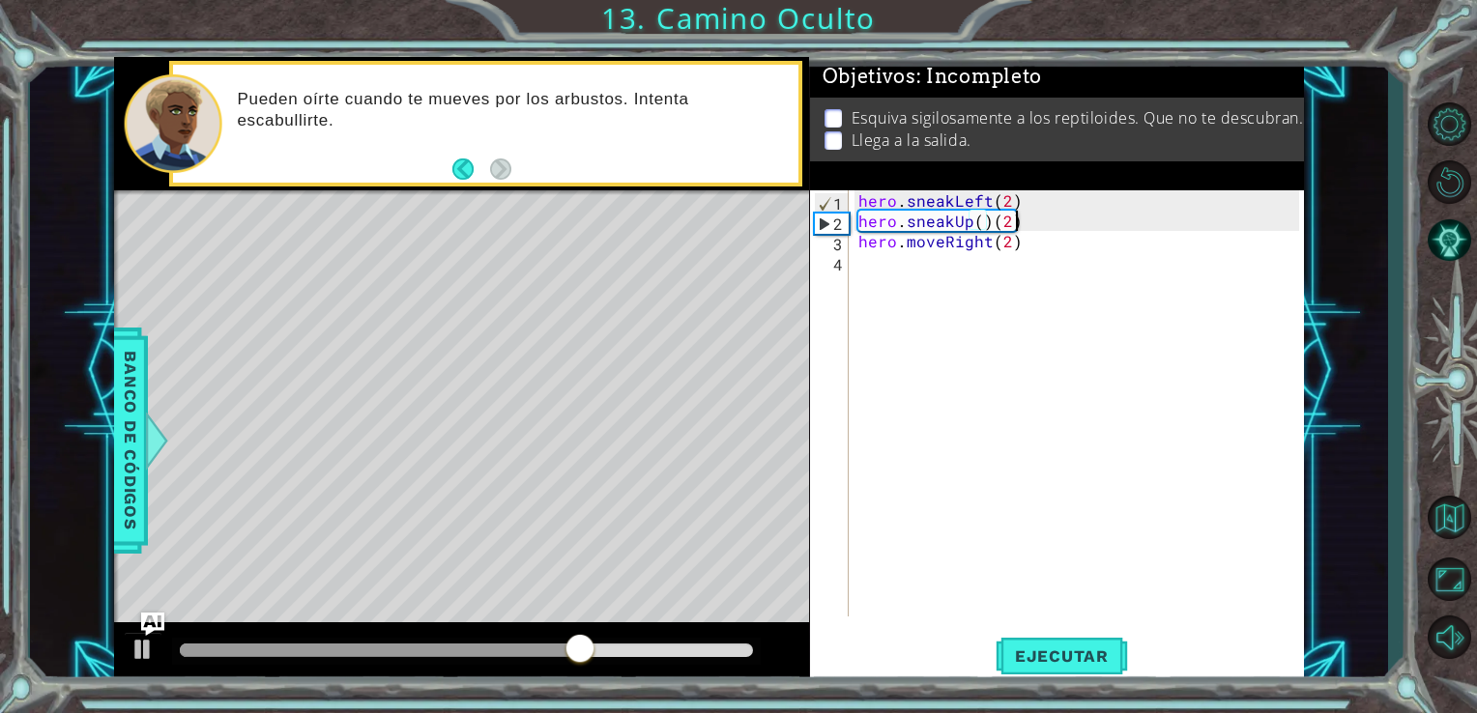
click at [1017, 230] on div "hero . sneakLeft ( 2 ) hero . sneakUp ( ) ( 2 ) hero . moveRight ( 2 )" at bounding box center [1081, 423] width 455 height 467
click at [952, 250] on div "hero . sneakLeft ( 2 ) hero . sneakUp ( 2 ) hero . moveRight ( 2 )" at bounding box center [1081, 423] width 455 height 467
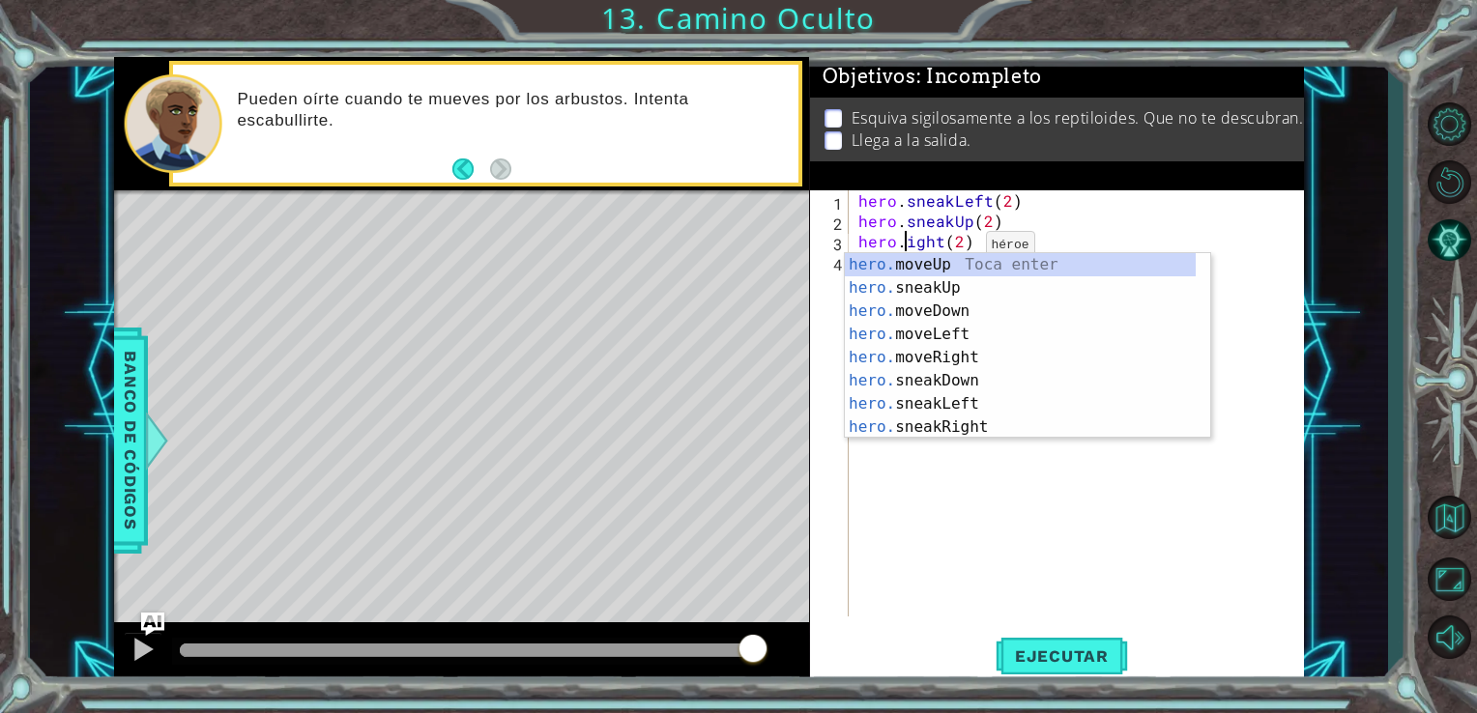
scroll to position [0, 5]
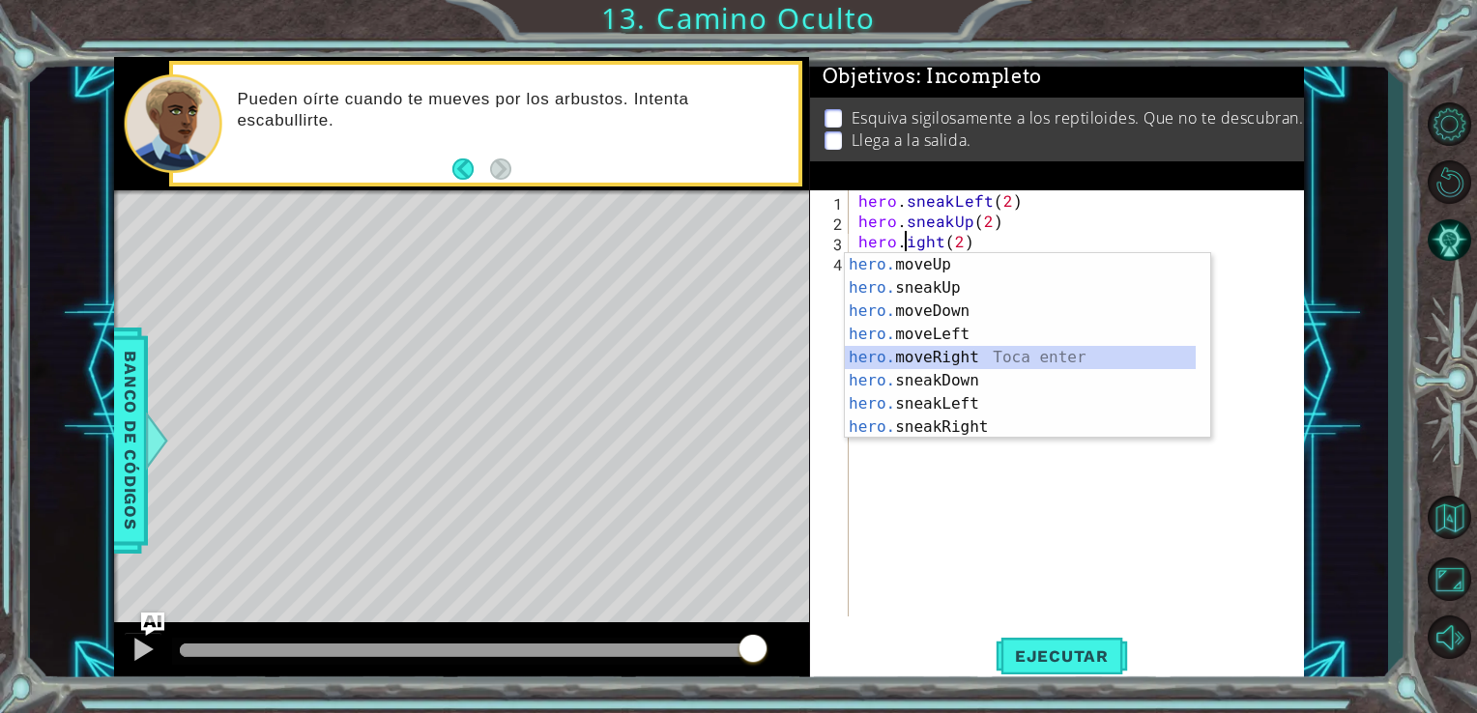
click at [967, 358] on div "hero. moveUp Toca enter hero. sneakUp Toca enter hero. moveDown Toca enter hero…" at bounding box center [1020, 369] width 351 height 232
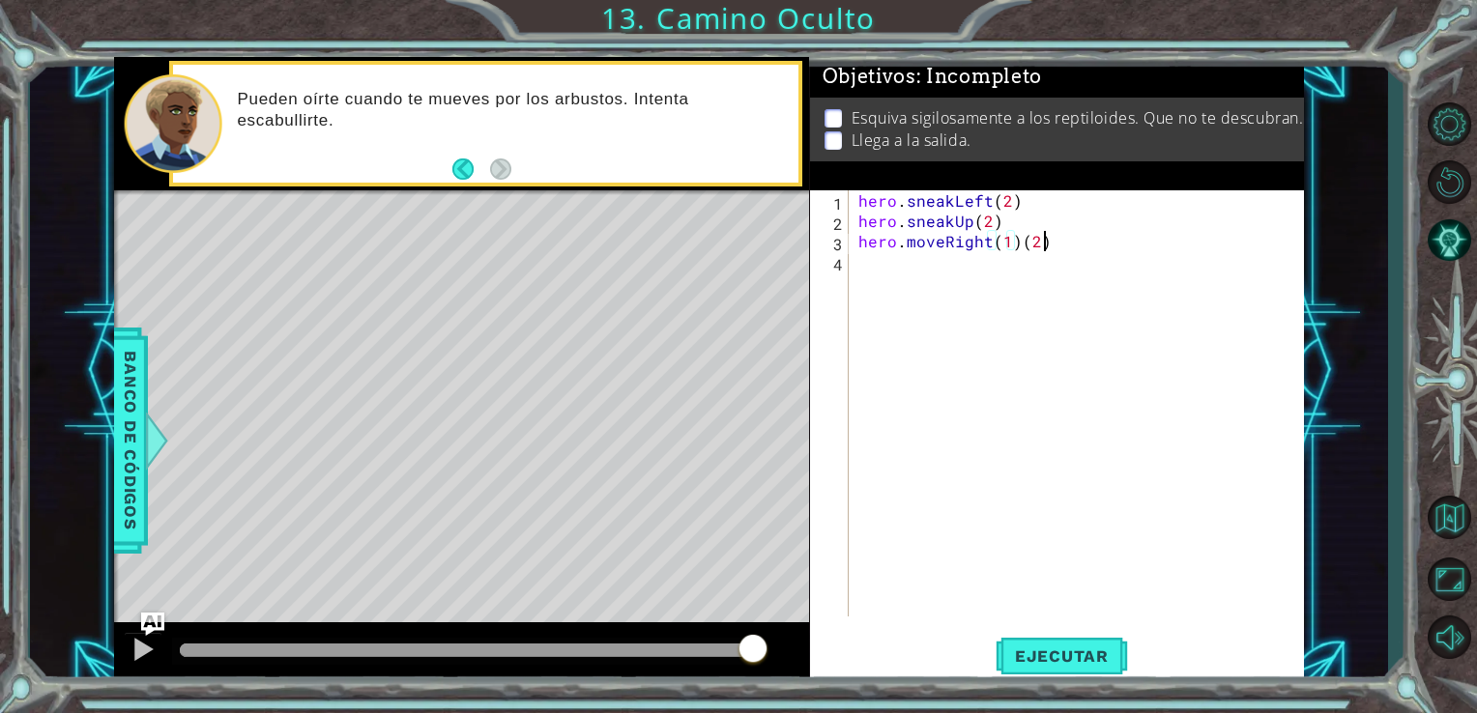
click at [1041, 237] on div "hero . sneakLeft ( 2 ) hero . sneakUp ( 2 ) hero . moveRight ( 1 ) ( 2 )" at bounding box center [1081, 423] width 455 height 467
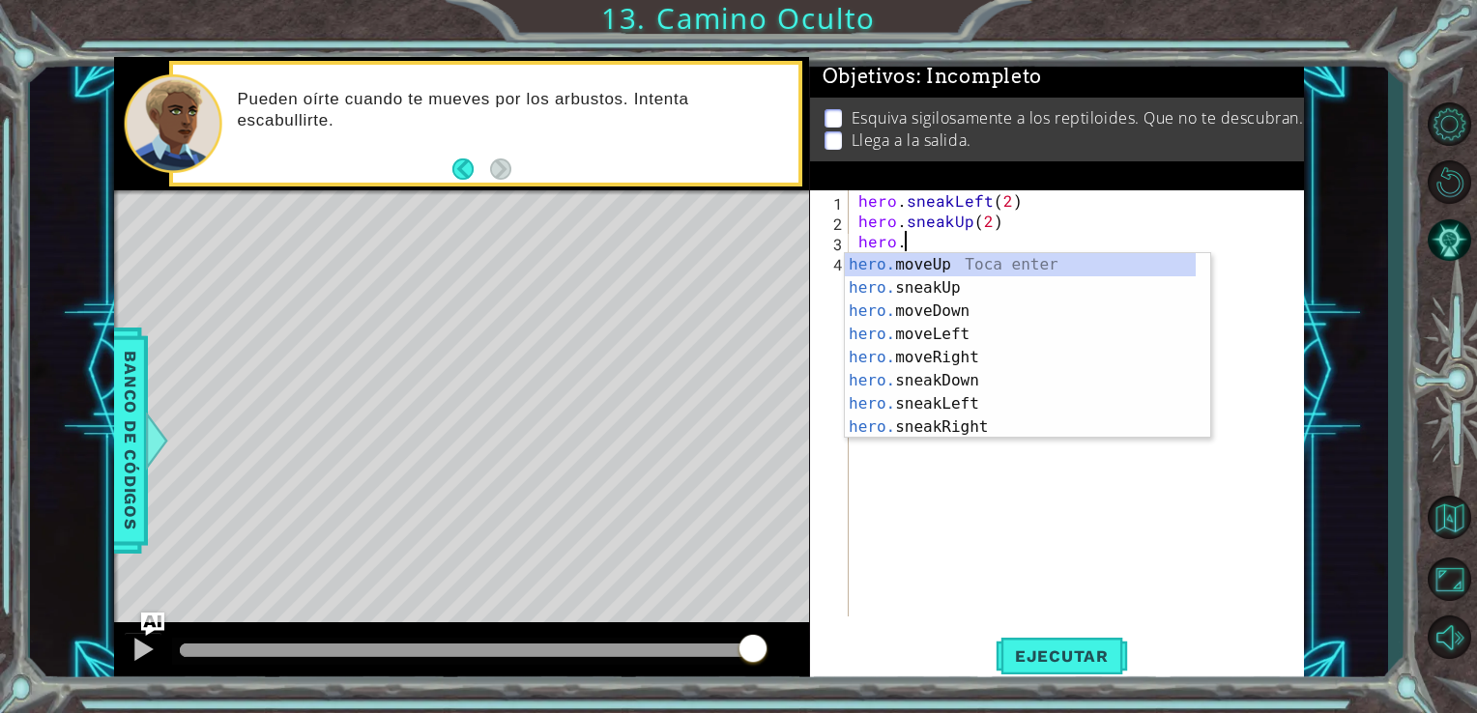
type textarea "h"
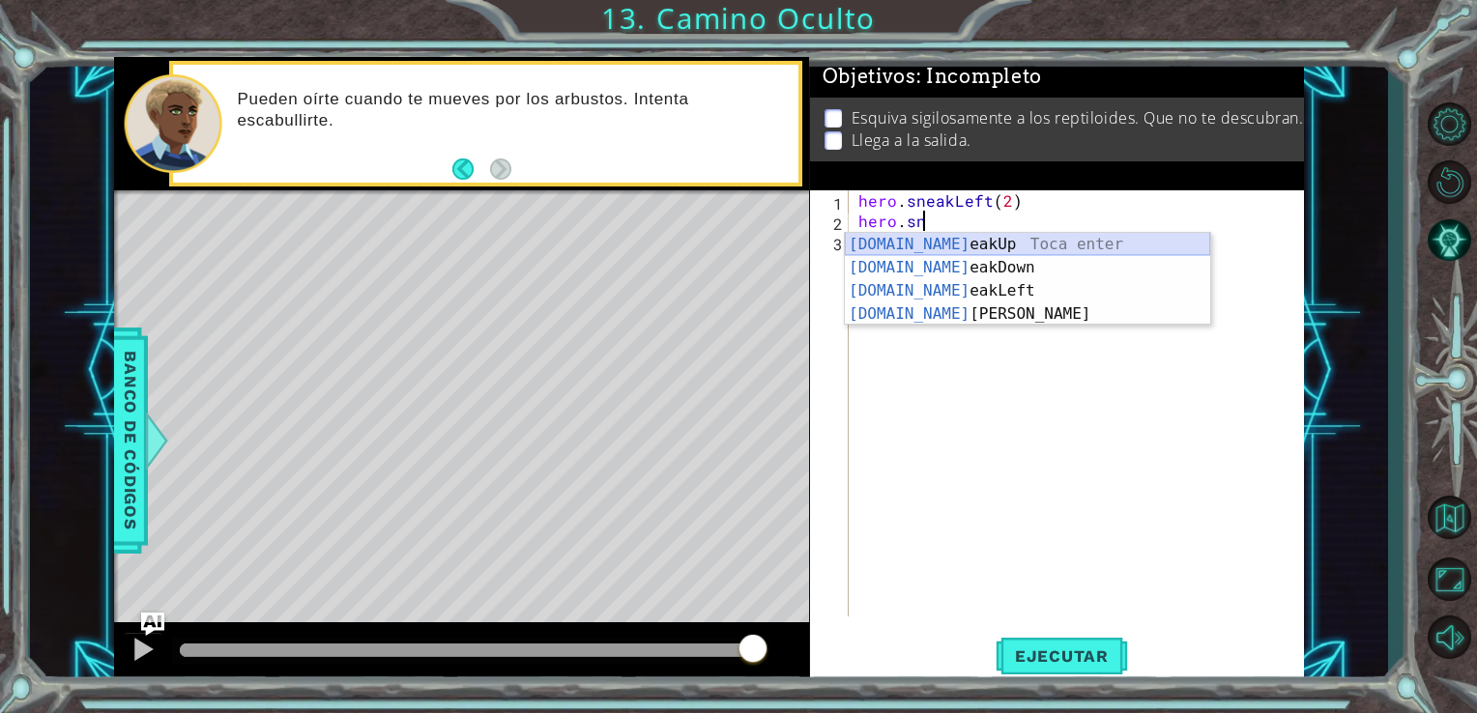
click at [982, 242] on div "[DOMAIN_NAME] eakUp Toca enter [DOMAIN_NAME] eakDown Toca enter [DOMAIN_NAME] e…" at bounding box center [1027, 302] width 365 height 139
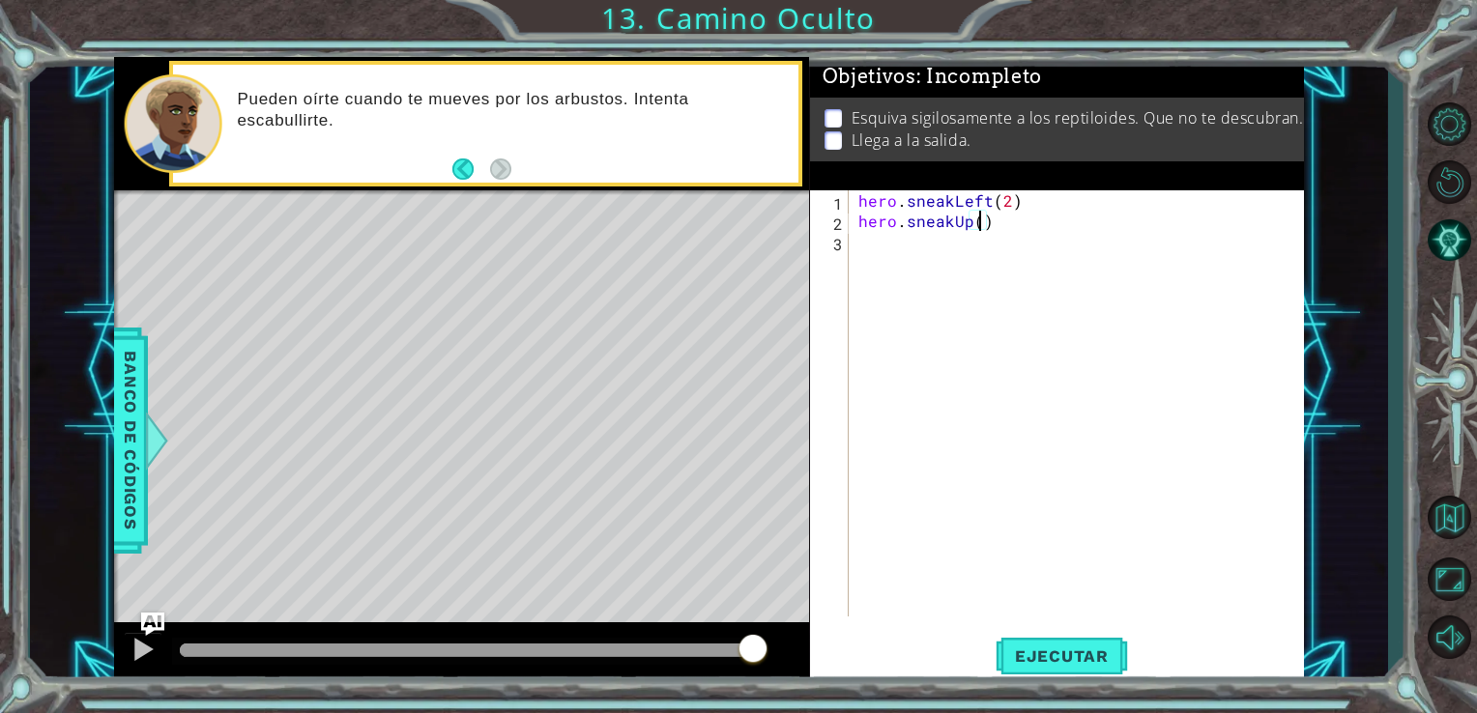
type textarea "hero.sneakUp(2)"
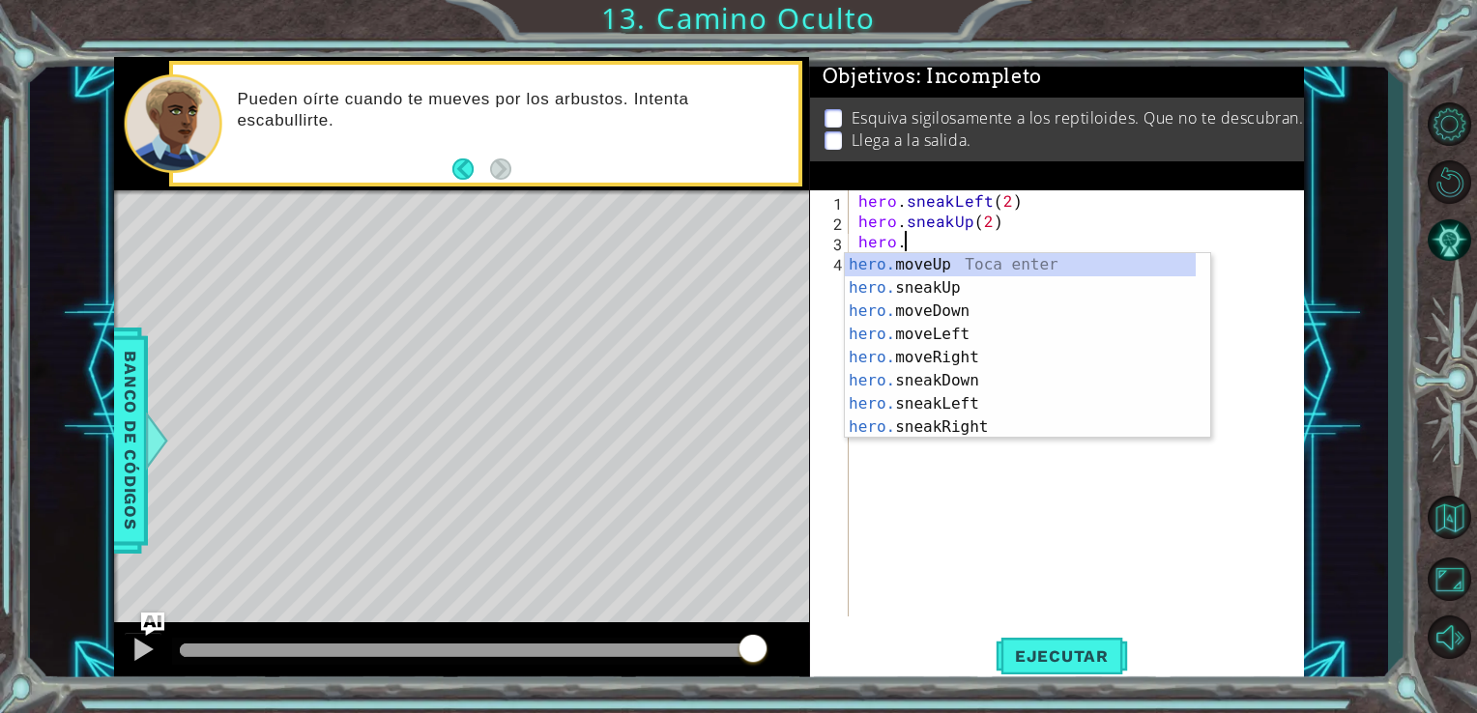
scroll to position [0, 1]
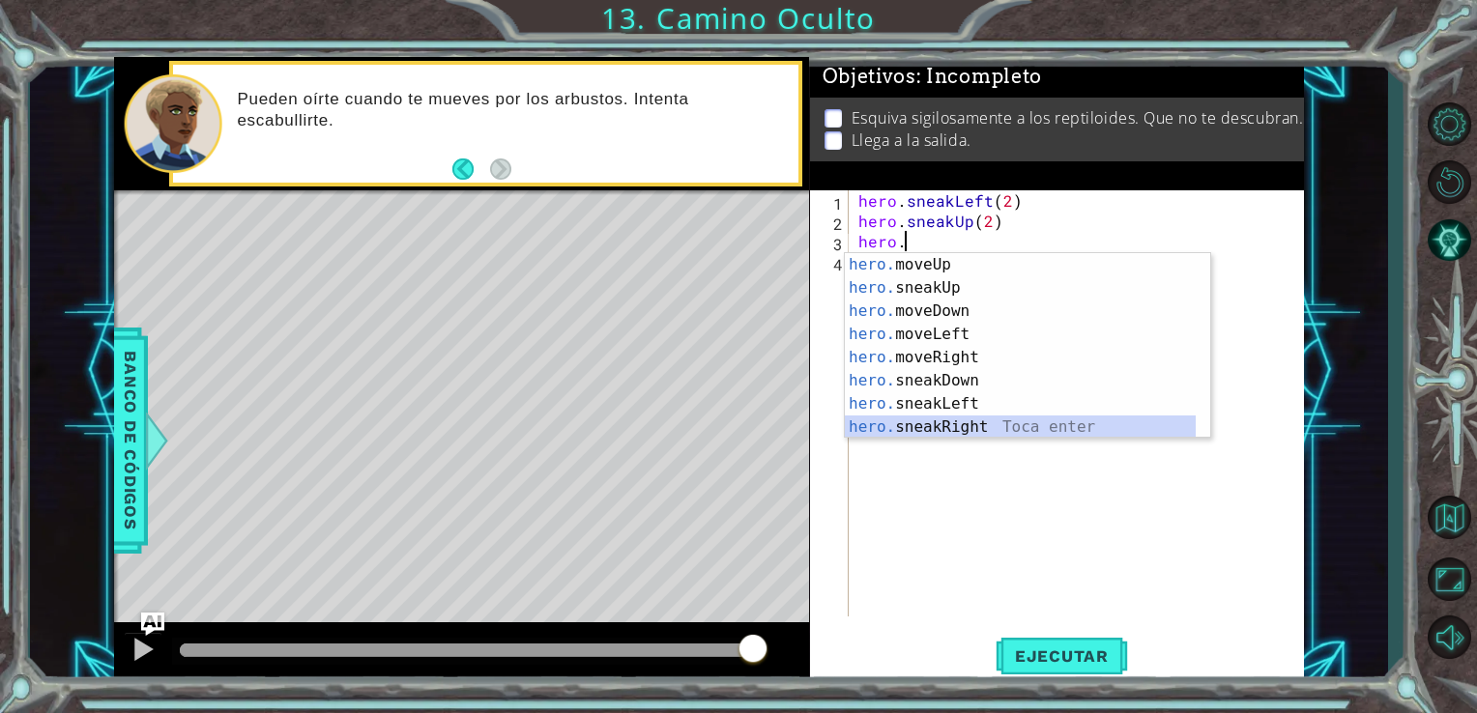
click at [979, 435] on div "hero. moveUp Toca enter hero. sneakUp Toca enter hero. moveDown Toca enter hero…" at bounding box center [1020, 369] width 351 height 232
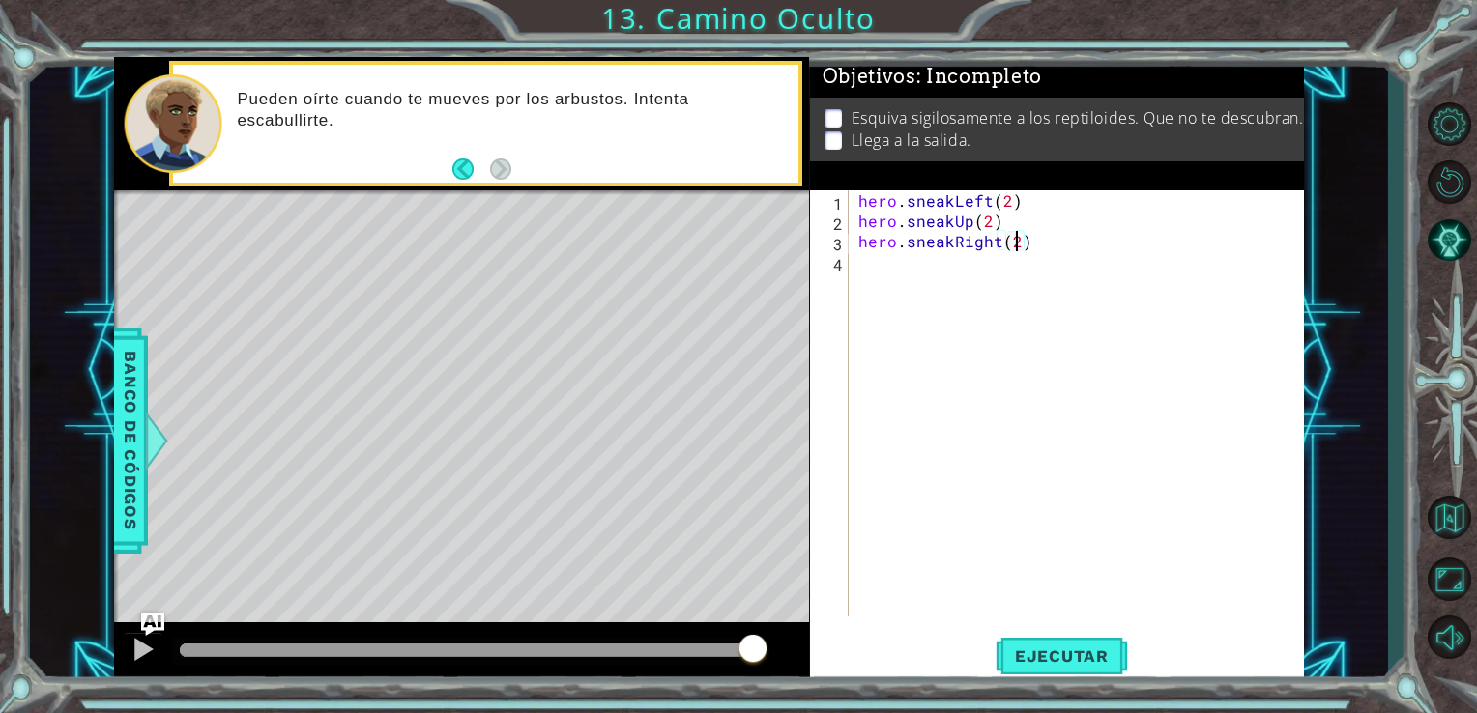
scroll to position [0, 9]
type textarea "hero.sneakRight(2)"
click at [1077, 673] on button "Ejecutar" at bounding box center [1061, 655] width 132 height 49
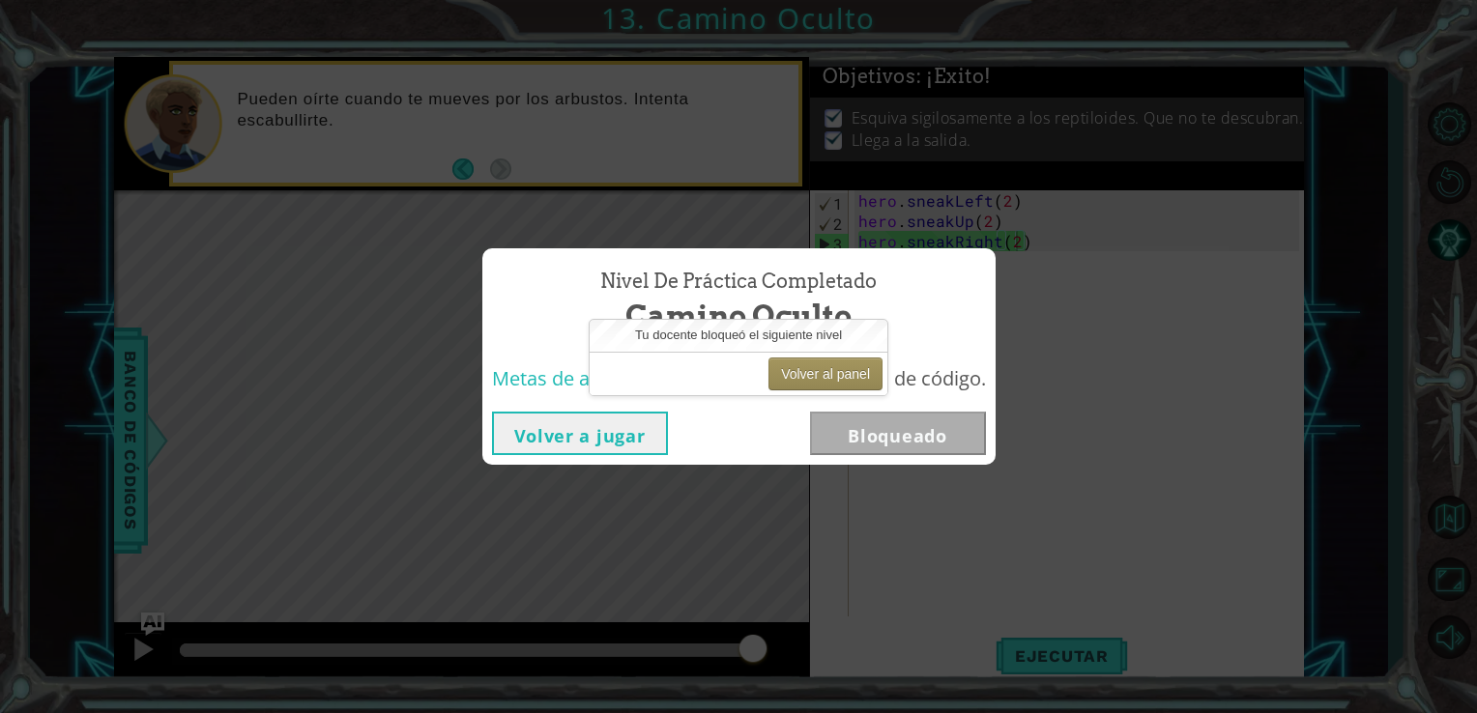
click at [610, 438] on button "Volver a jugar" at bounding box center [580, 433] width 176 height 43
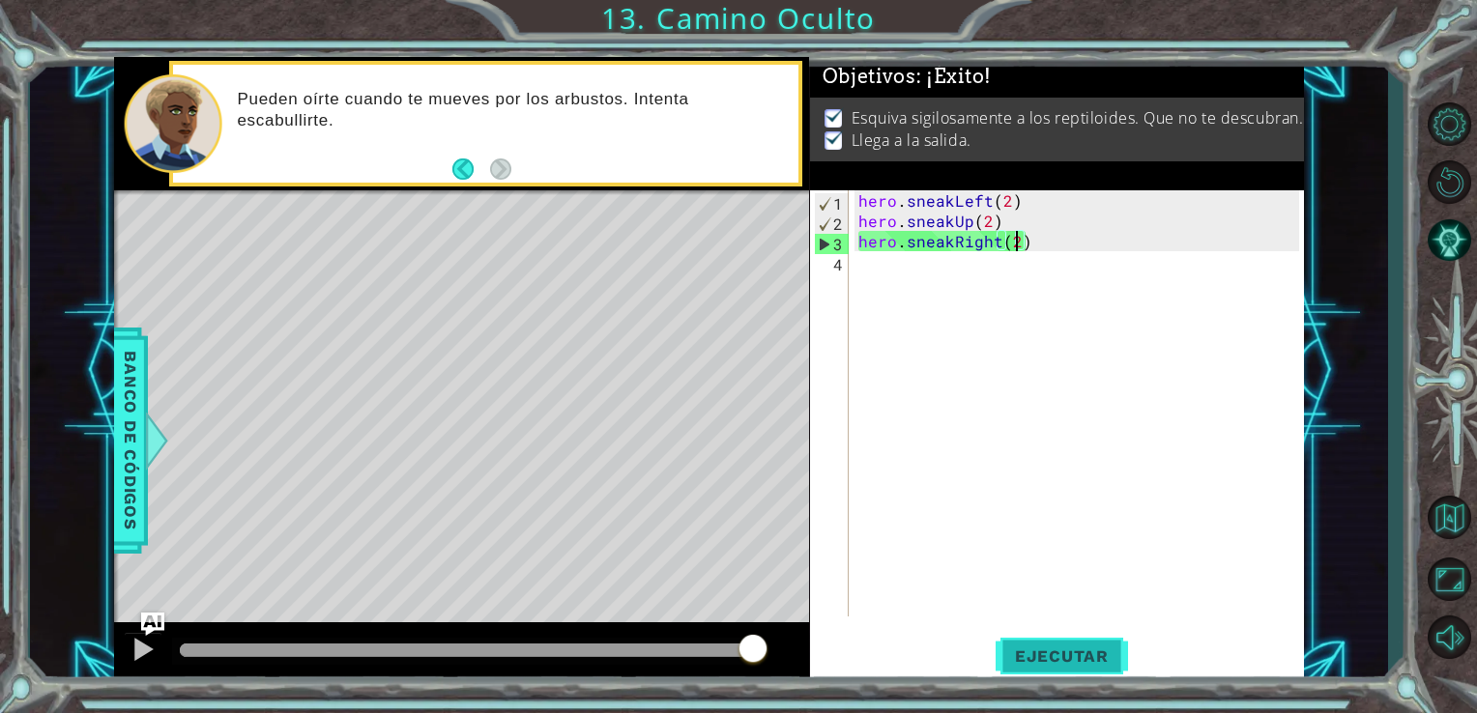
click at [1067, 673] on button "Ejecutar" at bounding box center [1061, 655] width 132 height 49
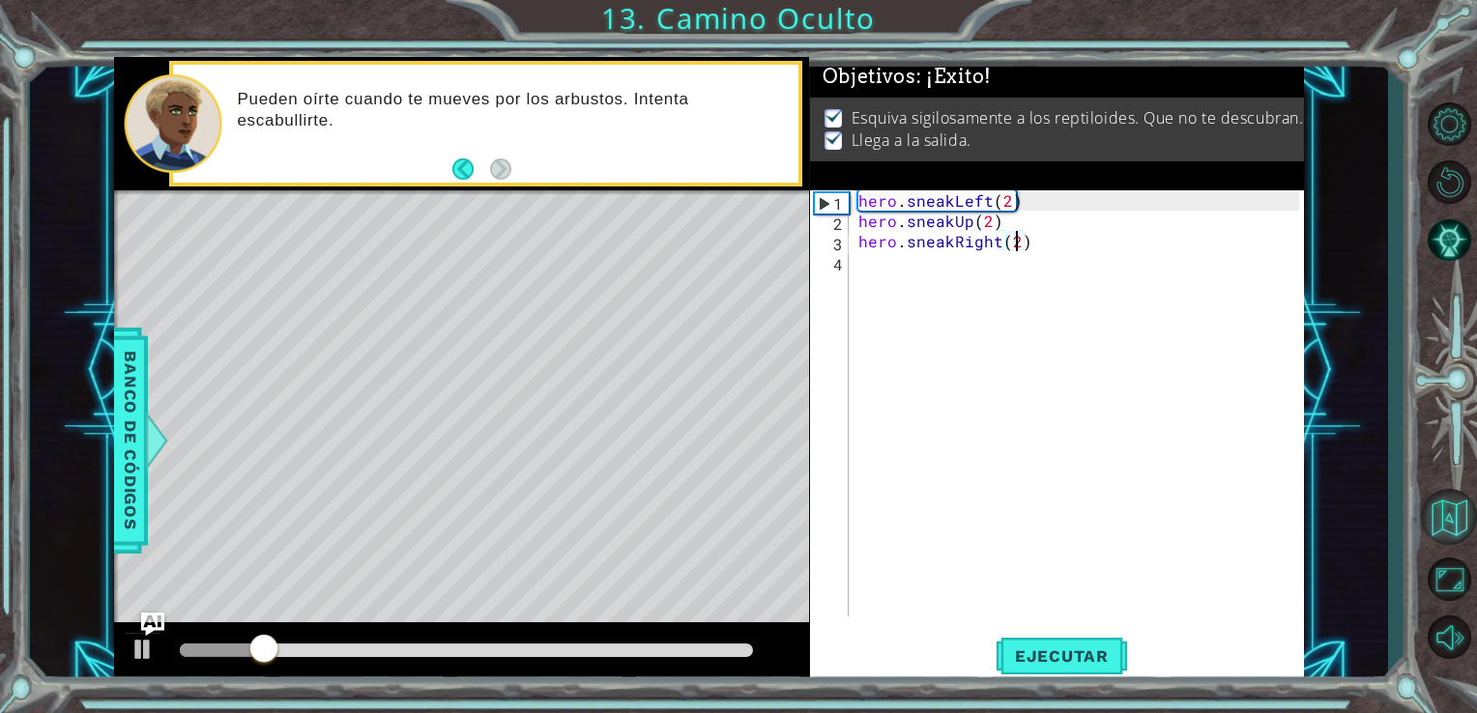
click at [1449, 524] on button "Volver al mapa" at bounding box center [1449, 517] width 56 height 56
